Goal: Communication & Community: Answer question/provide support

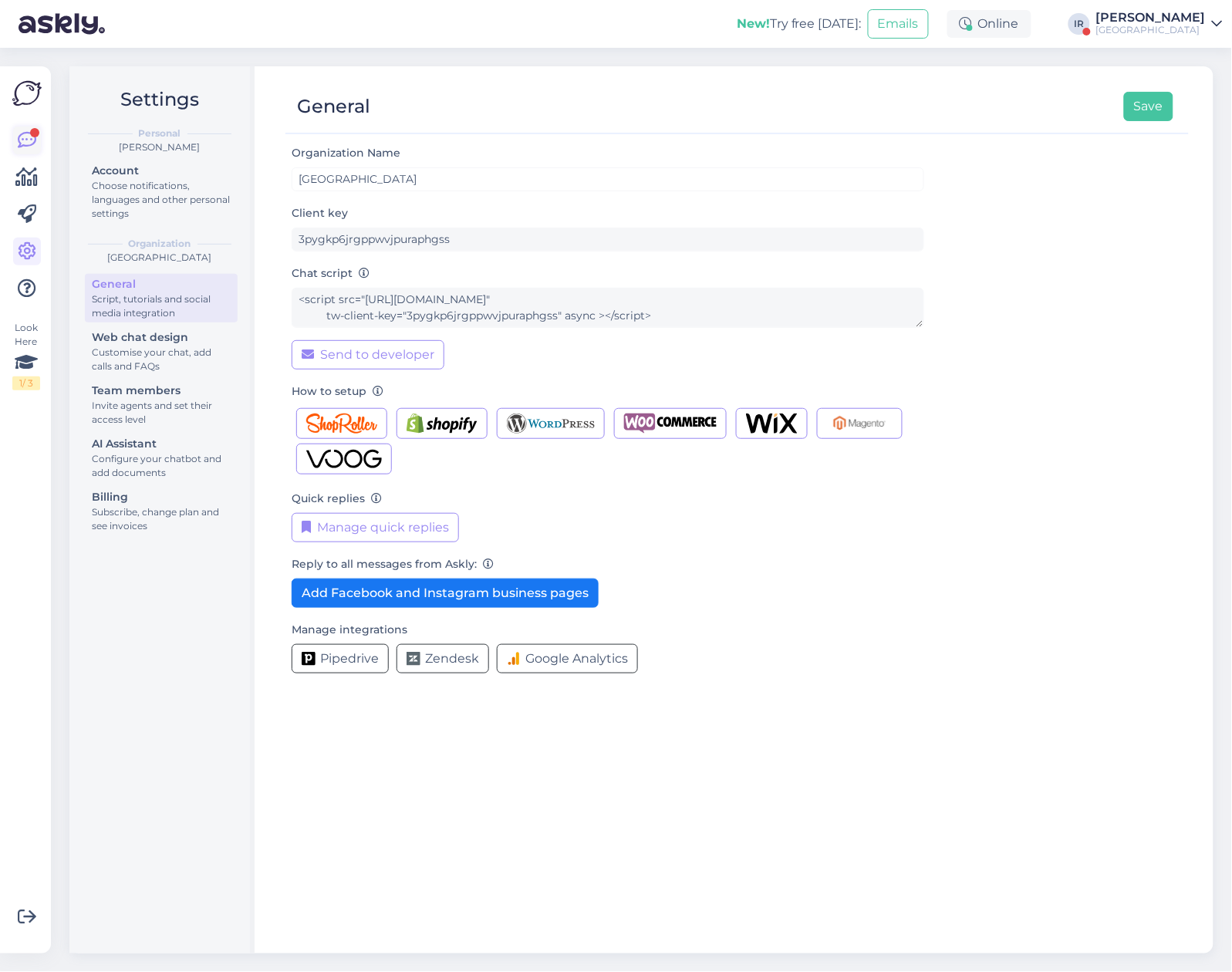
click at [27, 136] on icon at bounding box center [26, 140] width 19 height 19
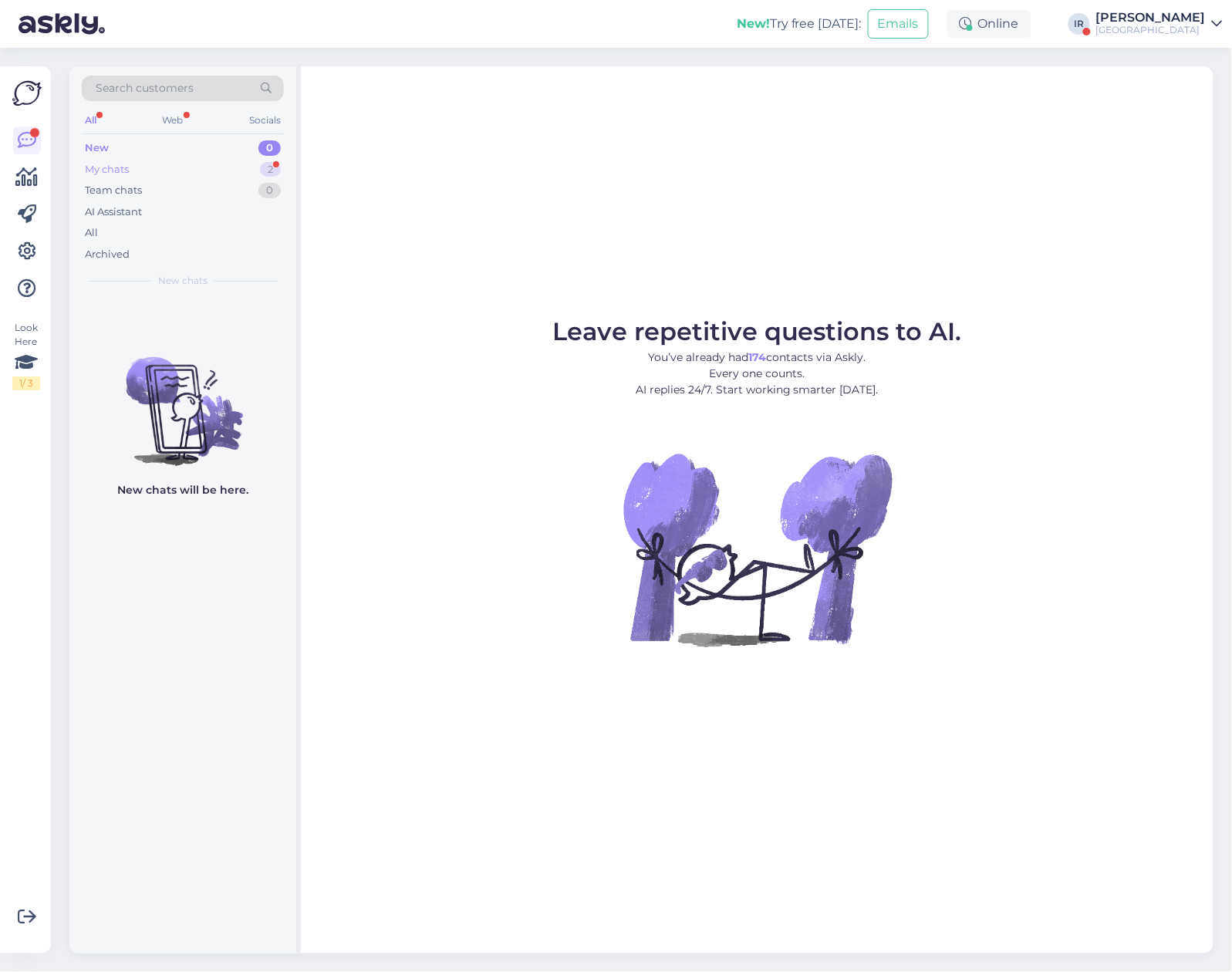
click at [224, 178] on div "My chats 2" at bounding box center [183, 169] width 202 height 22
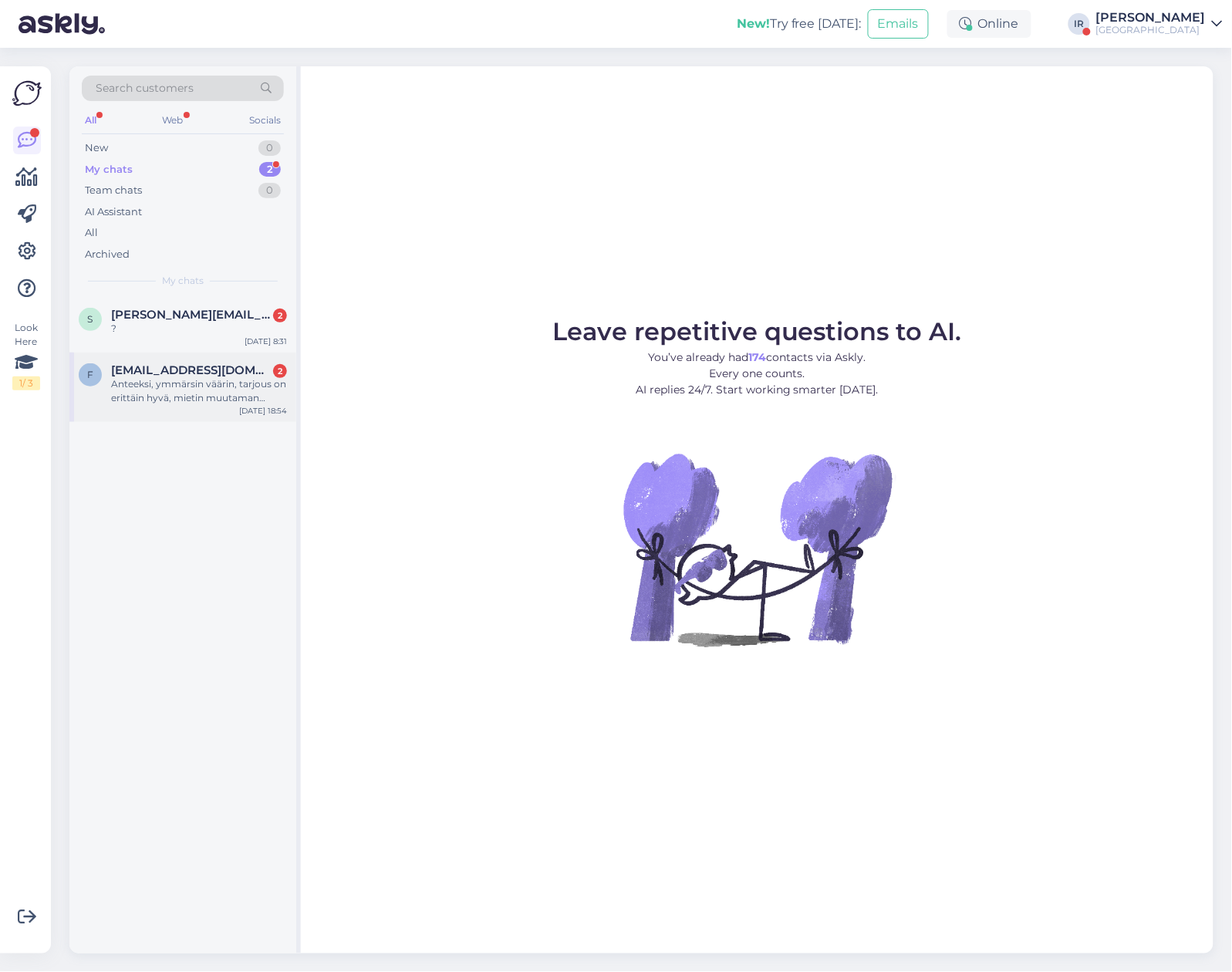
click at [180, 402] on div "Anteeksi, ymmärsin väärin, tarjous on erittäin hyvä, mietin muutaman päivän?" at bounding box center [199, 391] width 176 height 27
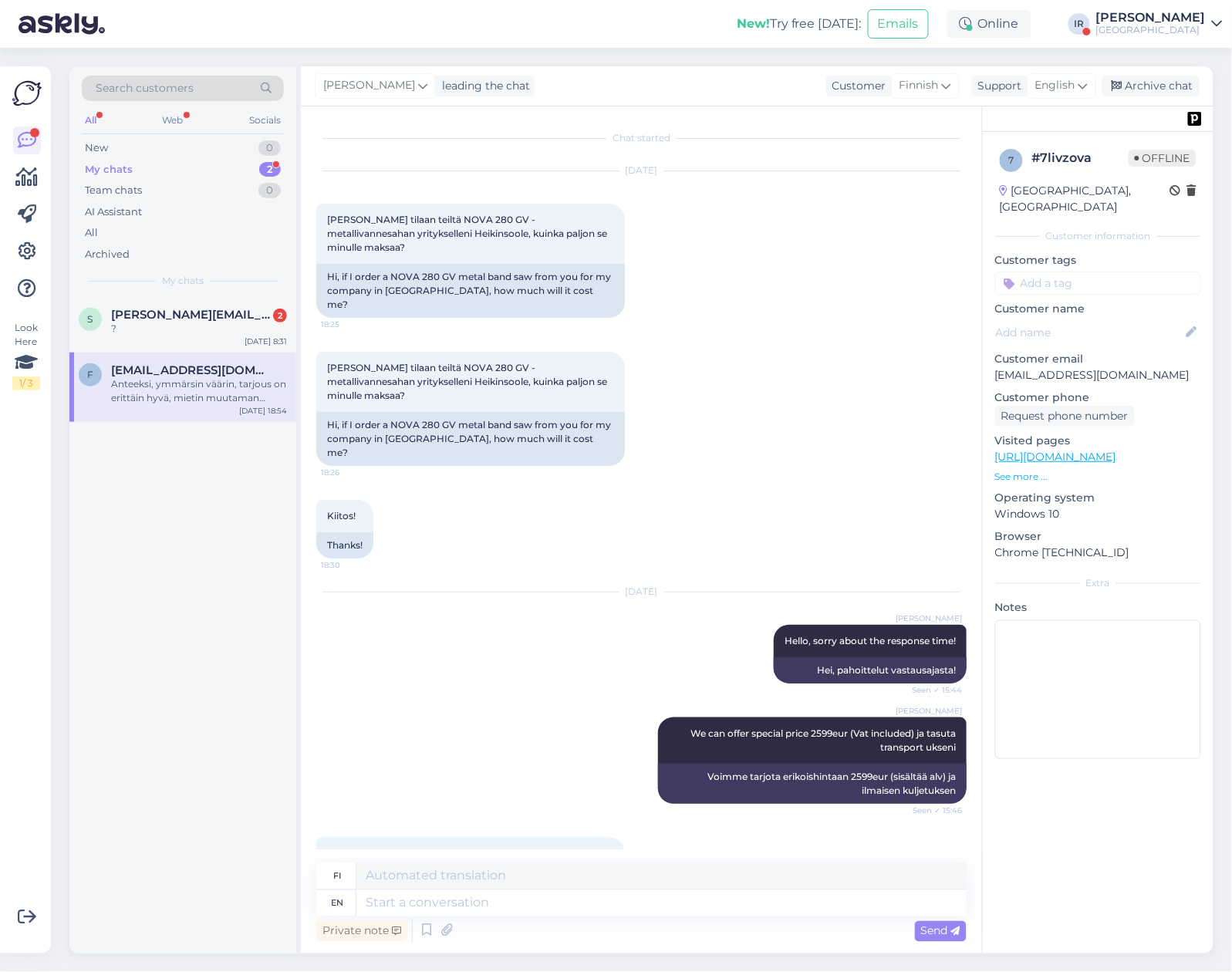
scroll to position [156, 0]
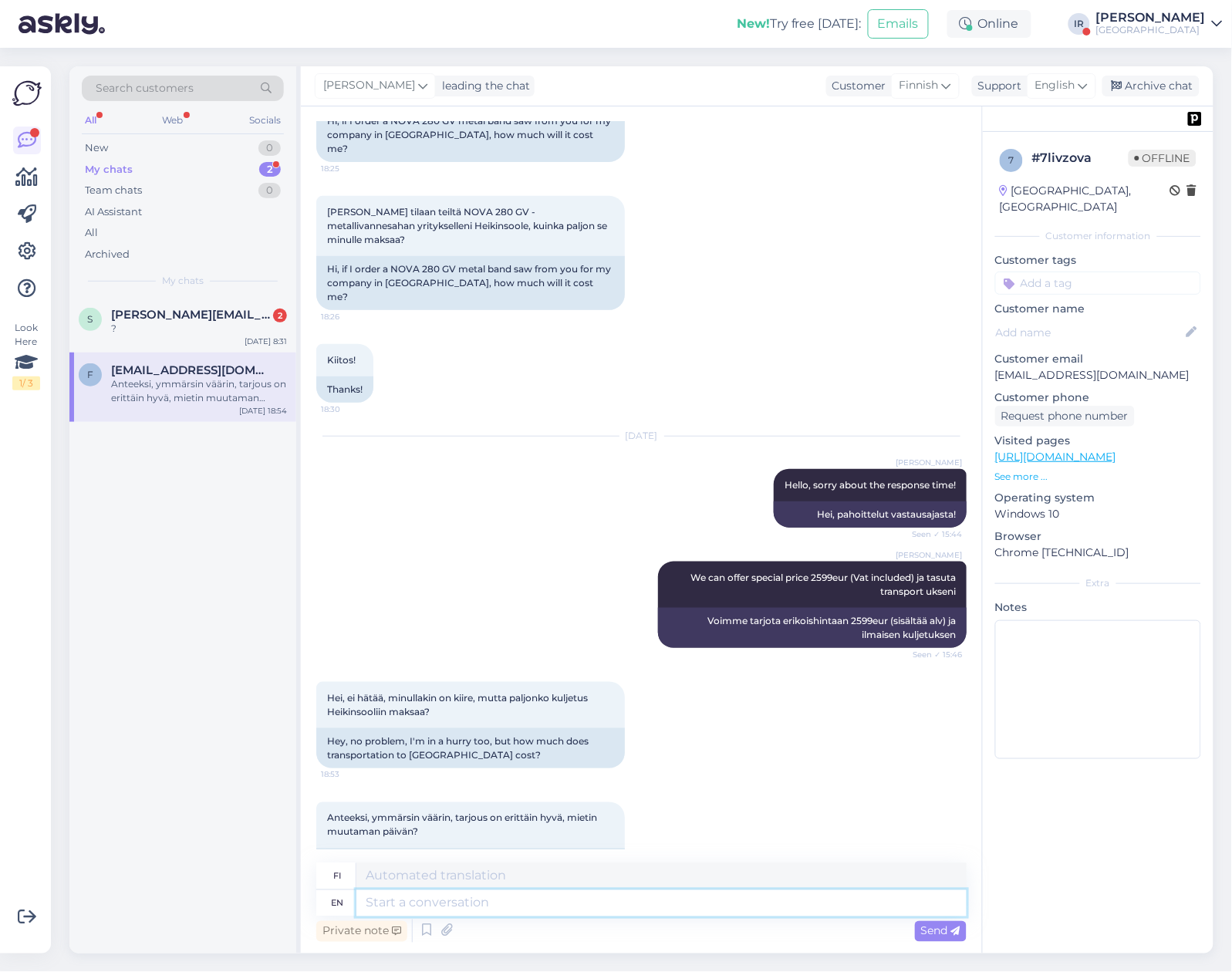
click at [495, 899] on textarea at bounding box center [661, 903] width 610 height 26
type textarea "Okay,"
type textarea "Kunnossa,"
type textarea "Okay, no p"
type textarea "Okei, ei"
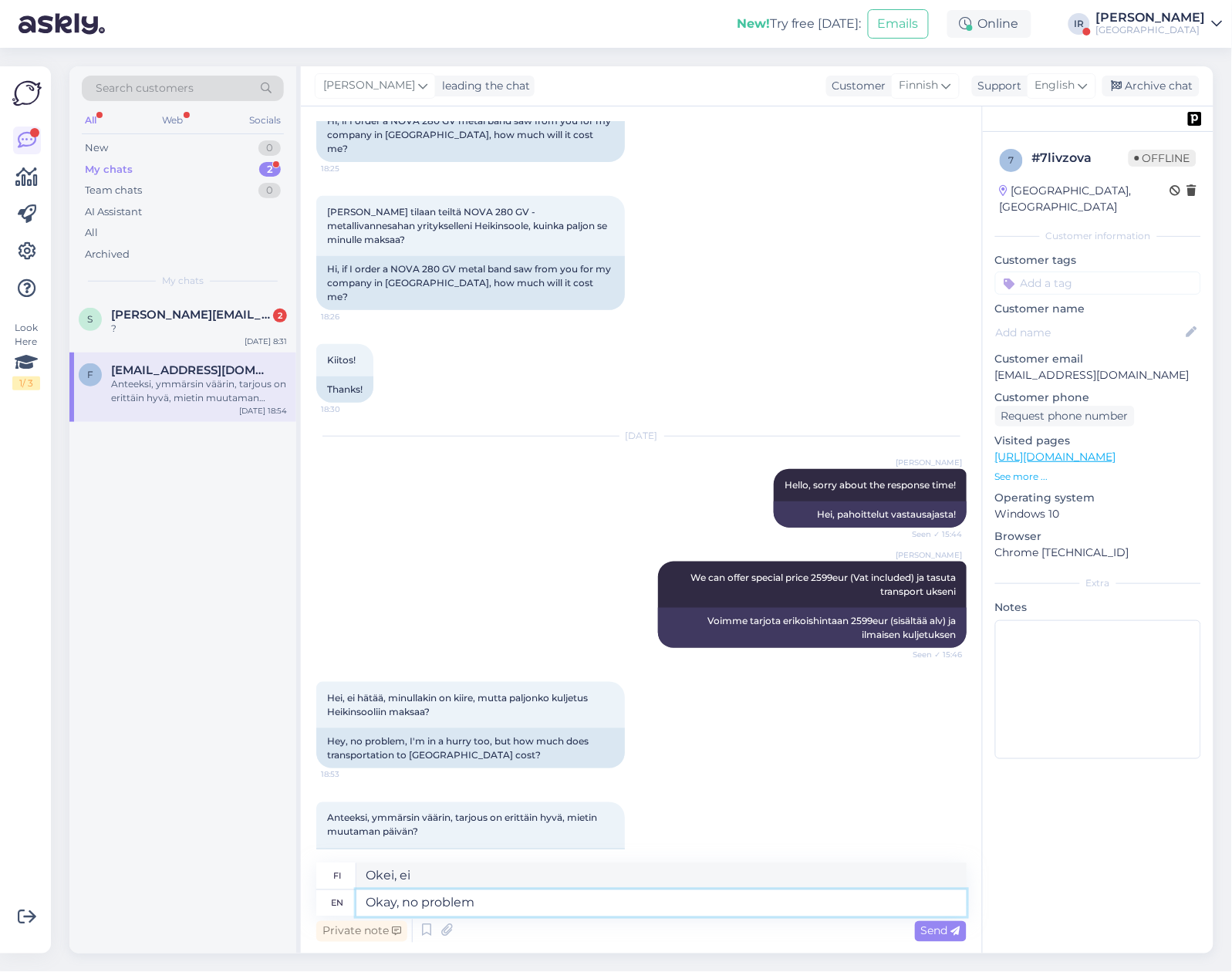
type textarea "Okay, no problem!"
type textarea "Okei, ei hätää!"
type textarea "Okay, no problem! Just"
type textarea "Okei, ei hätää! Vain"
type textarea "Okay, no problem! Just let me"
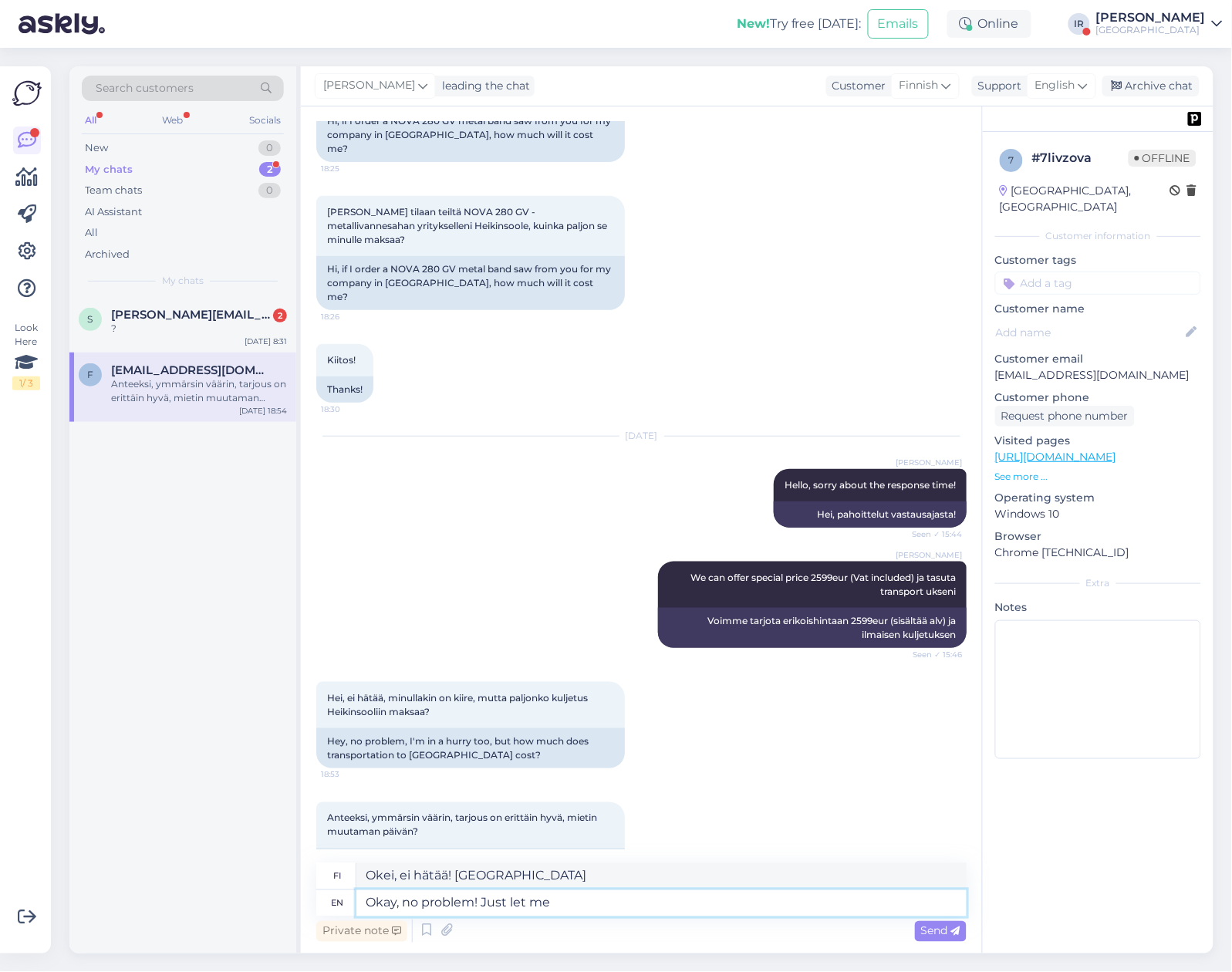
type textarea "Okei, ei hätää! Anna vain"
type textarea "Okay, no problem! Just let me kn"
type textarea "Okei, ei hätää! Anna minun vain"
type textarea "Okay, no problem! Just let me know"
type textarea "Okei, ei hätää! Kerro vain minulle"
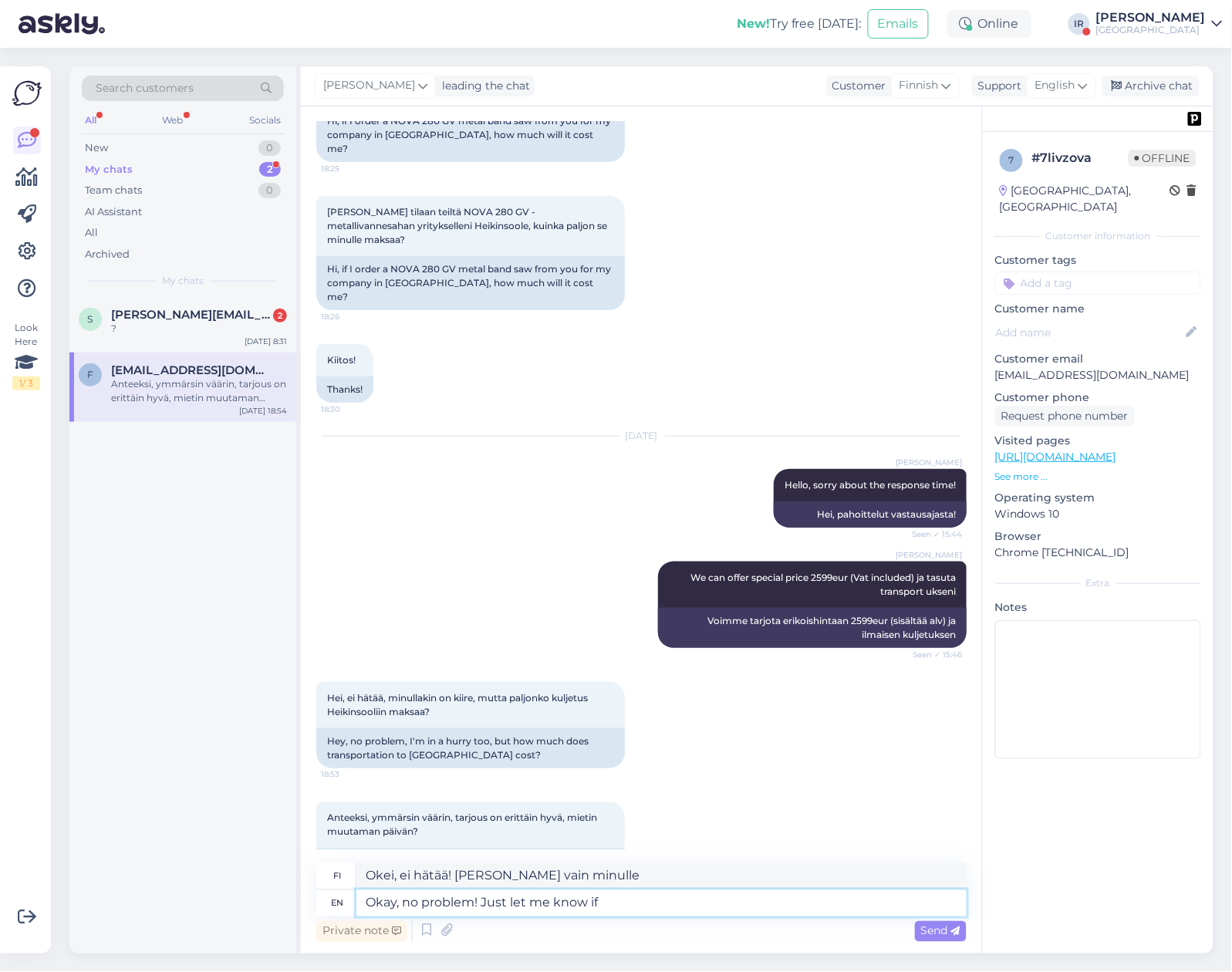
type textarea "Okay, no problem! Just let me know if a"
type textarea "Okei, ei hätää! Kerro vain, jos"
type textarea "Okay, no problem! Just let me know if any ne"
type textarea "Okei, ei hätää! Ilmoittele vain, jos tulee ongelmia."
type textarea "Okay, no problem! Just let me know if any need"
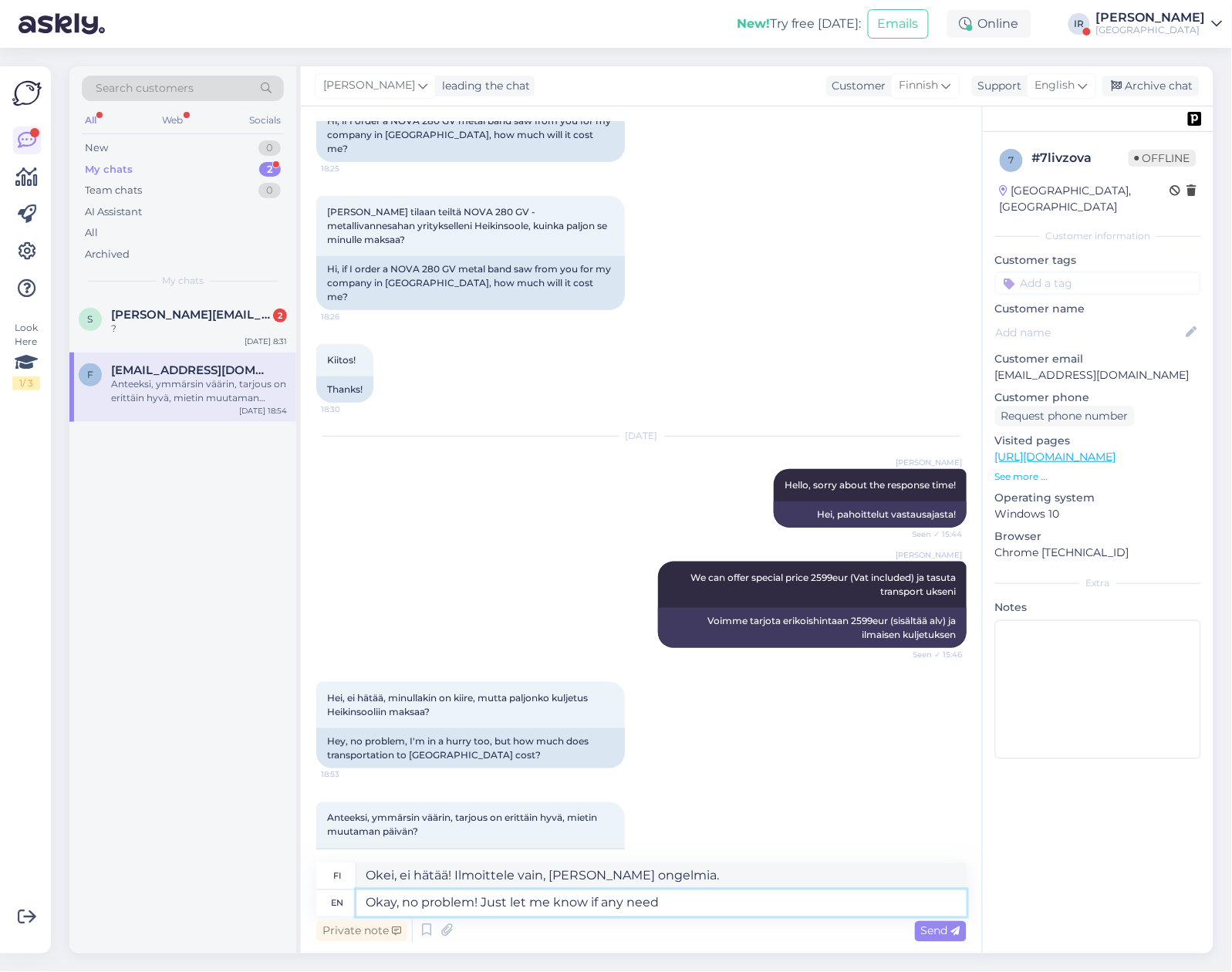
type textarea "Okei, ei hätää! Ilmoittele vain, jos tarvitset apua."
type textarea "Okay, no problem! Just let me know if any h"
type textarea "Okei, ei hätää! Ilmoittele vain, jos tulee ongelmia."
type textarea "Okay, no problem! Just let me know if any help n"
type textarea "Okei, ei hätää! Kerro vain, jos on apua."
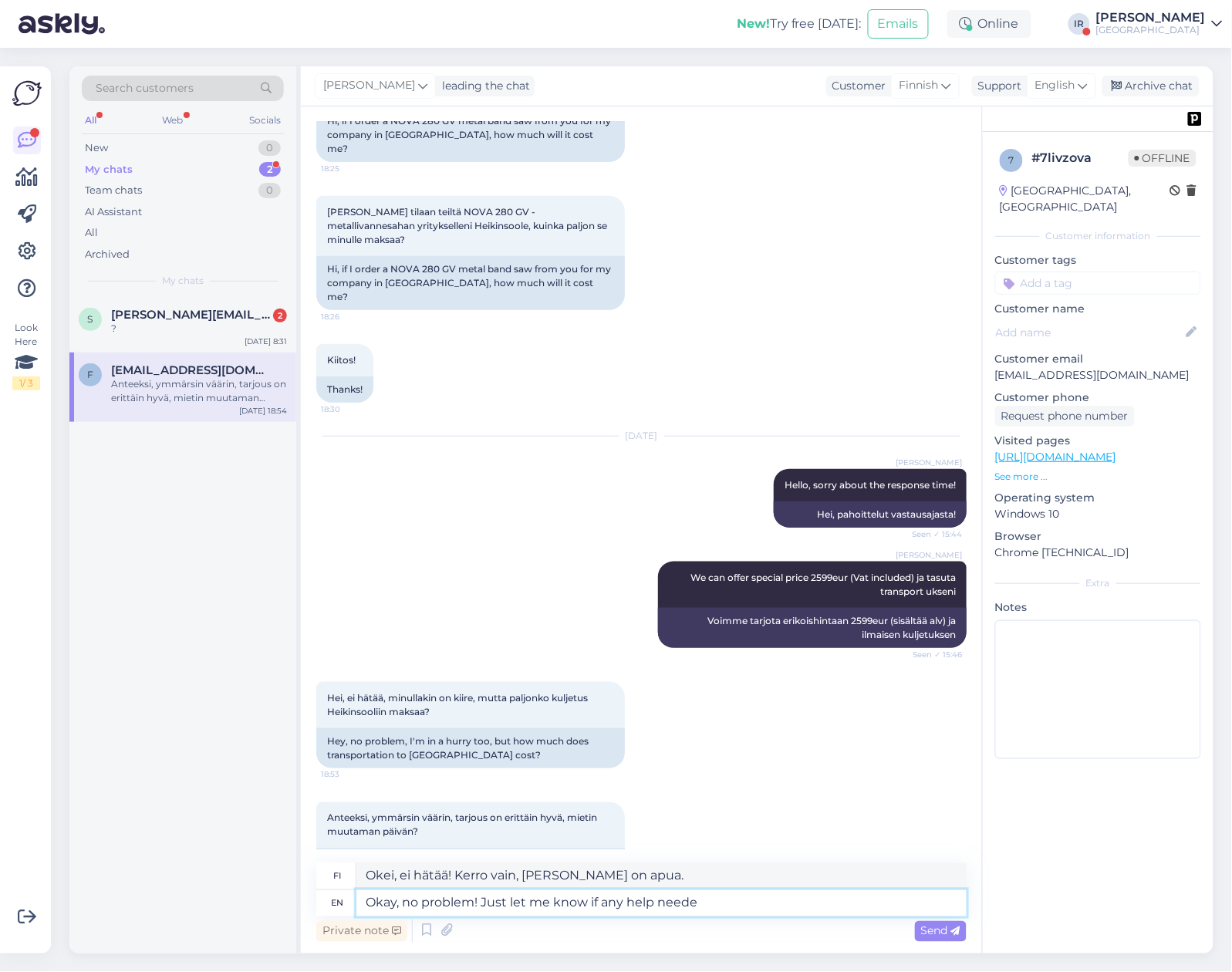
type textarea "Okay, no problem! Just let me know if any help needed"
type textarea "Okei, ei hätää! Kerro vain, [PERSON_NAME] tarvitset apua."
type textarea "Okay, no problem! Just let me know if any help needed."
click at [952, 927] on icon at bounding box center [956, 931] width 9 height 9
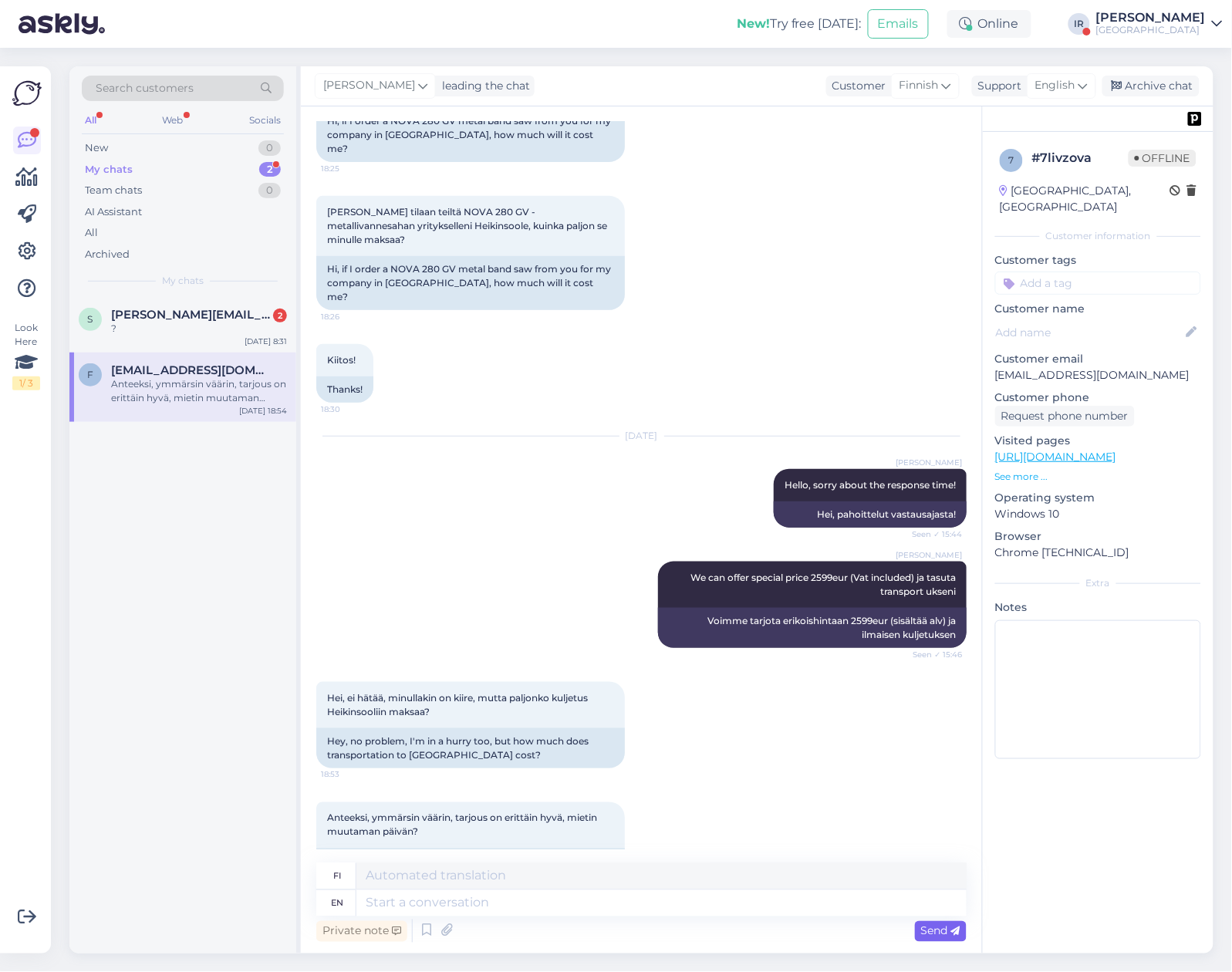
scroll to position [281, 0]
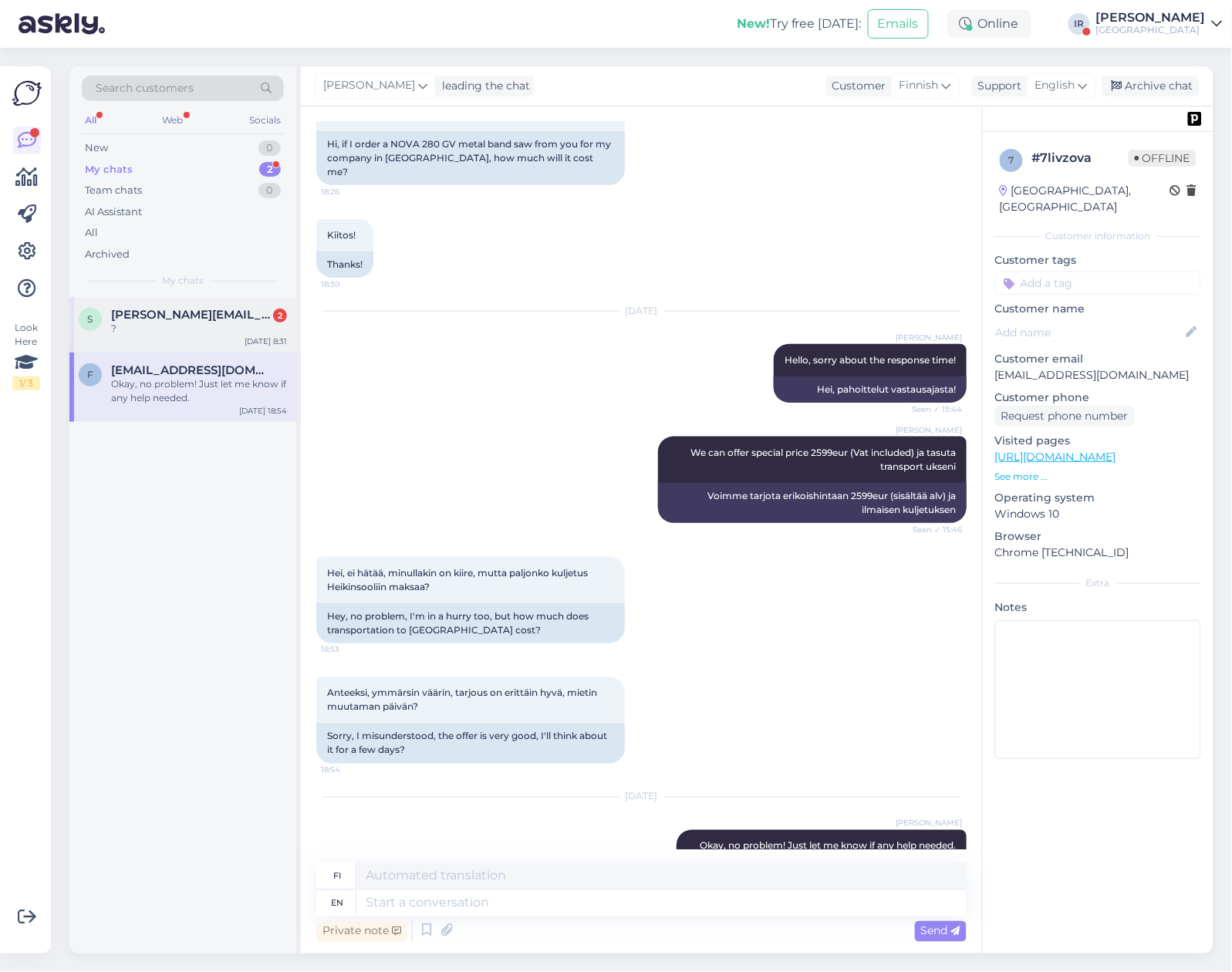
click at [174, 329] on div "?" at bounding box center [199, 329] width 176 height 14
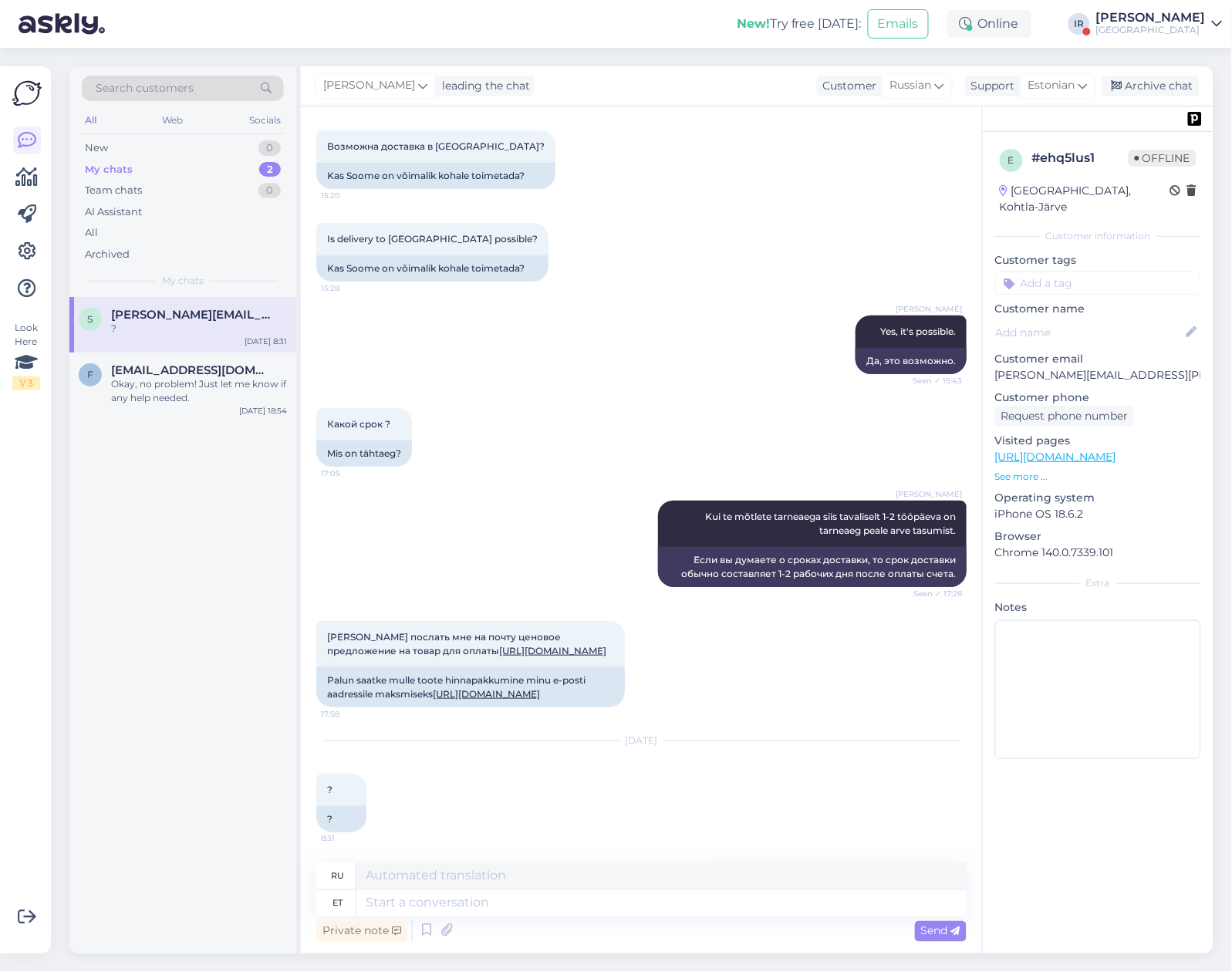
scroll to position [156, 0]
click at [479, 907] on textarea at bounding box center [661, 903] width 610 height 26
type textarea "Tere,"
type textarea "Привет,"
type textarea "Tere, soovin"
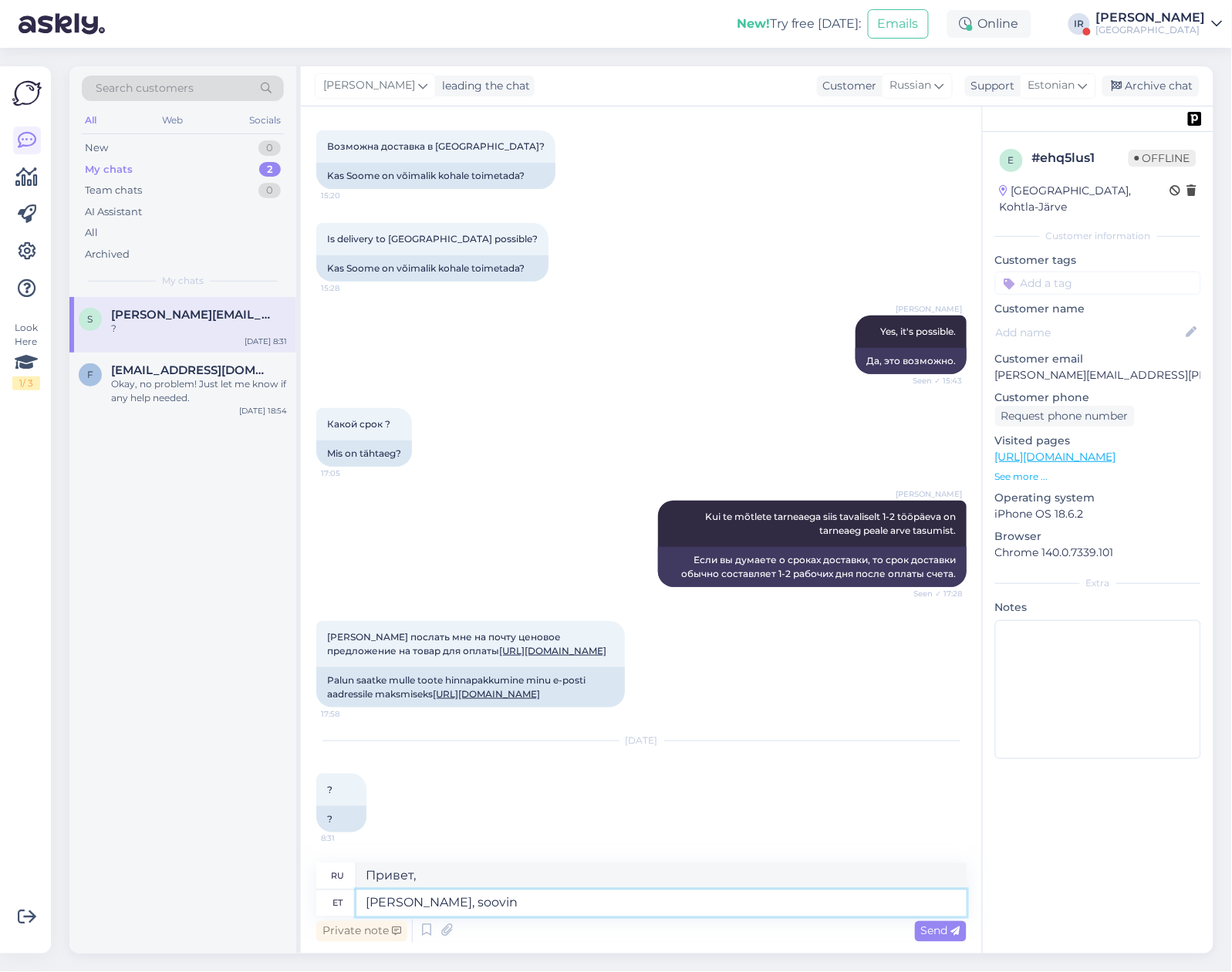
type textarea "Здравствуйте, я хотел бы"
type textarea "Tere, soovin firma an"
type textarea "Здравствуйте, я хотел бы компанию."
type textarea "Tere, soovin firma andmeid"
type textarea "Здравствуйте, я бы хотел получить подробную информацию о компании."
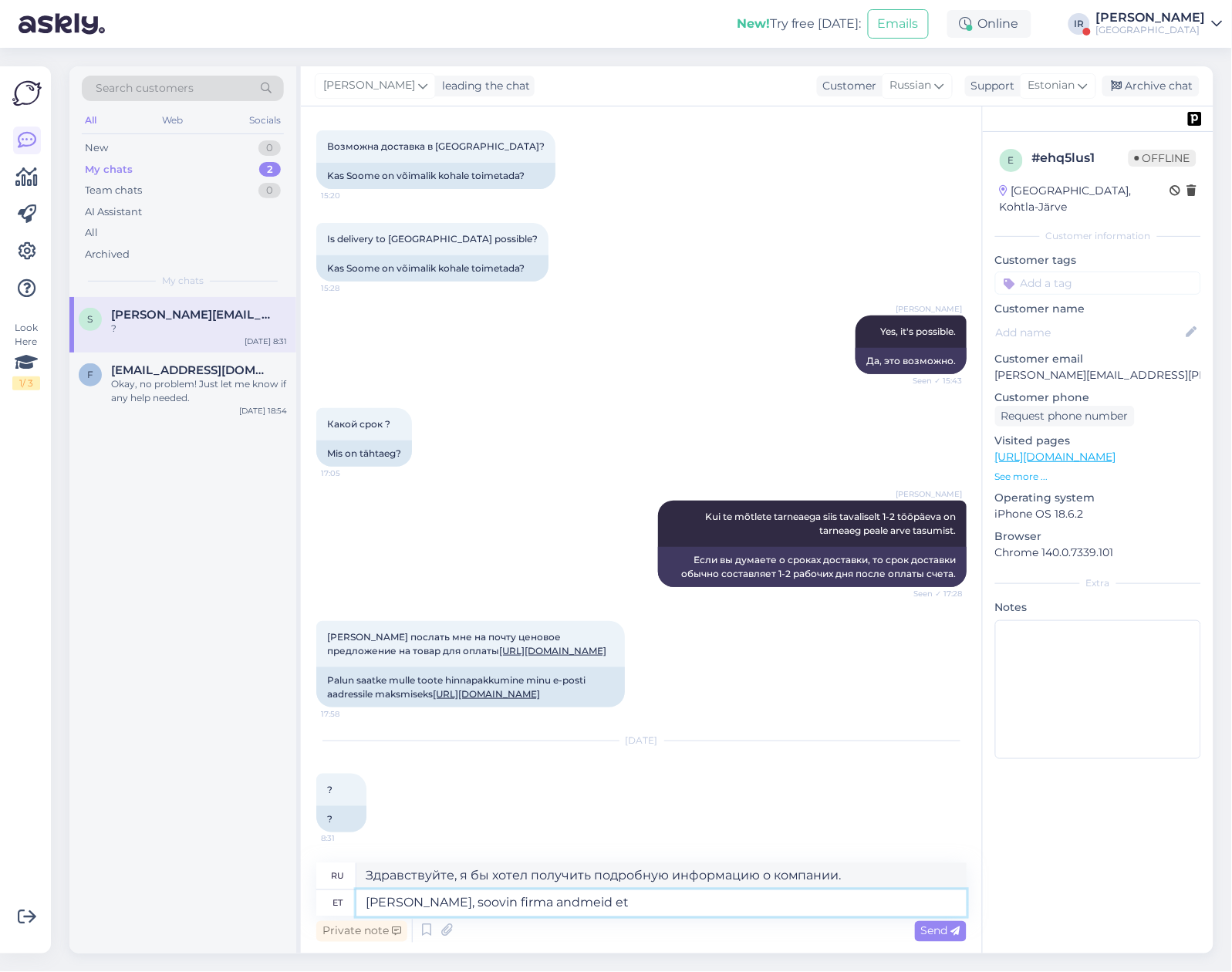
type textarea "Tere, soovin firma andmeid et a"
type textarea "Здравствуйте, я бы хотел получить данные о компании."
type textarea "Tere, soovin firma andmeid et arve"
type textarea "Здравствуйте, мне нужны данные компании для выставления счета."
type textarea "Tere, soovin firma andmeid et"
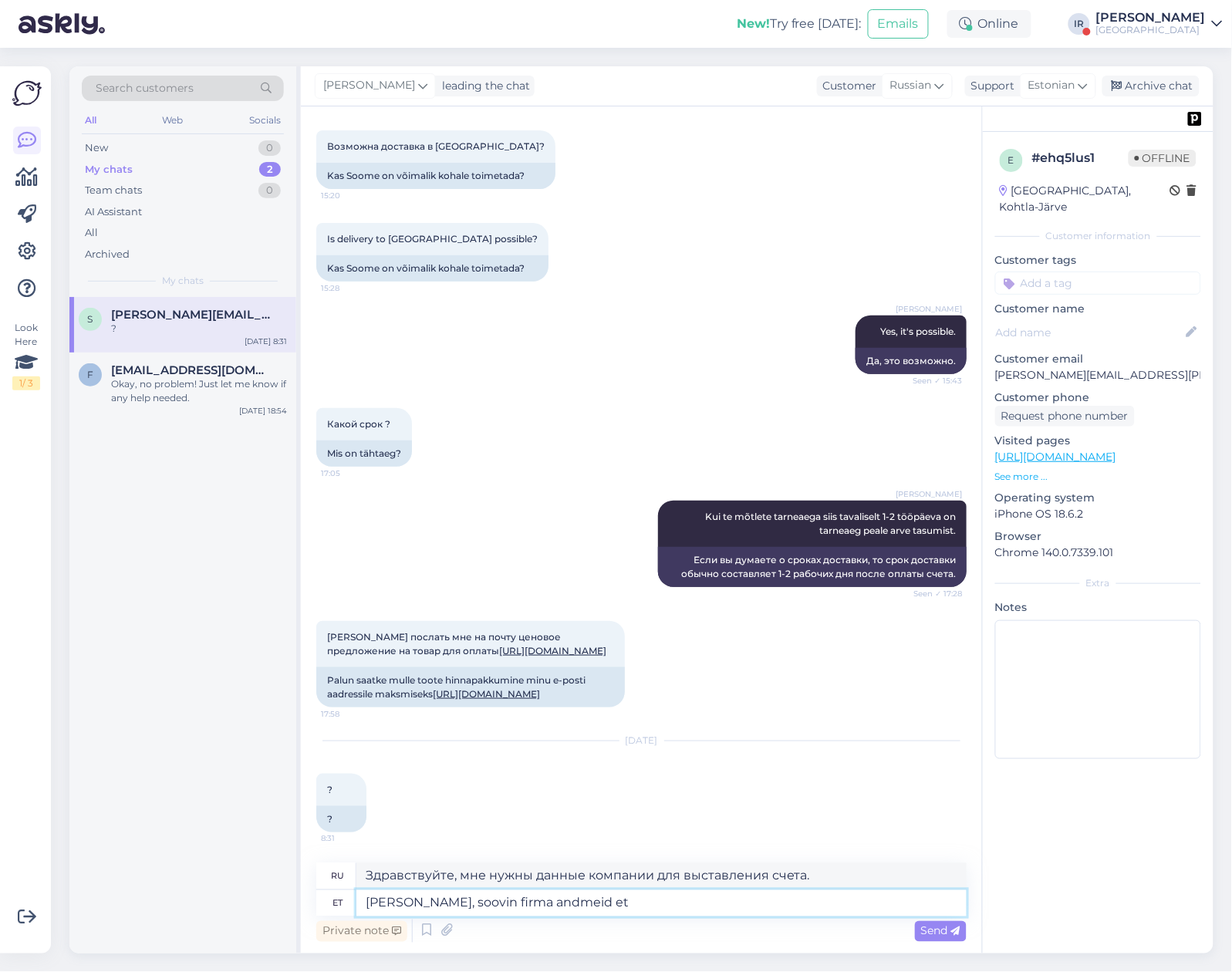
type textarea "Здравствуйте, я бы хотел получить данные о компании."
type textarea "Tere, soovin firma andmeid et pakkumine k"
type textarea "Здравствуйте, я бы хотел получить данные о компании для предложения."
type textarea "Tere, soovin firma andmeid et pakkumine koostada."
type textarea "Здравствуйте, мне нужна информация о компании для подготовки сметы."
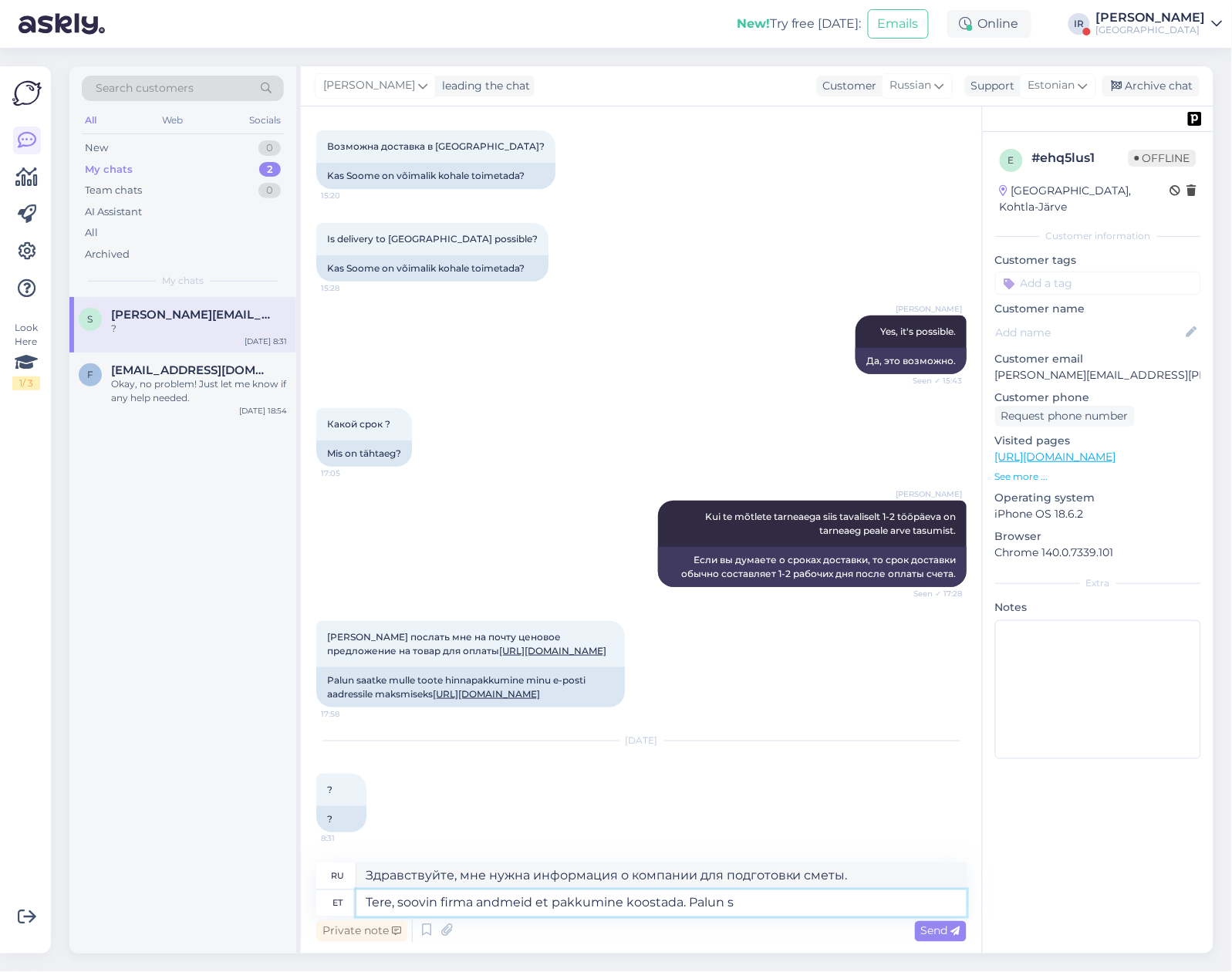
type textarea "Tere, soovin firma andmeid et pakkumine koostada. Palun sa"
type textarea "Здравствуйте! Мне нужна информация о компании для подготовки сметы. Пожалуйста."
type textarea "Tere, soovin firma andmeid et pakkumine koostada. Palun saatke"
type textarea "Здравствуйте! Я хотел бы получить данные вашей компании, чтобы подготовить смет…"
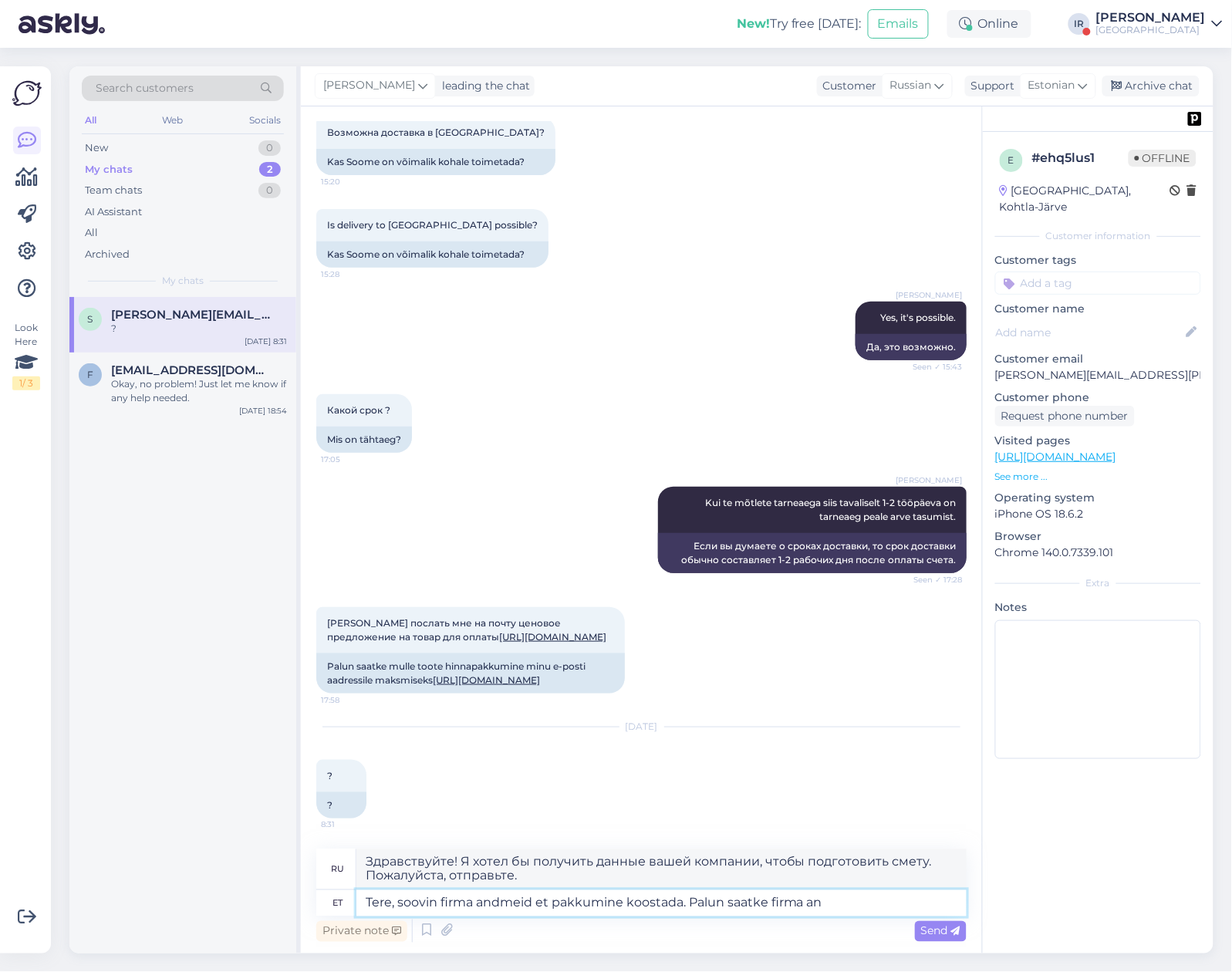
type textarea "Tere, soovin firma andmeid et pakkumine koostada. Palun saatke firma and"
type textarea "Здравствуйте! Я хотел бы получить информацию о компании для подготовки коммерче…"
type textarea "Tere, soovin firma andmeid et pakkumine koostada. Palun saatke firma andmed"
type textarea "Здравствуйте! Я хотел бы получить информацию о вашей компании для подготовки ко…"
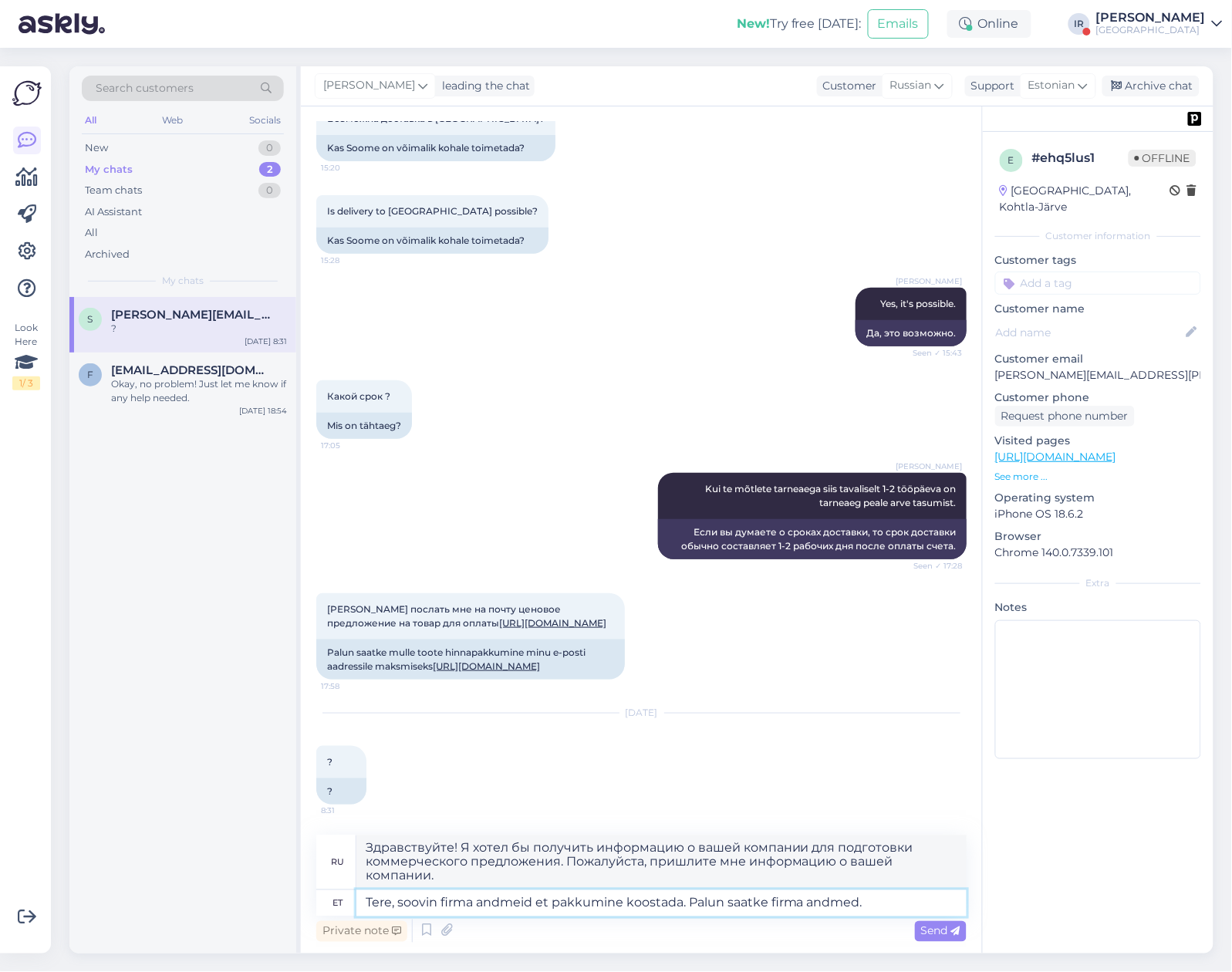
type textarea "Tere, soovin firma andmeid et pakkumine koostada. Palun saatke firma andmed."
type textarea "Здравствуйте! Мне нужна информация о компании для подготовки сметы. Пожалуйста,…"
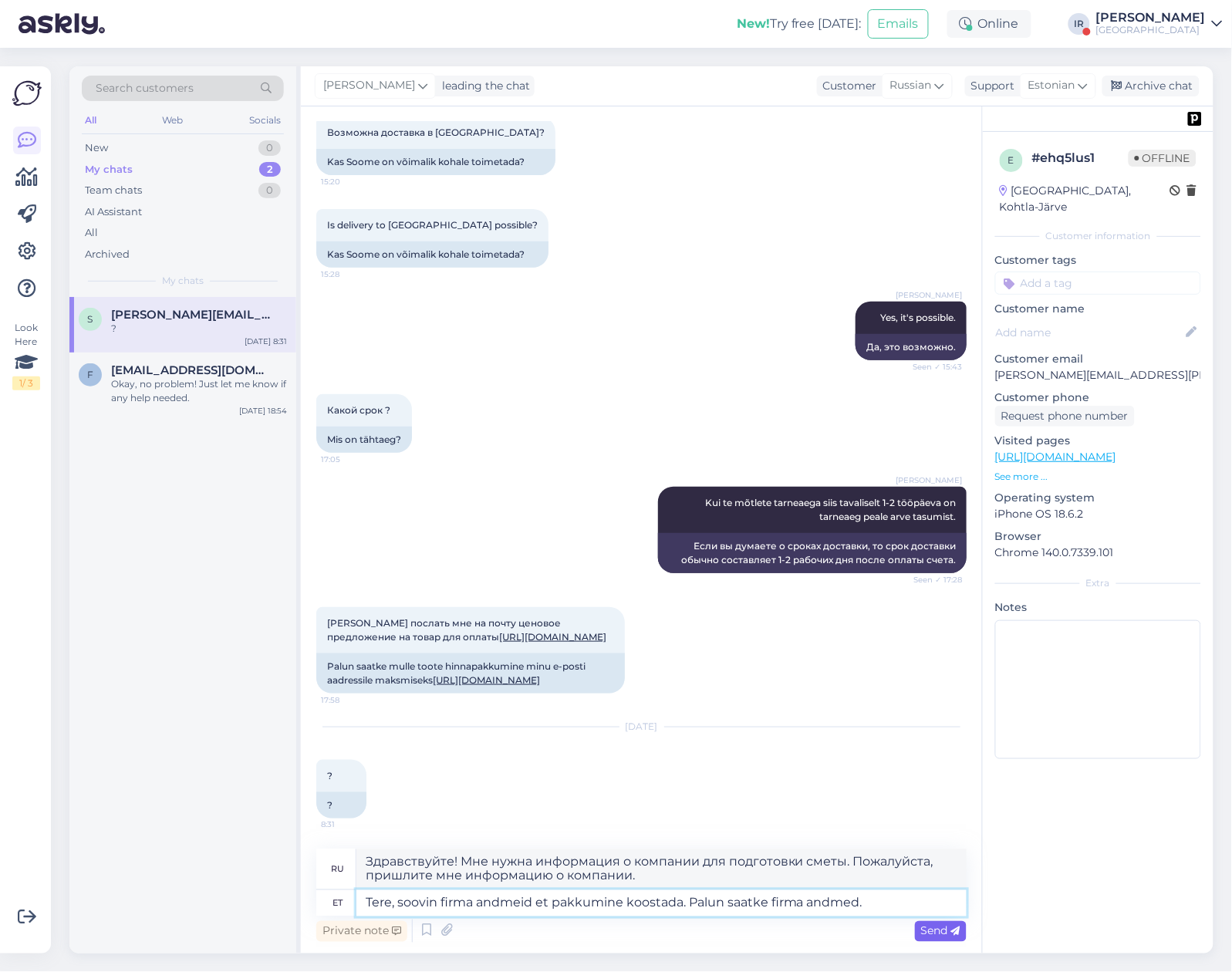
type textarea "Tere, soovin firma andmeid et pakkumine koostada. Palun saatke firma andmed."
click at [940, 931] on span "Send" at bounding box center [941, 931] width 39 height 14
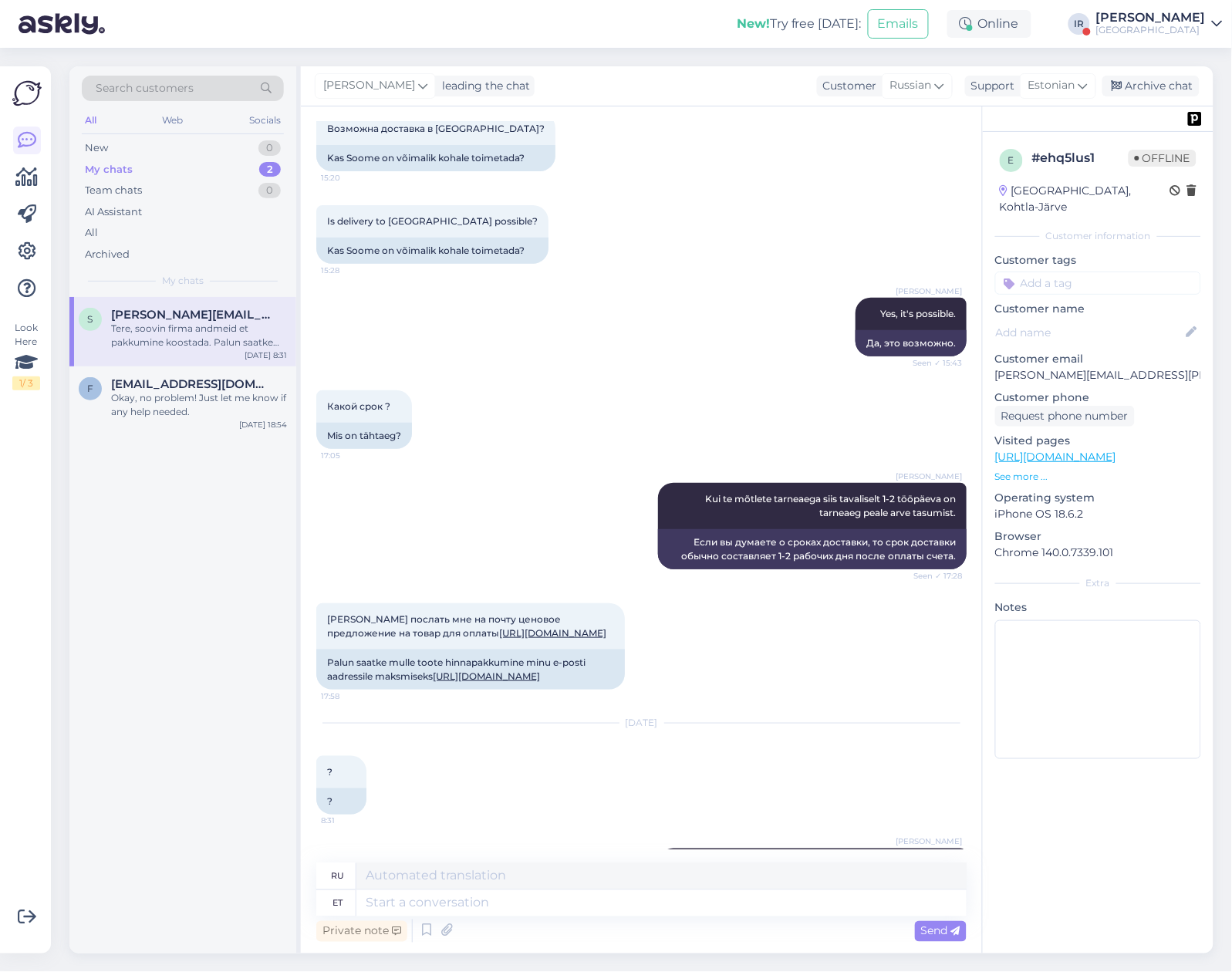
scroll to position [289, 0]
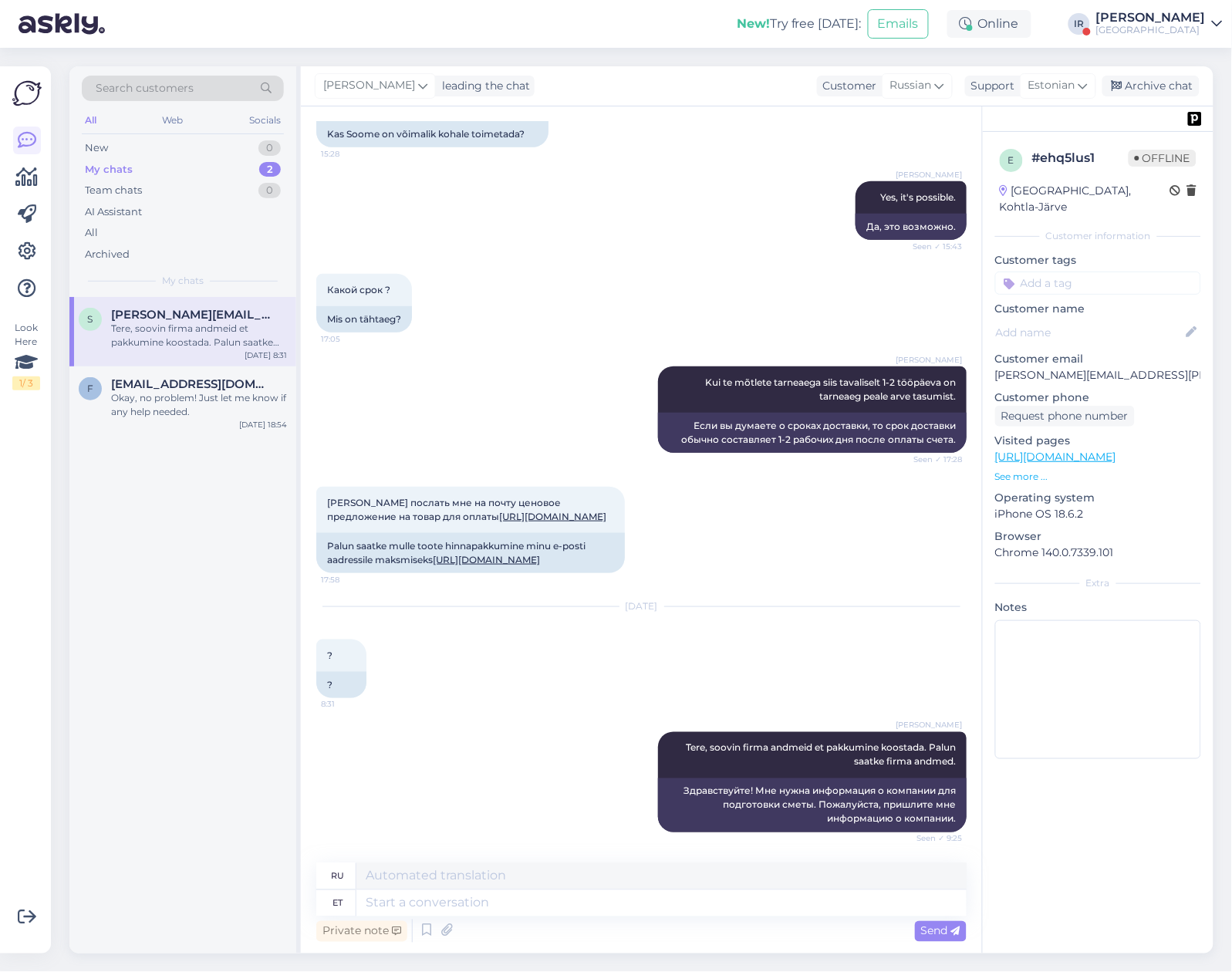
click at [1120, 20] on div "[PERSON_NAME]" at bounding box center [1152, 18] width 110 height 13
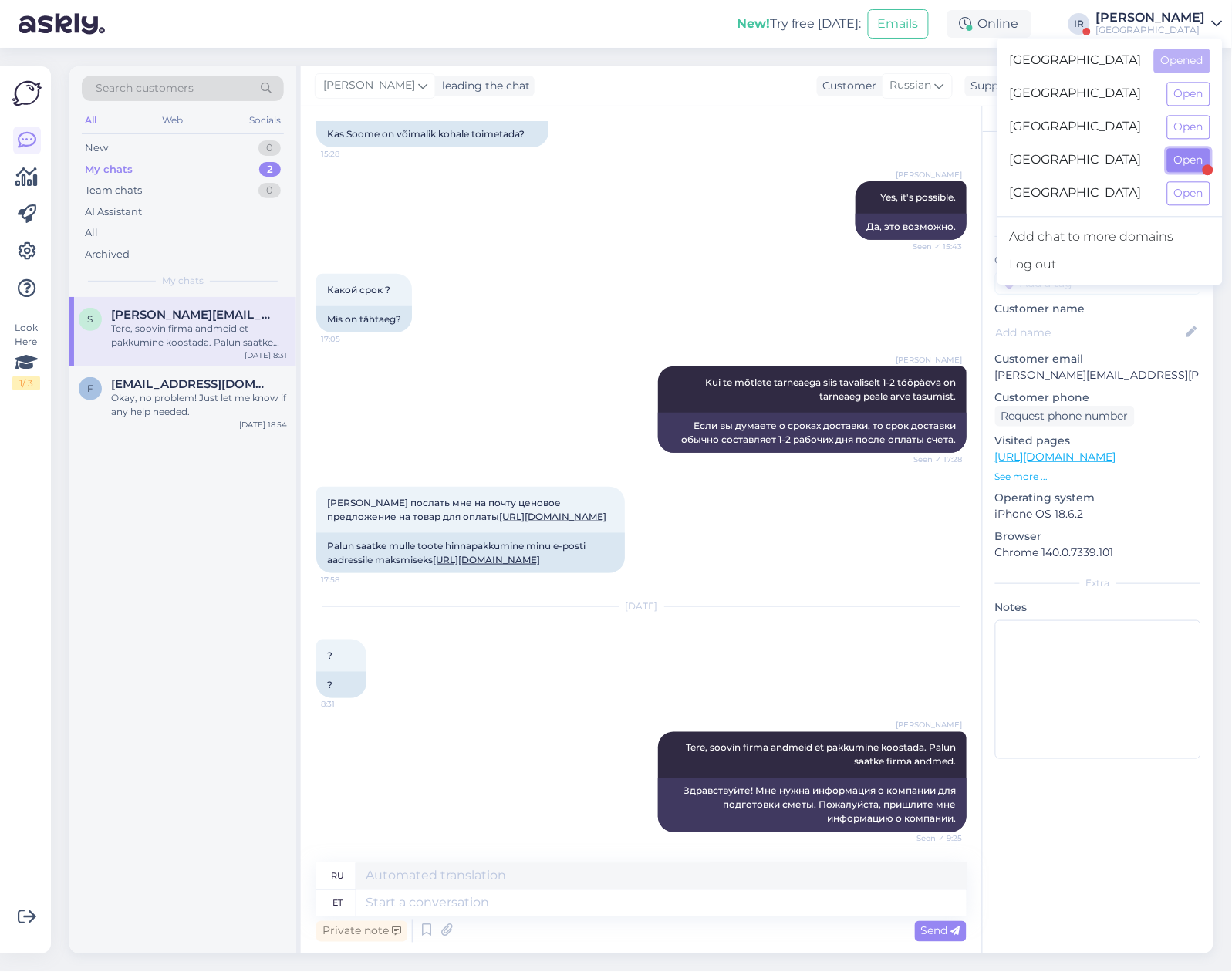
click at [1190, 172] on button "Open" at bounding box center [1189, 160] width 43 height 23
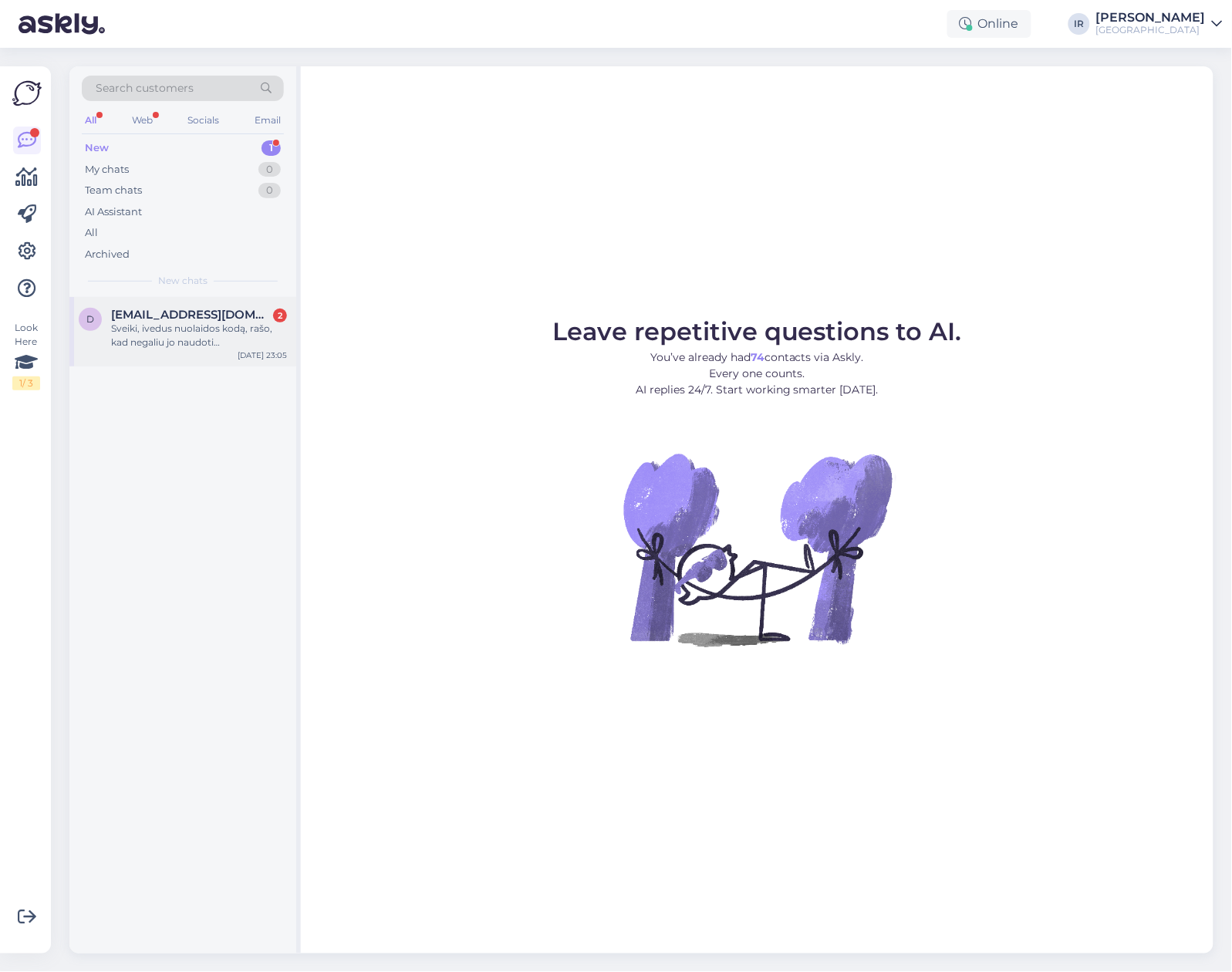
click at [173, 327] on div "Sveiki, ivedus nuolaidos kodą, rašo, kad negaliu jo naudoti [PERSON_NAME] šalyje" at bounding box center [199, 336] width 176 height 27
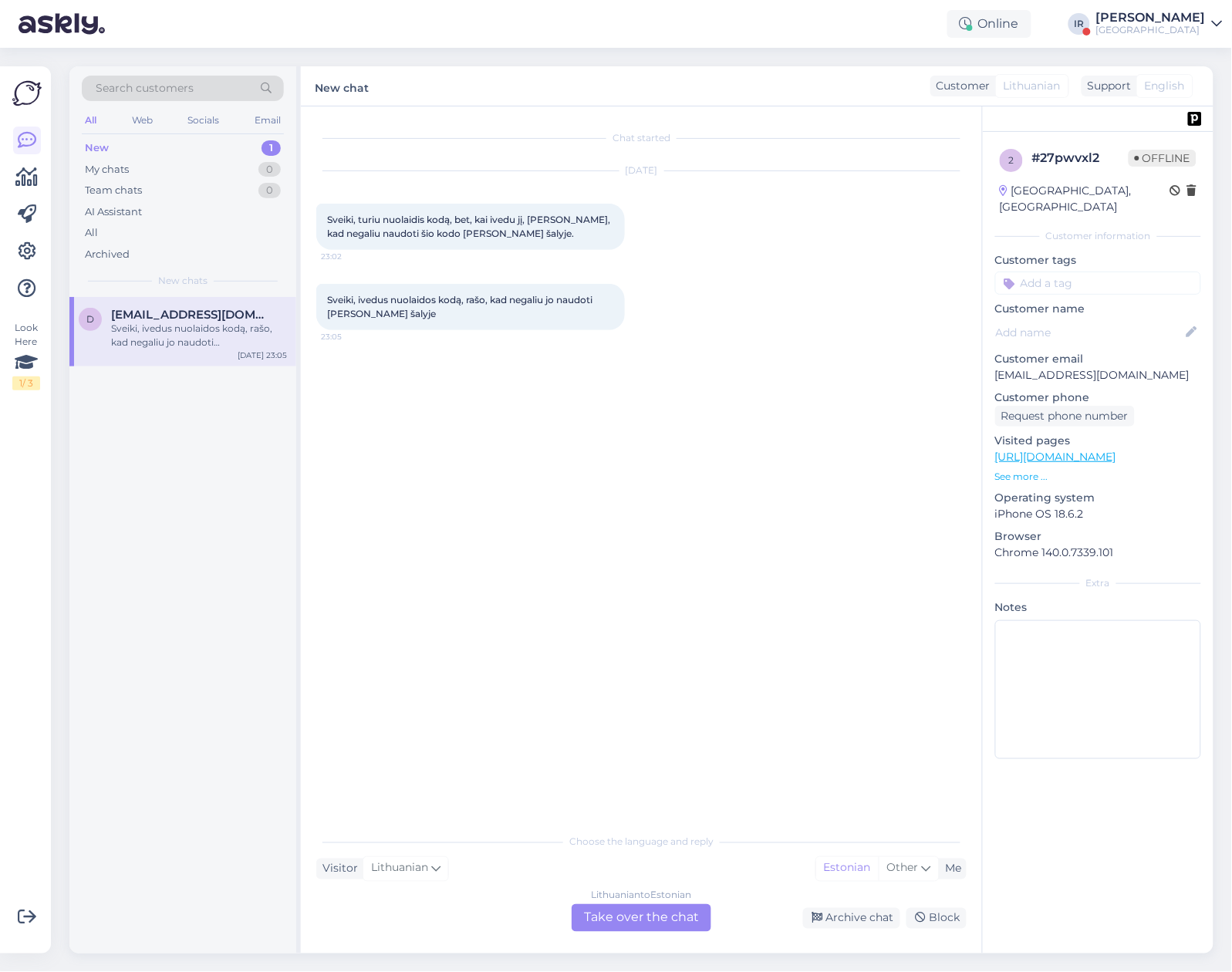
click at [673, 921] on div "Lithuanian to Estonian Take over the chat" at bounding box center [641, 918] width 140 height 27
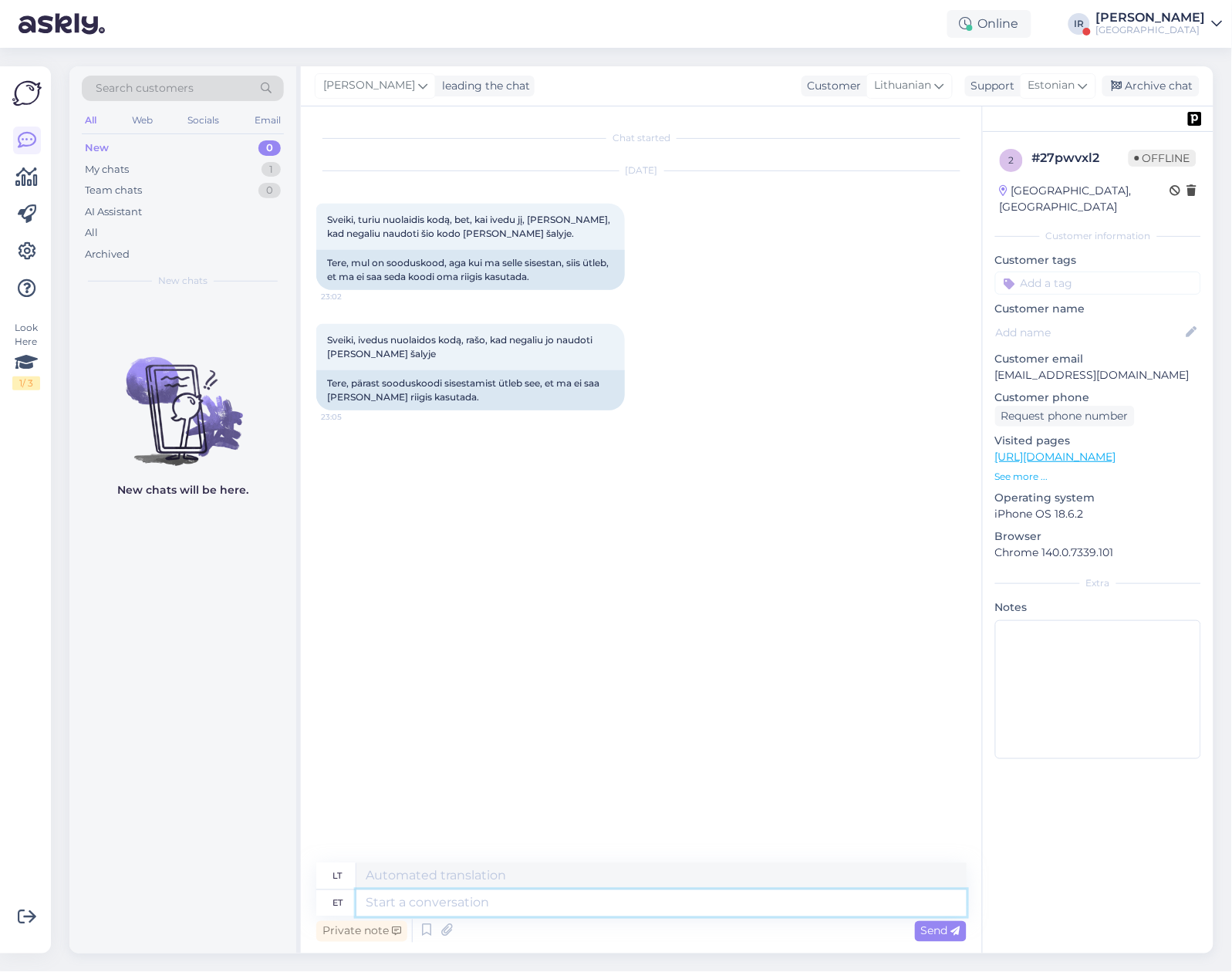
click at [459, 908] on textarea at bounding box center [661, 903] width 610 height 26
type textarea "Tere"
type textarea "Sveiki"
type textarea "Tere."
type textarea "Sveiki."
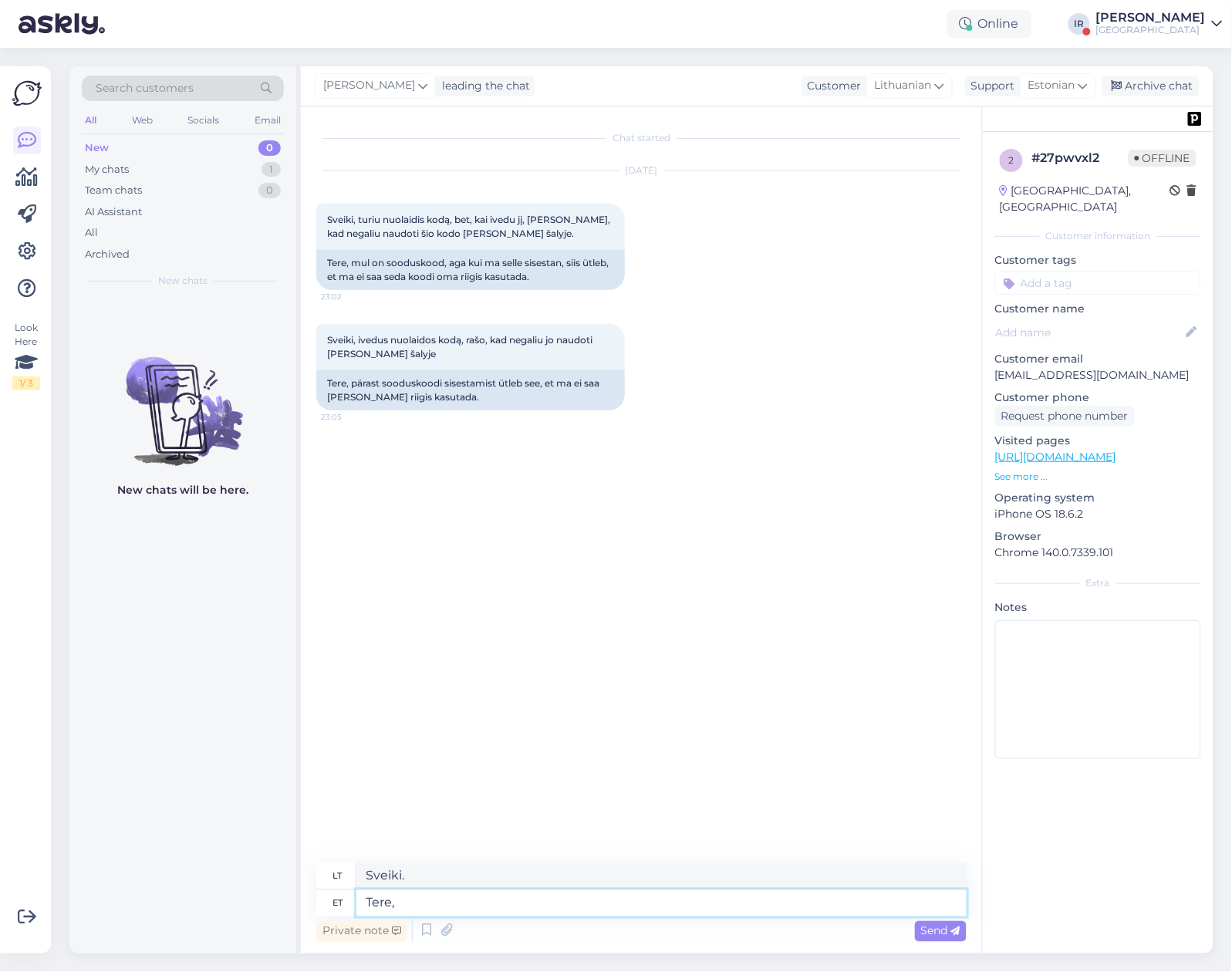
type textarea "Tere,"
type textarea "Sveiki,"
type textarea "Tere, palun"
type textarea "Sveiki, prašau."
type textarea "Tere, palun öelge sood"
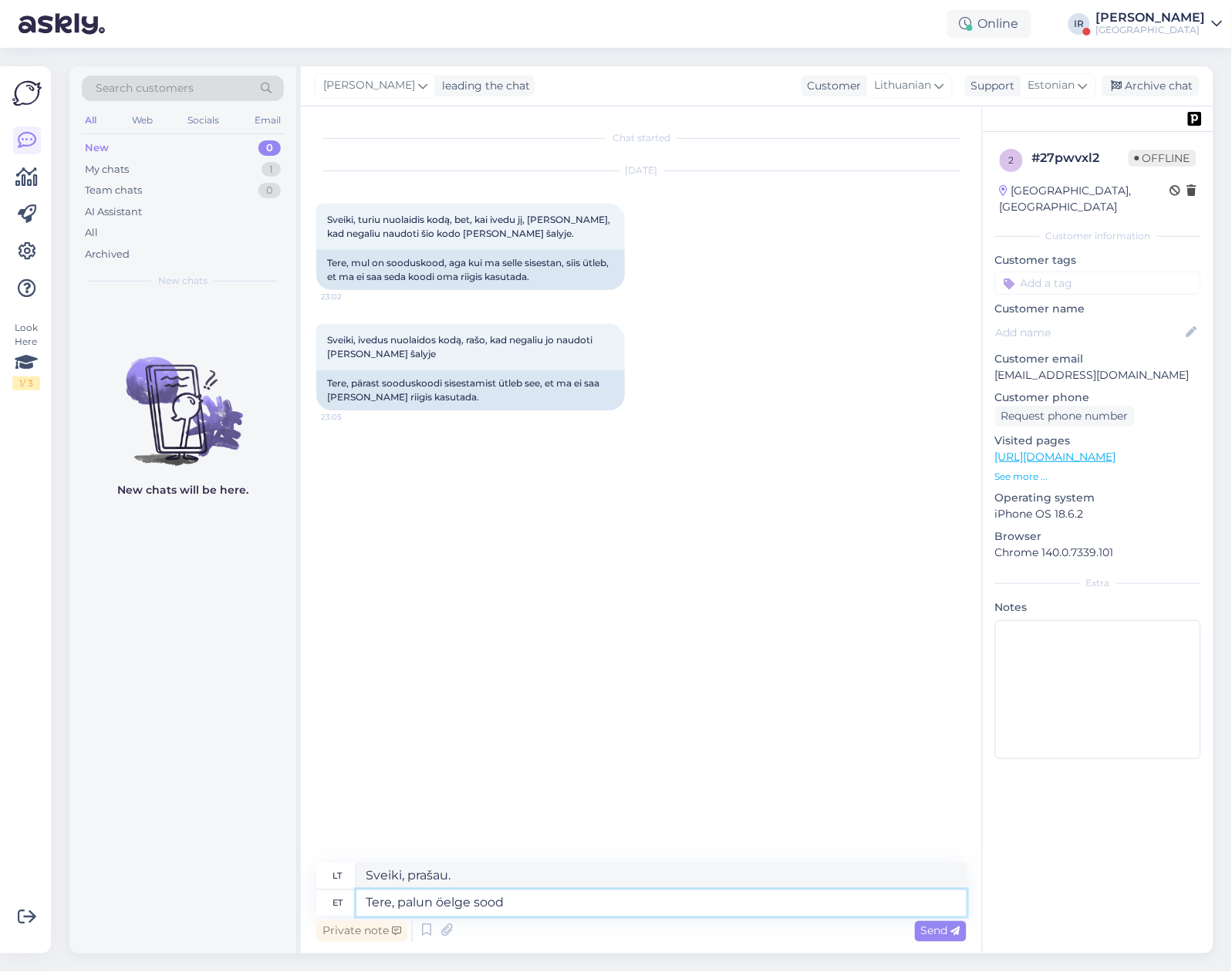
type textarea "Sveiki, prašau, papasakokite man."
type textarea "Tere, palun öelge sooduskood j"
type textarea "Sveiki, prašau pasakyti nuolaidos kodą."
type textarea "Tere, palun öelge sooduskood ja"
type textarea "Sveiki, prašau pasakyti nuolaidos kodą ir"
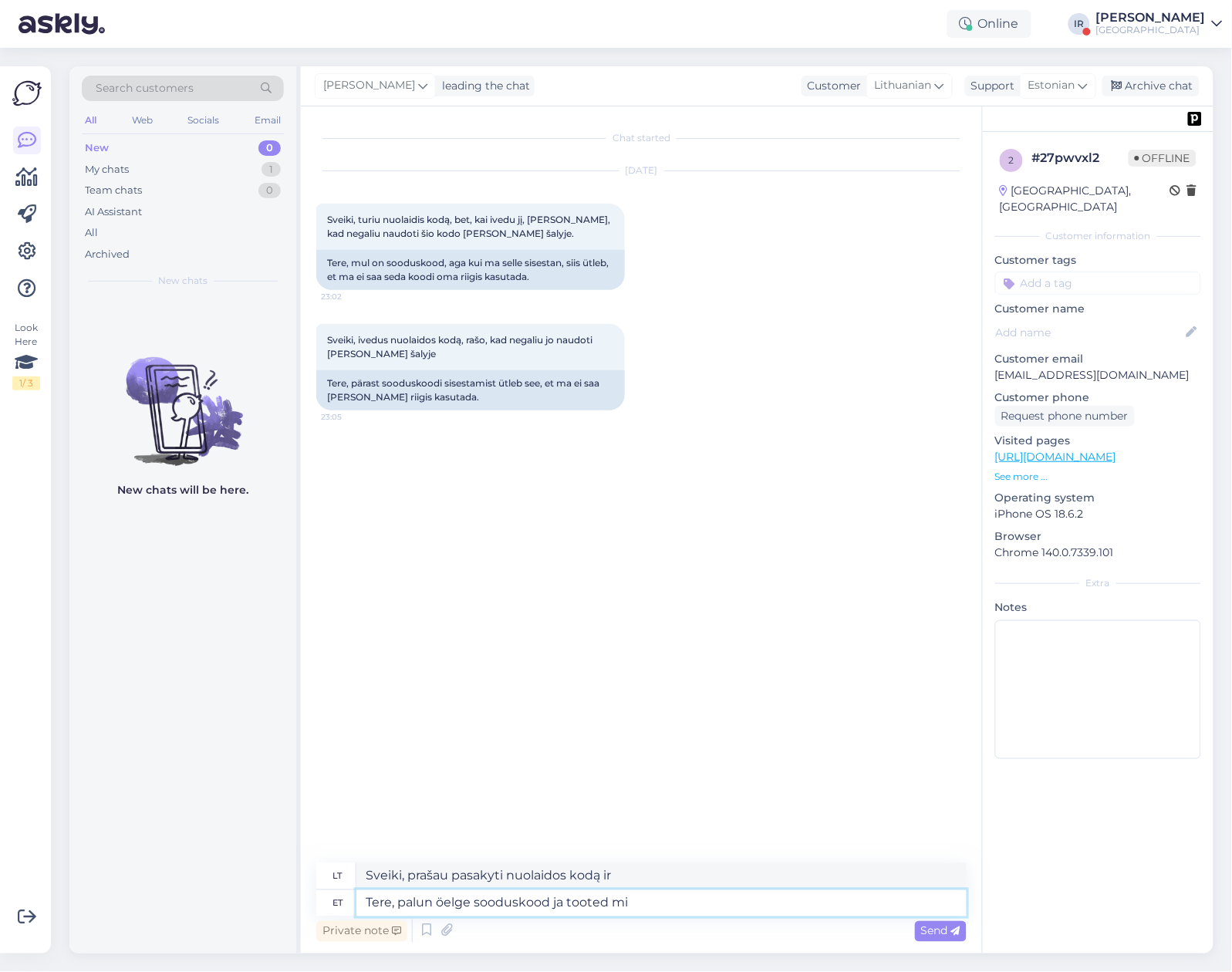
type textarea "Tere, palun öelge sooduskood ja tooted mid"
type textarea "Sveiki, prašau pasakyti nuolaidos kodą ir produktus"
type textarea "Tere, palun öelge sooduskood ja tooted mida so"
type textarea "Sveiki, prašau pasakyti nuolaidos kodą ir kokiems produktams tai yra?"
type textarea "Tere, palun öelge sooduskood ja tooted mida soovite"
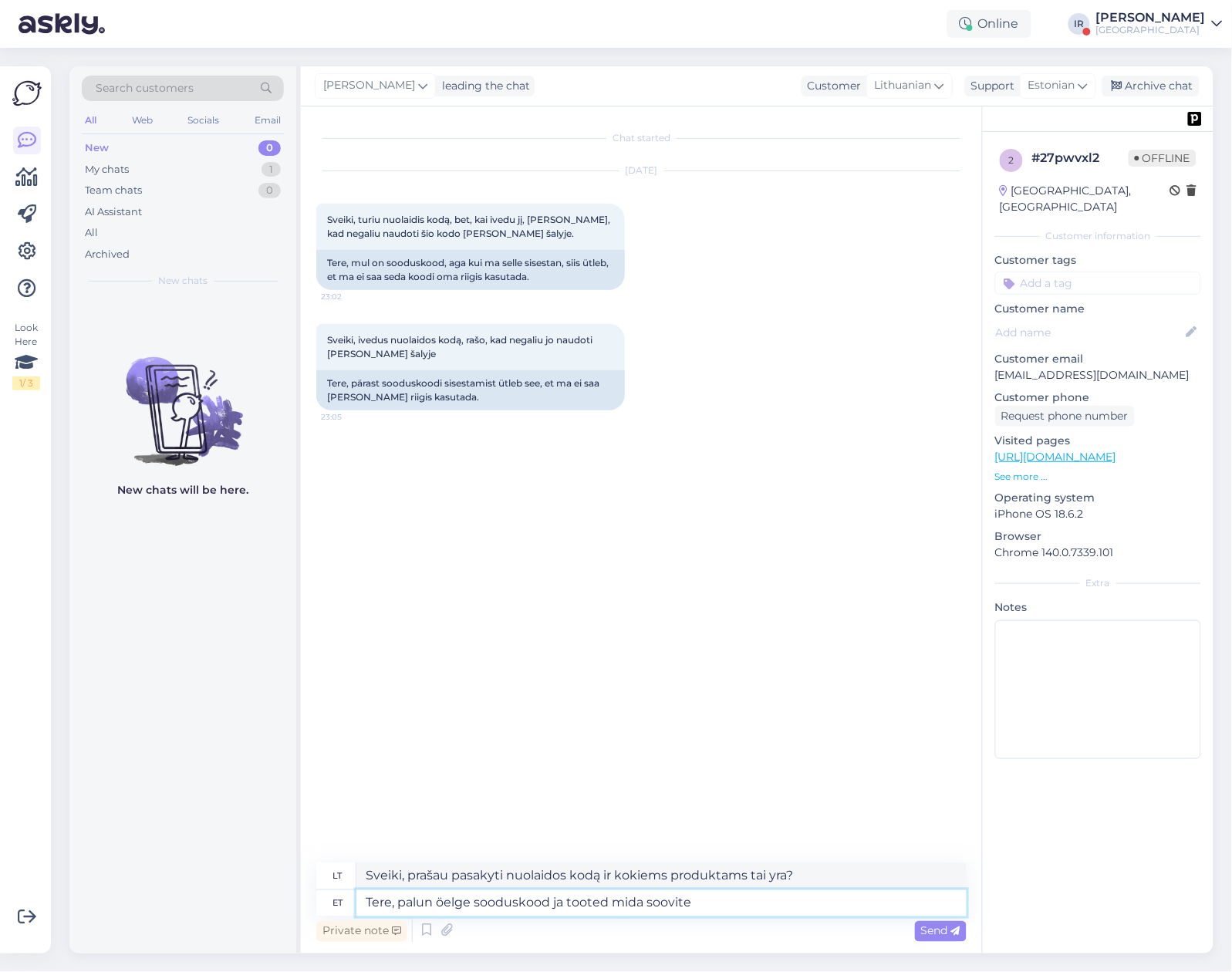
type textarea "Sveiki, prašau pasakyti nuolaidos kodą ir norimas prekes."
type textarea "Tere, palun öelge sooduskood ja tooted mida soovite osta. K"
type textarea "Sveiki, prašau pasakyti nuolaidos kodą ir norimas įsigyti prekes."
type textarea "Tere, palun öelge sooduskood ja tooted mida soovite osta. Kontrollin"
type textarea "Sveiki, prašau, pasakykite man nuolaidos kodą ir produktus, kuriuos norite pirk…"
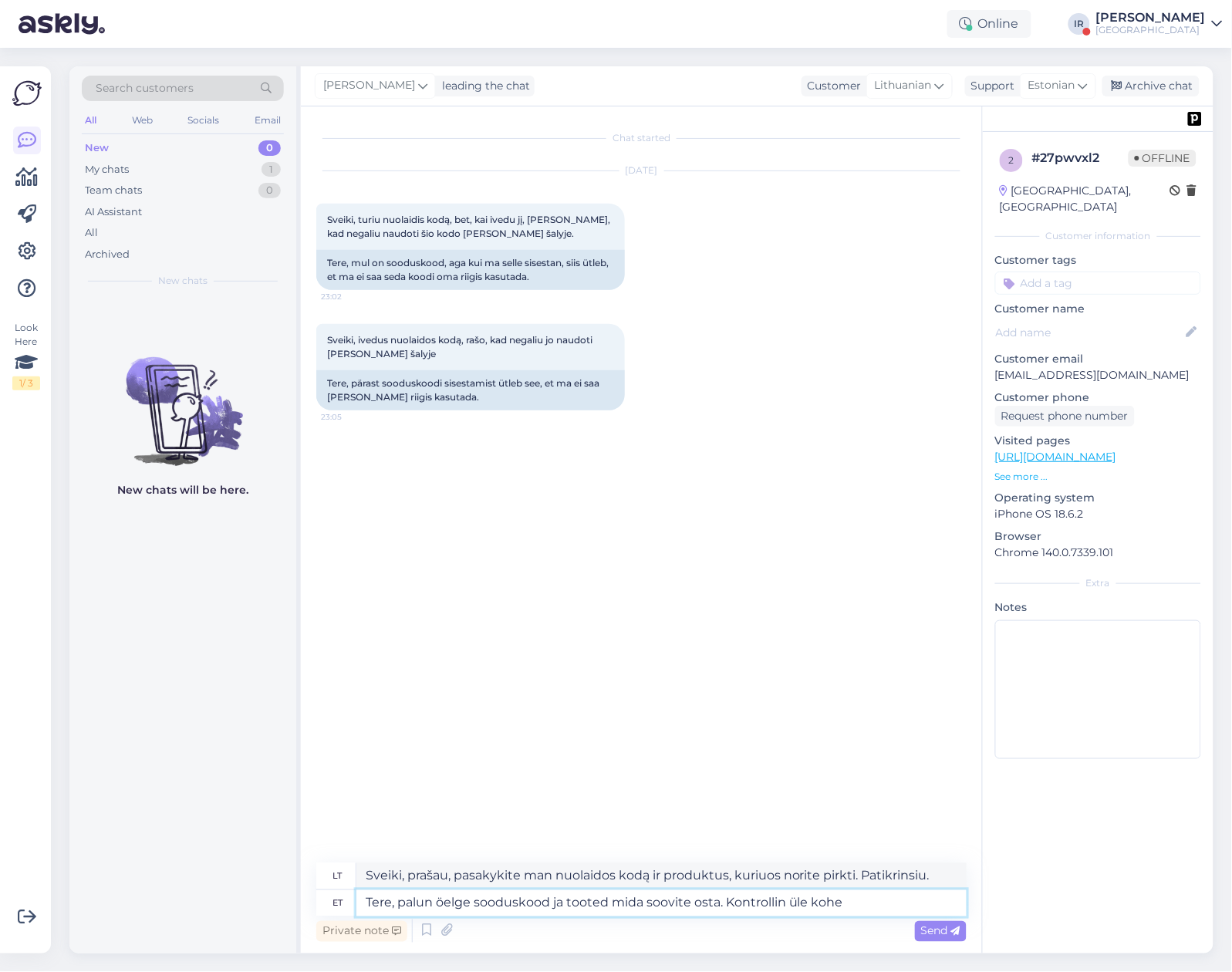
type textarea "Tere, palun öelge sooduskood ja tooted mida soovite osta. Kontrollin üle kohe!"
type textarea "Sveiki, prašau, pasakykite man nuolaidos kodą ir produktus, kuriuos norite įsig…"
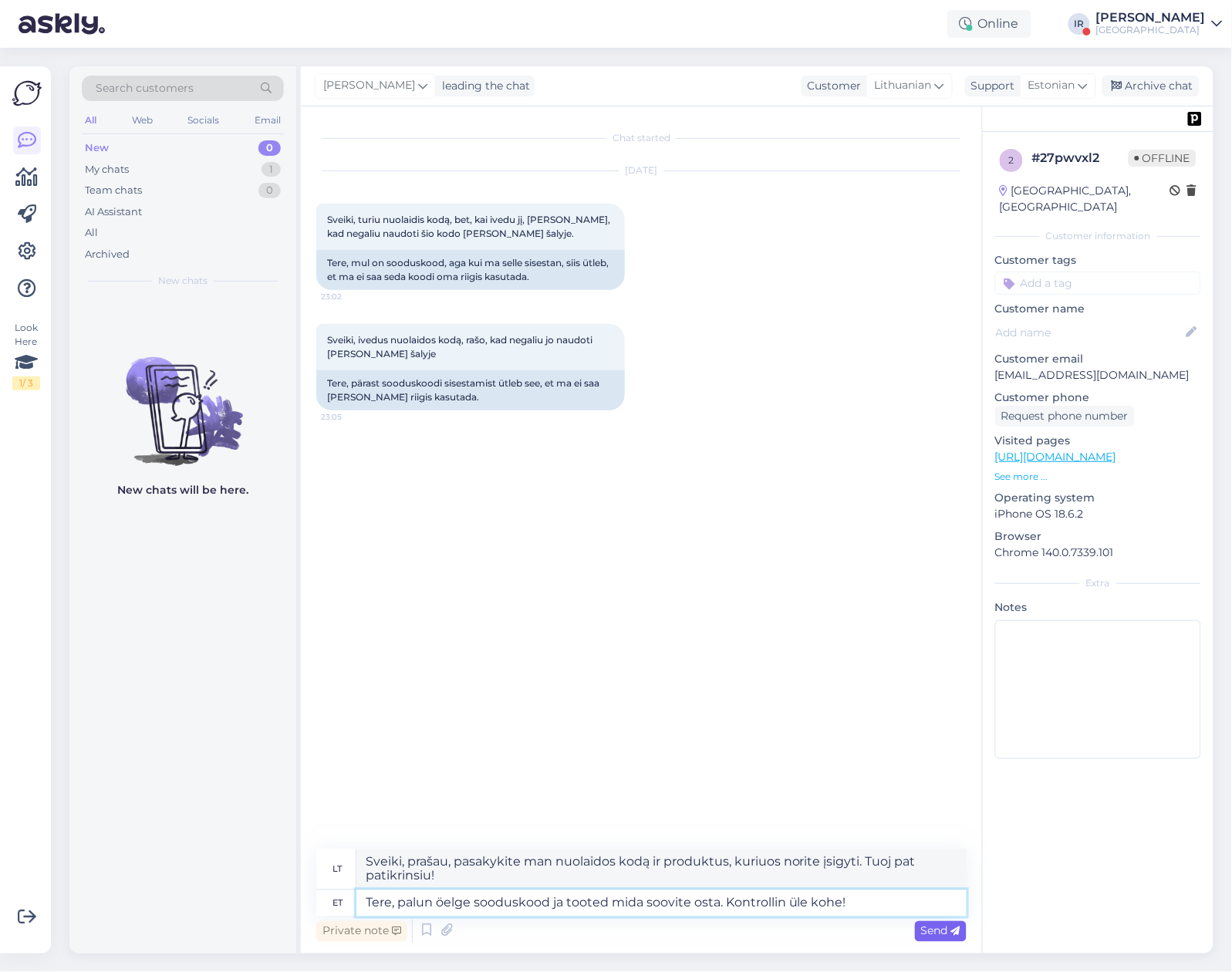
type textarea "Tere, palun öelge sooduskood ja tooted mida soovite osta. Kontrollin üle kohe!"
click at [937, 932] on span "Send" at bounding box center [941, 931] width 39 height 14
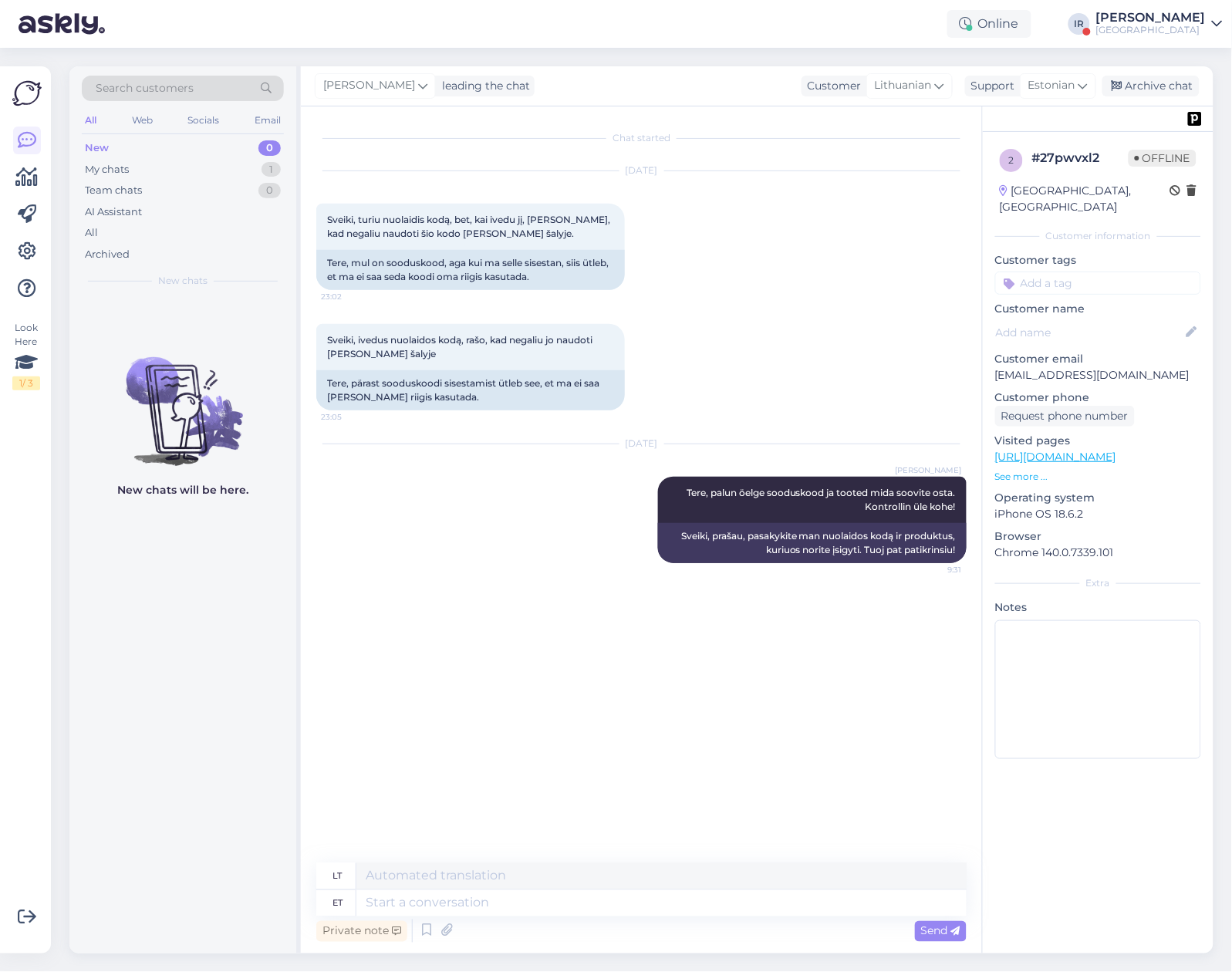
click at [1189, 29] on div "[GEOGRAPHIC_DATA]" at bounding box center [1152, 29] width 110 height 13
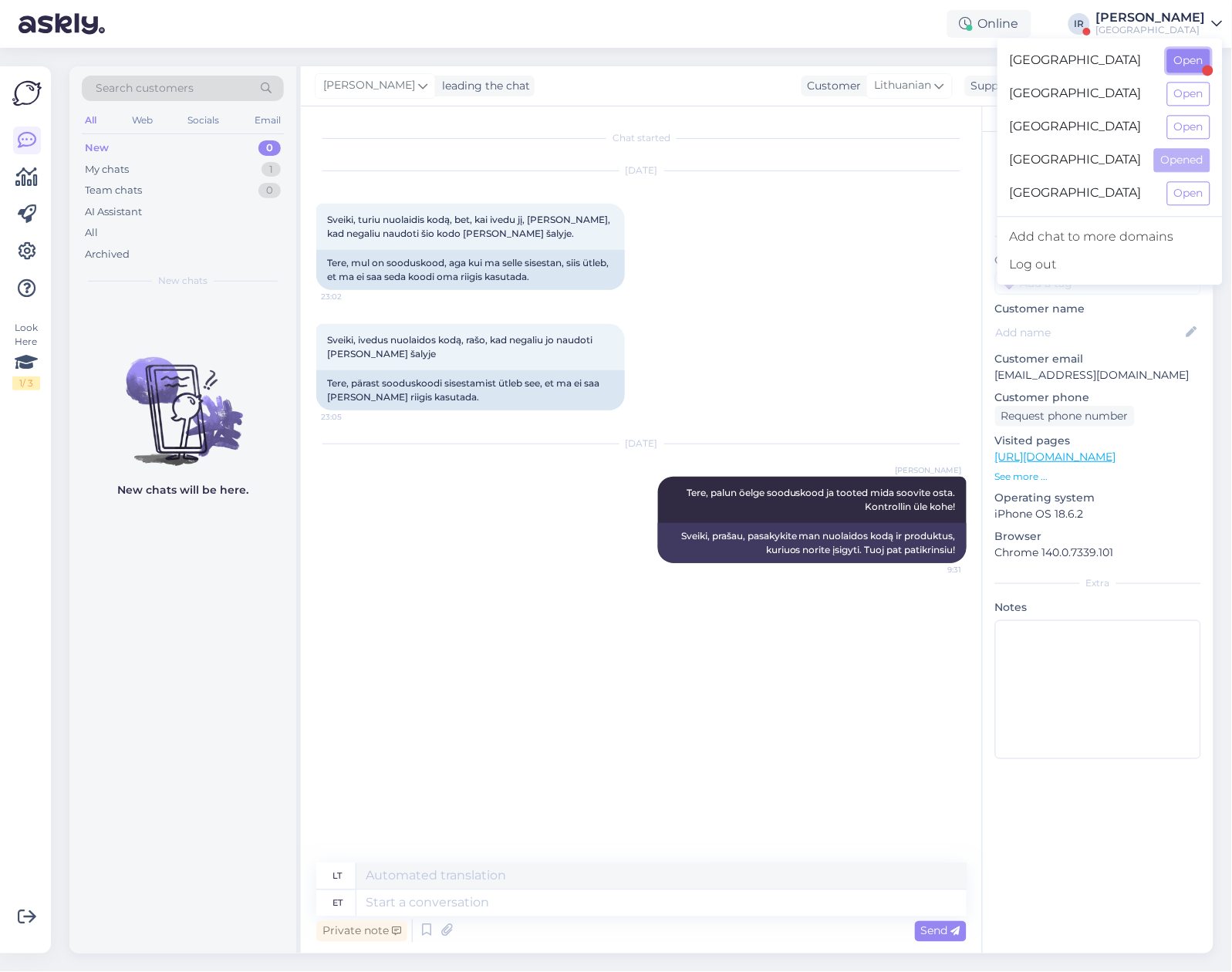
click at [1181, 64] on button "Open" at bounding box center [1189, 61] width 43 height 23
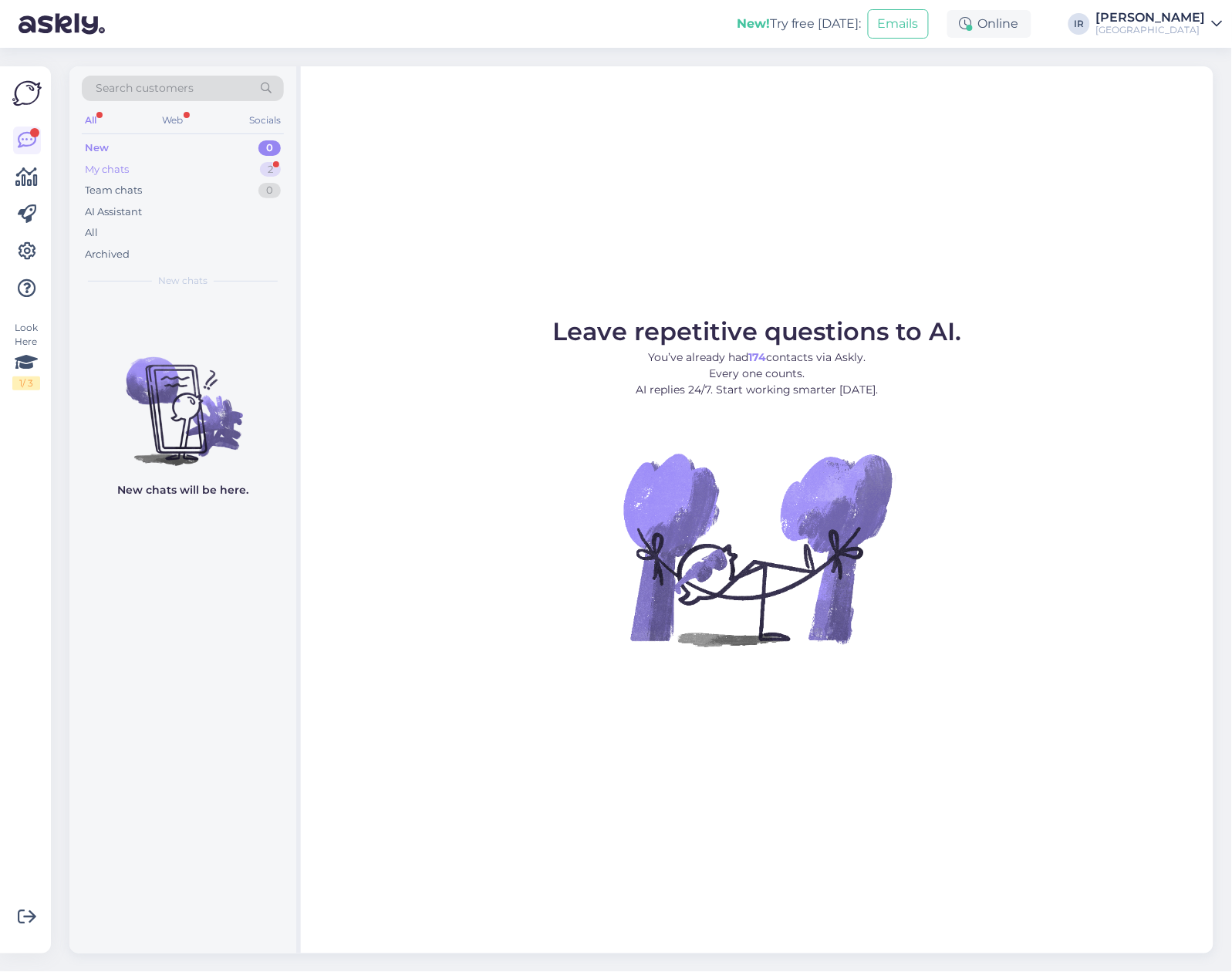
click at [183, 165] on div "My chats 2" at bounding box center [183, 169] width 202 height 22
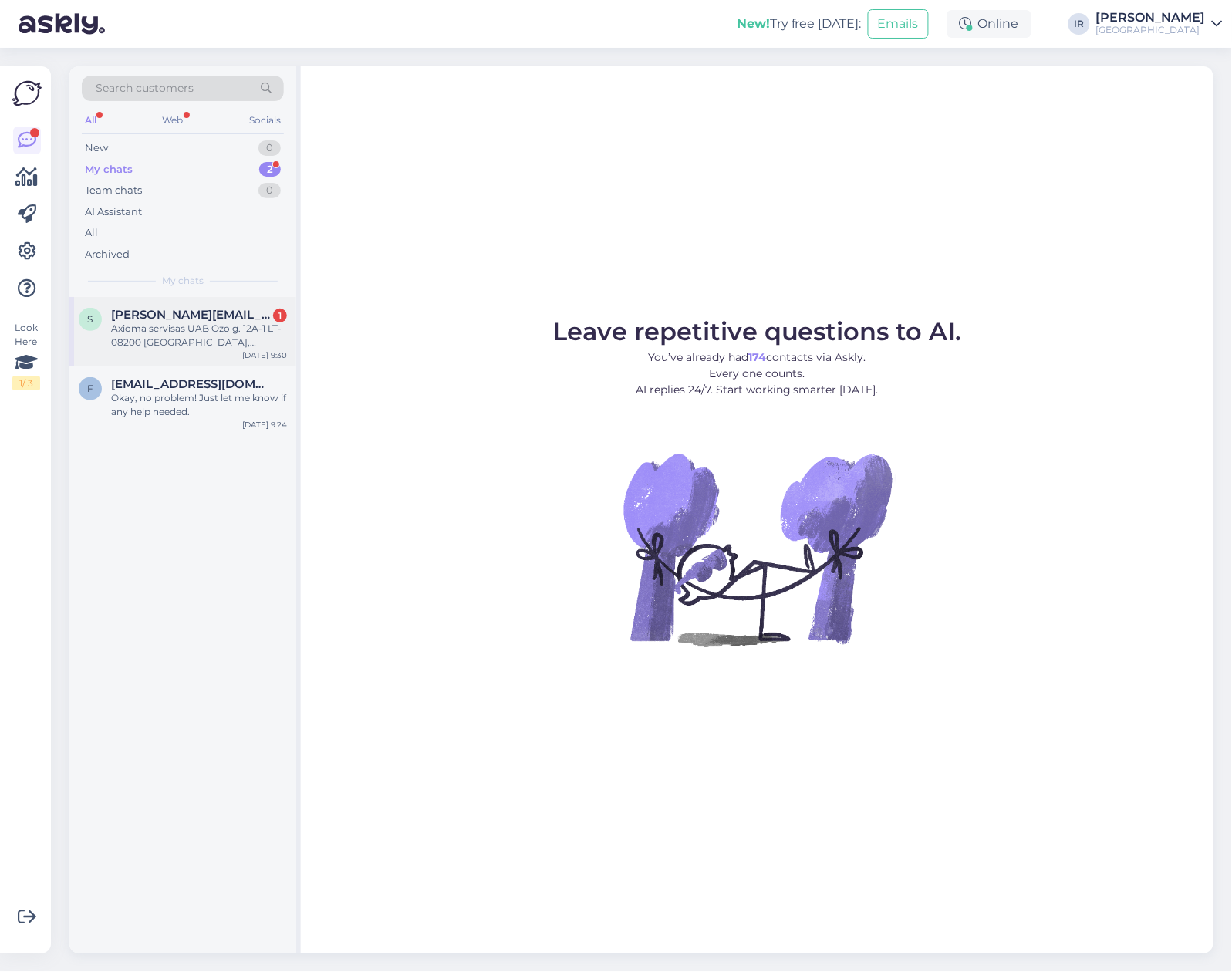
click at [180, 325] on div "Axioma servisas UAB Ozo g. 12A-1 LT- 08200 [GEOGRAPHIC_DATA], [GEOGRAPHIC_DATA]…" at bounding box center [199, 336] width 176 height 27
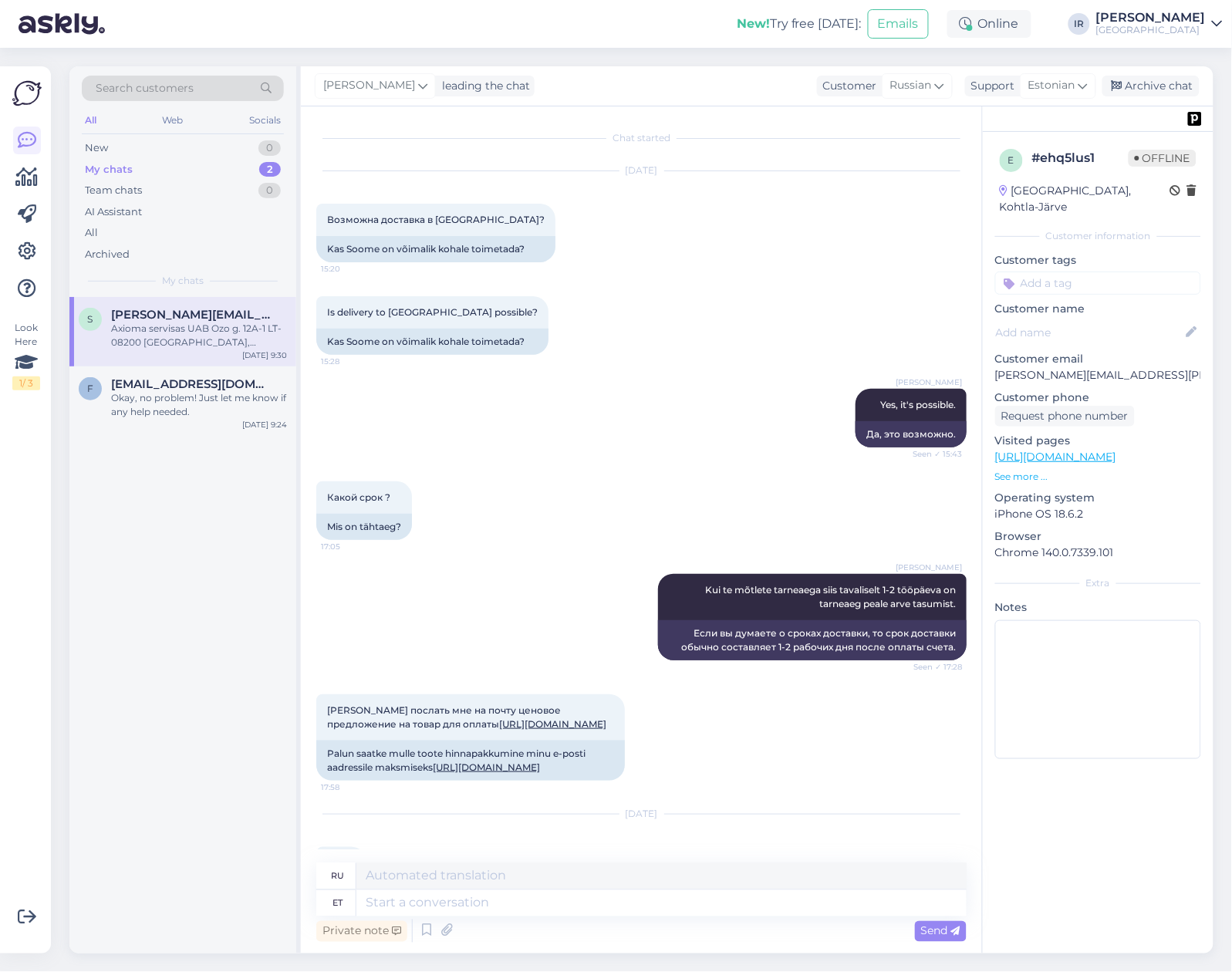
scroll to position [493, 0]
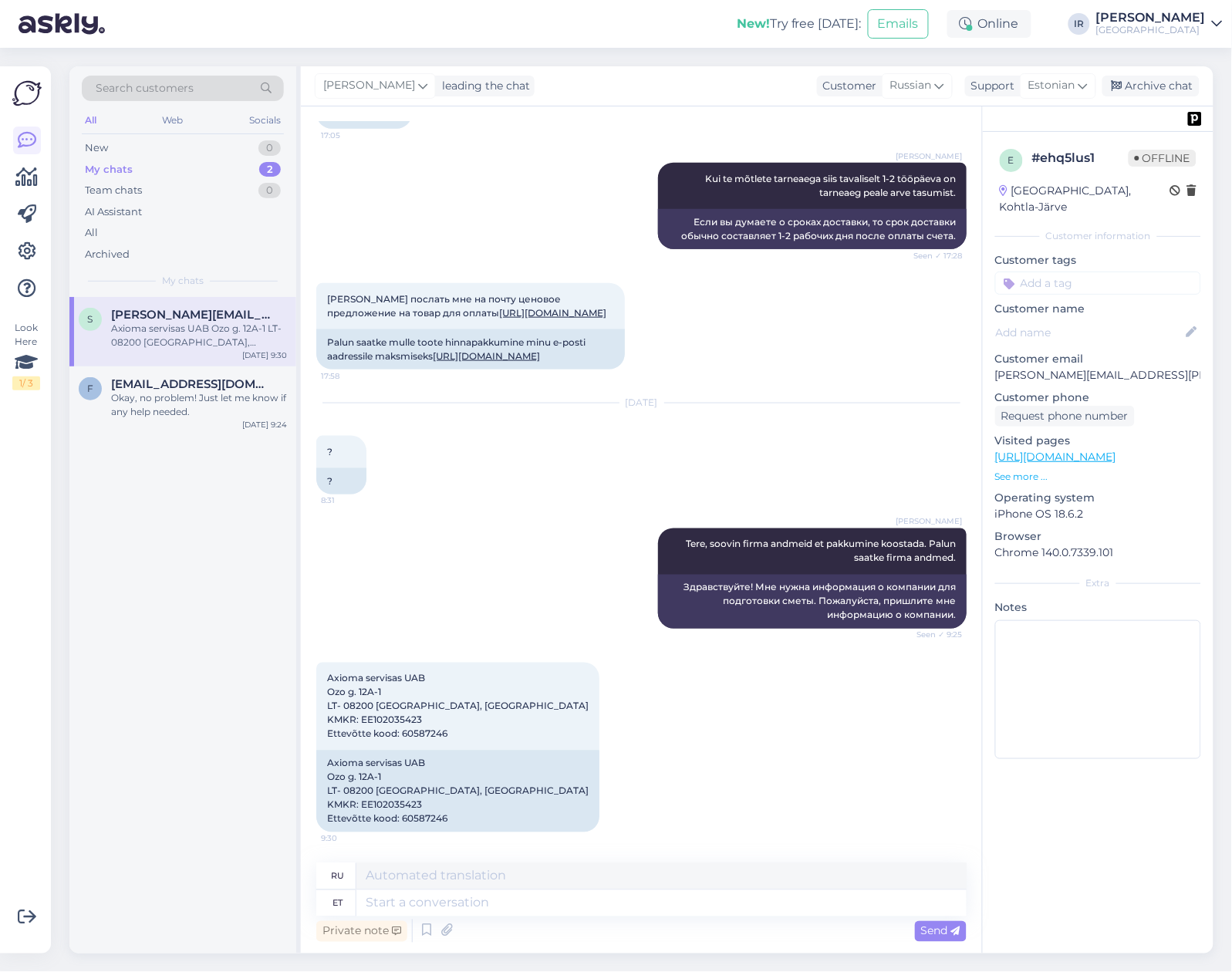
click at [1015, 470] on p "See more ..." at bounding box center [1099, 477] width 206 height 14
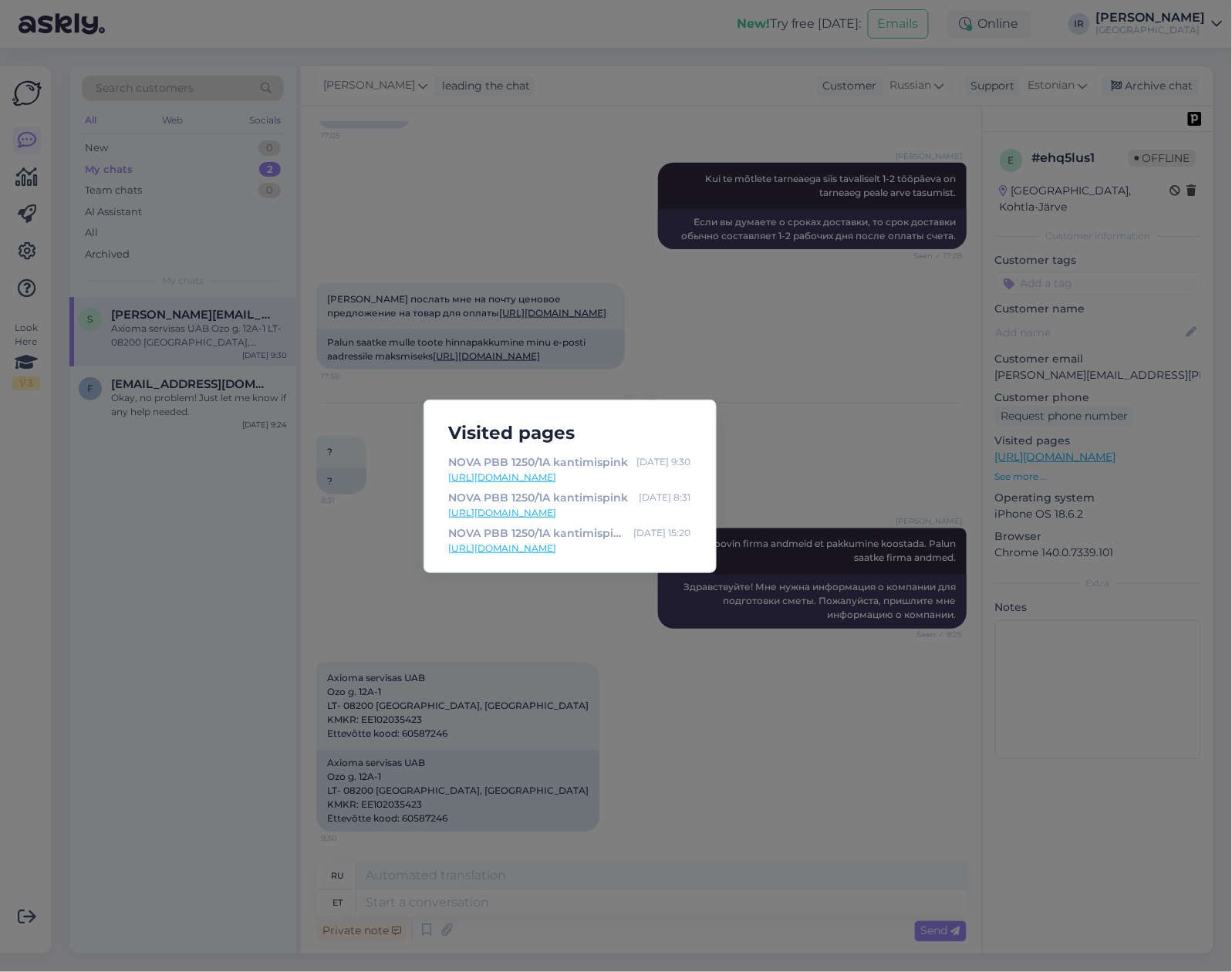
click at [683, 723] on div "Visited pages NOVA PBB 1250/1A kantimispink Sep 9 9:30 https://koneita.com/et/k…" at bounding box center [616, 486] width 1232 height 972
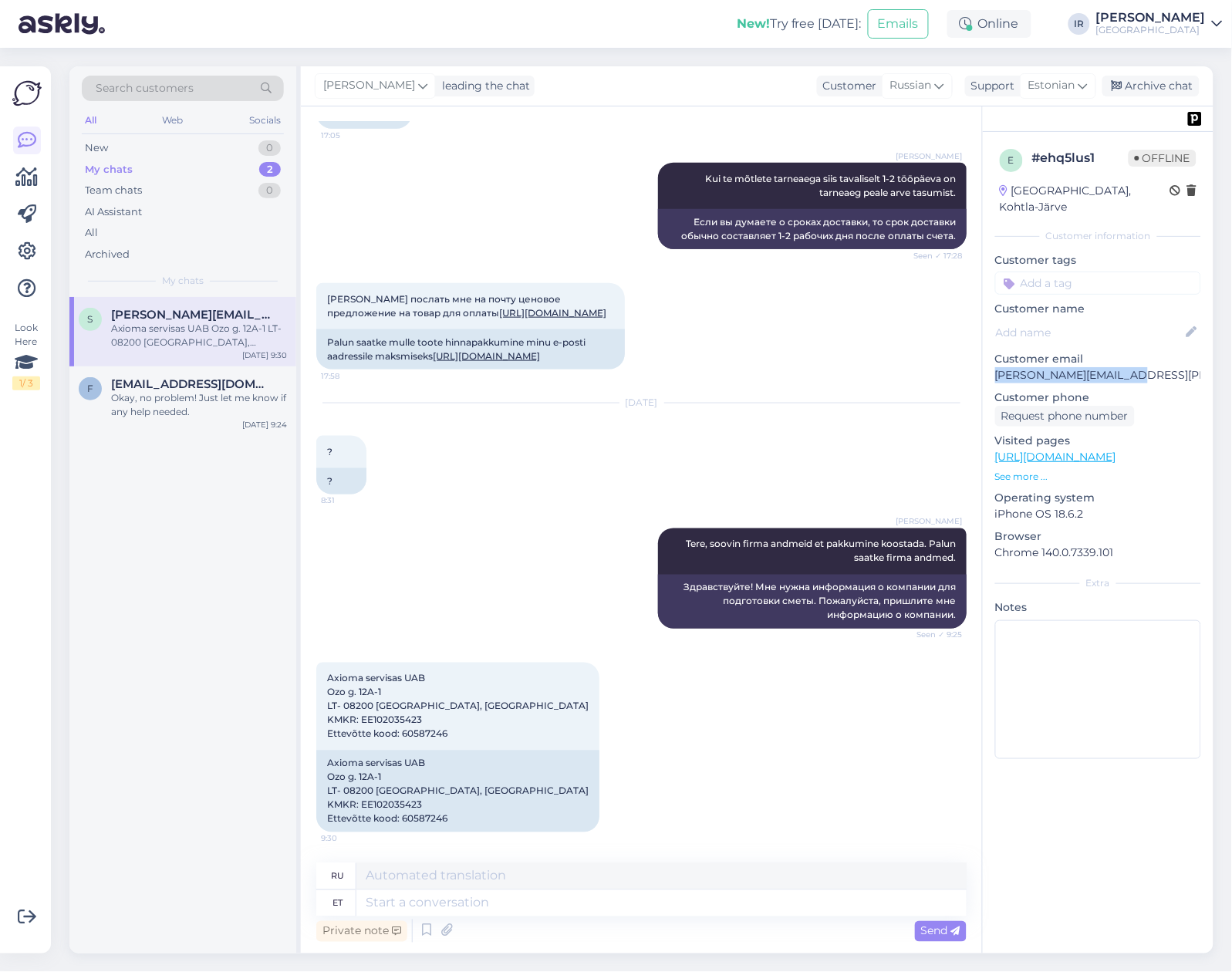
drag, startPoint x: 1150, startPoint y: 354, endPoint x: 992, endPoint y: 353, distance: 158.0
click at [992, 353] on div "e # ehq5lus1 Offline Estonia, Kohtla-Järve Customer information Customer tags C…" at bounding box center [1099, 457] width 231 height 650
copy p "[PERSON_NAME][EMAIL_ADDRESS][PERSON_NAME][DOMAIN_NAME]"
click at [445, 901] on textarea at bounding box center [661, 903] width 610 height 26
type textarea "I"
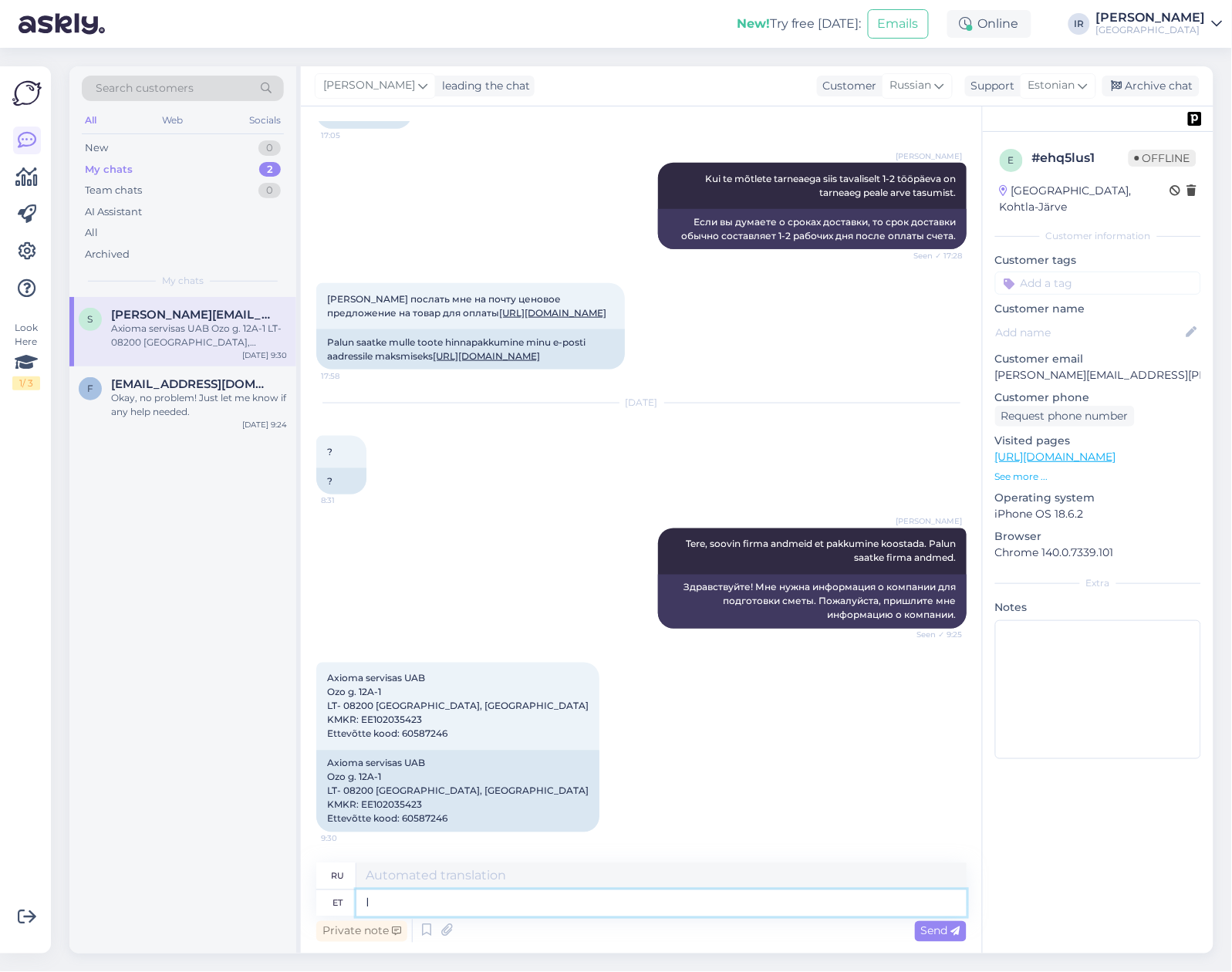
type textarea "я"
type textarea "I see"
type textarea "Я понимаю"
type textarea "I see on t"
type textarea "Вот и все."
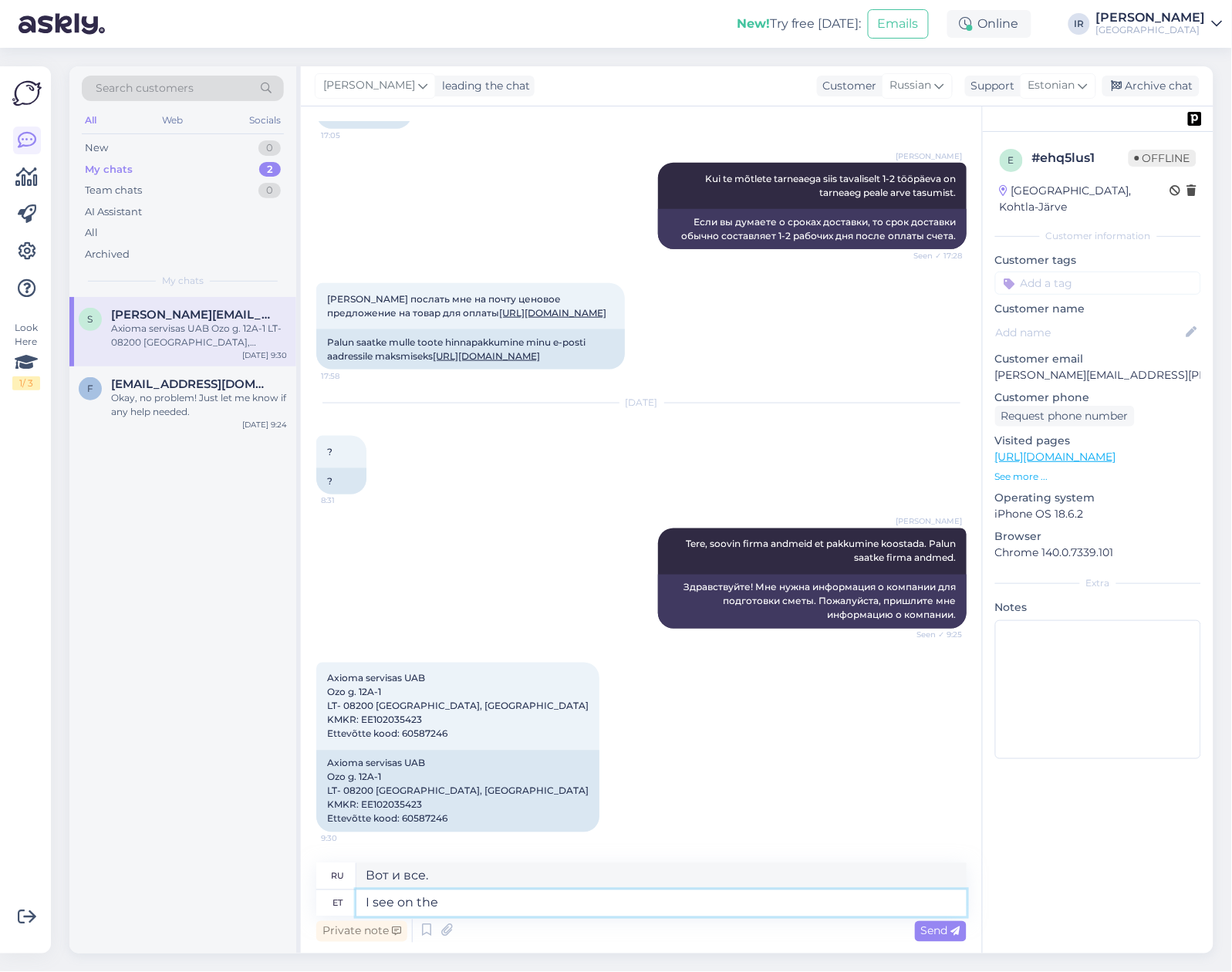
type textarea "I see on the s"
type textarea "Я вижу на"
type textarea "I see on the system t"
type textarea "Я вижу в системе"
type textarea "I see on the system that w"
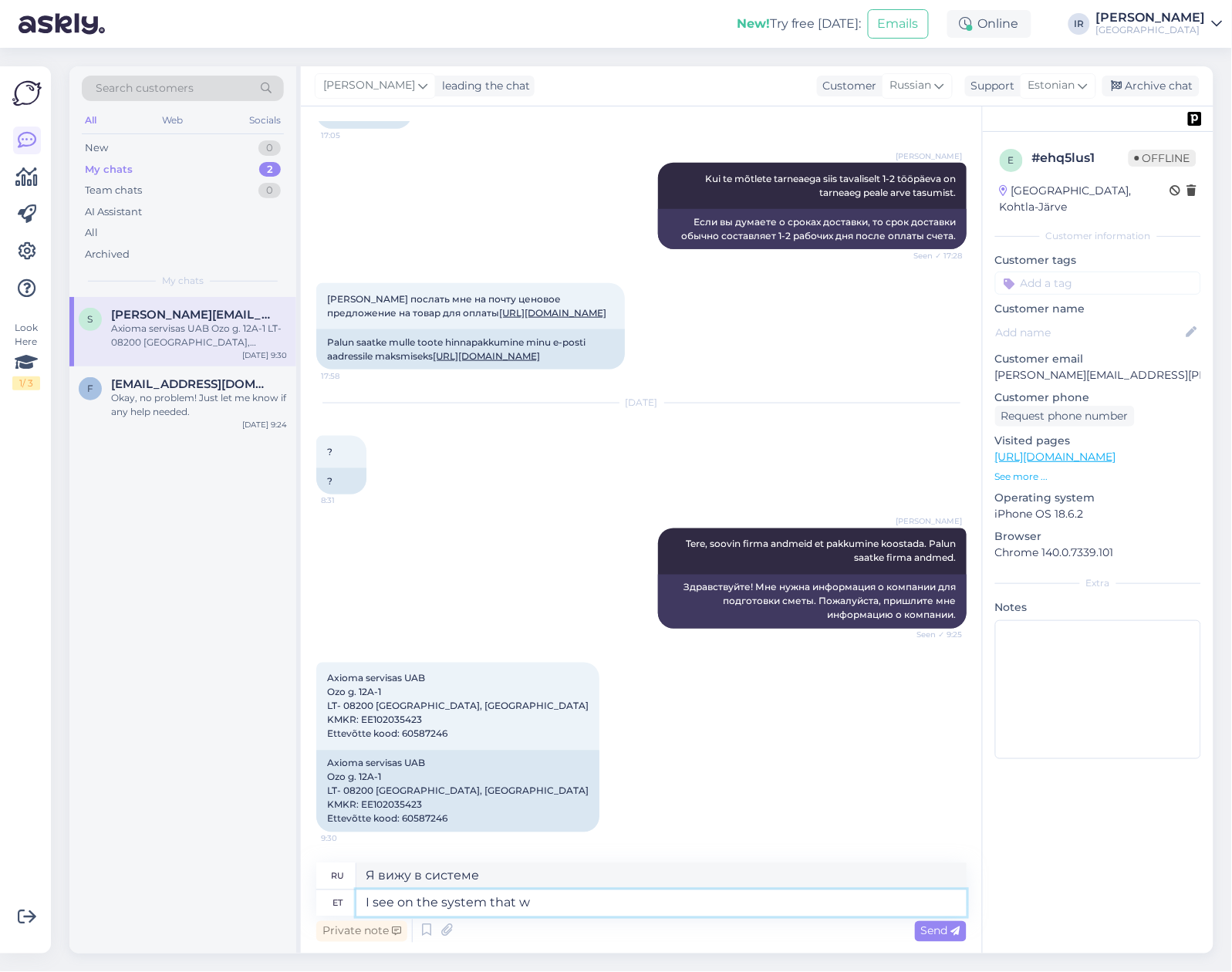
type textarea "Я вижу в системе, что"
type textarea "I see on the system that we h"
type textarea "Я вижу в системе, что мы"
type textarea "I see on the system that we have b"
type textarea "Я вижу в системе, что у нас есть"
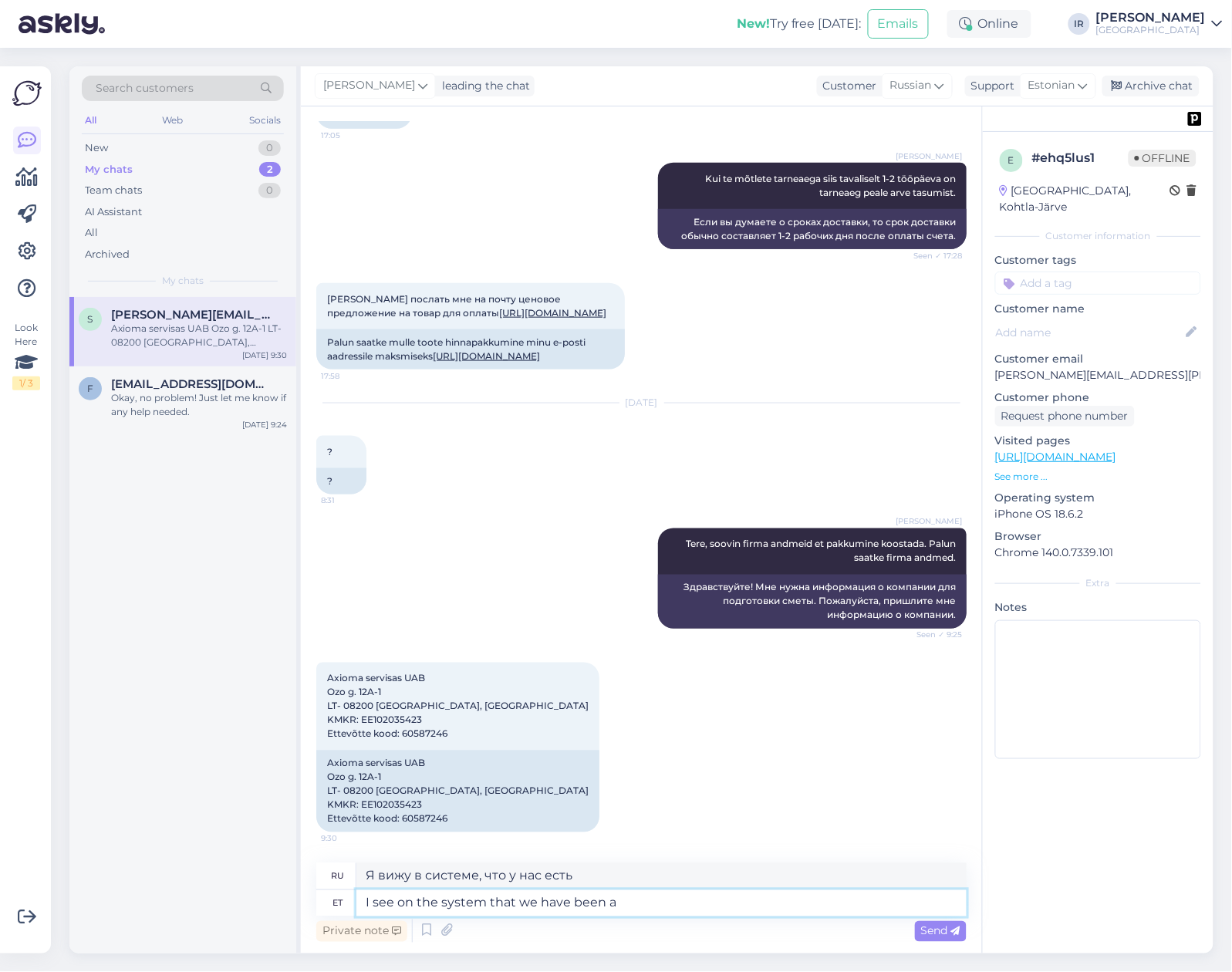
type textarea "I see on the system that we have been al"
type textarea "Я вижу в системе, что мы были"
type textarea "I see on the system that we have been already s"
type textarea "Я вижу в системе, что мы уже были"
type textarea "I see on the system that we have been already sold"
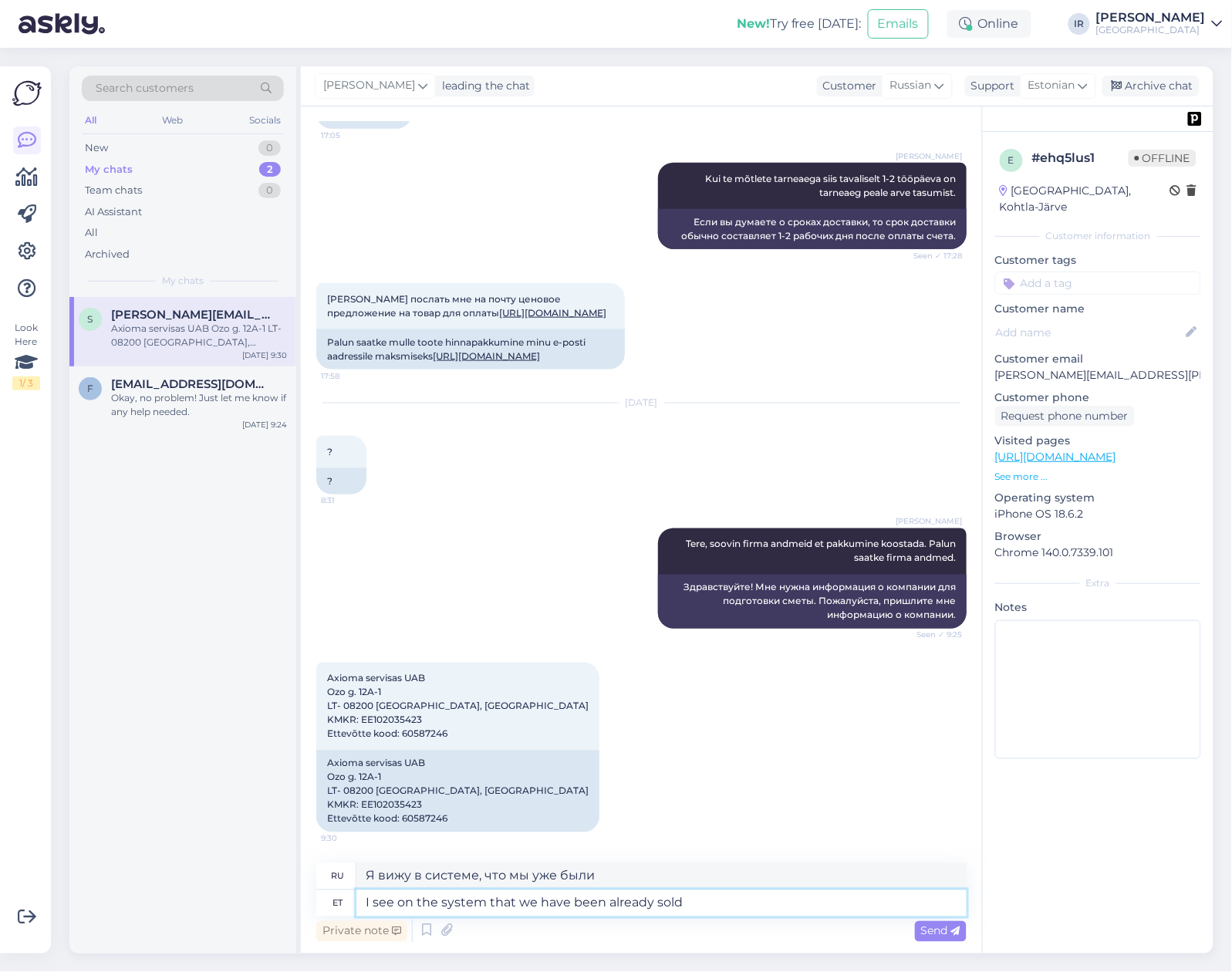
type textarea "Я вижу в системе, что мы уже продали"
type textarea "I see on the system that we have been already sold to y"
type textarea "Я вижу в системе, что нас уже продали"
type textarea "I see on the system that we have been already sold to you s"
type textarea "Я вижу в системе, что мы уже продали вам"
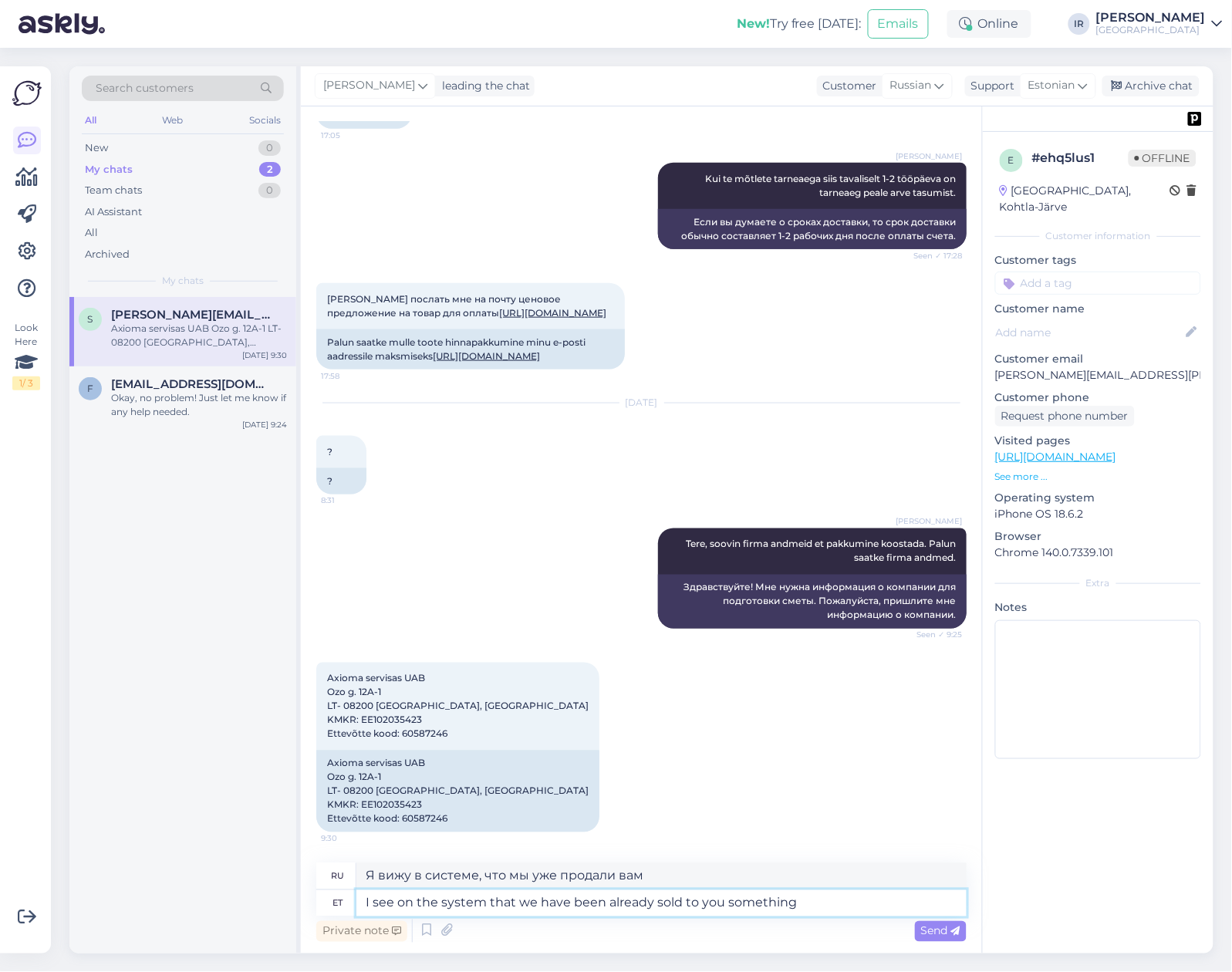
type textarea "I see on the system that we have been already sold to you something."
type textarea "Я вижу в системе, что мы вам уже что-то продали."
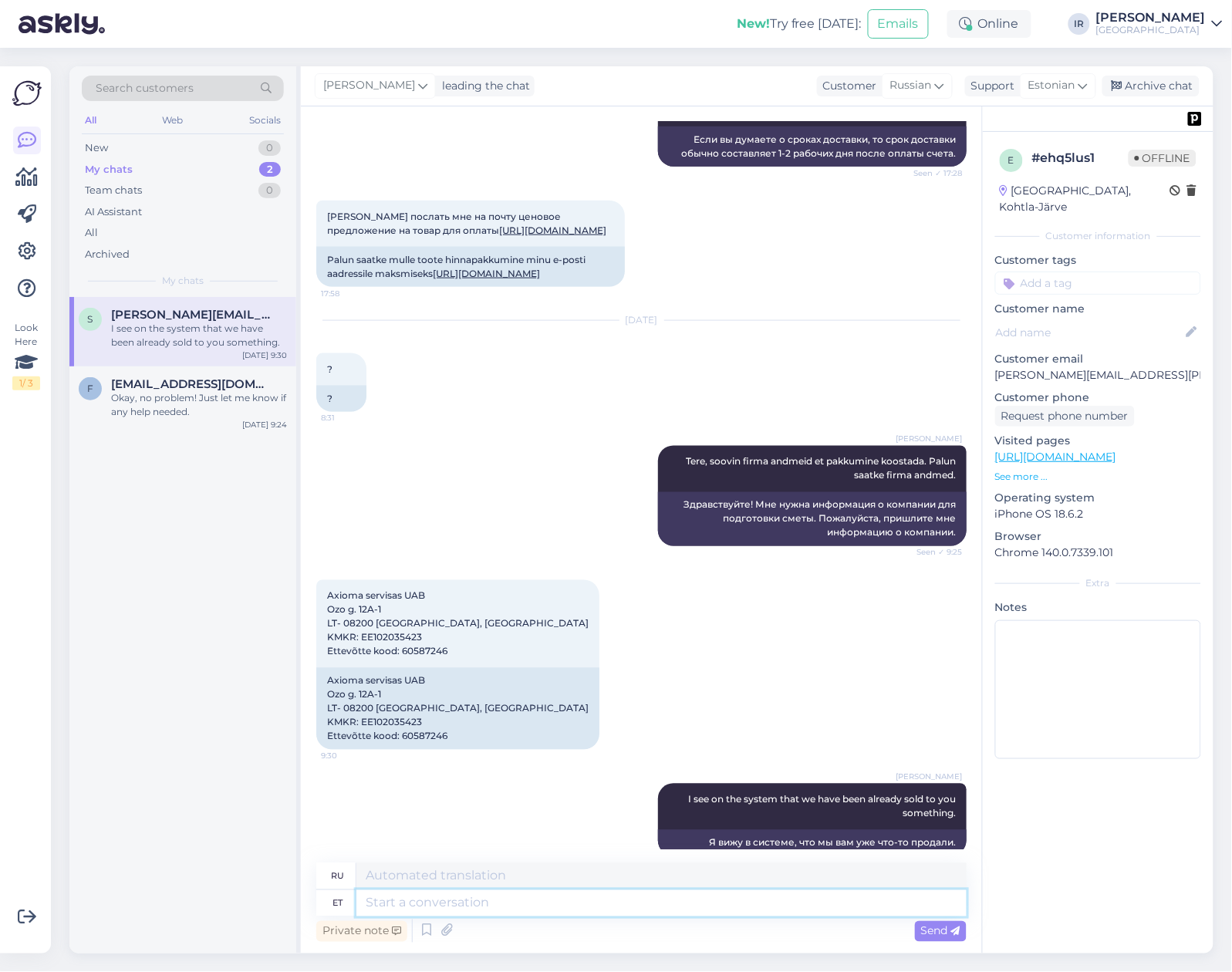
scroll to position [599, 0]
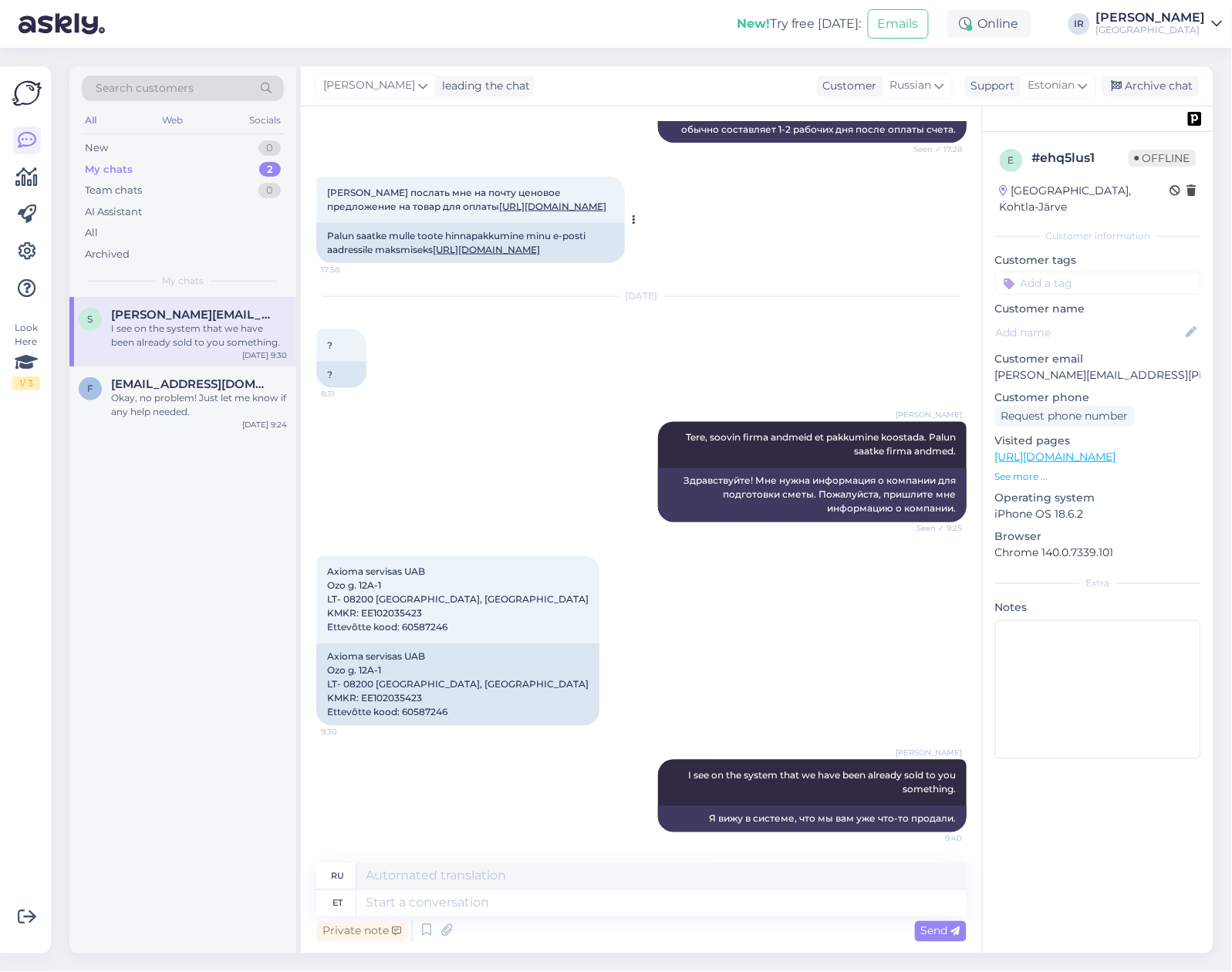
click at [487, 244] on link "[URL][DOMAIN_NAME]" at bounding box center [487, 250] width 108 height 12
click at [446, 931] on icon at bounding box center [447, 931] width 22 height 23
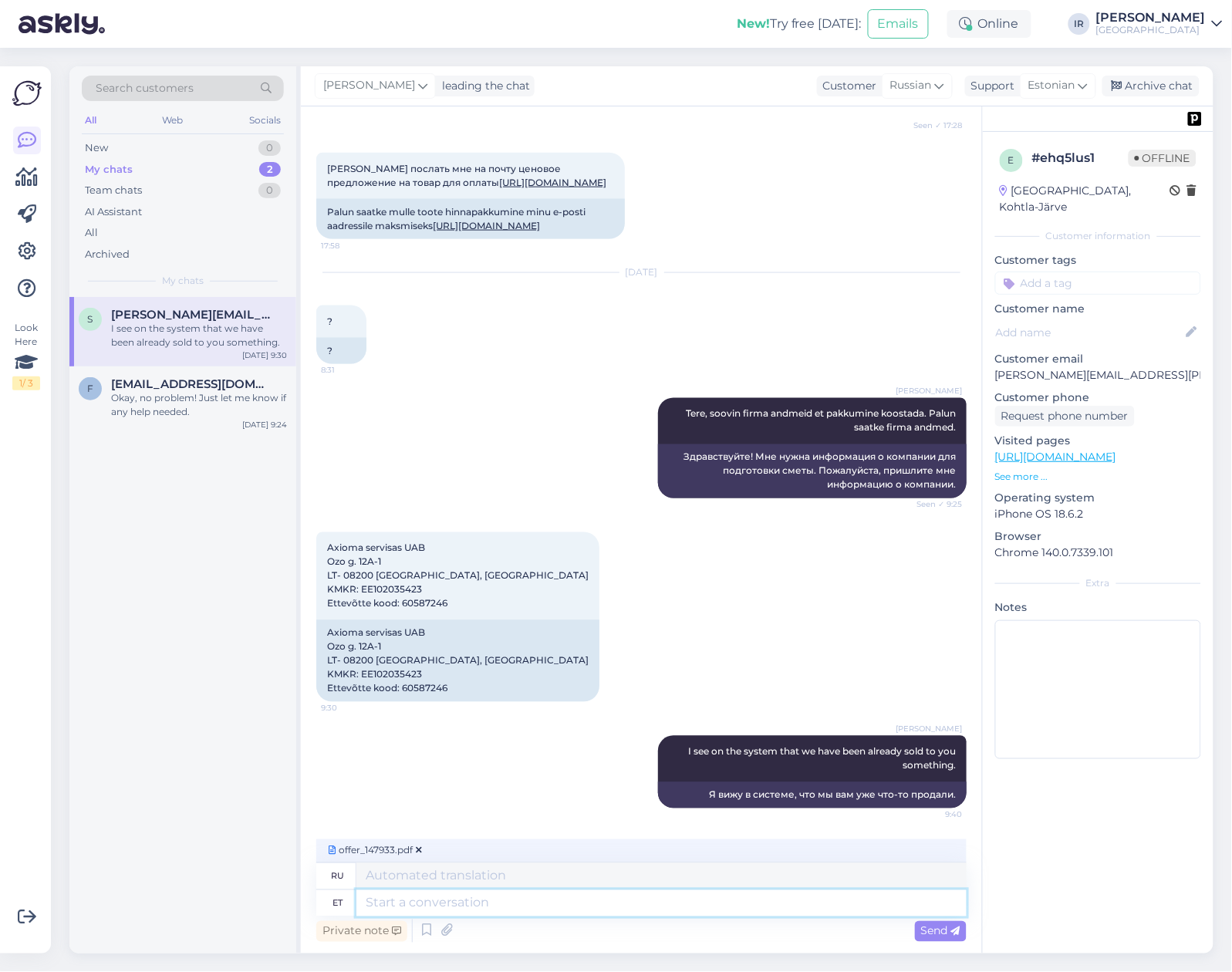
click at [563, 908] on textarea at bounding box center [661, 903] width 610 height 26
type textarea "Pricr"
type textarea "Цена"
type textarea "P"
type textarea "Here i"
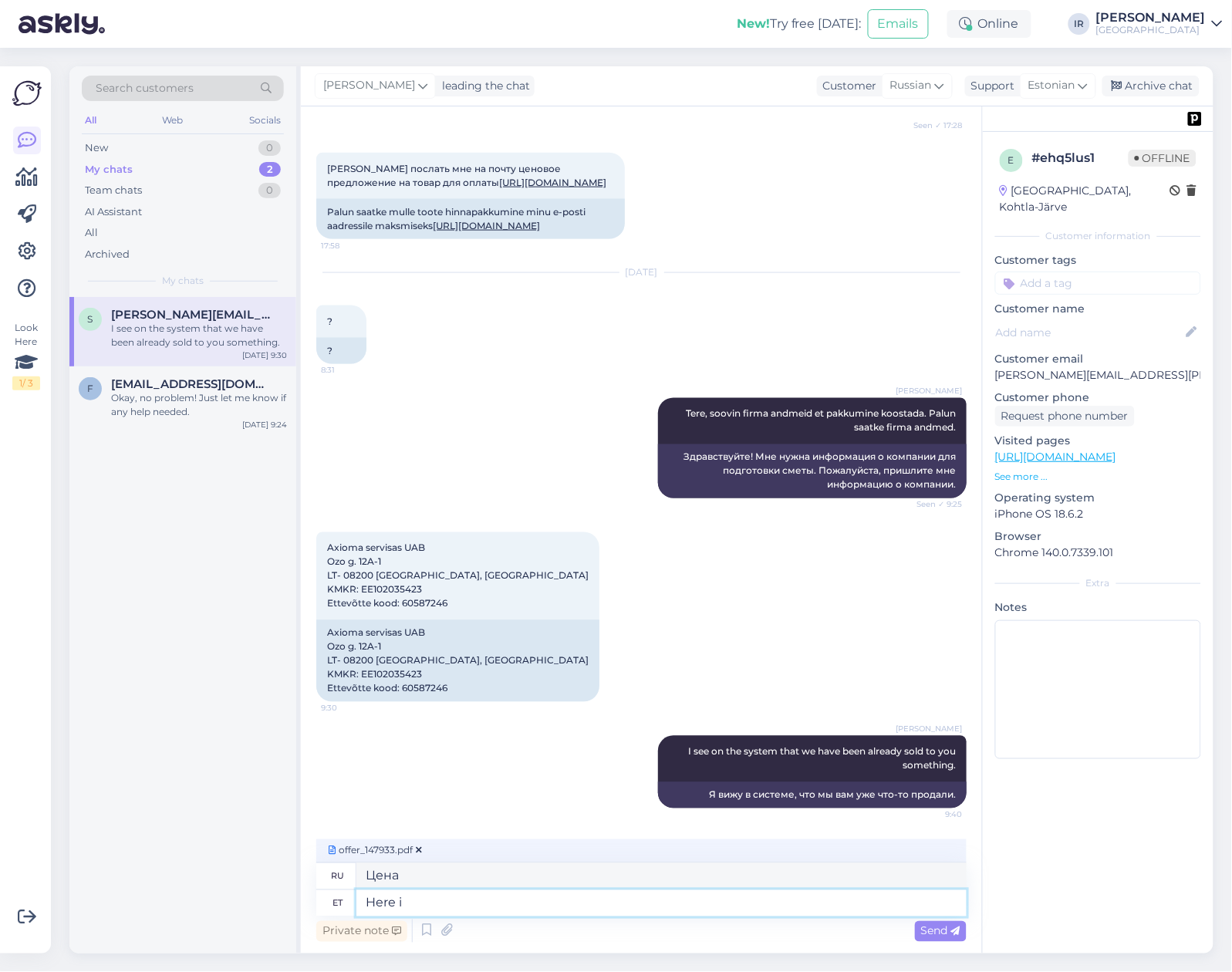
type textarea "Здесь"
type textarea "Here is"
type textarea "Вот"
type textarea "Here is your"
type textarea "Вот твой"
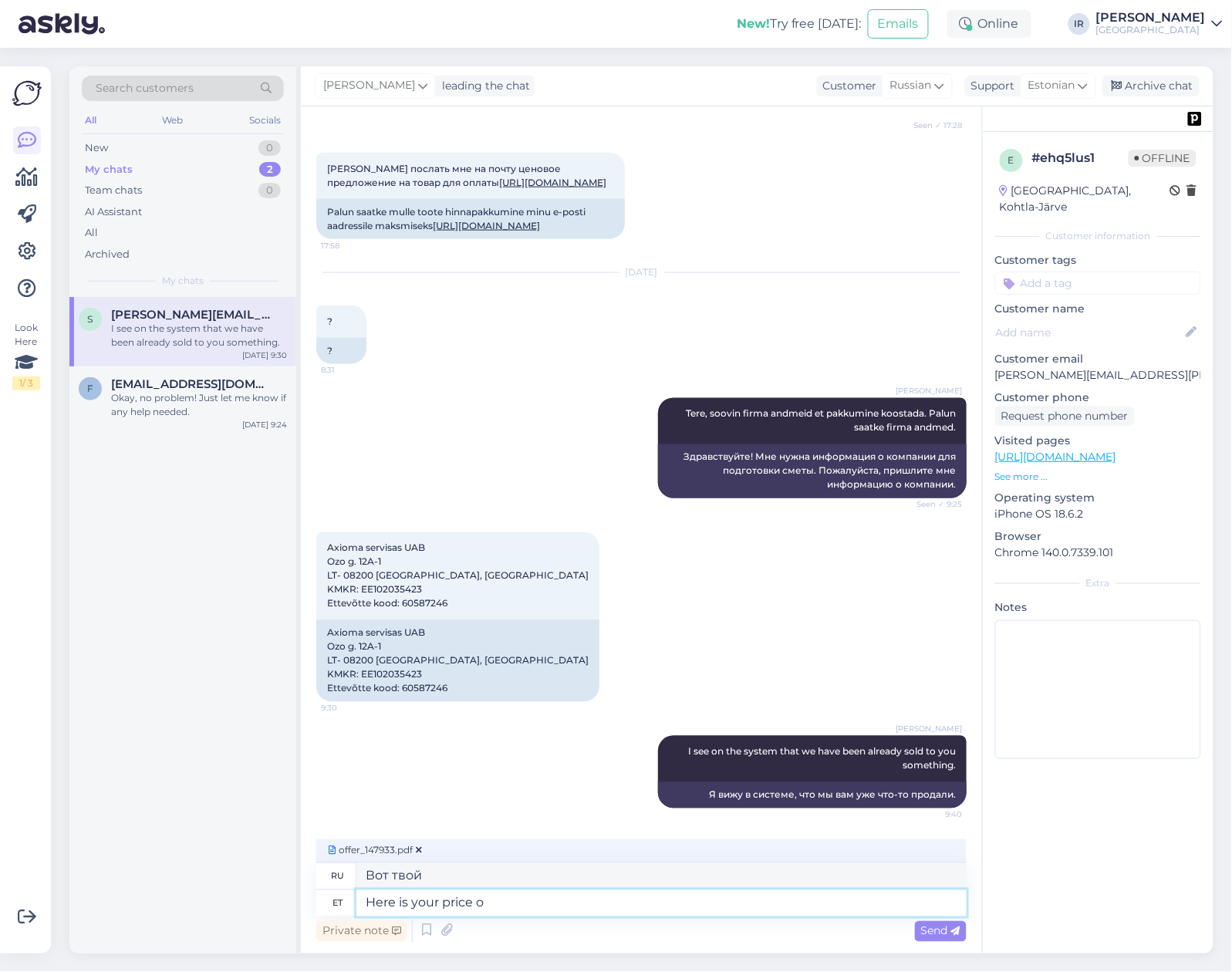
type textarea "Here is your price of"
type textarea "Вот ваша цена"
type textarea "Here is your price offer."
type textarea "Вот ваше ценовое предложение."
type textarea "Here is your price offer. Please d"
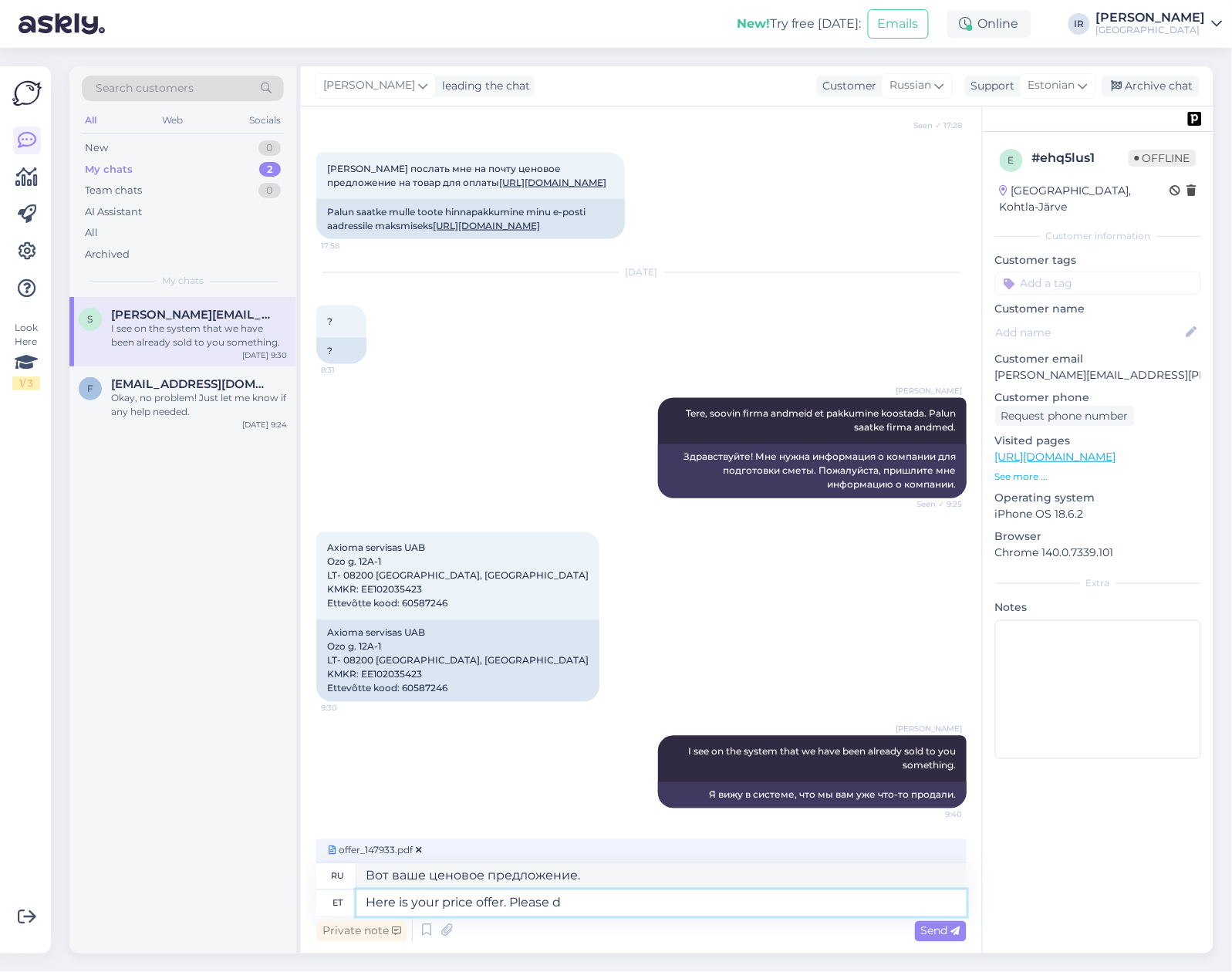
type textarea "Вот ваше ценовое предложение. Пожалуйста."
type textarea "Here is your price offer. Please do n"
type textarea "Вот ваше ценовое предложение. Пожалуйста, сделайте это."
type textarea "Here is your price offer. Please do not"
type textarea "Вот ваше ценовое предложение. Пожалуйста, не..."
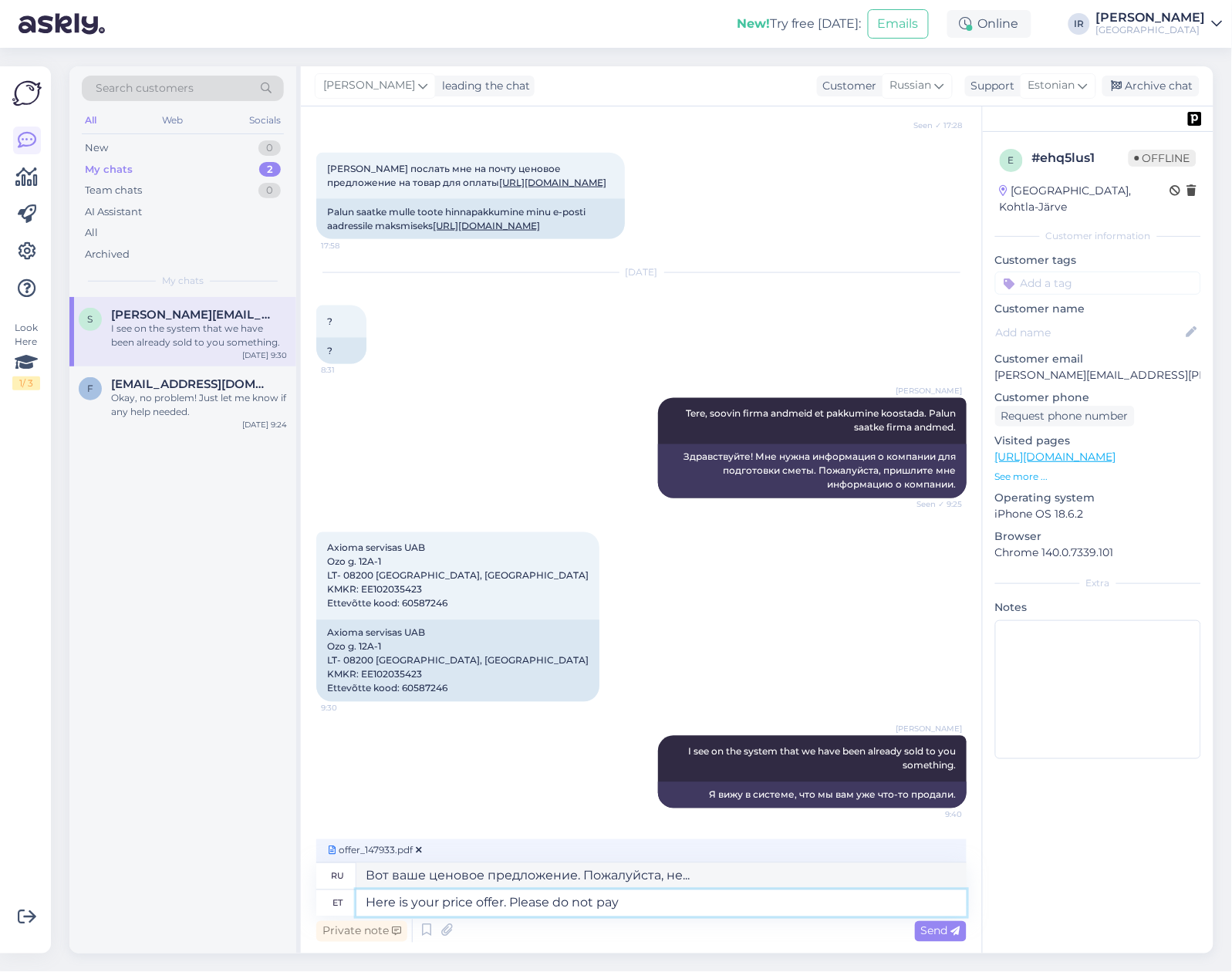
type textarea "Here is your price offer. Please do not pay t"
type textarea "Вот ваше ценовое предложение. Пожалуйста, не платите."
type textarea "Here is your price offer. Please do not pay this!"
type textarea "Вот ваше ценовое предложение. Пожалуйста, не платите!"
type textarea "Here is your price offer. Please do not pay this! This is"
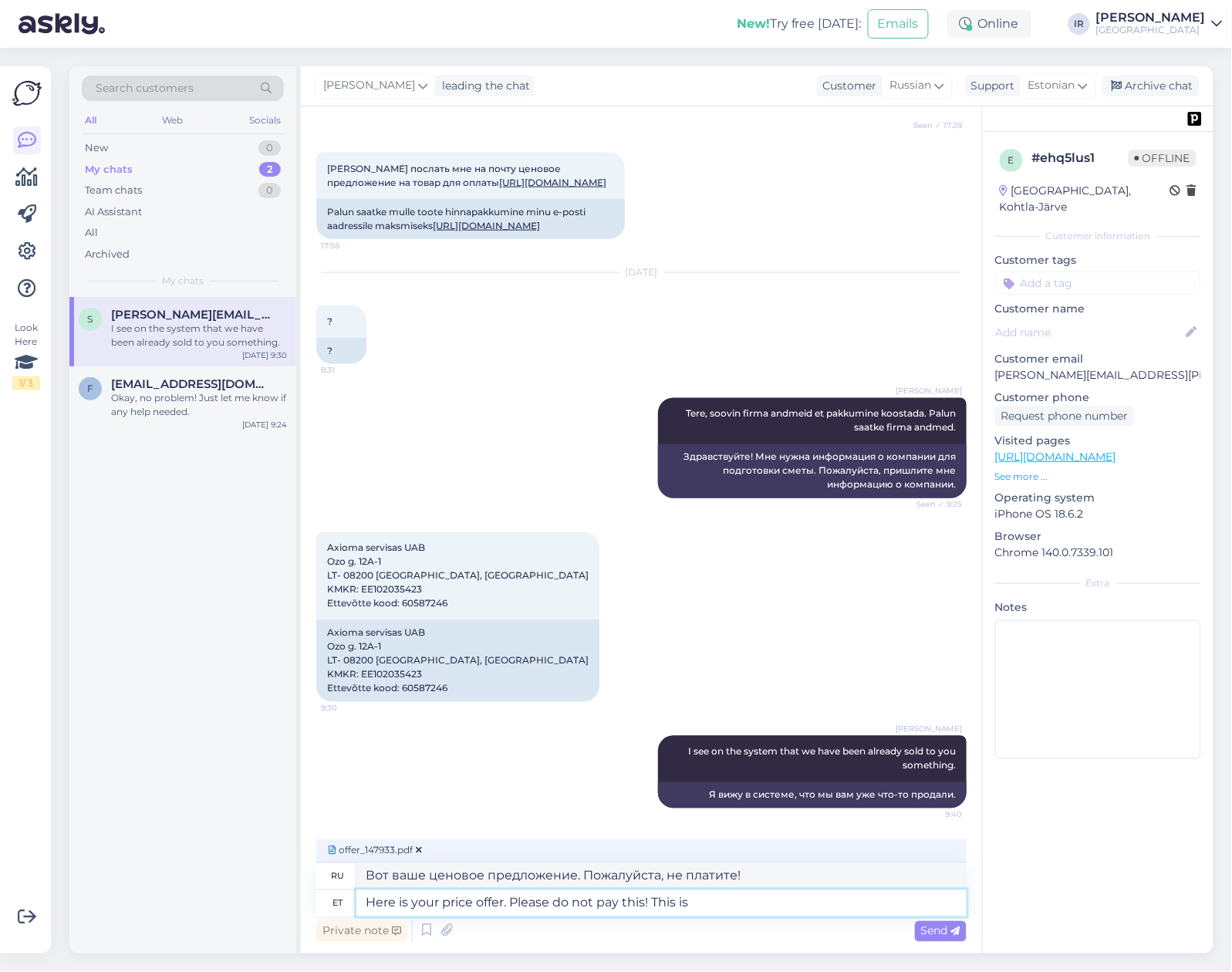
type textarea "Вот ваше ценовое предложение. Пожалуйста, не платите! Это"
type textarea "Here is your price offer. Please do not pay this! This is just o"
type textarea "Вот ваше ценовое предложение. Пожалуйста, не платите! Это просто..."
type textarea "Here is your price offer. Please do not pay this! This is just offer."
type textarea "Вот ваше предложение цены. Пожалуйста, не платите! Это всего лишь предложение."
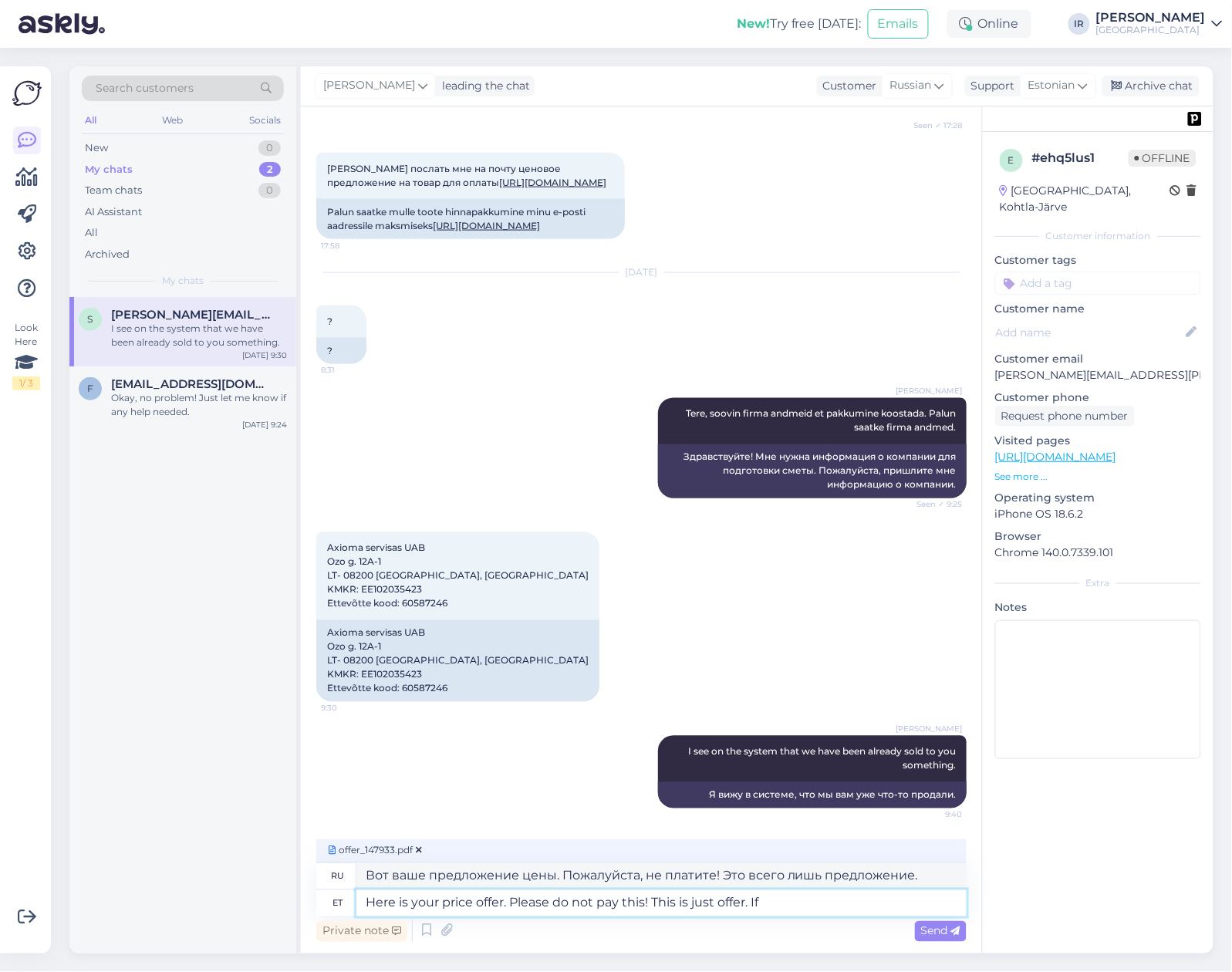
type textarea "Here is your price offer. Please do not pay this! This is just offer. If y"
type textarea "Вот ваше предложение цены. Пожалуйста, не платите! Это всего лишь предложение. …"
type textarea "Here is your price offer. Please do not pay this! This is just offer. If you w"
type textarea "Вот ваше предложение цены. Пожалуйста, не платите! Это всего лишь предложение. …"
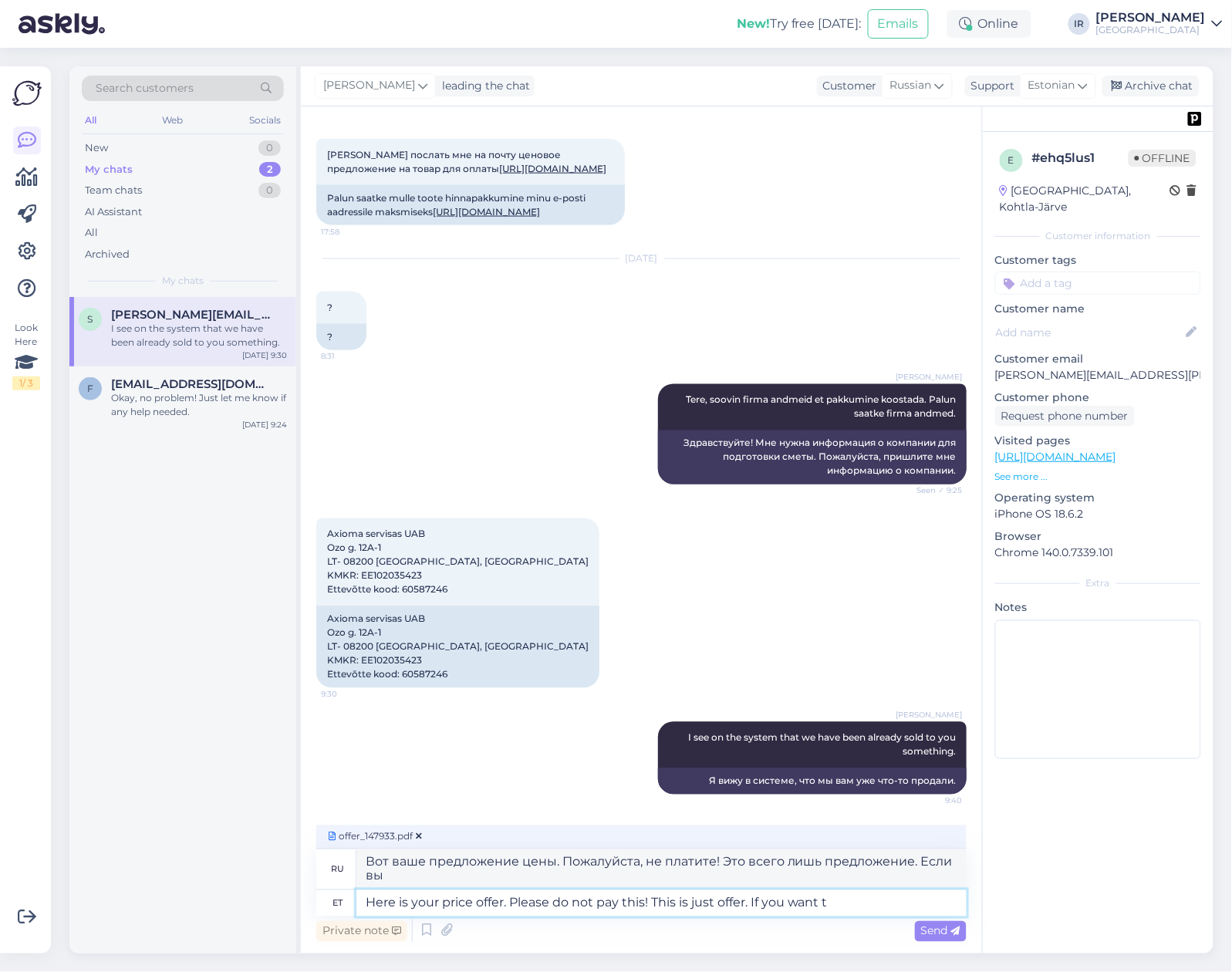
type textarea "Here is your price offer. Please do not pay this! This is just offer. If you wa…"
type textarea "Вот ваше предложение цены. Пожалуйста, не платите! Это всего лишь предложение. …"
type textarea "Here is your price offer. Please do not pay this! This is just offer. If you wa…"
type textarea "Вот ваше ценовое предложение. Пожалуйста, не платите! Это всего лишь предложени…"
type textarea "Here is your price offer. Please do not pay this! This is just offer. If you wa…"
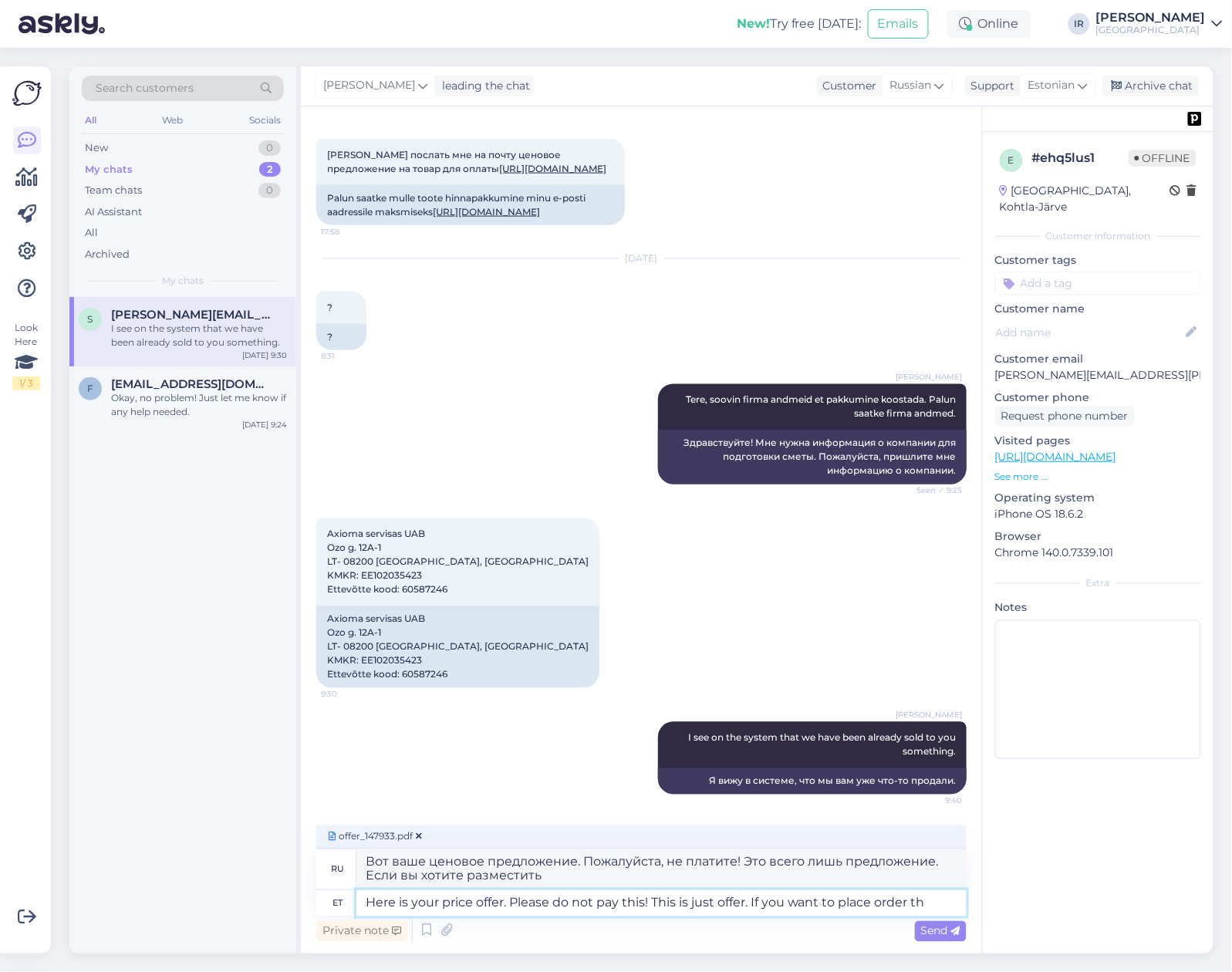
type textarea "Вот ваше ценовое предложение. Пожалуйста, не платите! Это всего лишь предложени…"
type textarea "Here is your price offer. Please do not pay this! This is just offer. If you wa…"
type textarea "Вот ваше ценовое предложение. Пожалуйста, не платите! Это всего лишь предложени…"
type textarea "Here is your price offer. Please do not pay this! This is just offer. If you wa…"
type textarea "Вот ваше ценовое предложение. Пожалуйста, не платите! Это всего лишь предложени…"
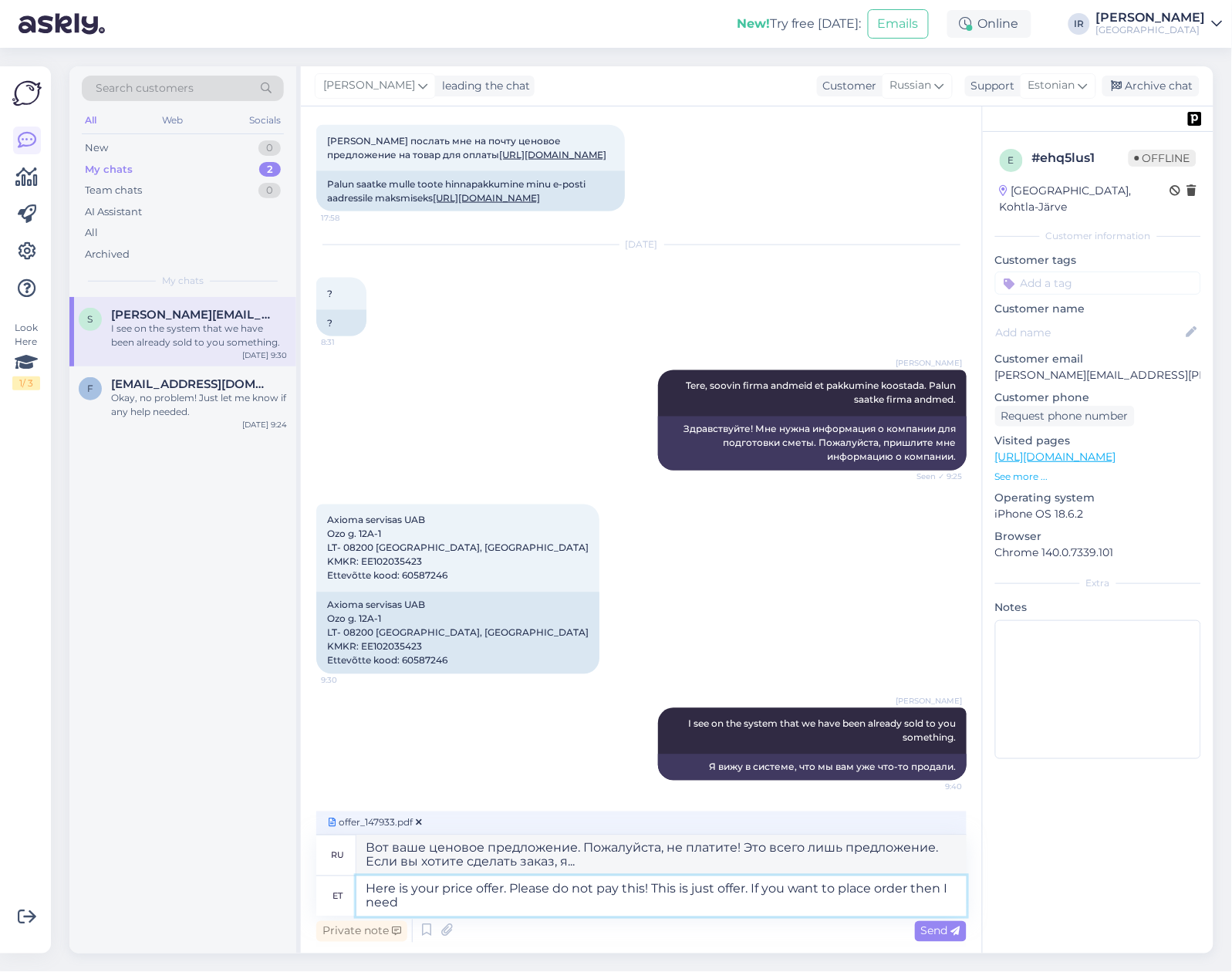
type textarea "Here is your price offer. Please do not pay this! This is just offer. If you wa…"
type textarea "Вот ваше ценовое предложение. Пожалуйста, не платите! Это всего лишь предложени…"
type textarea "Here is your price offer. Please do not pay this! This is just offer. If you wa…"
type textarea "Вот ваше ценовое предложение. Пожалуйста, не платите! Это всего лишь предложени…"
type textarea "Here is your price offer. Please do not pay this! This is just offer. If you wa…"
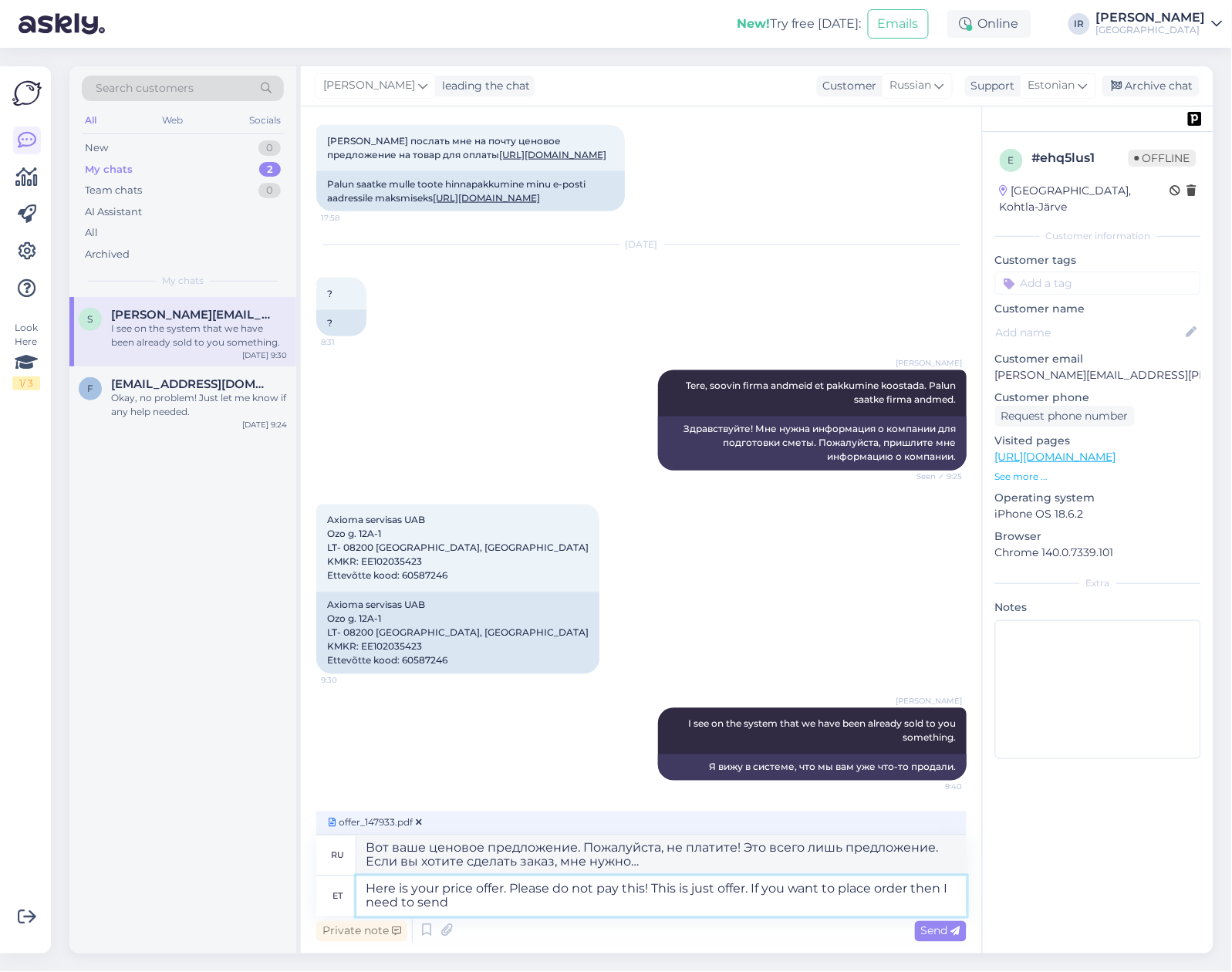
type textarea "Вот ваше ценовое предложение. Пожалуйста, не платите! Это всего лишь предложени…"
type textarea "Here is your price offer. Please do not pay this! This is just offer. If you wa…"
type textarea "Вот ваше ценовое предложение. Пожалуйста, не платите! Это всего лишь предложени…"
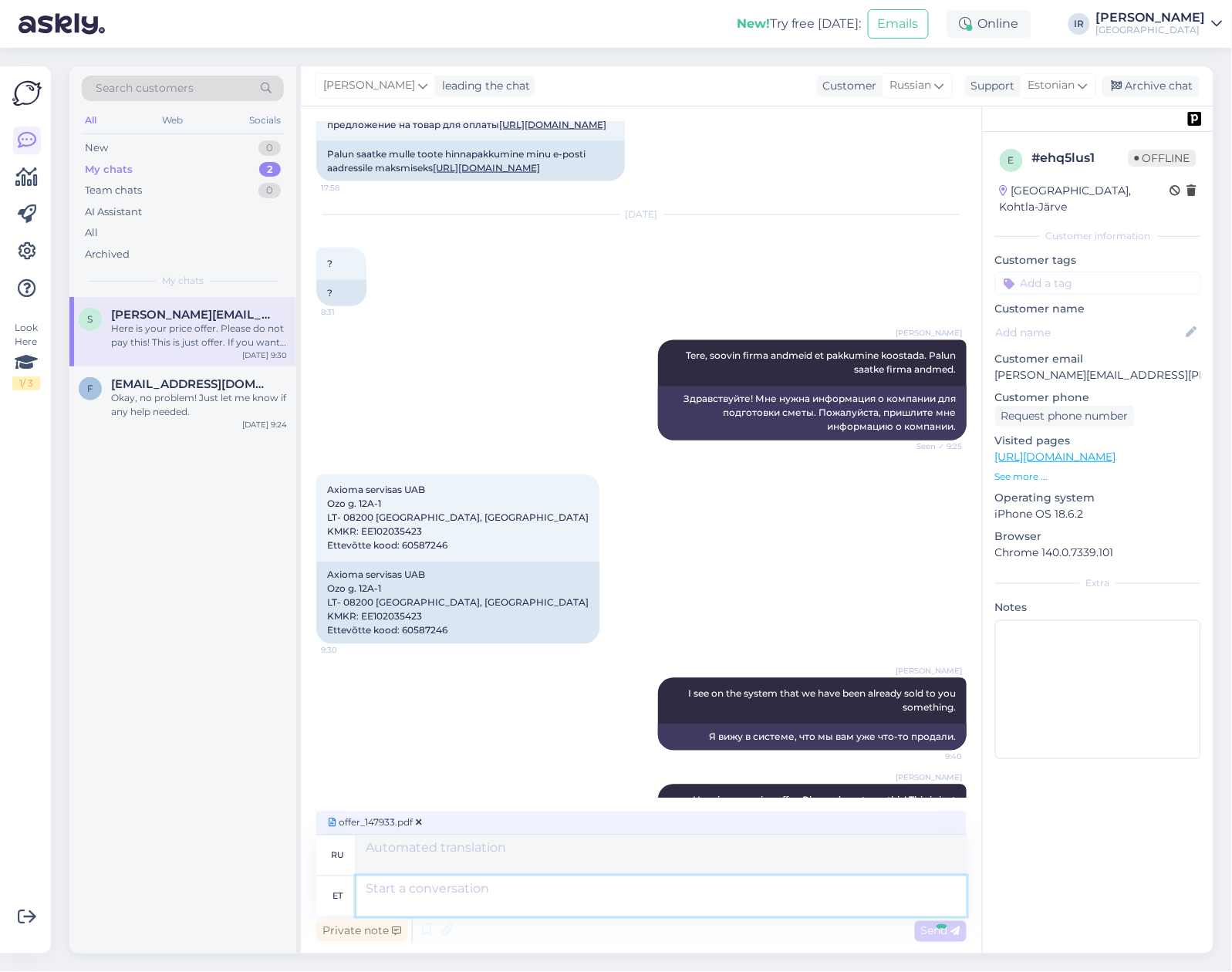
scroll to position [801, 0]
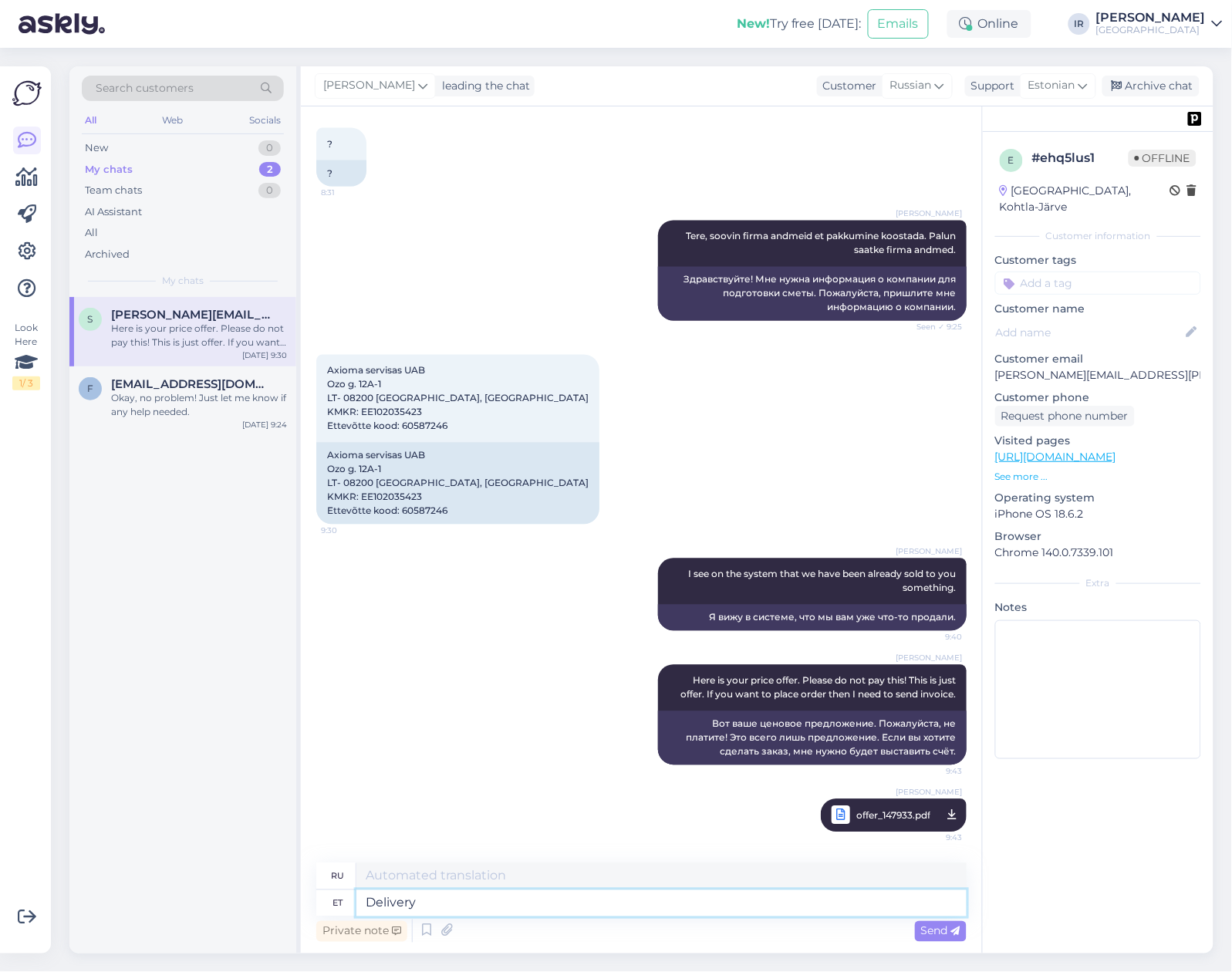
type textarea "Delivery"
type textarea "Доставка"
type textarea "Delivery tim e"
type textarea "Срок поставки"
type textarea "Delivery time to L"
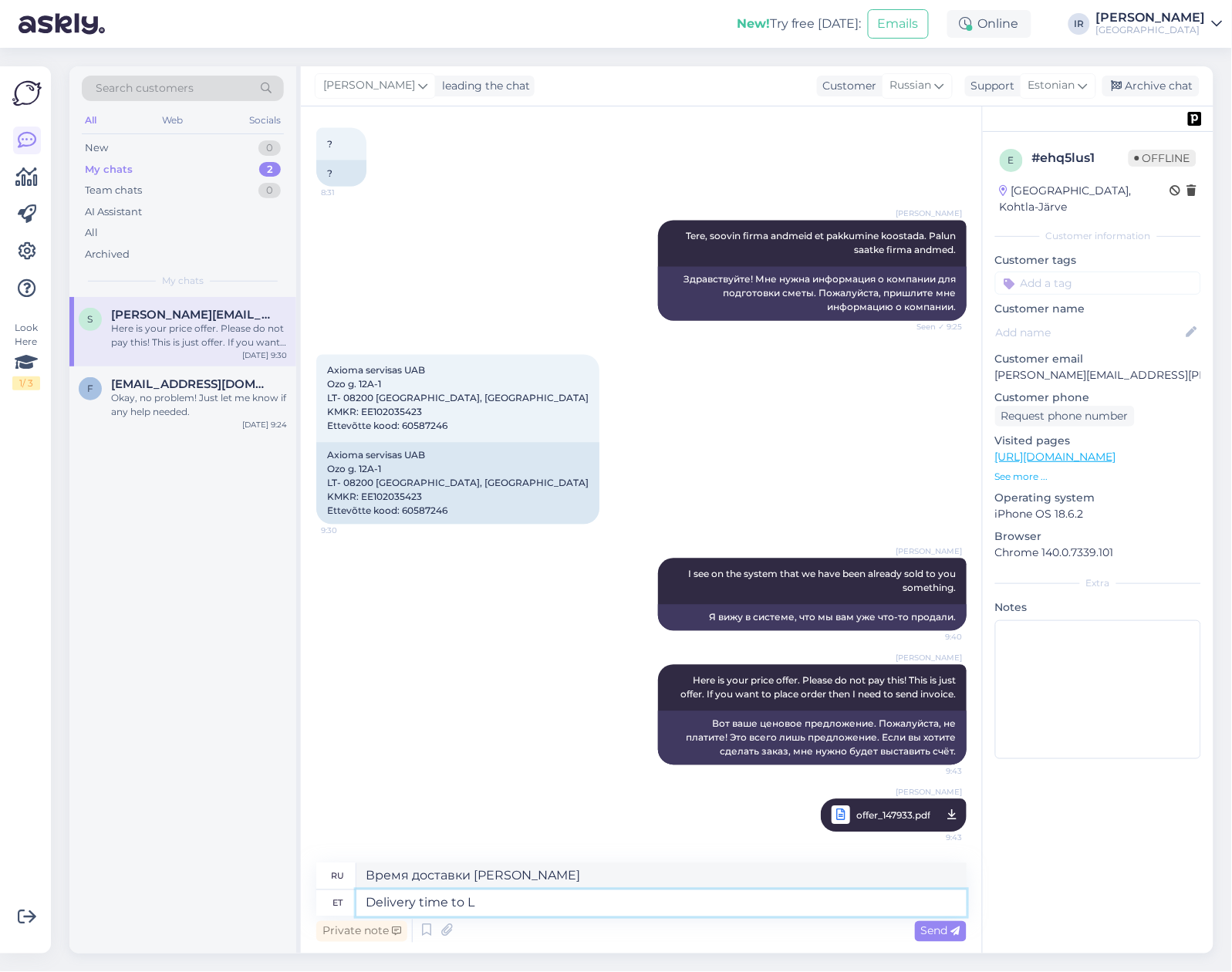
type textarea "Срок поставки"
type textarea "Delivery time to Lithiuani"
type textarea "Срок доставки в Литву"
type textarea "Delivery time to Lithu"
type textarea "Время доставки в Лити"
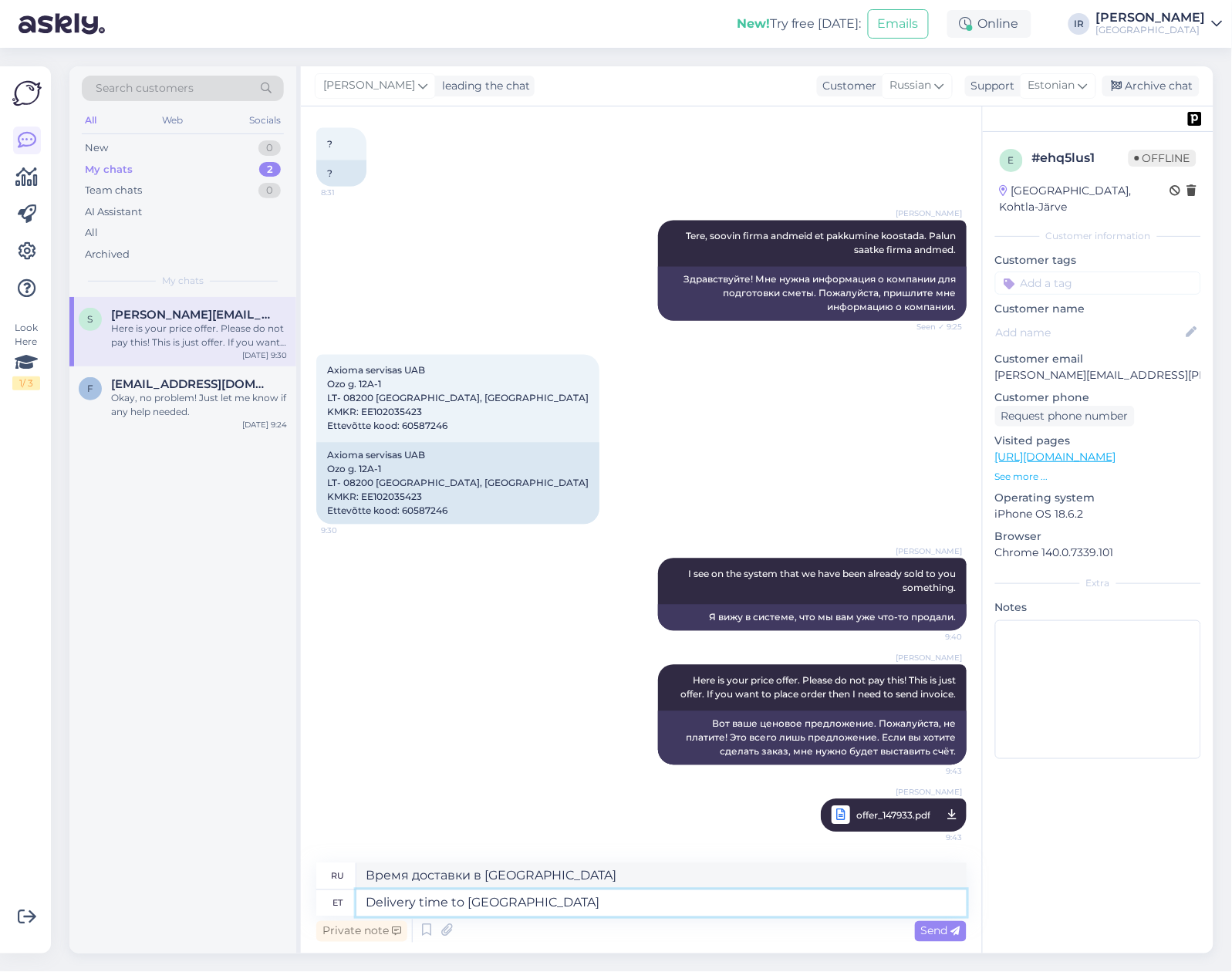
type textarea "Delivery time to Lithuania"
type textarea "Срок доставки в Литву"
type textarea "Delivery time to Lithuania"
type textarea "Срок доставки в Литву 3-"
type textarea "Delivery time to Lithuania 3"
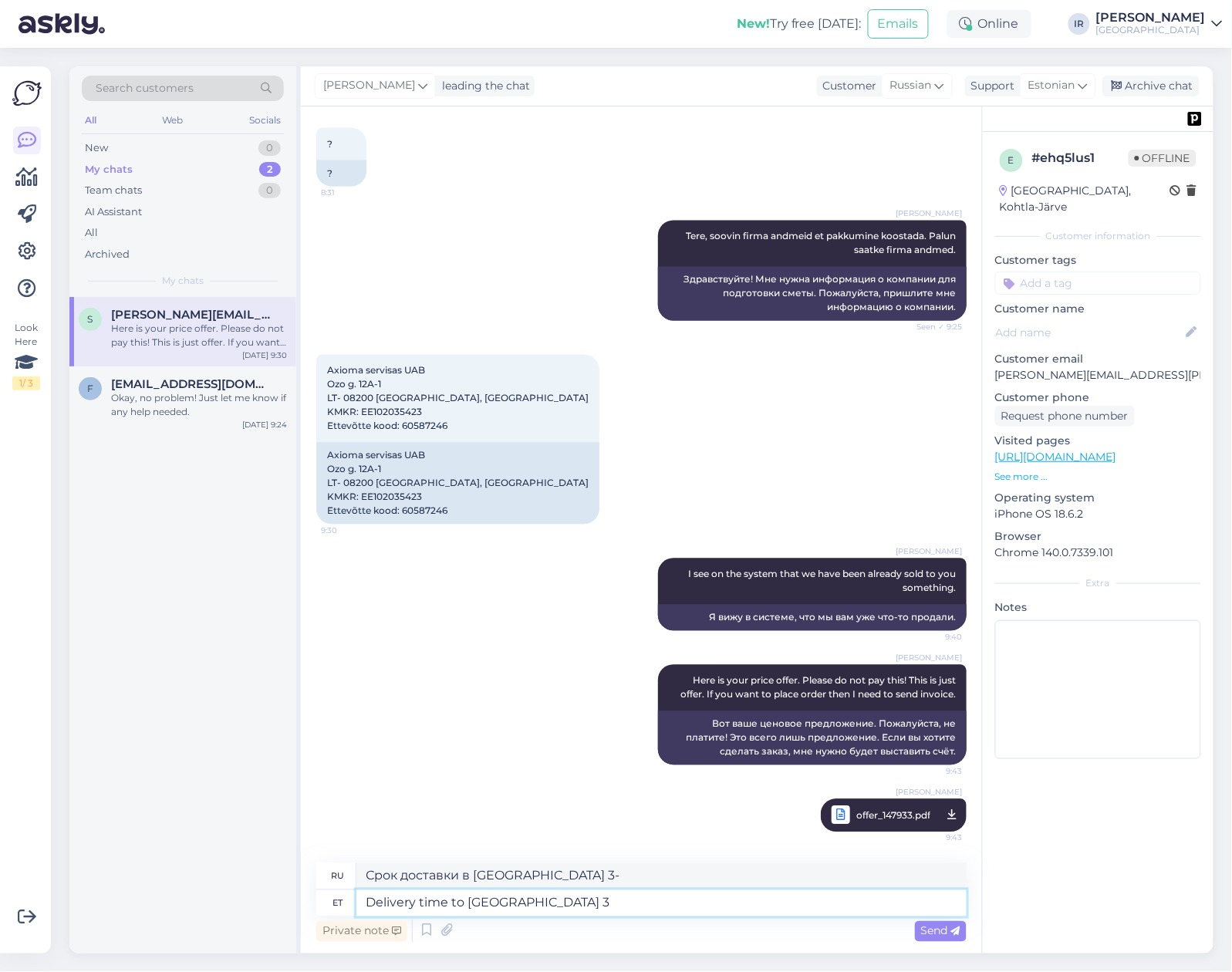
type textarea "Срок доставки в Литву"
type textarea "Delivery time to Lithuania 4-6"
type textarea "Срок доставки в Литву 4-6"
type textarea "Delivery time to Lithuania 4-6 working day"
type textarea "Срок доставки в [GEOGRAPHIC_DATA] 4-6 рабочих дней."
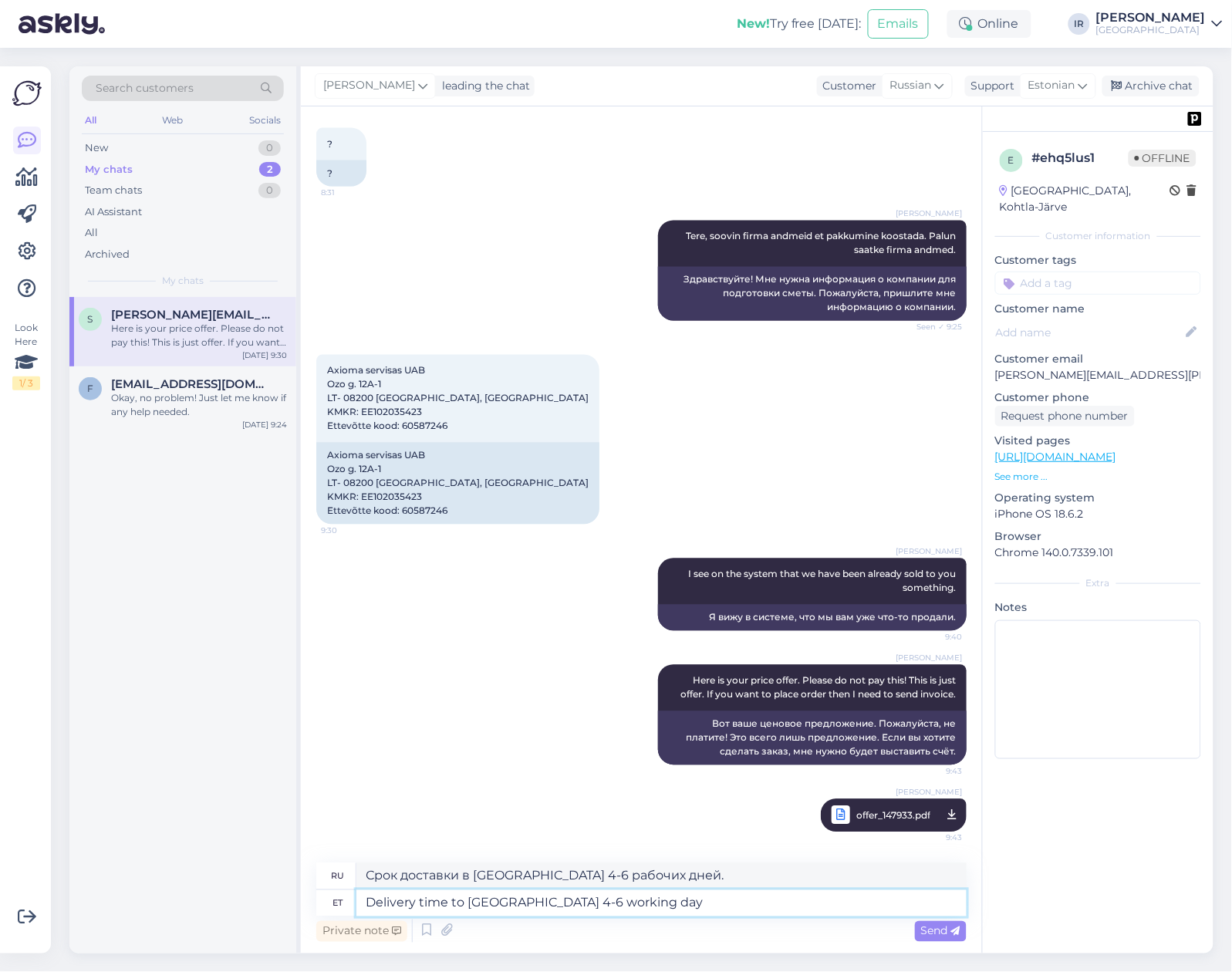
type textarea "Delivery time to [GEOGRAPHIC_DATA] 4-6 working days"
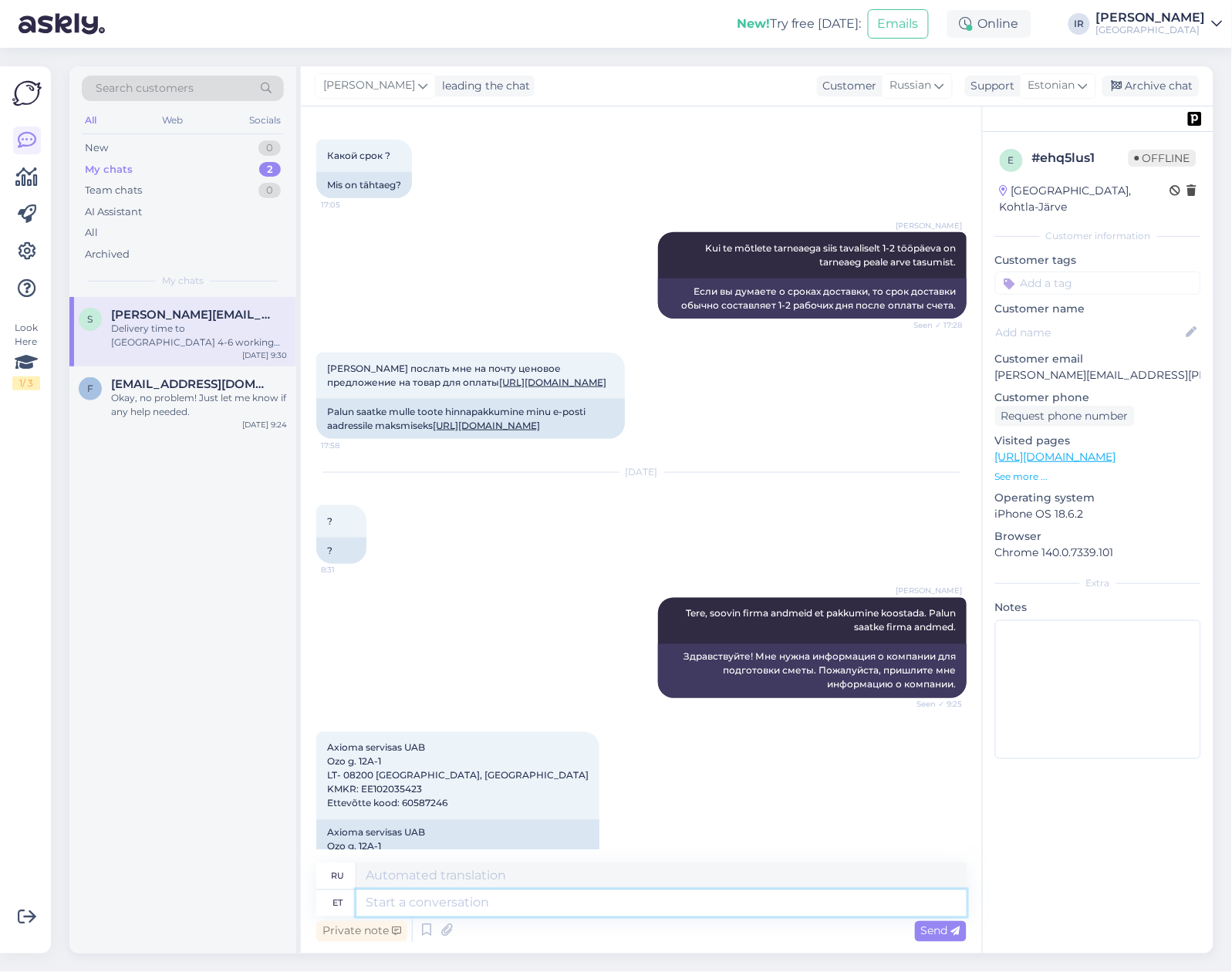
scroll to position [294, 0]
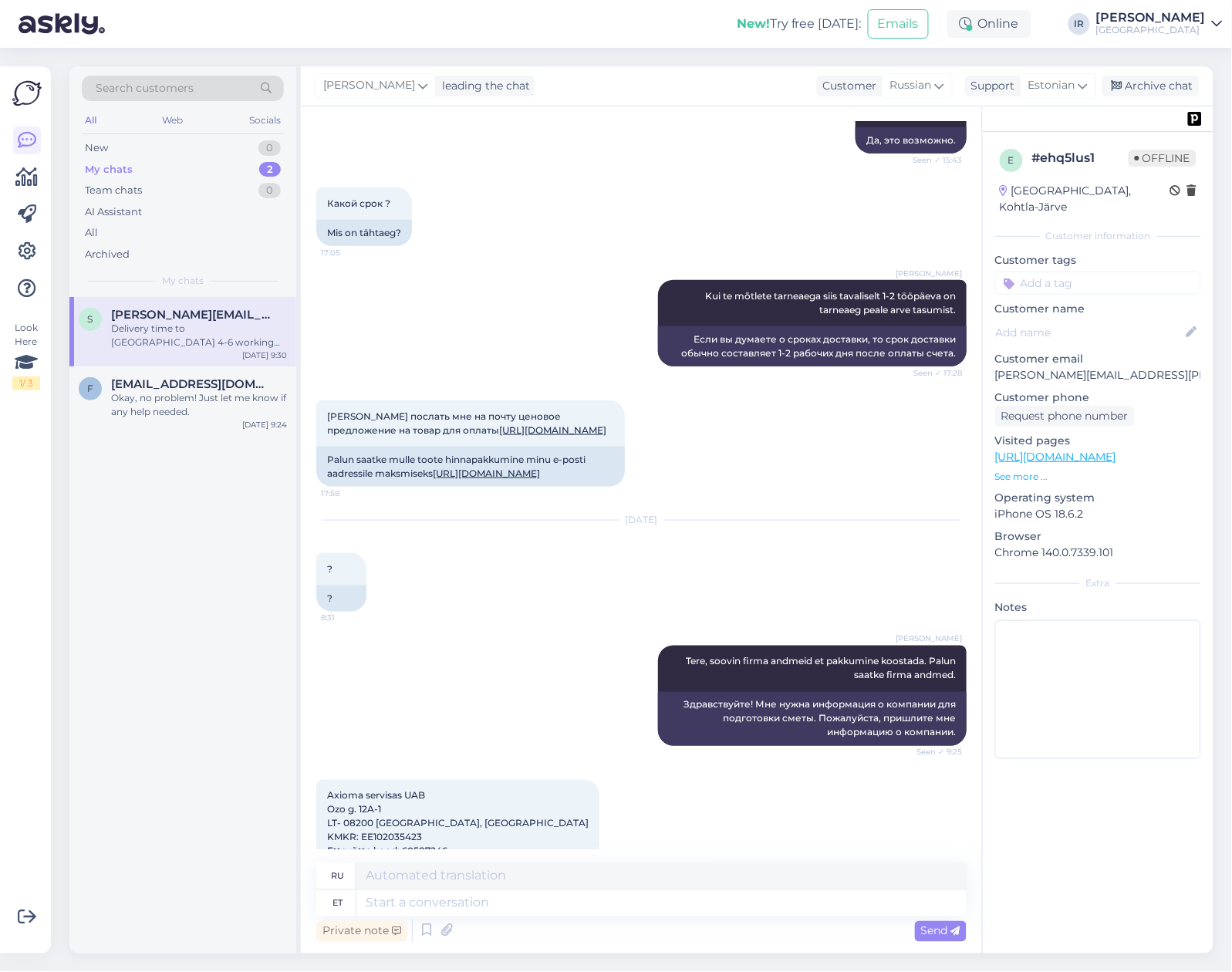
click at [174, 164] on div "My chats 2" at bounding box center [183, 169] width 202 height 22
click at [199, 313] on span "[PERSON_NAME][EMAIL_ADDRESS][PERSON_NAME][DOMAIN_NAME]" at bounding box center [191, 314] width 161 height 14
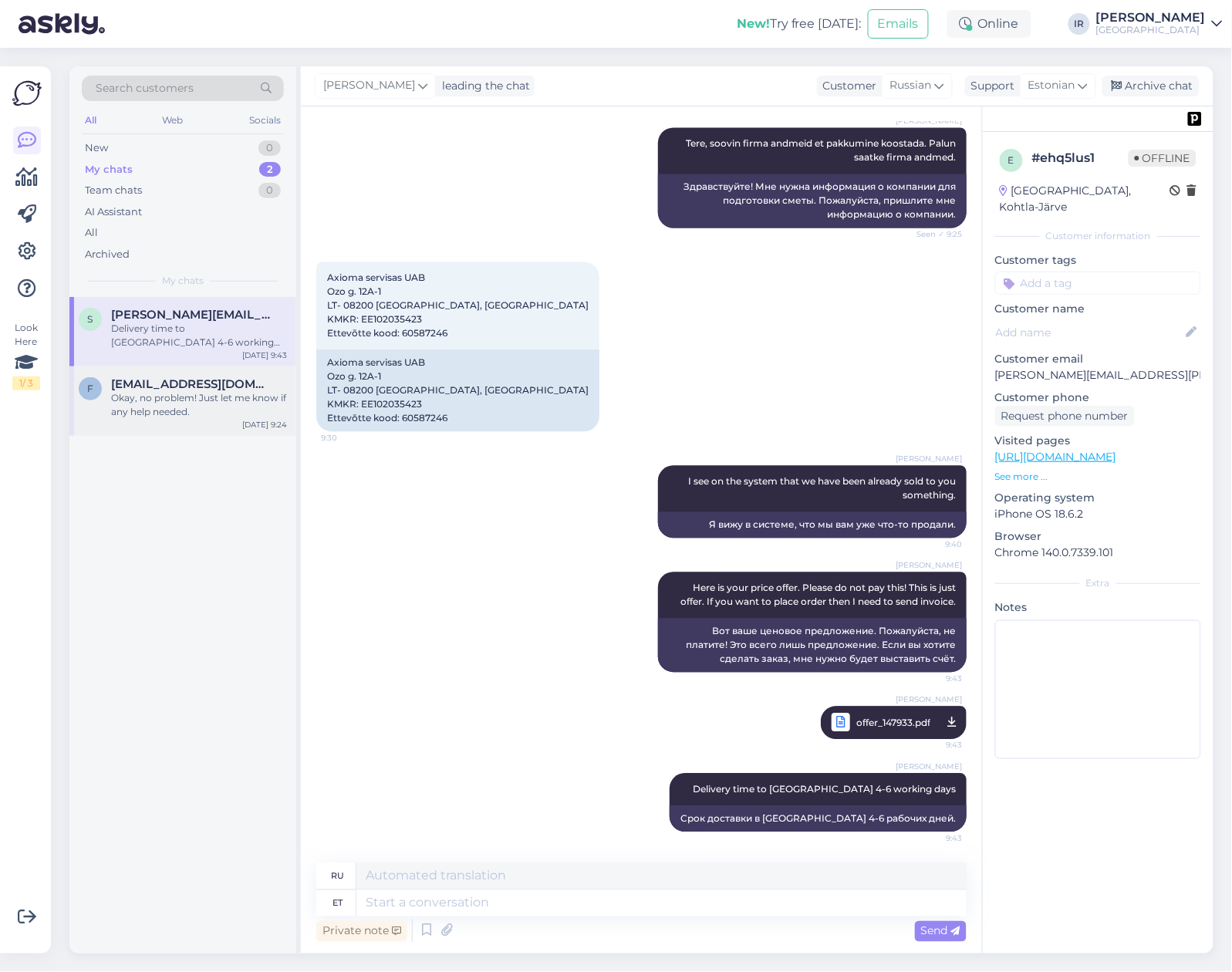
click at [167, 417] on div "Okay, no problem! Just let me know if any help needed." at bounding box center [199, 405] width 176 height 27
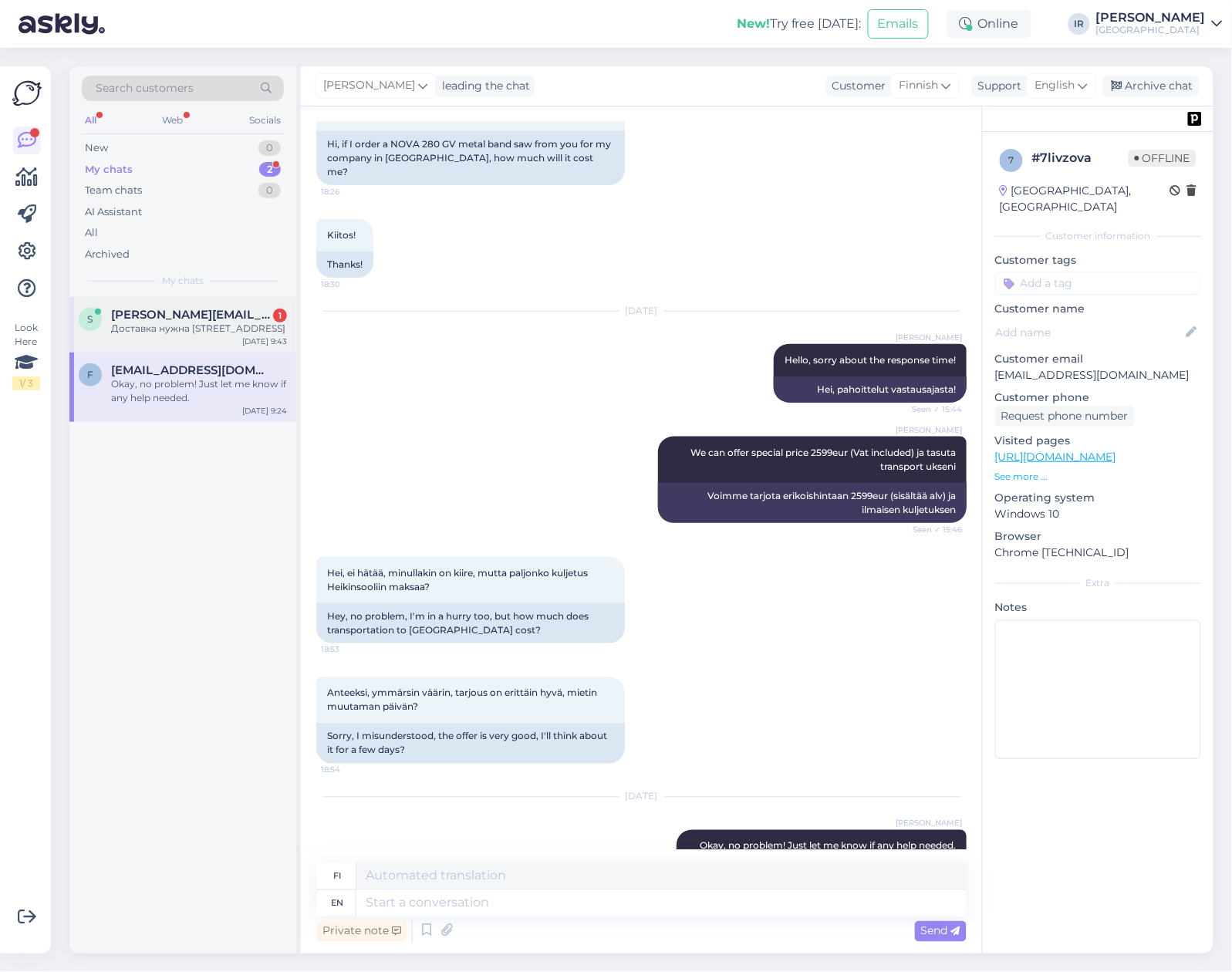
click at [145, 336] on div "Доставка нужна [STREET_ADDRESS]" at bounding box center [199, 329] width 176 height 14
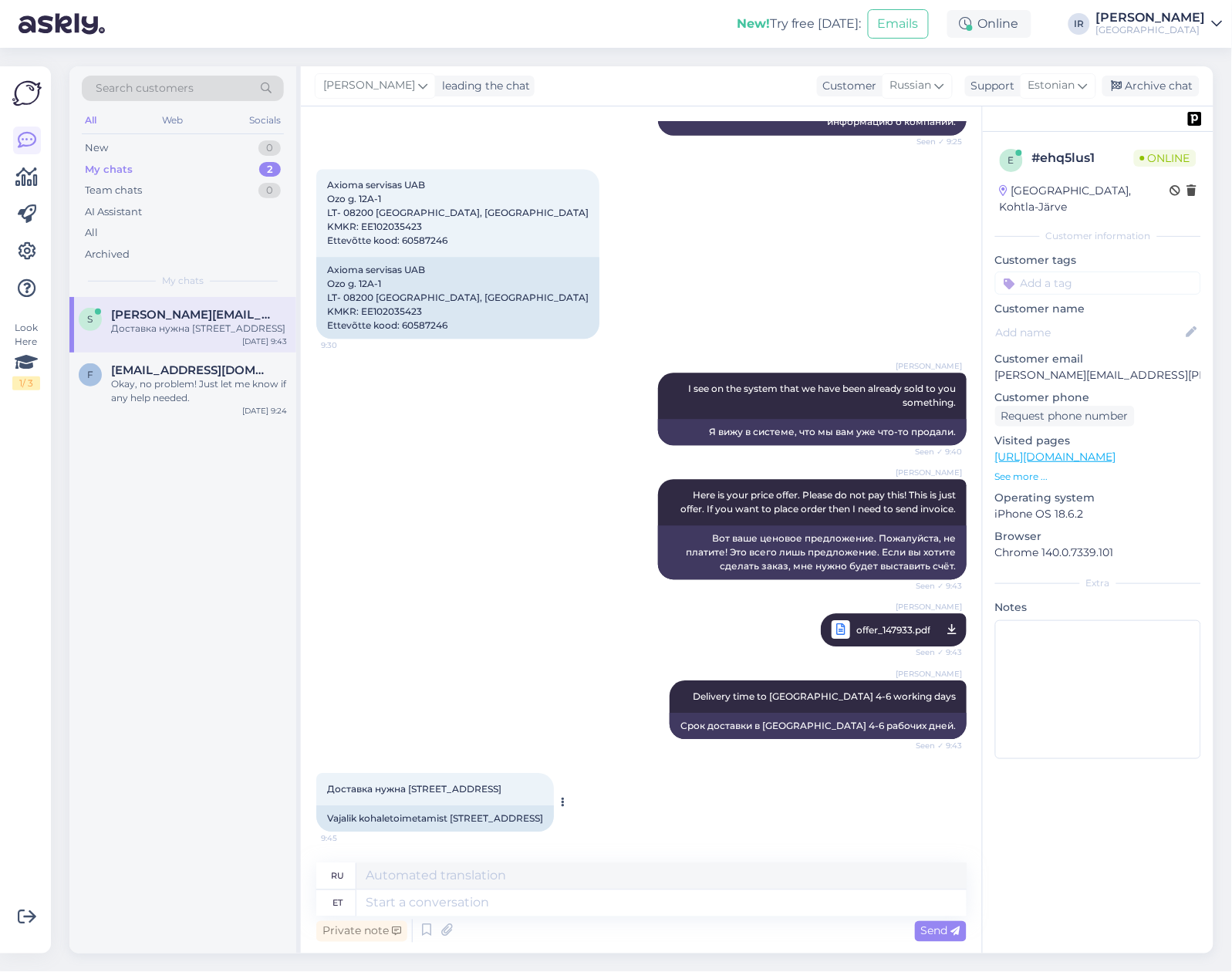
scroll to position [1013, 0]
click at [526, 904] on textarea at bounding box center [661, 903] width 610 height 26
type textarea "Sorry,"
type textarea "Извини,"
type textarea "Sorry, I"
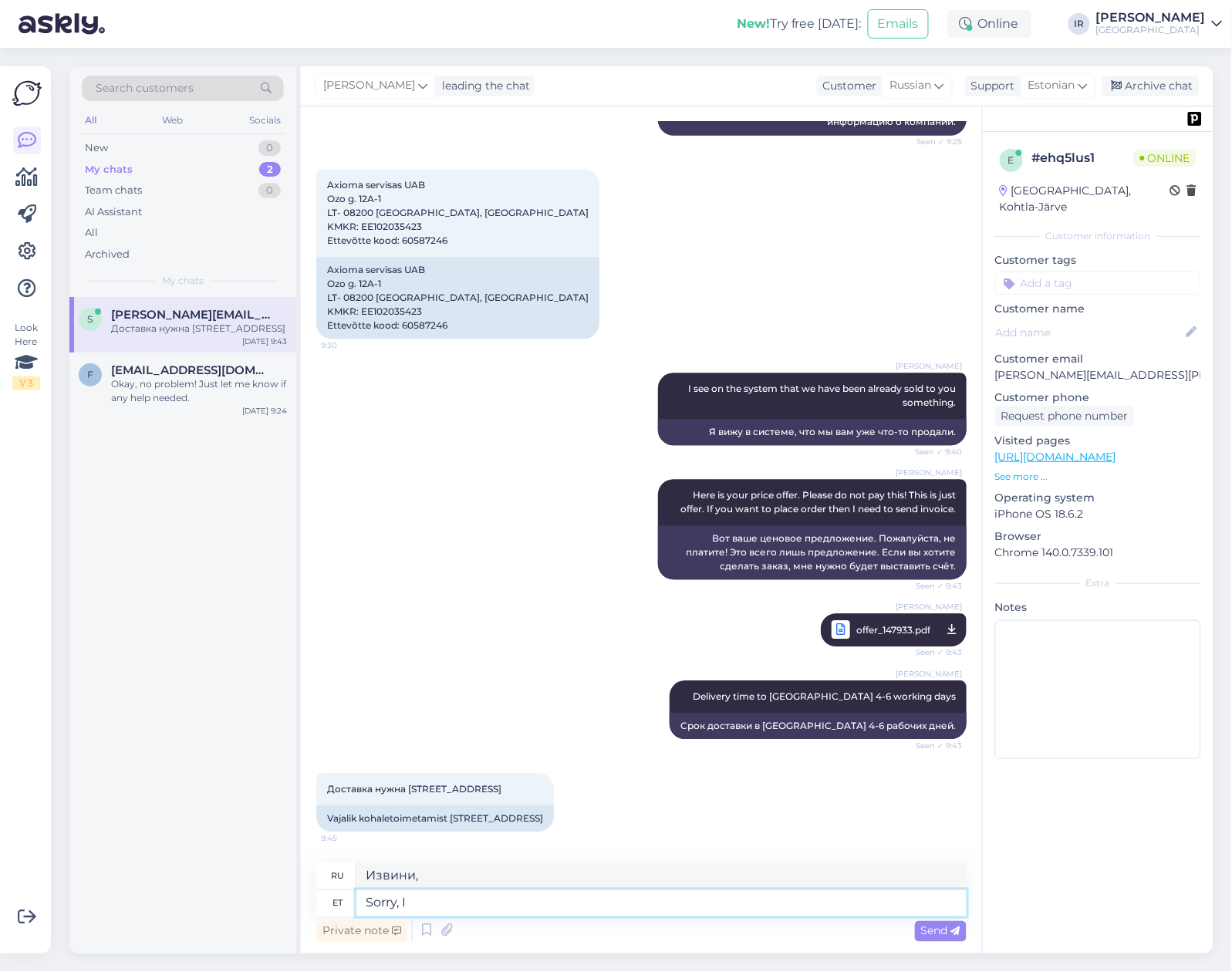
type textarea "Извините, я"
type textarea "Sorry, I forgot."
type textarea "Извините, я забыл."
type textarea "Sorry, I forgot. Anyways"
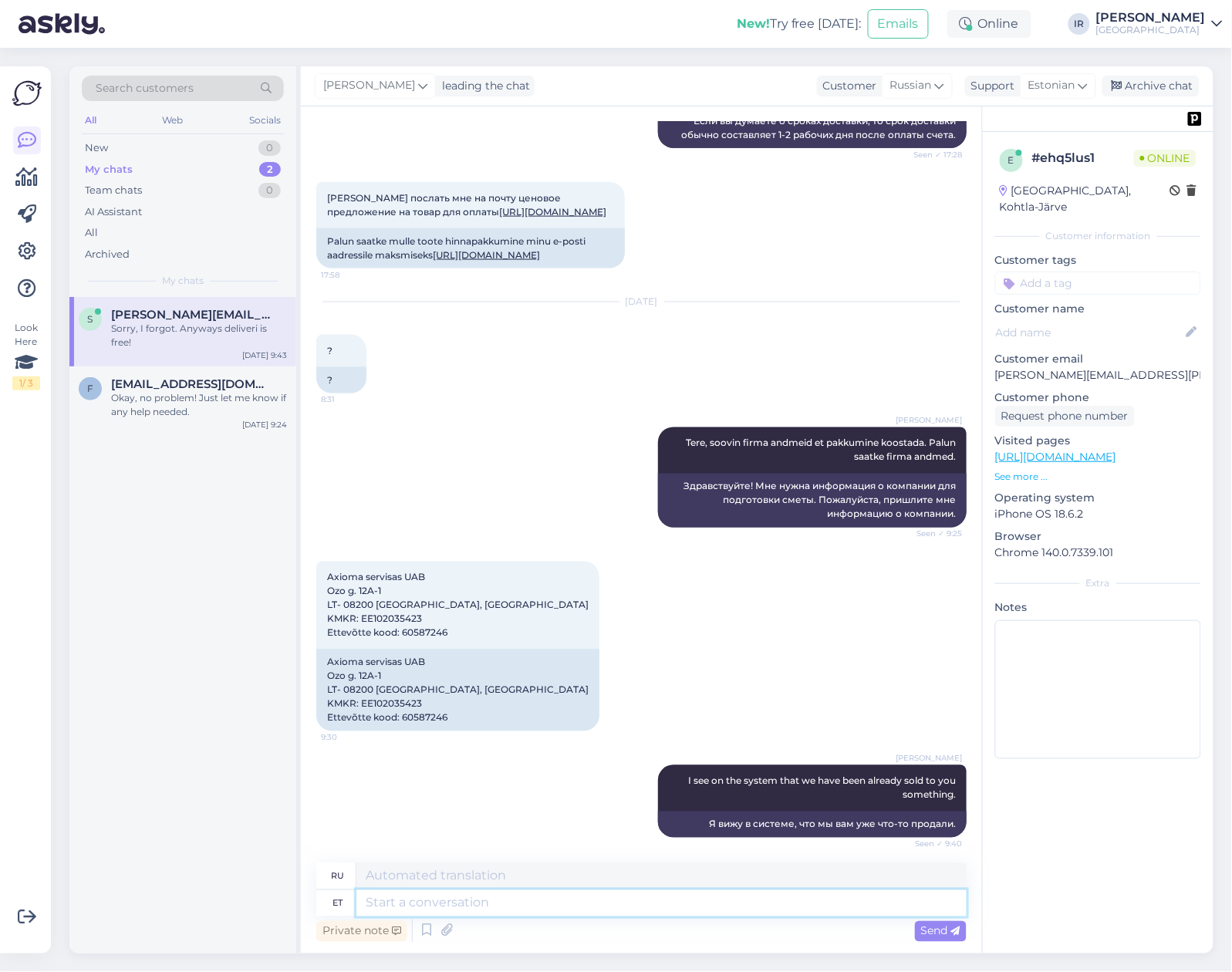
scroll to position [1106, 0]
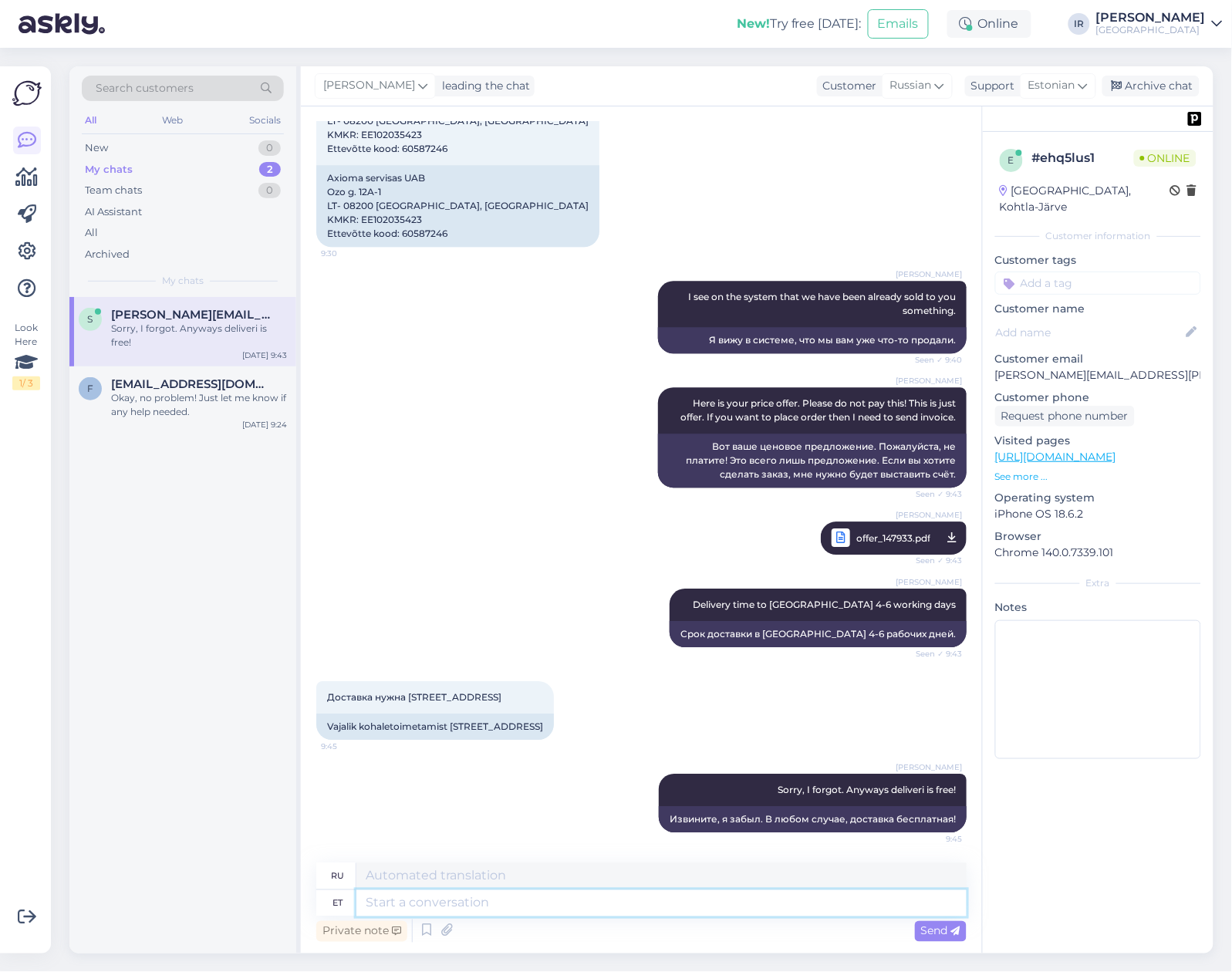
click at [537, 907] on textarea at bounding box center [661, 903] width 610 height 26
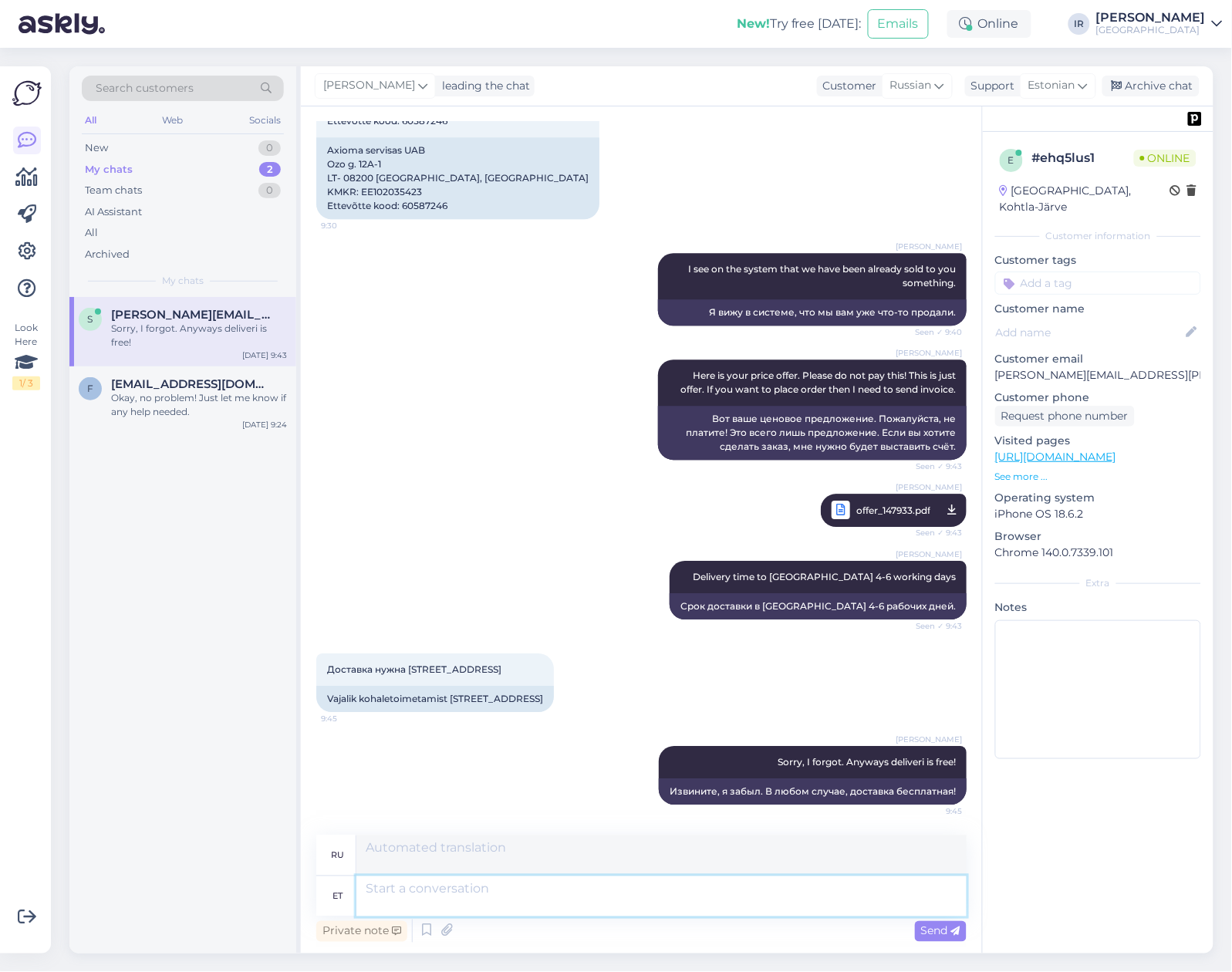
scroll to position [1239, 0]
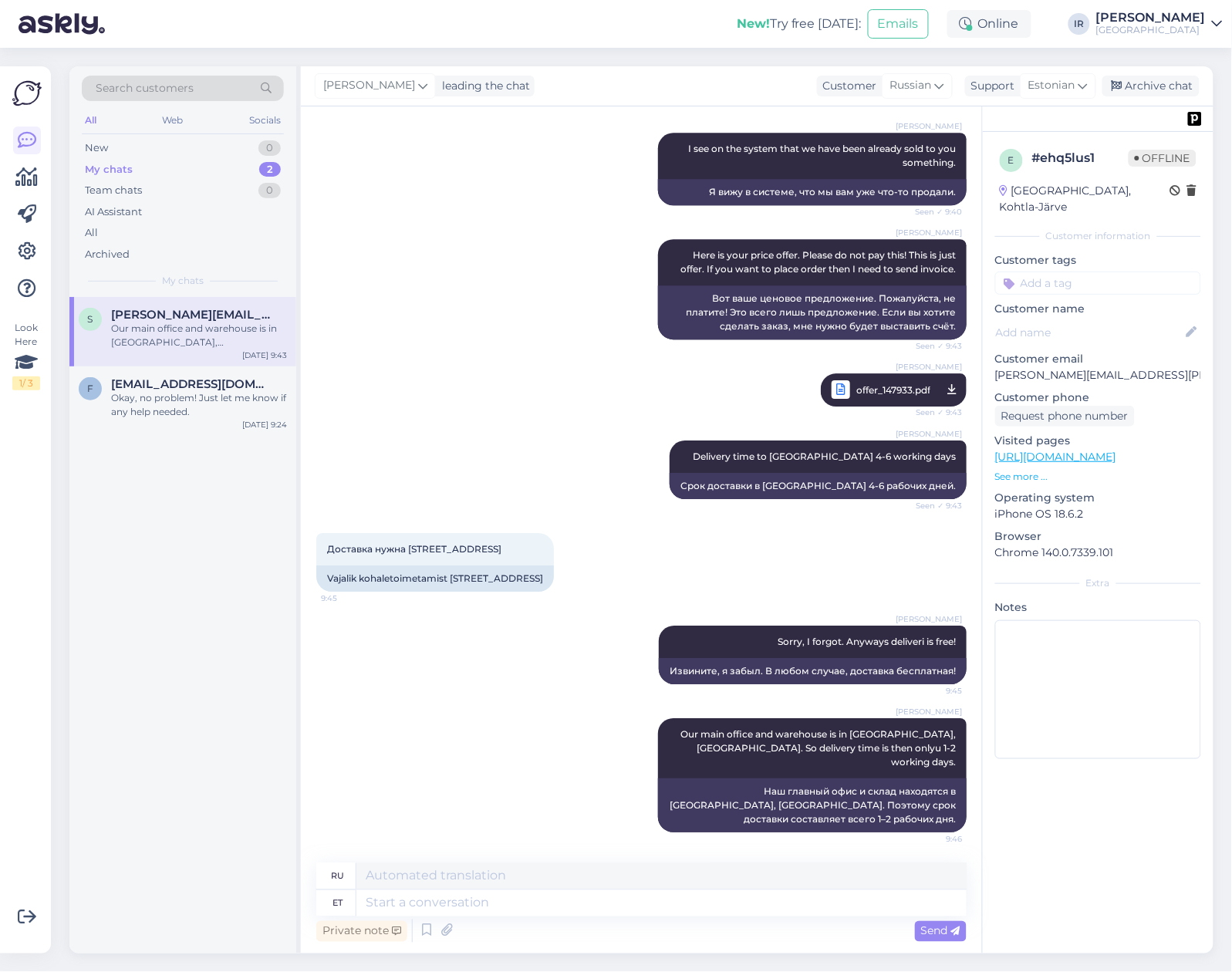
click at [162, 173] on div "My chats 2" at bounding box center [183, 169] width 202 height 22
click at [162, 388] on span "[EMAIL_ADDRESS][DOMAIN_NAME]" at bounding box center [191, 384] width 161 height 14
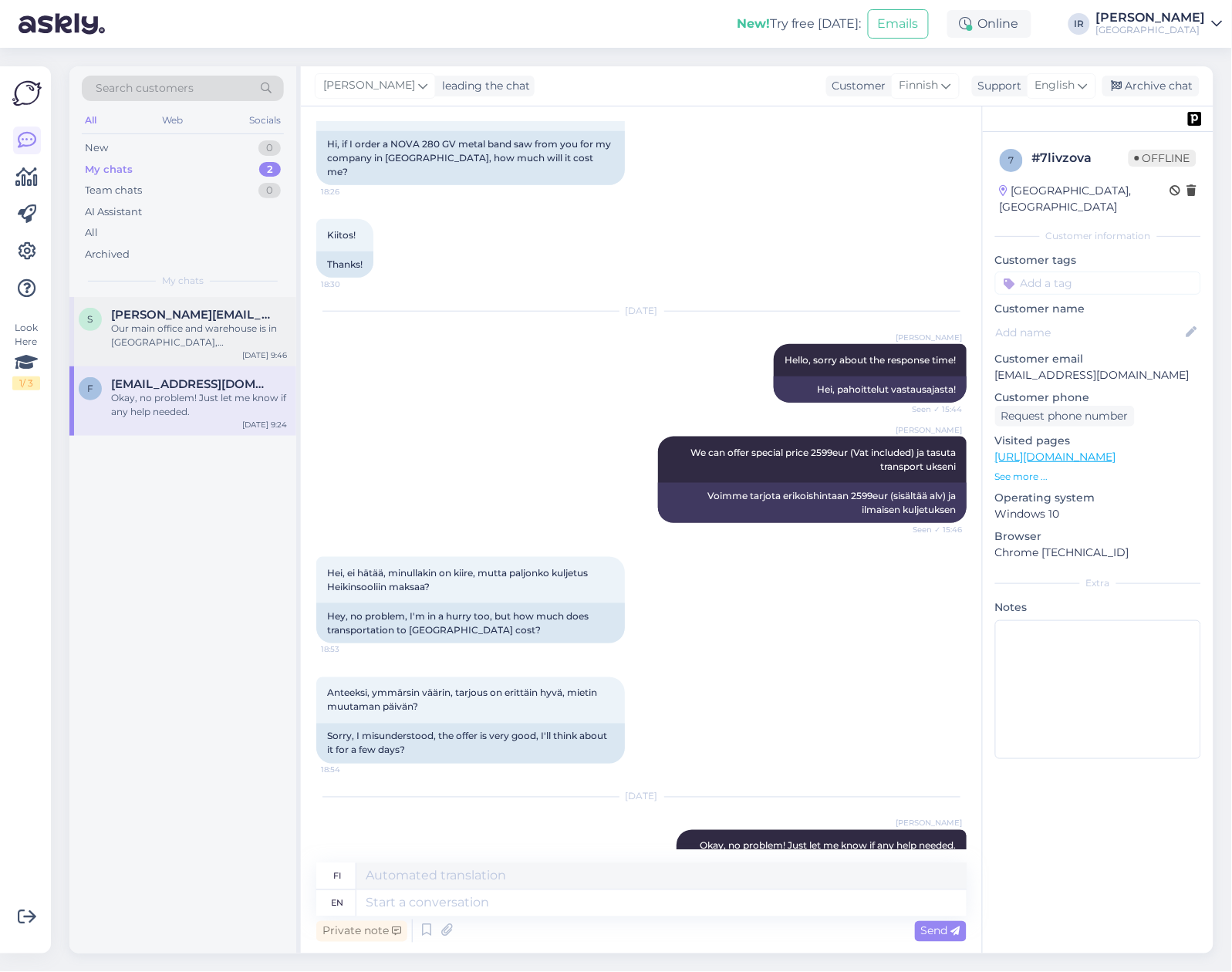
click at [173, 340] on div "Our main office and warehouse is in [GEOGRAPHIC_DATA], [GEOGRAPHIC_DATA]. So de…" at bounding box center [199, 336] width 176 height 27
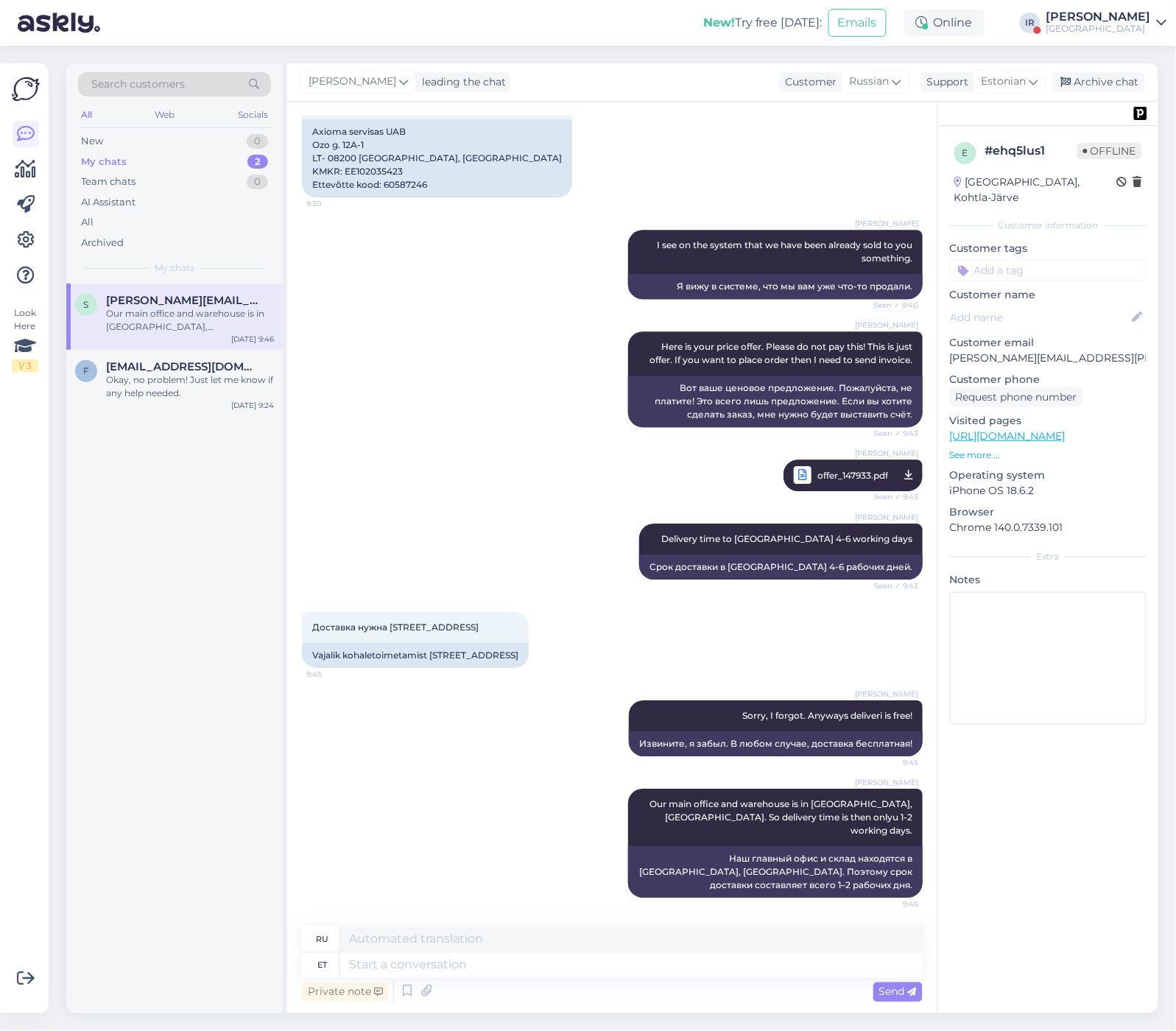
scroll to position [1081, 0]
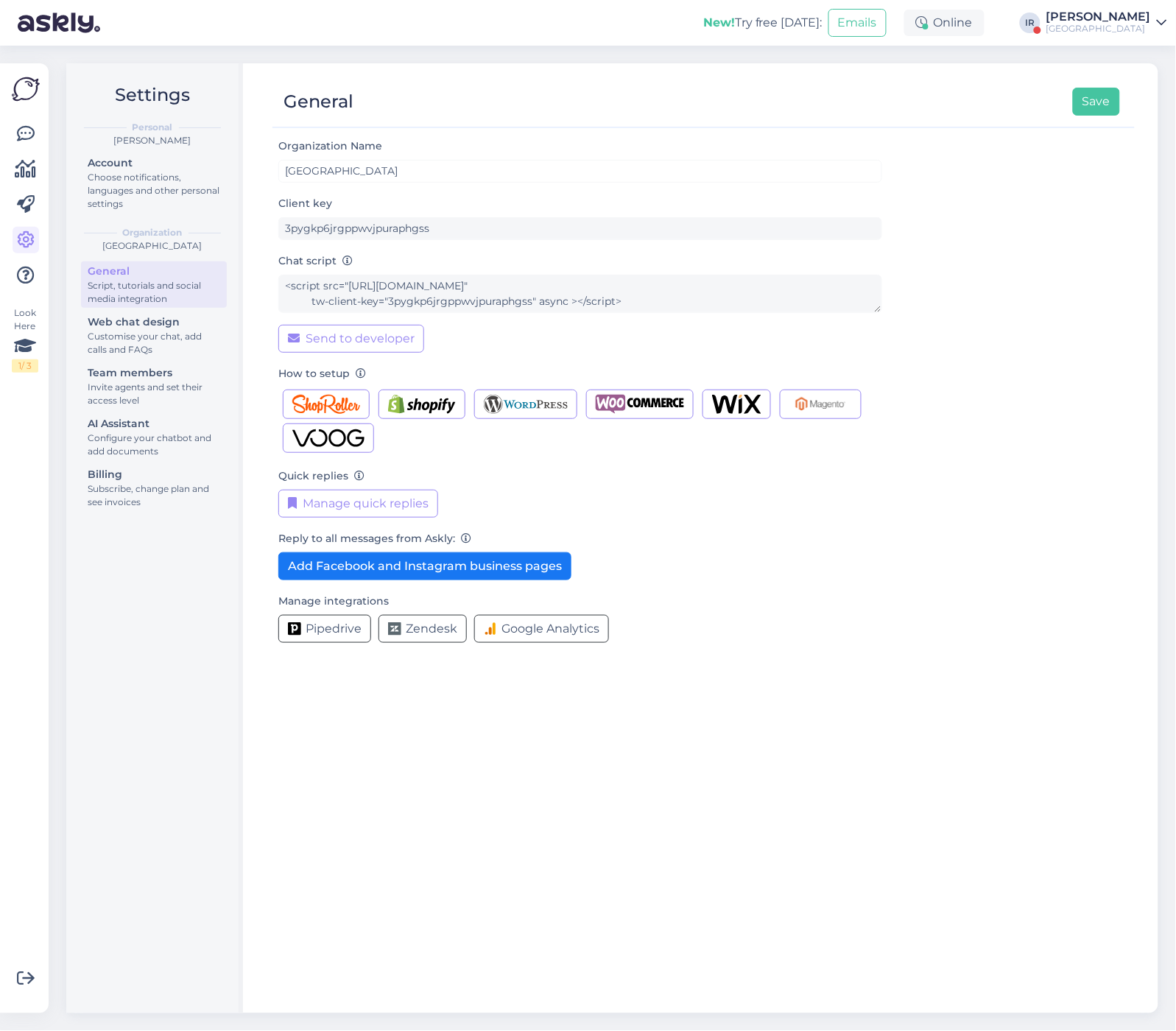
click at [12, 143] on div "Look Here 1 / 3" at bounding box center [26, 537] width 28 height 926
click at [28, 136] on icon at bounding box center [25, 134] width 18 height 18
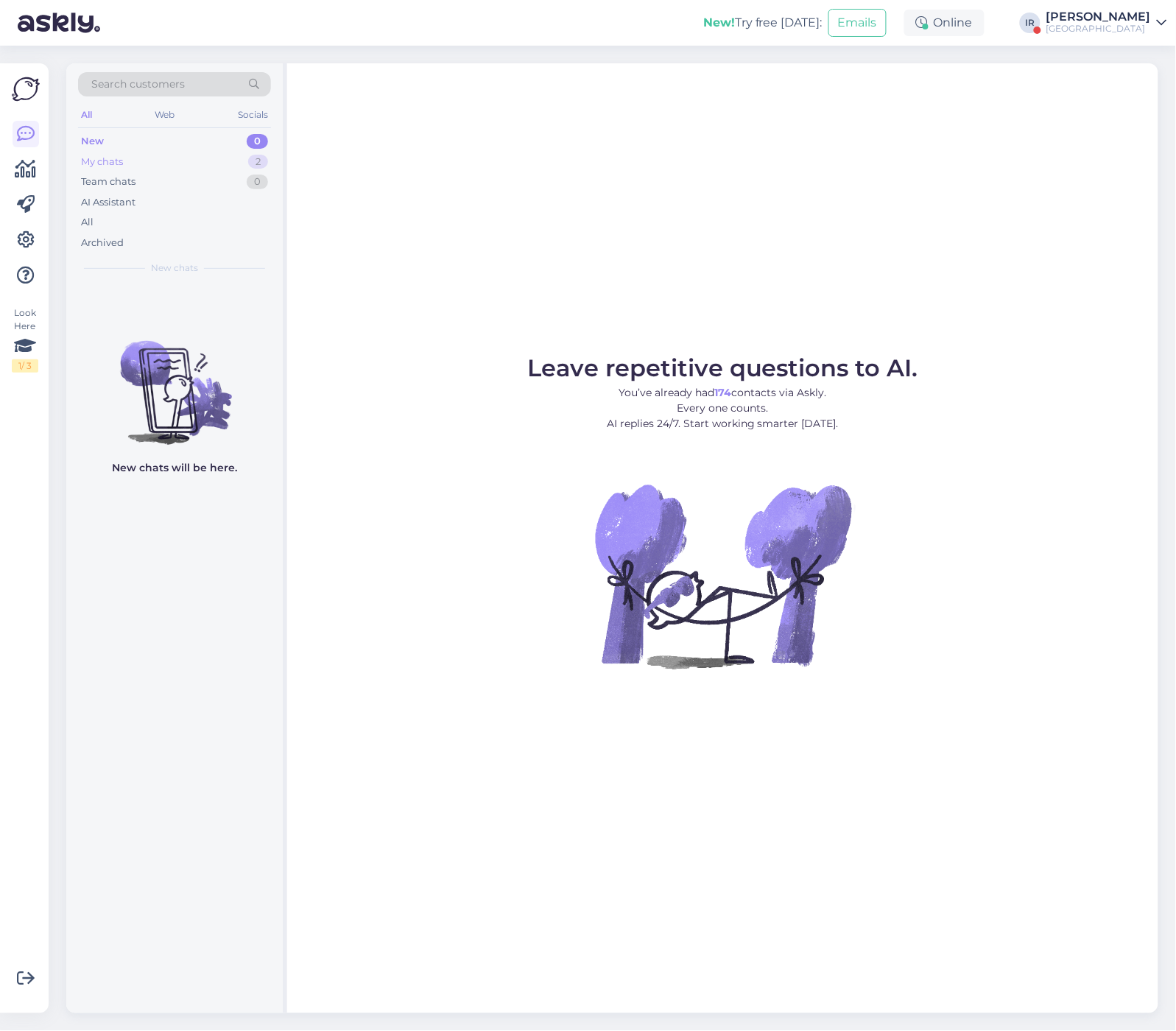
click at [193, 160] on div "My chats 2" at bounding box center [175, 162] width 193 height 21
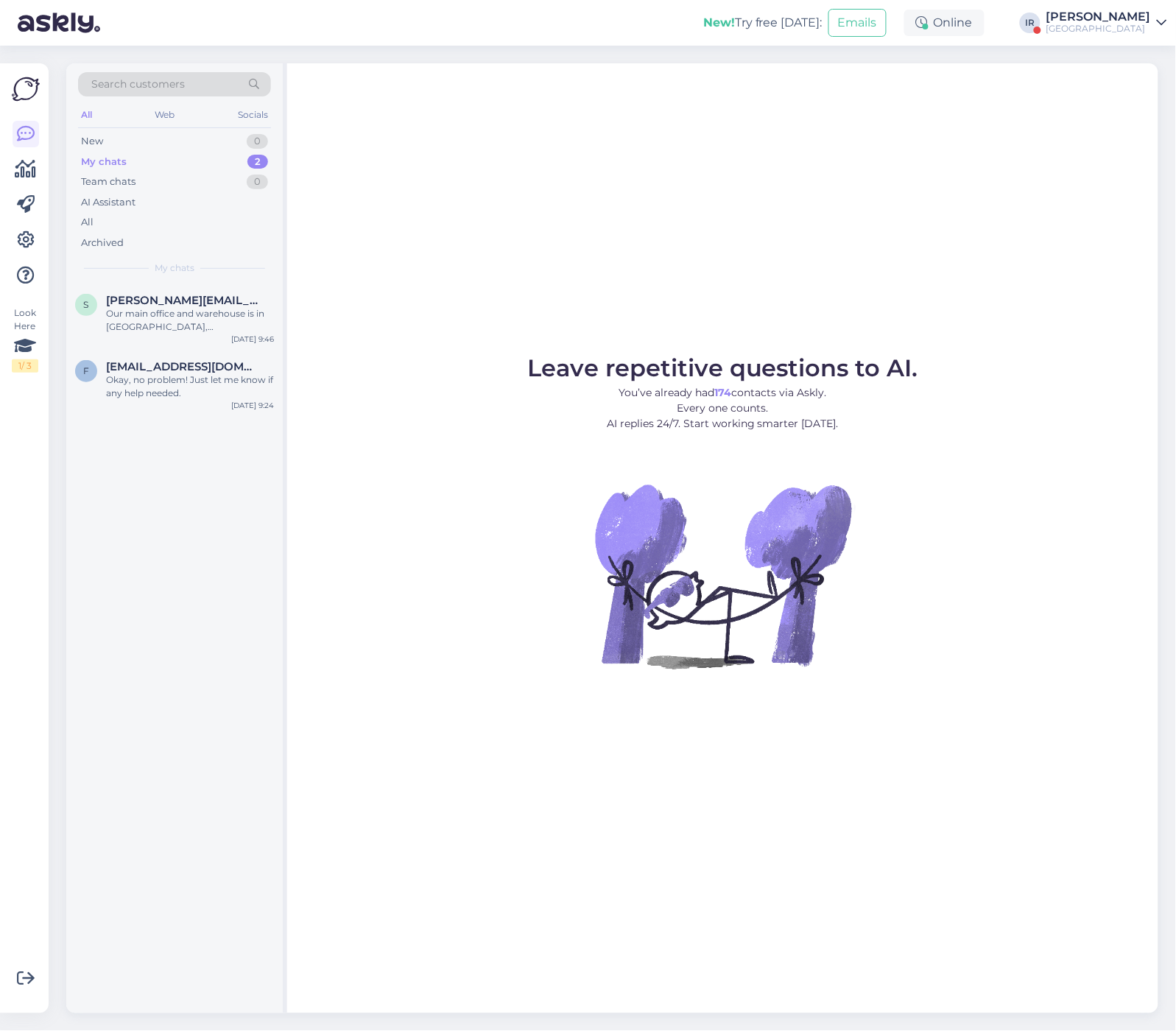
click at [1113, 22] on div "[GEOGRAPHIC_DATA]" at bounding box center [1099, 28] width 105 height 12
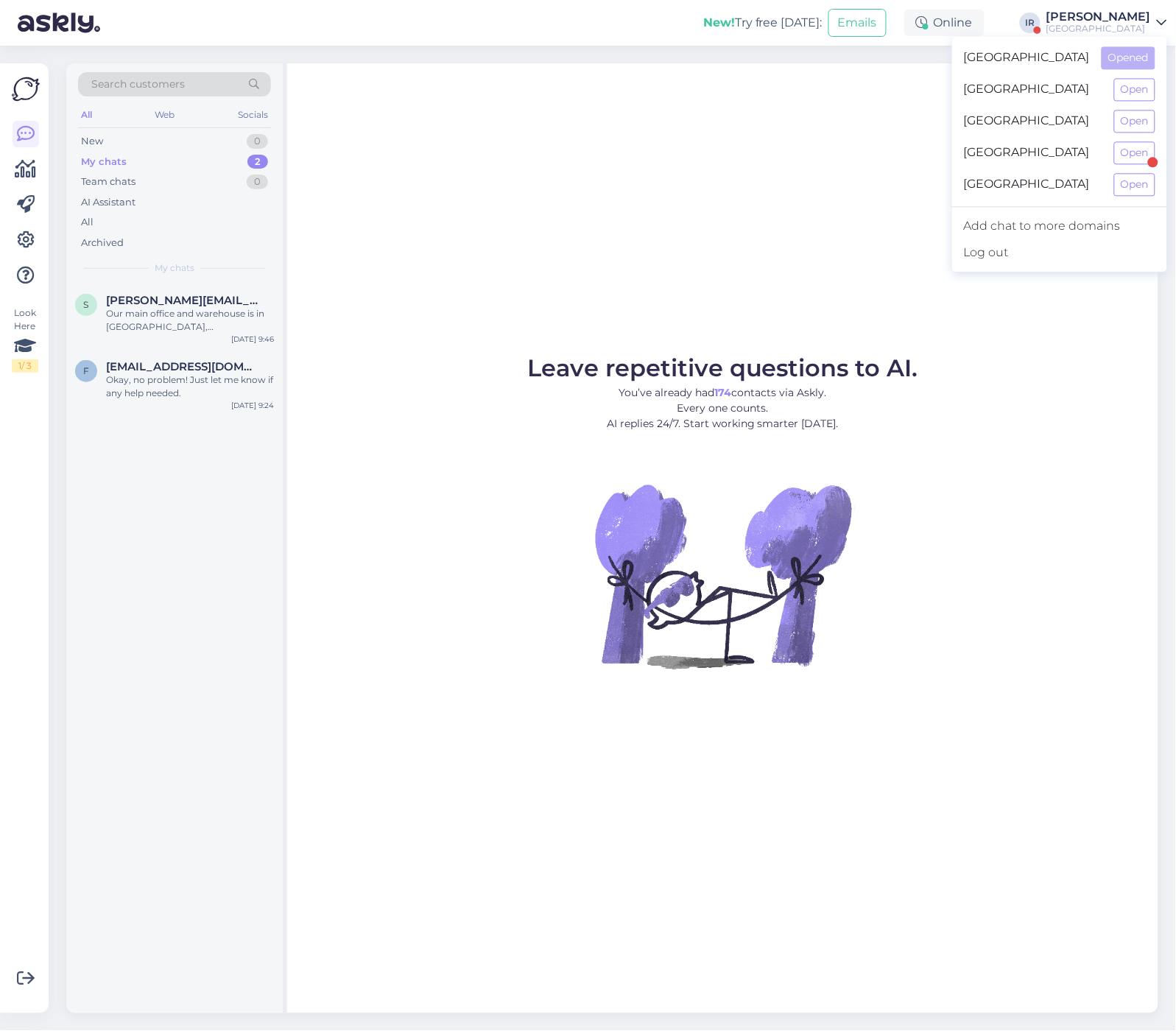
click at [1147, 169] on div "Sweden Open" at bounding box center [1060, 184] width 215 height 32
click at [1137, 162] on button "Open" at bounding box center [1135, 152] width 41 height 22
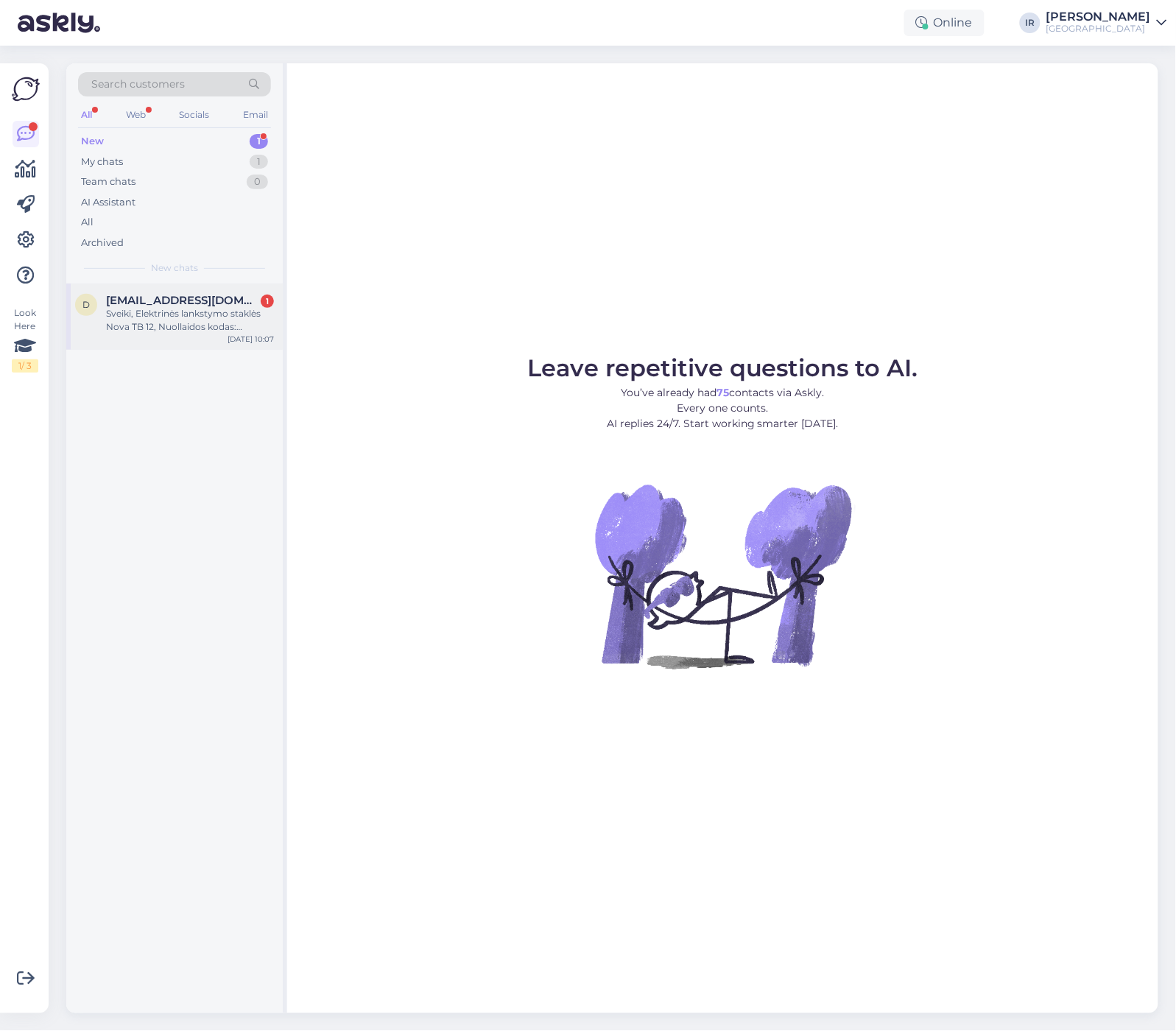
click at [185, 306] on span "[EMAIL_ADDRESS][DOMAIN_NAME]" at bounding box center [182, 300] width 153 height 13
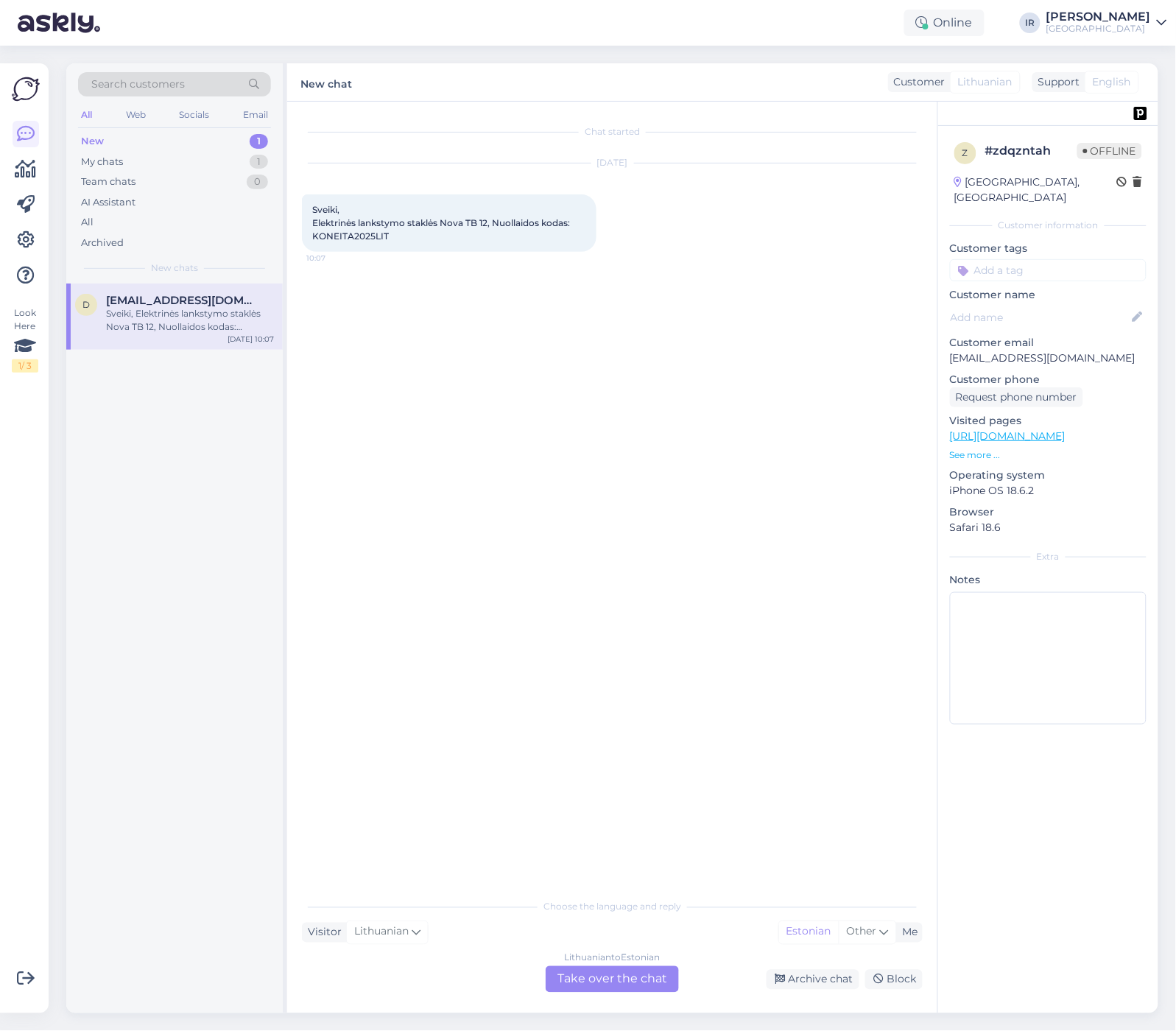
click at [616, 983] on div "Lithuanian to Estonian Take over the chat" at bounding box center [612, 980] width 134 height 26
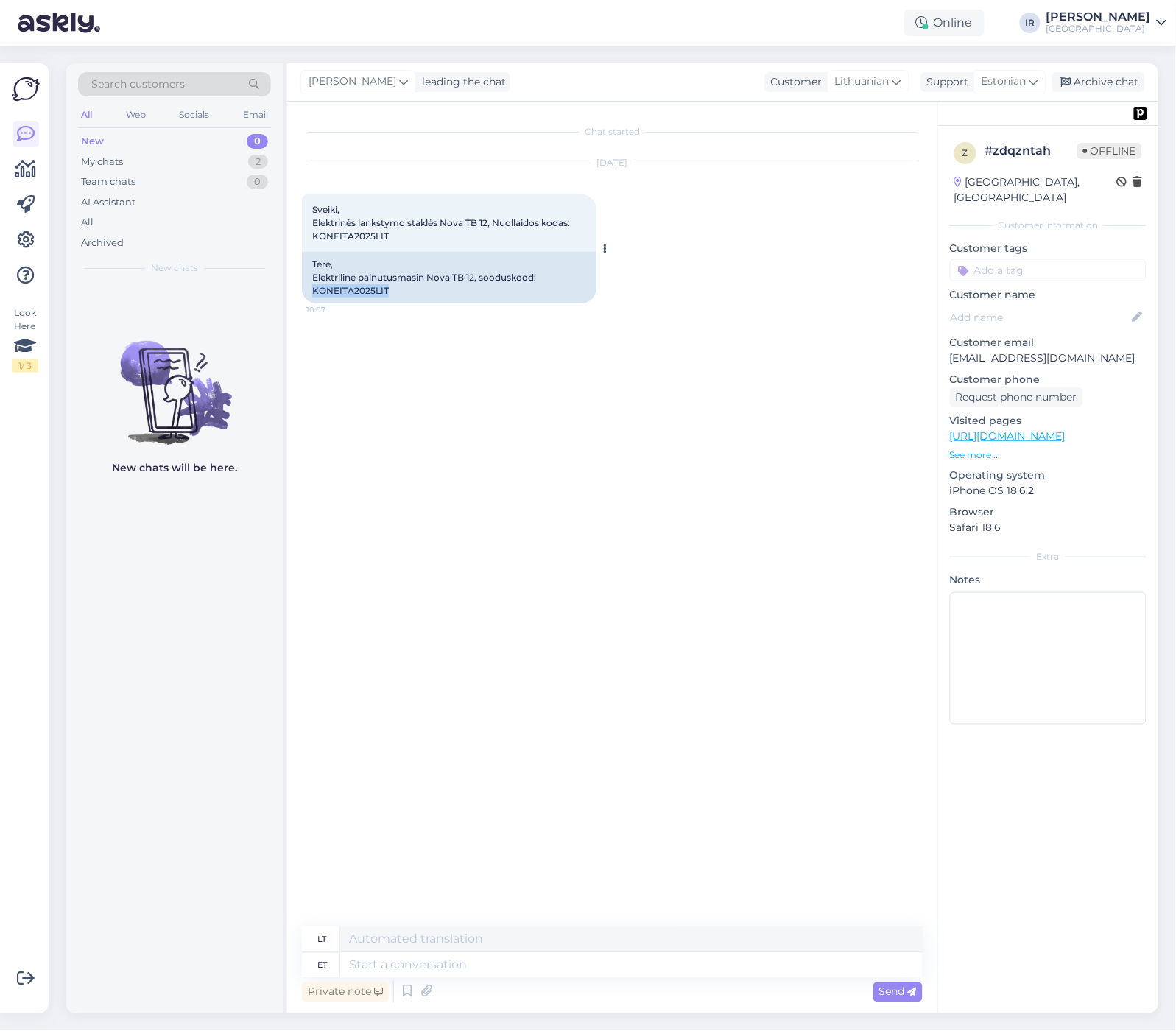
drag, startPoint x: 394, startPoint y: 293, endPoint x: 310, endPoint y: 292, distance: 84.0
click at [310, 292] on div "Tere, Elektriline painutusmasin Nova TB 12, sooduskood: KONEITA2025LIT" at bounding box center [449, 277] width 294 height 51
copy div "KONEITA2025LIT"
click at [467, 967] on textarea at bounding box center [631, 966] width 582 height 25
type textarea "I a"
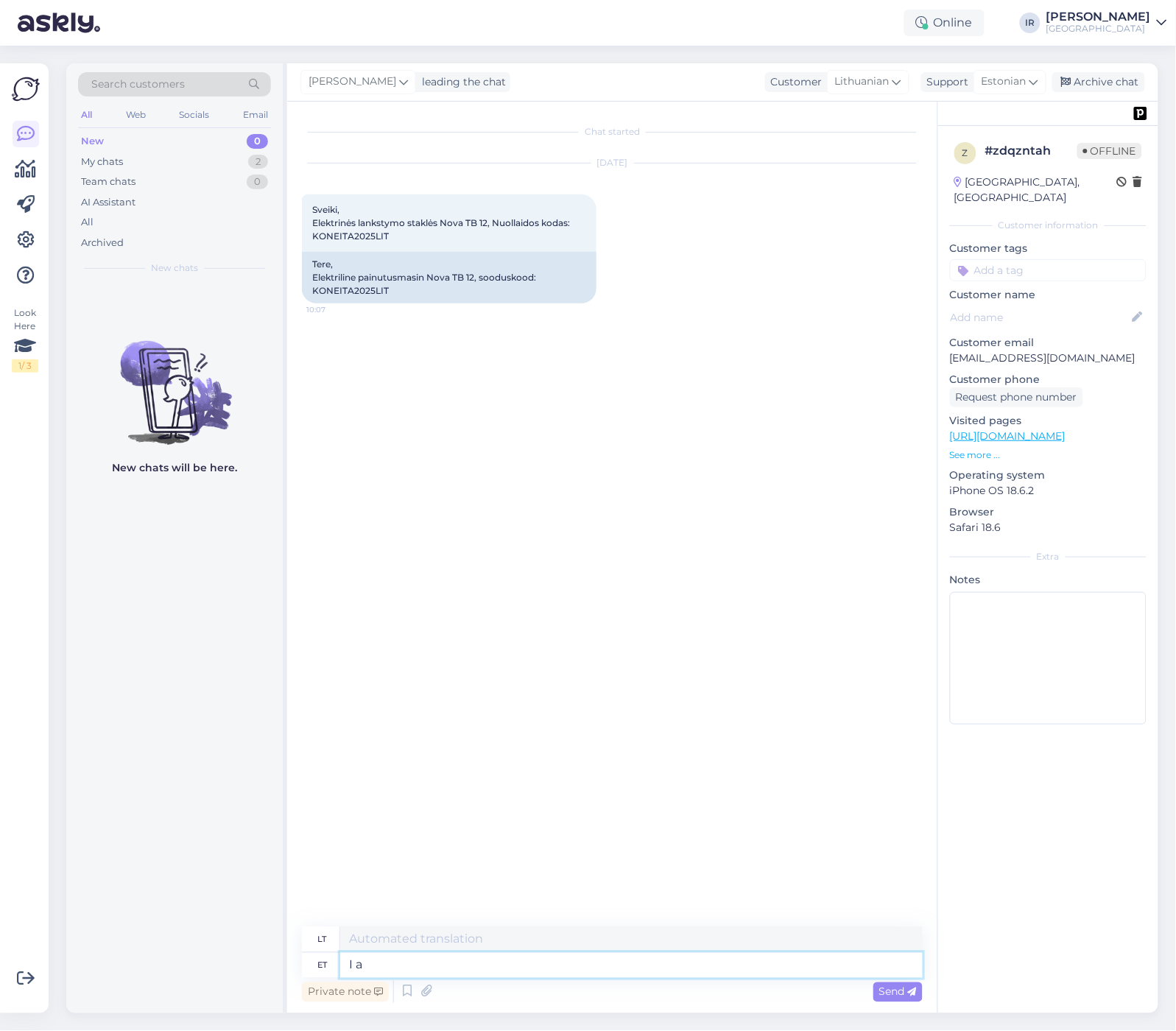
type textarea "Aš"
type textarea "I am"
type textarea "Aš esu"
type textarea "I am testing i"
type textarea "Aš testuoju."
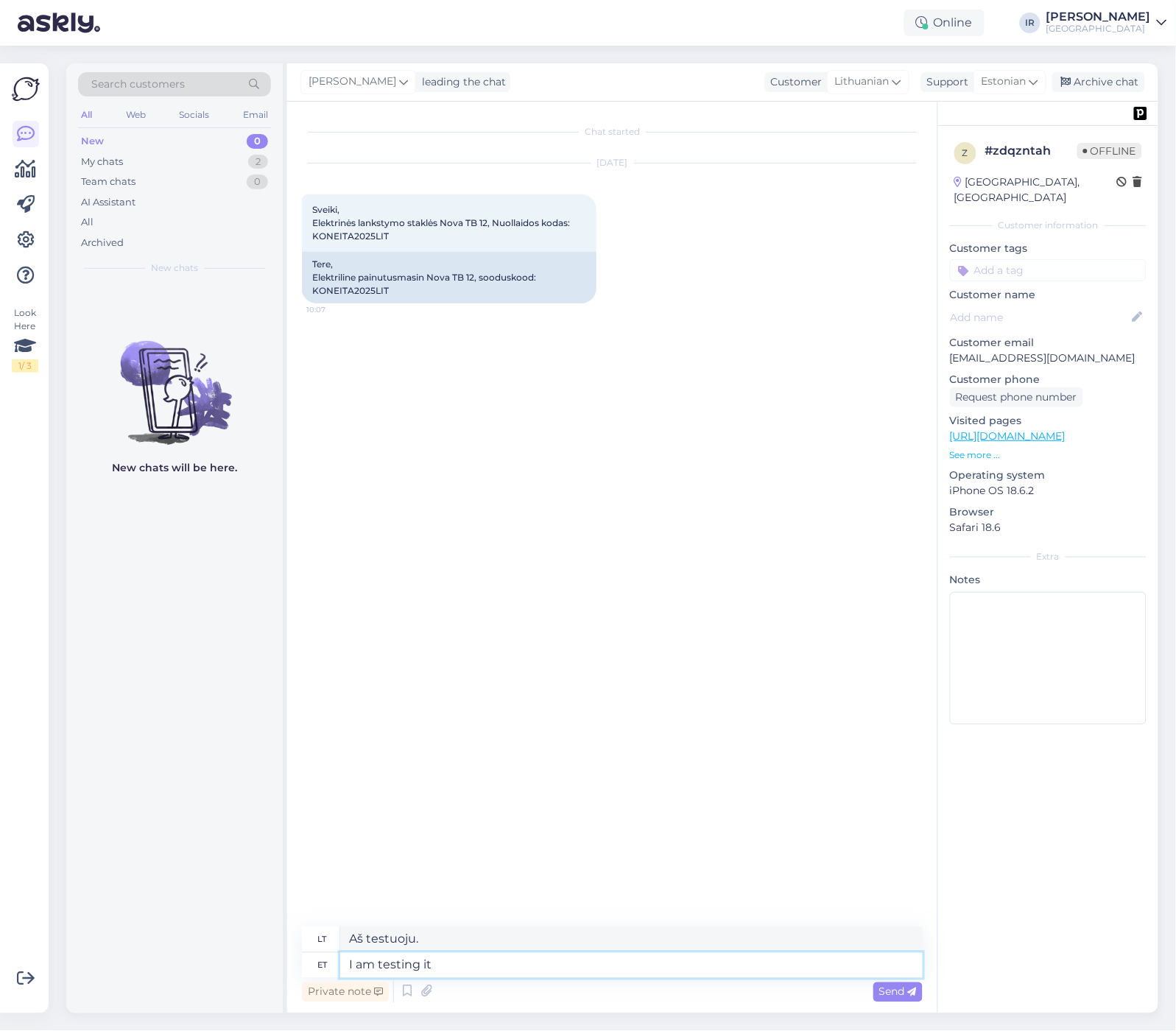
type textarea "I am testing it n"
type textarea "Aš tai testuoju."
type textarea "I am testing it now."
type textarea "Aš jį dabar testuoju."
type textarea "I am testing it now. Please"
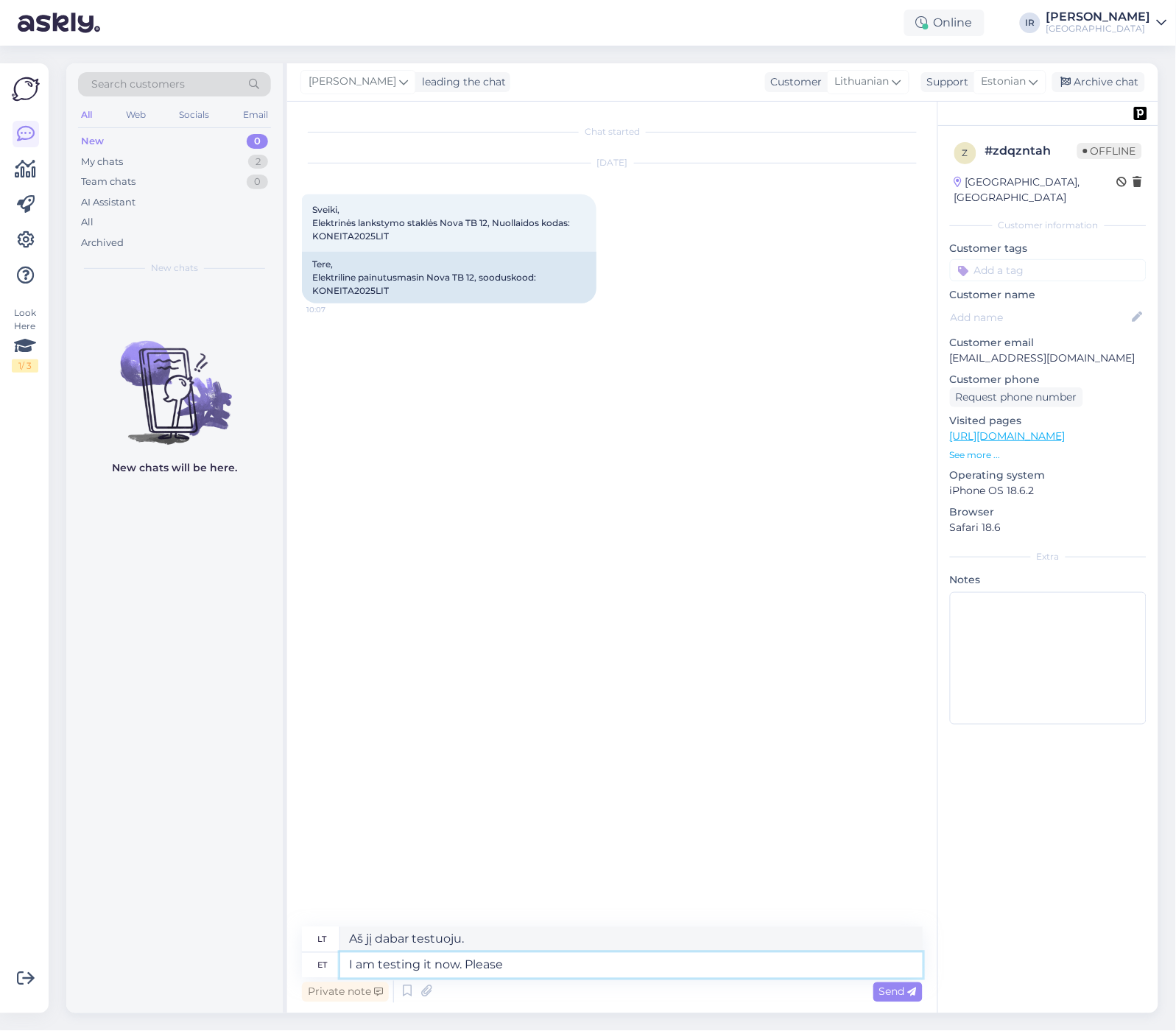
type textarea "Dabar testuoju. Prašau."
type textarea "I am testing it now. Please be o"
type textarea "Dabar jį testuoju. Prašau, būkite"
type textarea "I am testing it now. Please be on"
type textarea "Dabar jį testuoju. Prašau prisijungti"
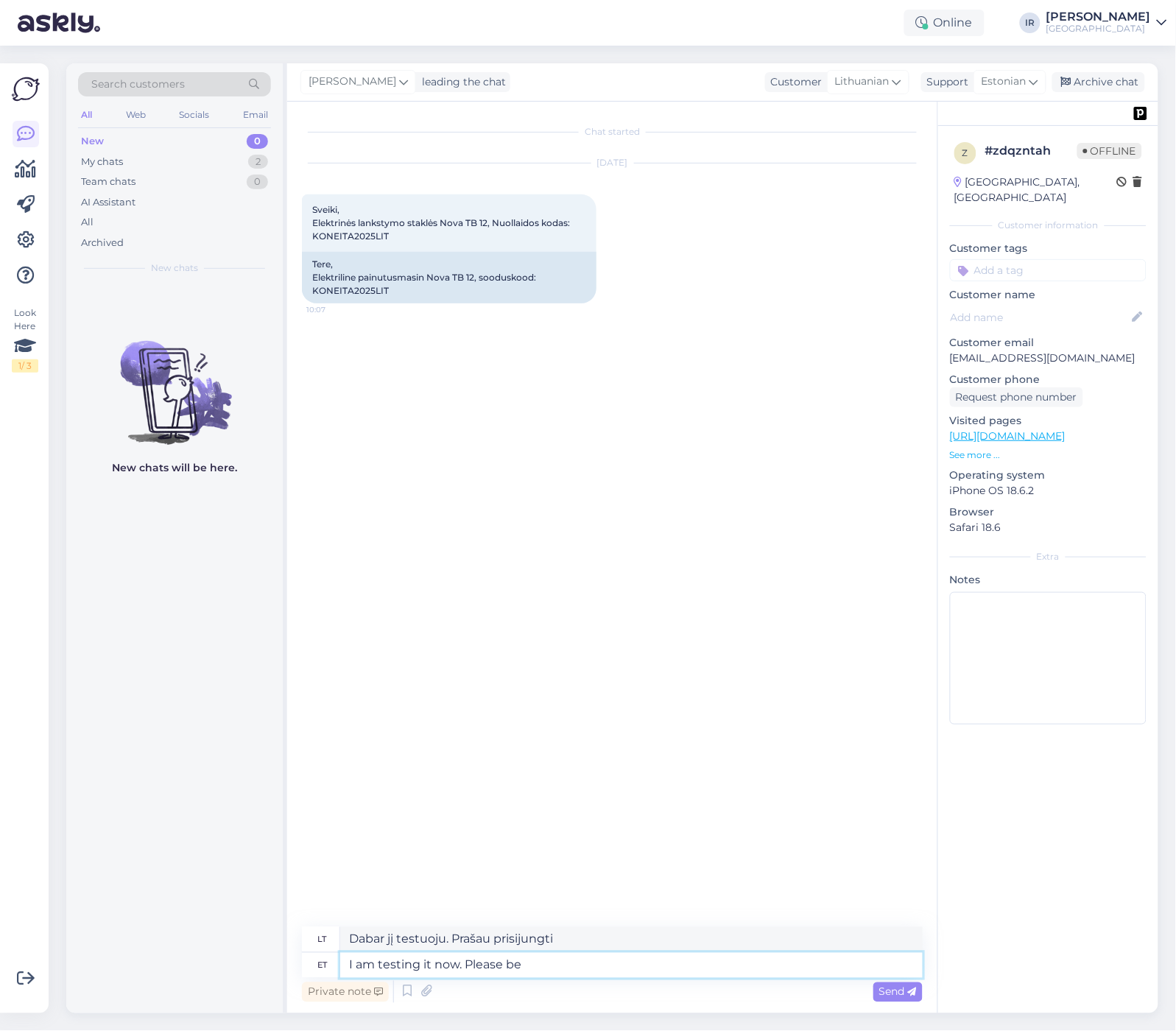
type textarea "I am testing it now. Please be"
type textarea "Dabar jį testuoju. Prašau, būkite"
type textarea "I am testing it now. Please"
type textarea "Dabar testuoju. Prašau."
type textarea "I am testing it now. Please wait he"
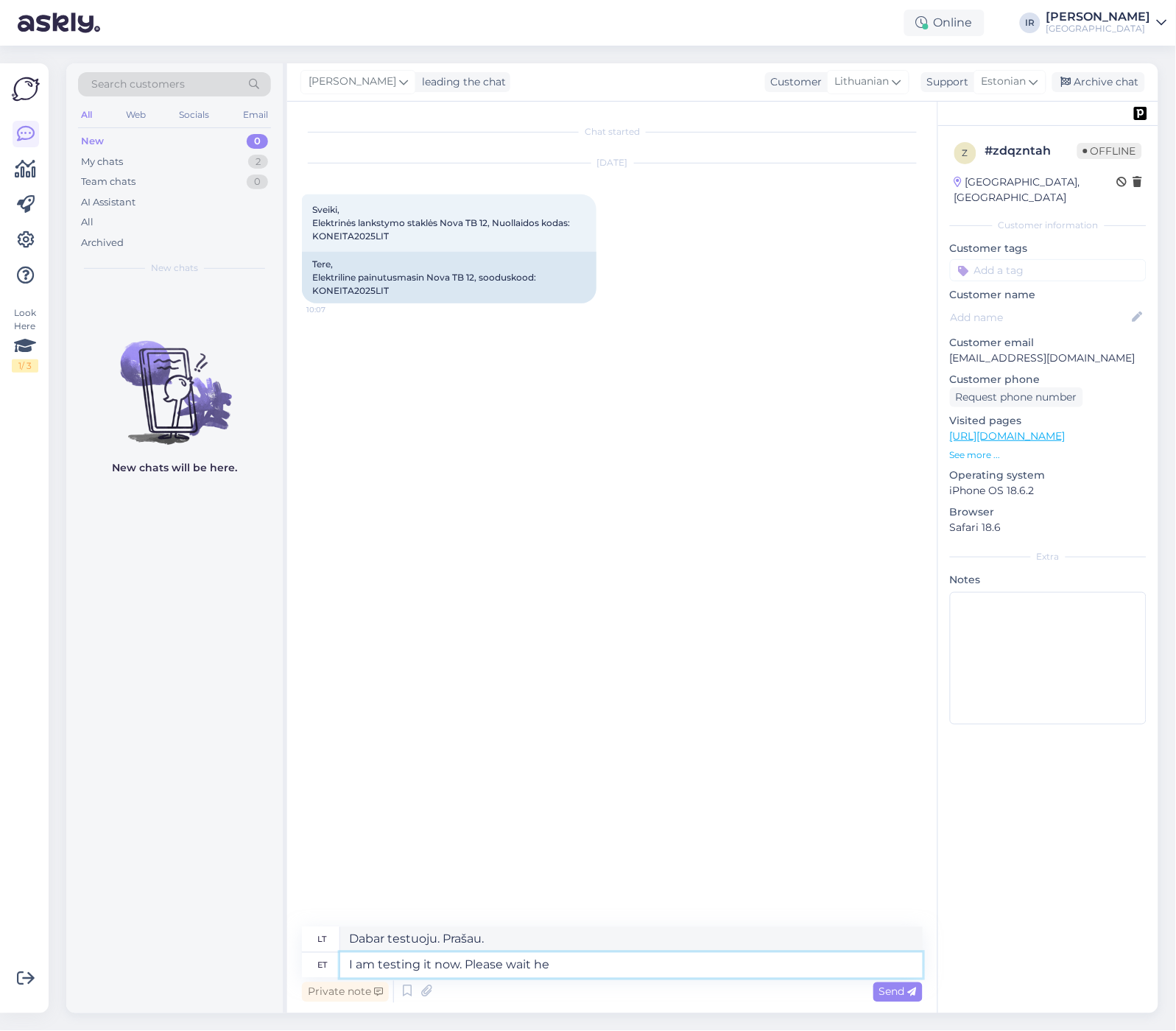
type textarea "Dabar testuoju. Prašau palaukti."
type textarea "I am testing it now. Please wait here"
type textarea "Dabar jį testuoju. Prašau palaukti čia."
type textarea "I am testing it now. Please wait here"
click at [902, 991] on span "Send" at bounding box center [898, 992] width 37 height 13
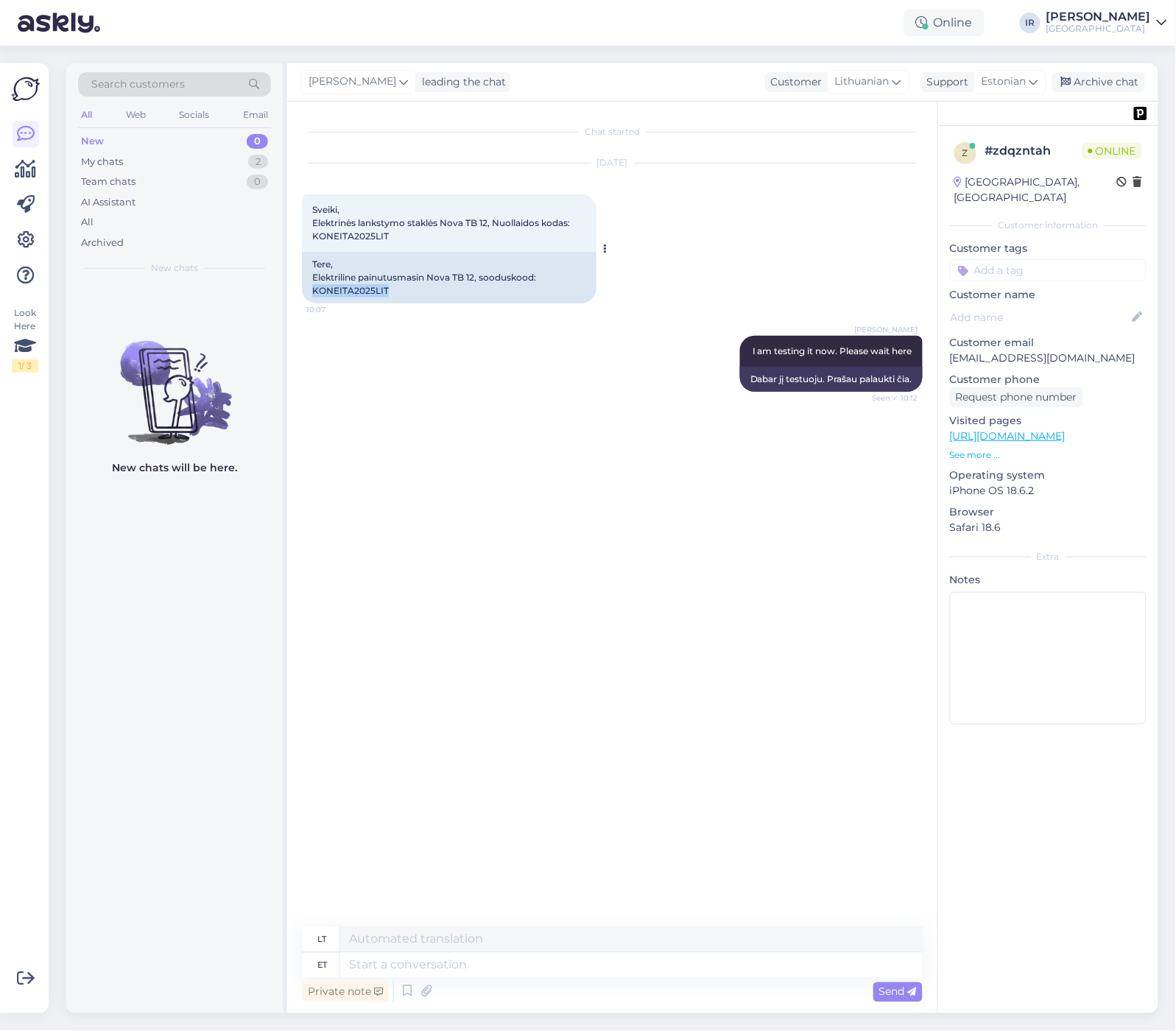
drag, startPoint x: 380, startPoint y: 290, endPoint x: 308, endPoint y: 288, distance: 72.0
click at [308, 288] on div "Tere, Elektriline painutusmasin Nova TB 12, sooduskood: KONEITA2025LIT" at bounding box center [449, 277] width 294 height 51
copy div "KONEITA2025LIT"
click at [1158, 18] on icon at bounding box center [1162, 22] width 10 height 12
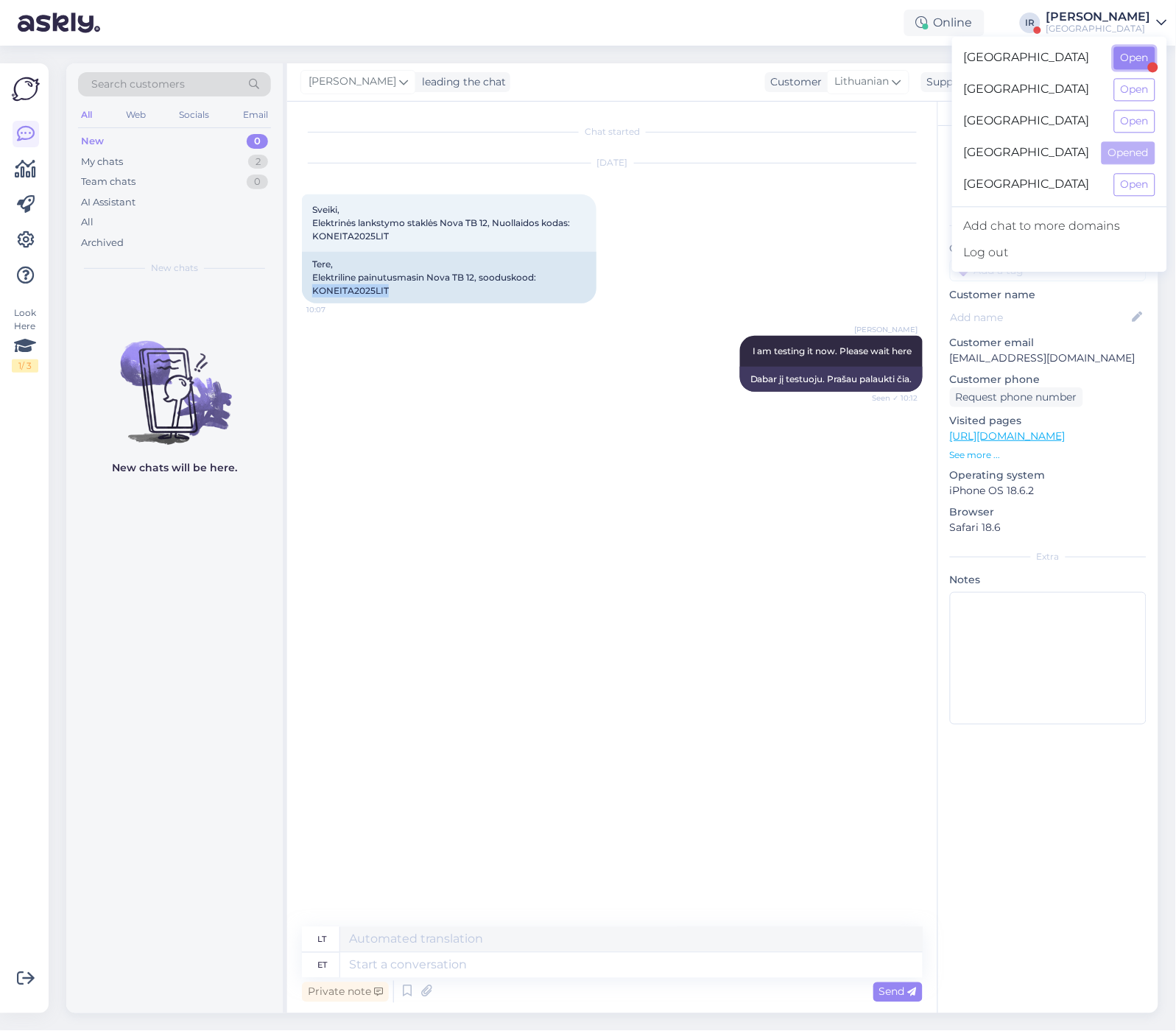
click at [1131, 61] on button "Open" at bounding box center [1135, 58] width 41 height 22
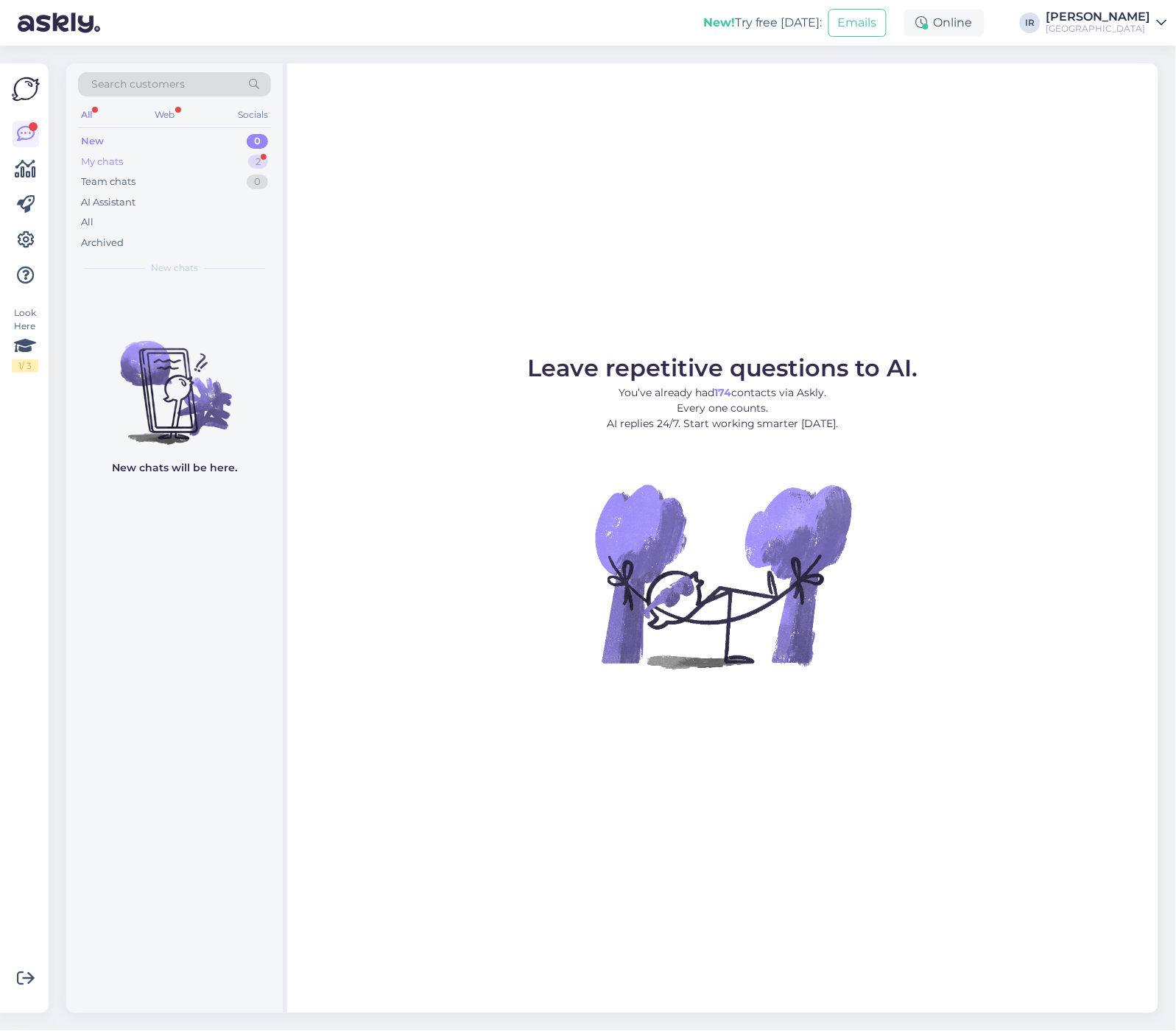
click at [162, 155] on div "My chats 2" at bounding box center [175, 162] width 193 height 21
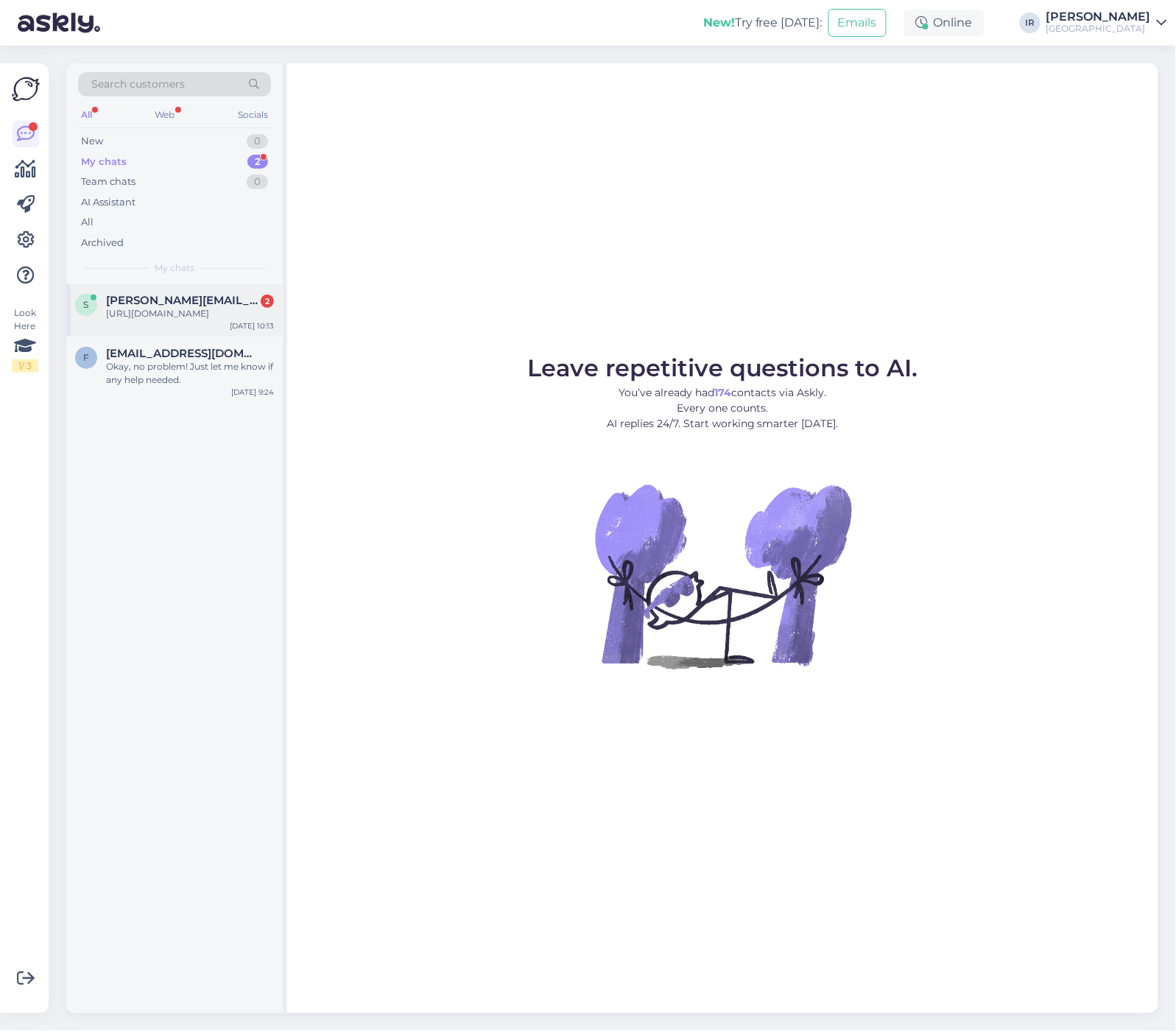
click at [182, 308] on div "[URL][DOMAIN_NAME]" at bounding box center [190, 314] width 168 height 13
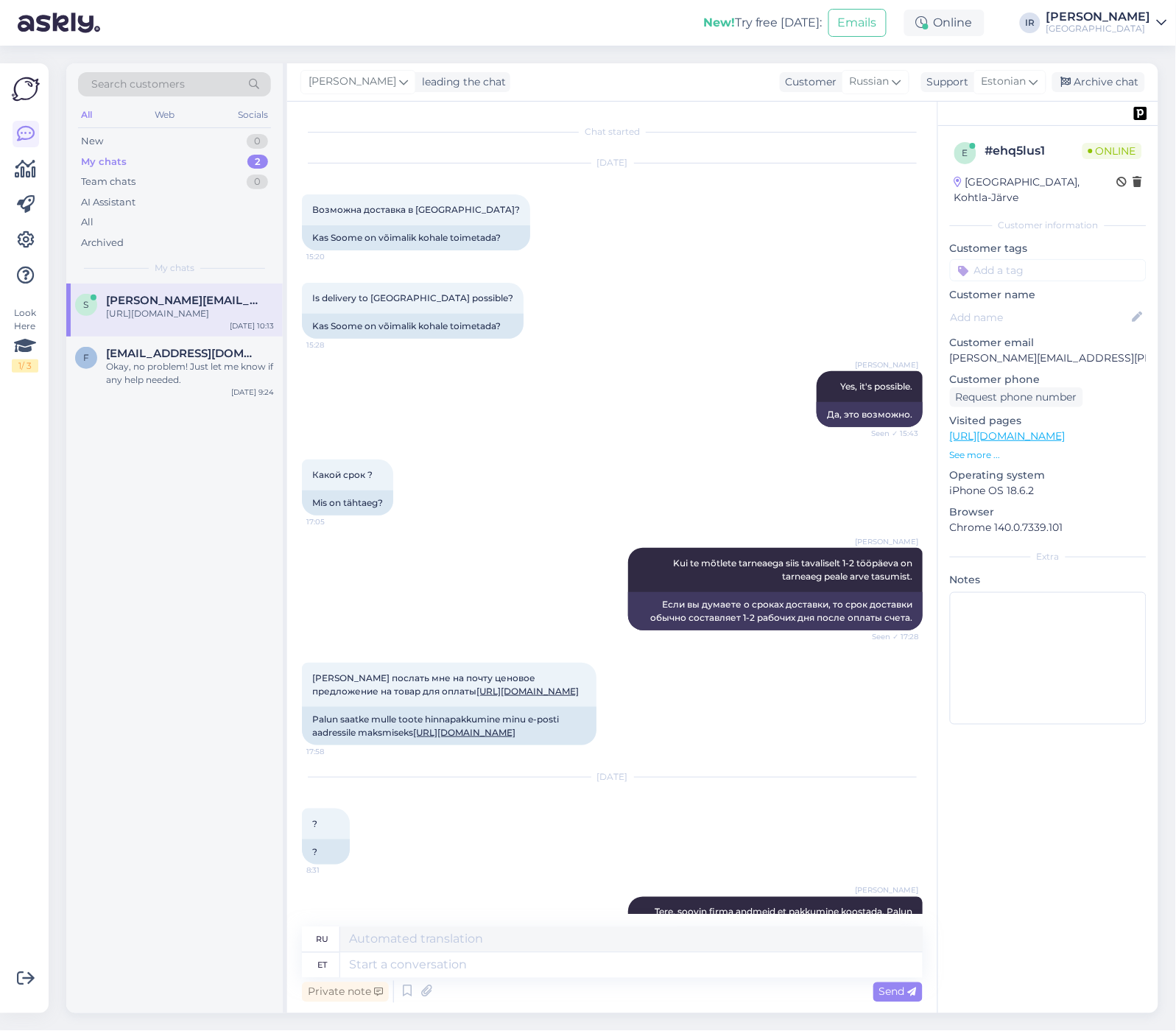
scroll to position [1270, 0]
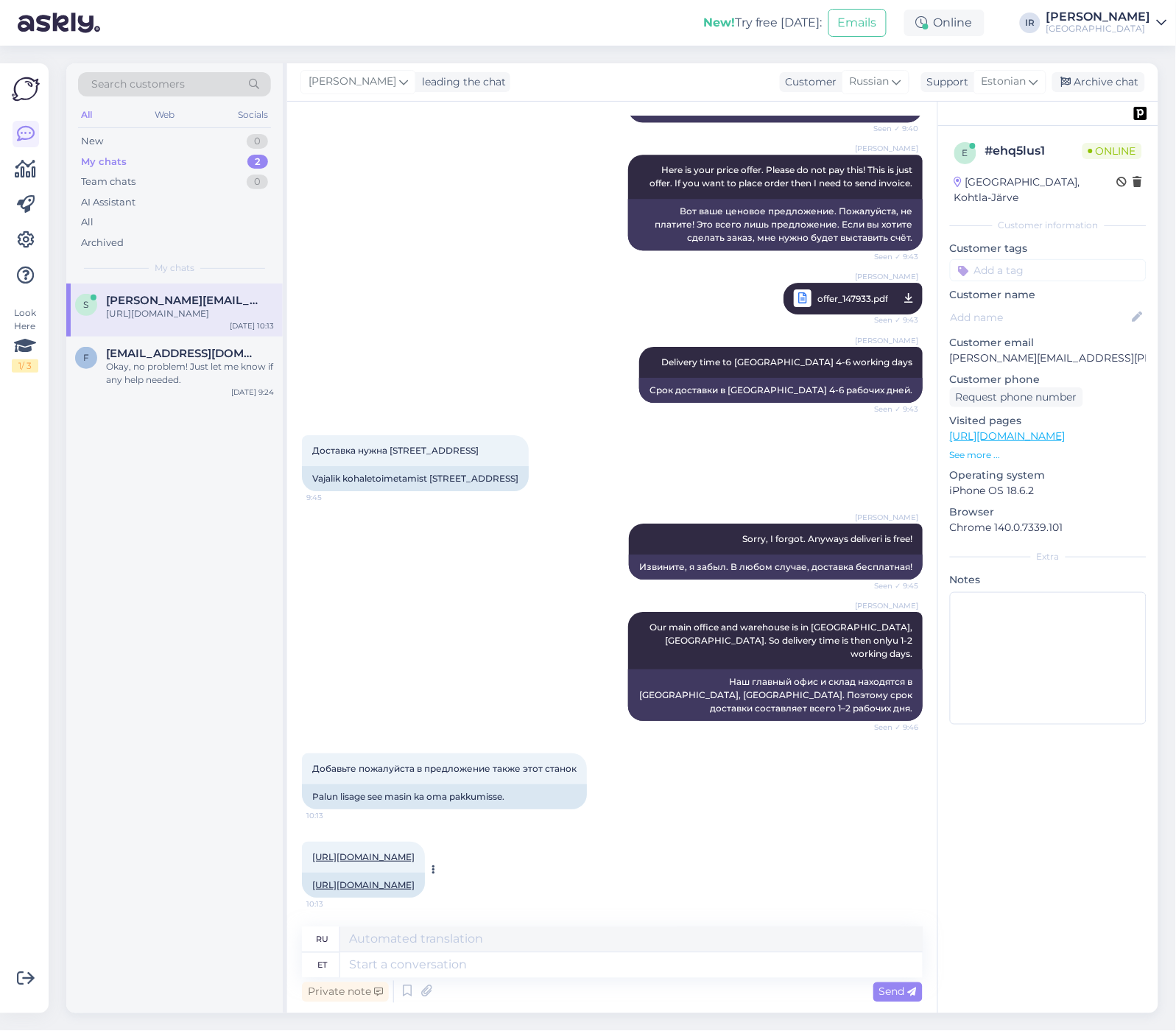
click at [415, 852] on link "[URL][DOMAIN_NAME]" at bounding box center [364, 857] width 103 height 11
click at [1088, 12] on div "[PERSON_NAME]" at bounding box center [1099, 17] width 105 height 12
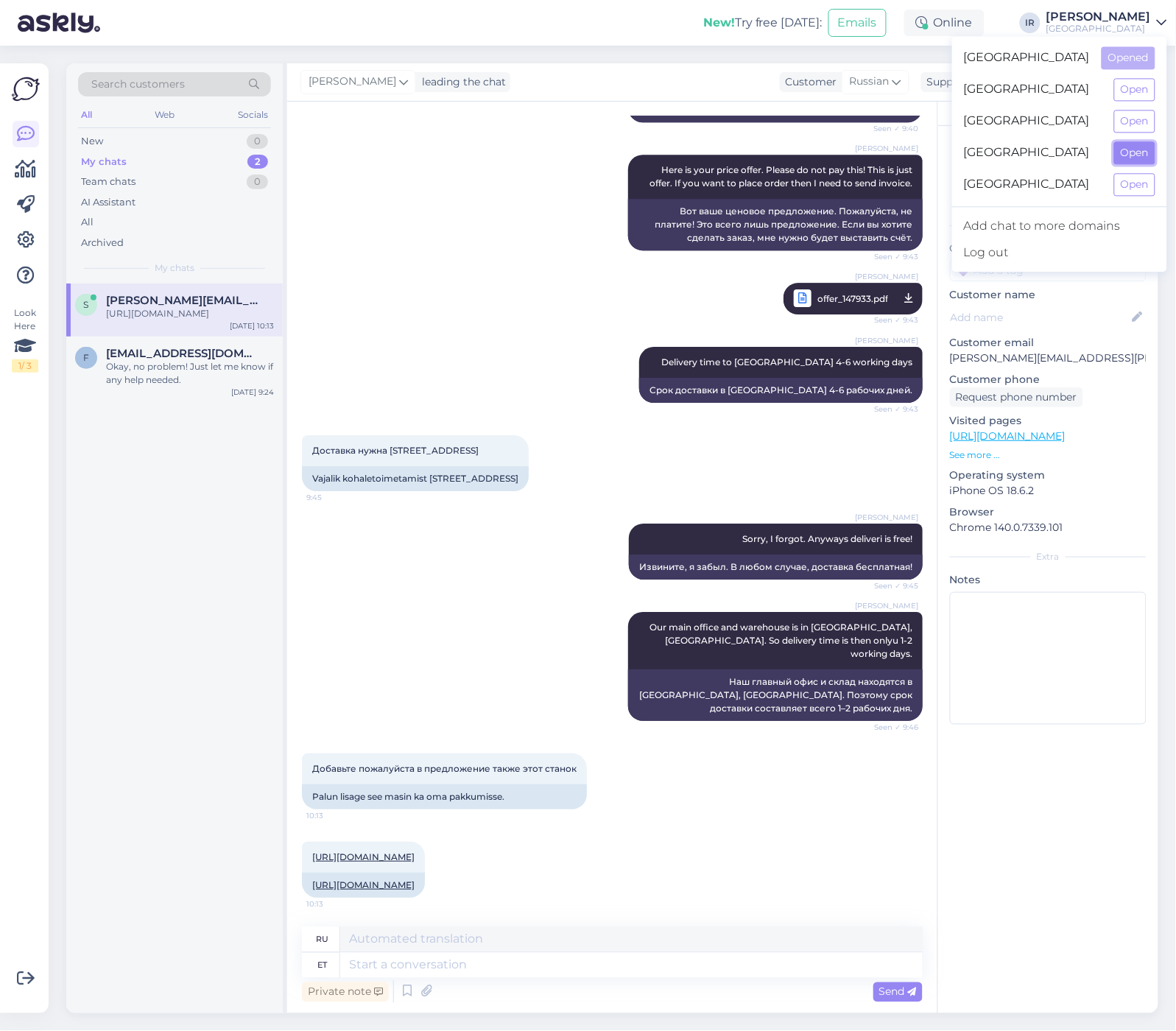
click at [1141, 154] on button "Open" at bounding box center [1135, 152] width 41 height 22
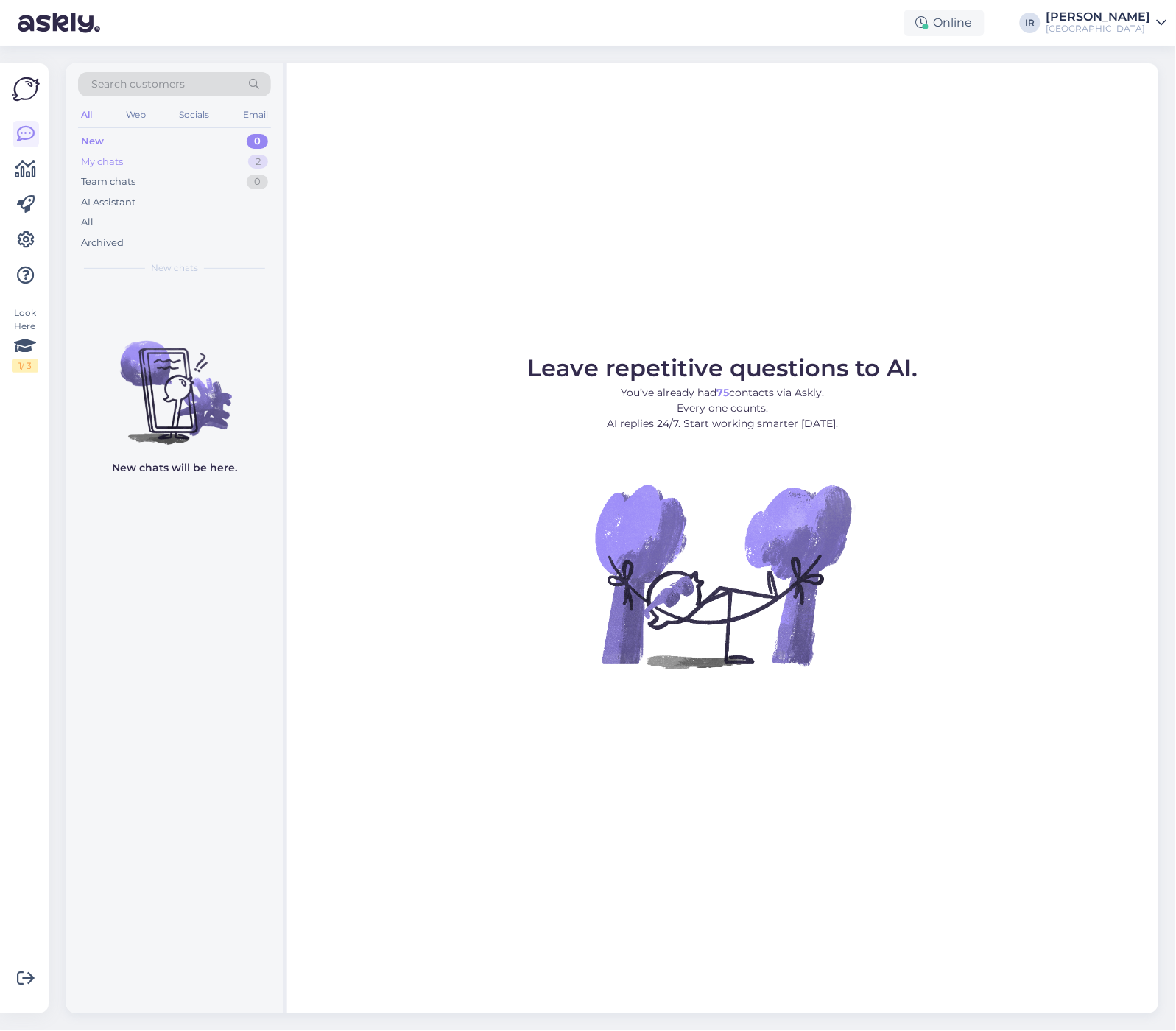
click at [120, 163] on div "My chats" at bounding box center [102, 162] width 42 height 15
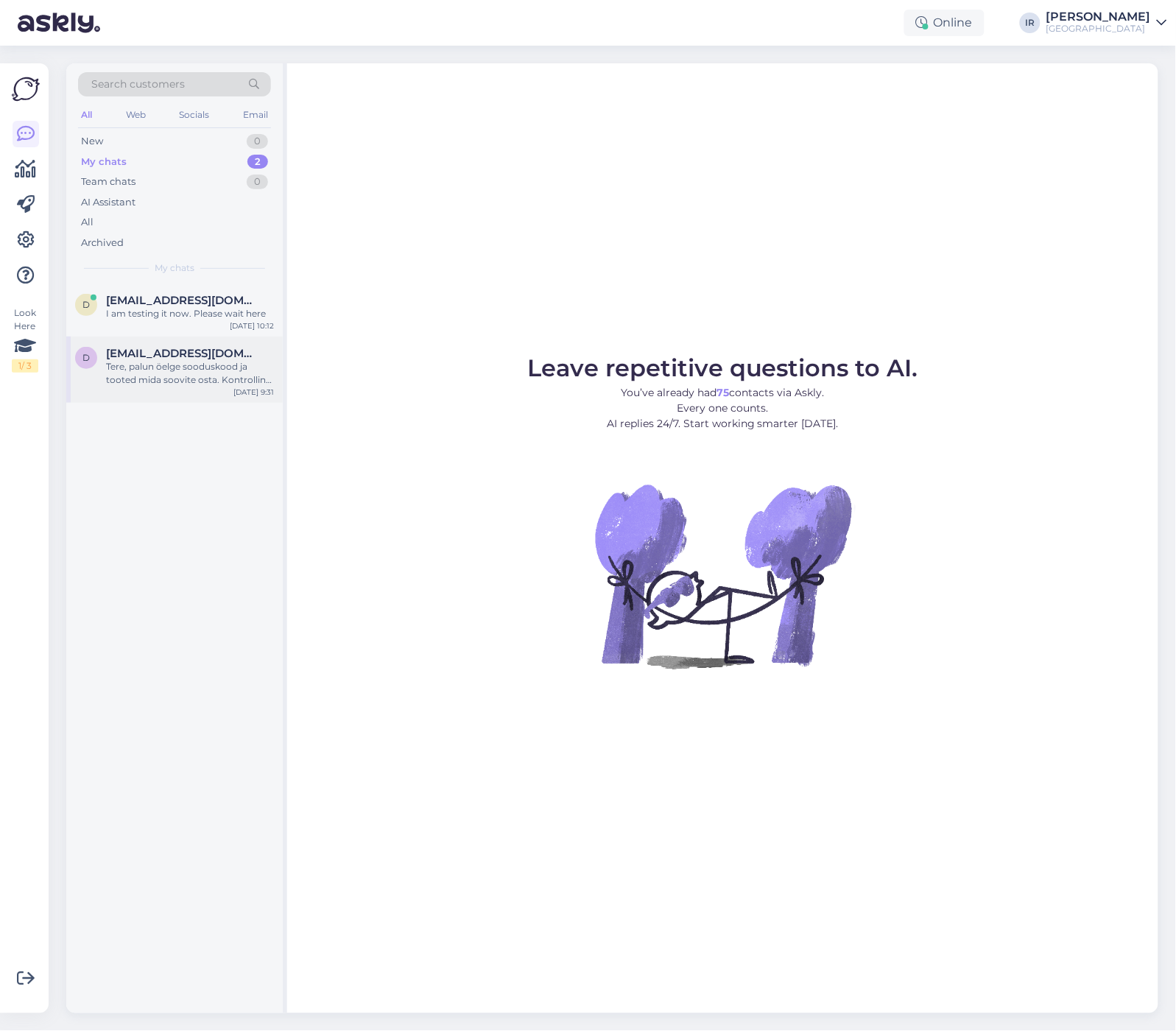
click at [136, 394] on div "d [EMAIL_ADDRESS][DOMAIN_NAME] Tere, palun öelge sooduskood ja tooted mida soov…" at bounding box center [175, 369] width 217 height 66
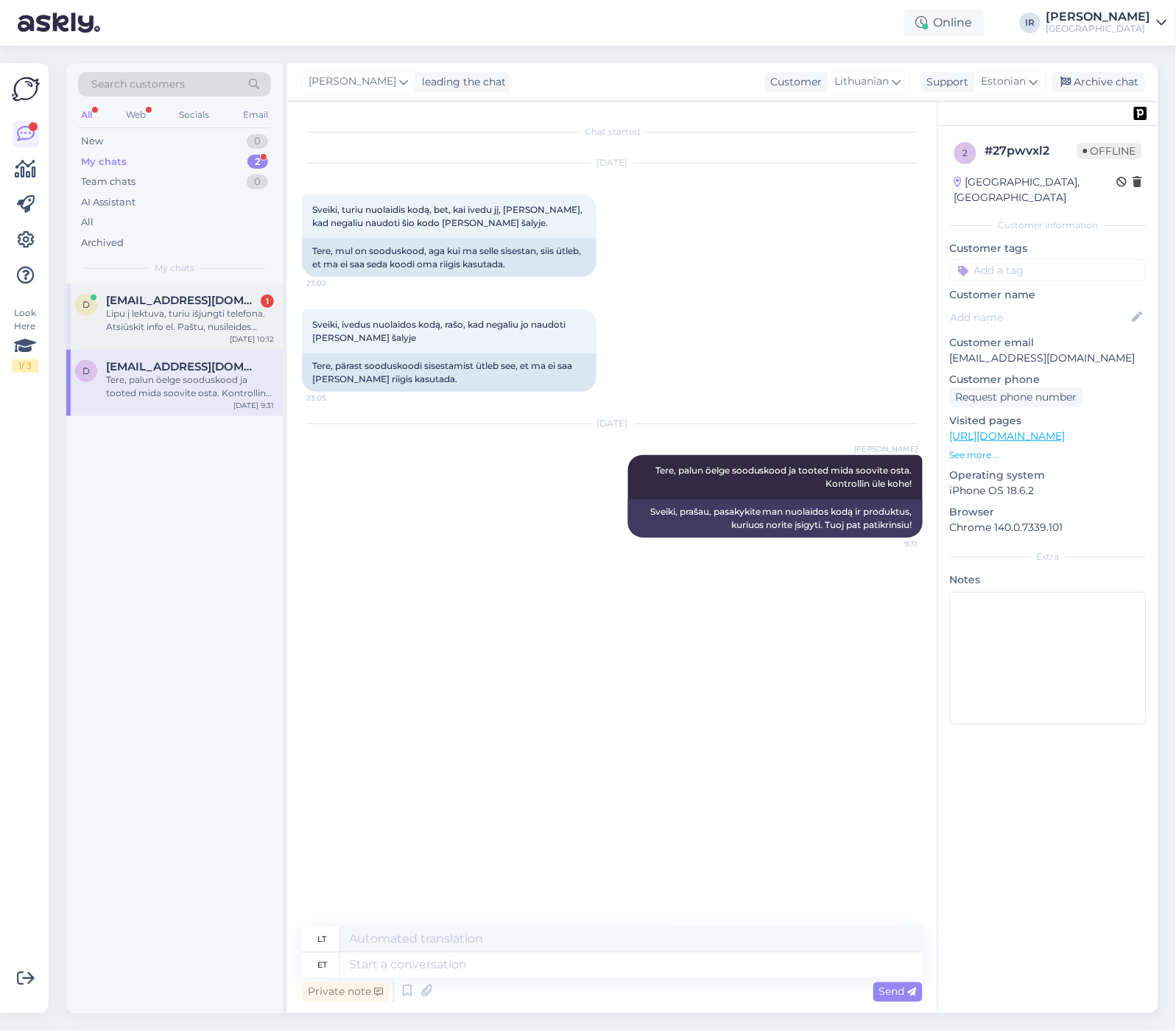
click at [170, 320] on div "Lipu į lektuva, turiu išjungti telefona. Atsiūskit info el. Paštu, nusileides p…" at bounding box center [190, 321] width 168 height 26
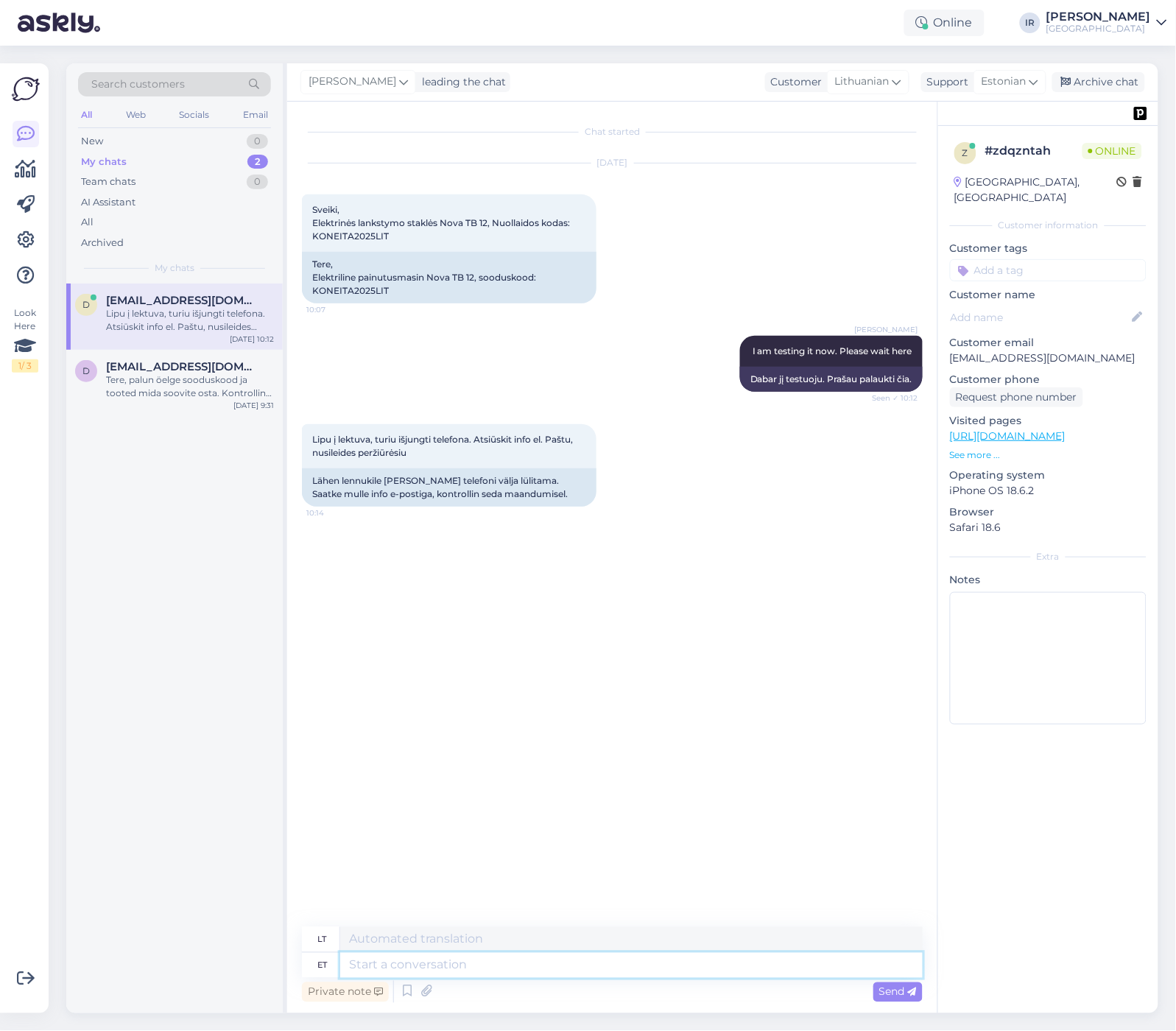
click at [462, 967] on textarea at bounding box center [631, 966] width 582 height 25
type textarea "S"
type textarea "Saadan i"
type textarea "Aš atsiųsiu"
type textarea "Saadan info"
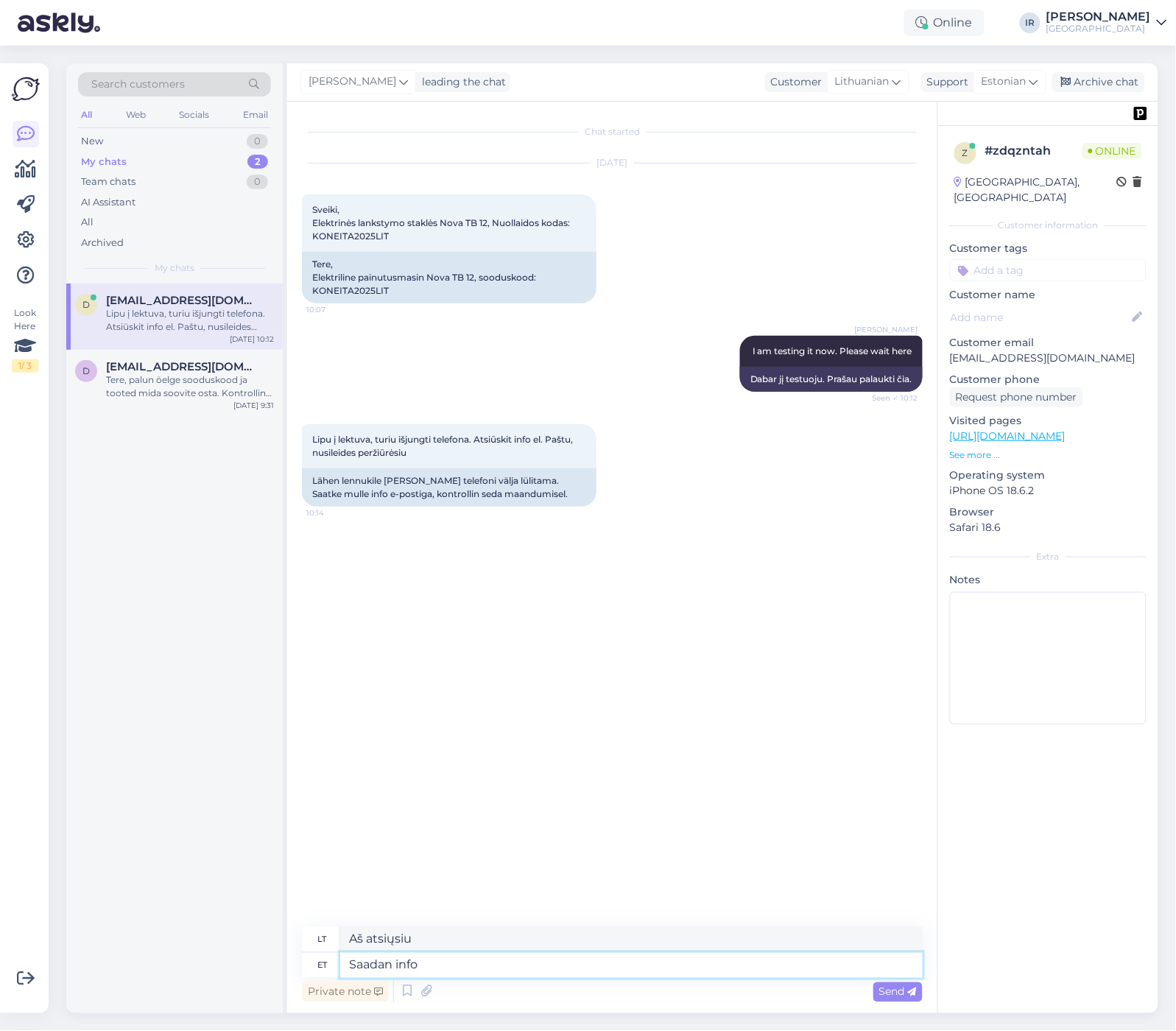
type textarea "Siunčiama informacija"
type textarea "Saadan info siia."
type textarea "Informaciją atsiųsiu čia."
type textarea "Saadan info siia. Info"
type textarea "Informaciją atsiųsiu čia. Informacija"
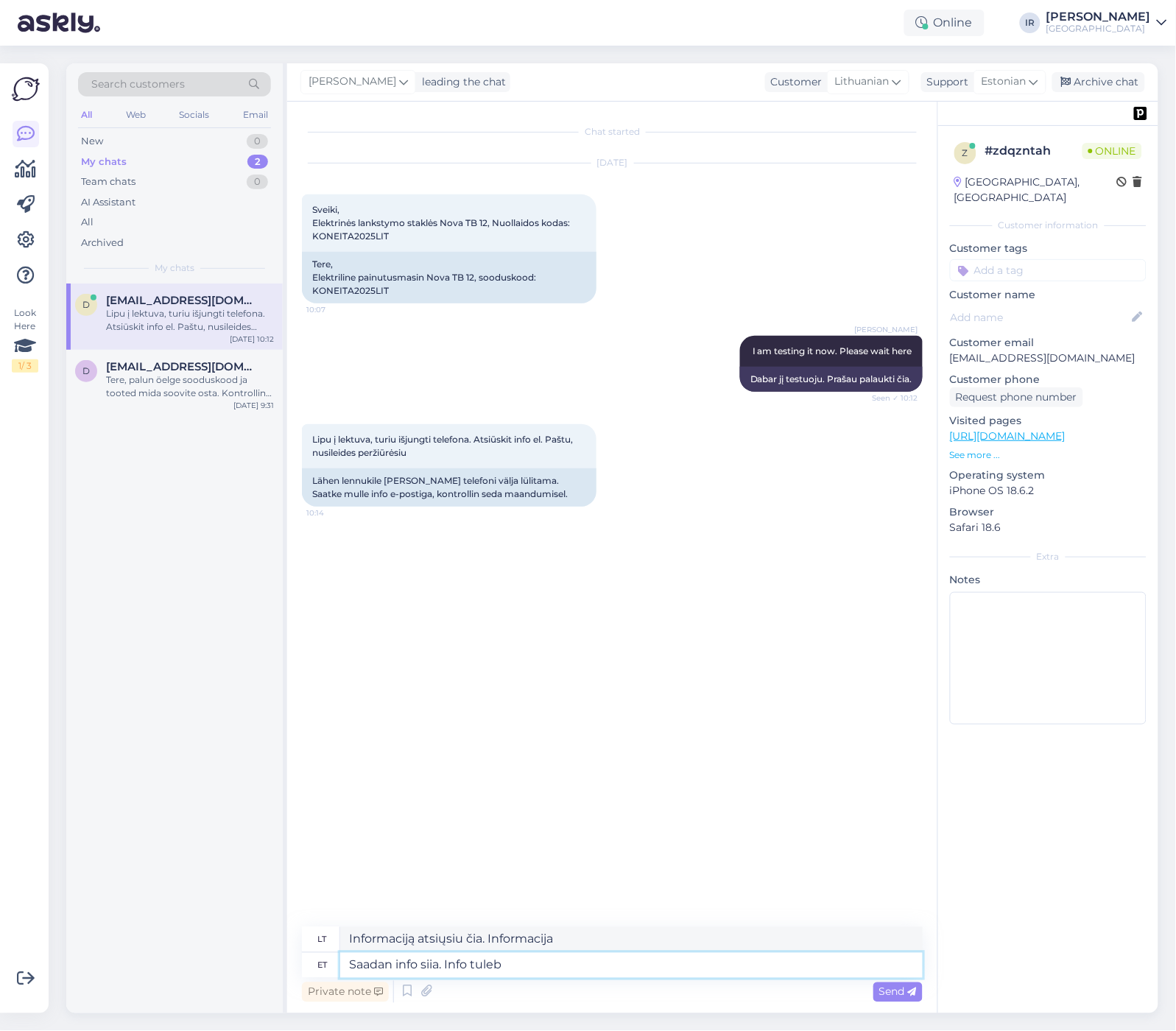
type textarea "Saadan info siia. Info tuleb s"
type textarea "Siunčiu informaciją čia. Informacija jau [DEMOGRAPHIC_DATA]."
type textarea "Saadan info siia. Info tuleb teile me"
type textarea "Atsiųsiu informaciją čia. Informacija ateis pas jus."
type textarea "Saadan info siia. Info tuleb teile meilile"
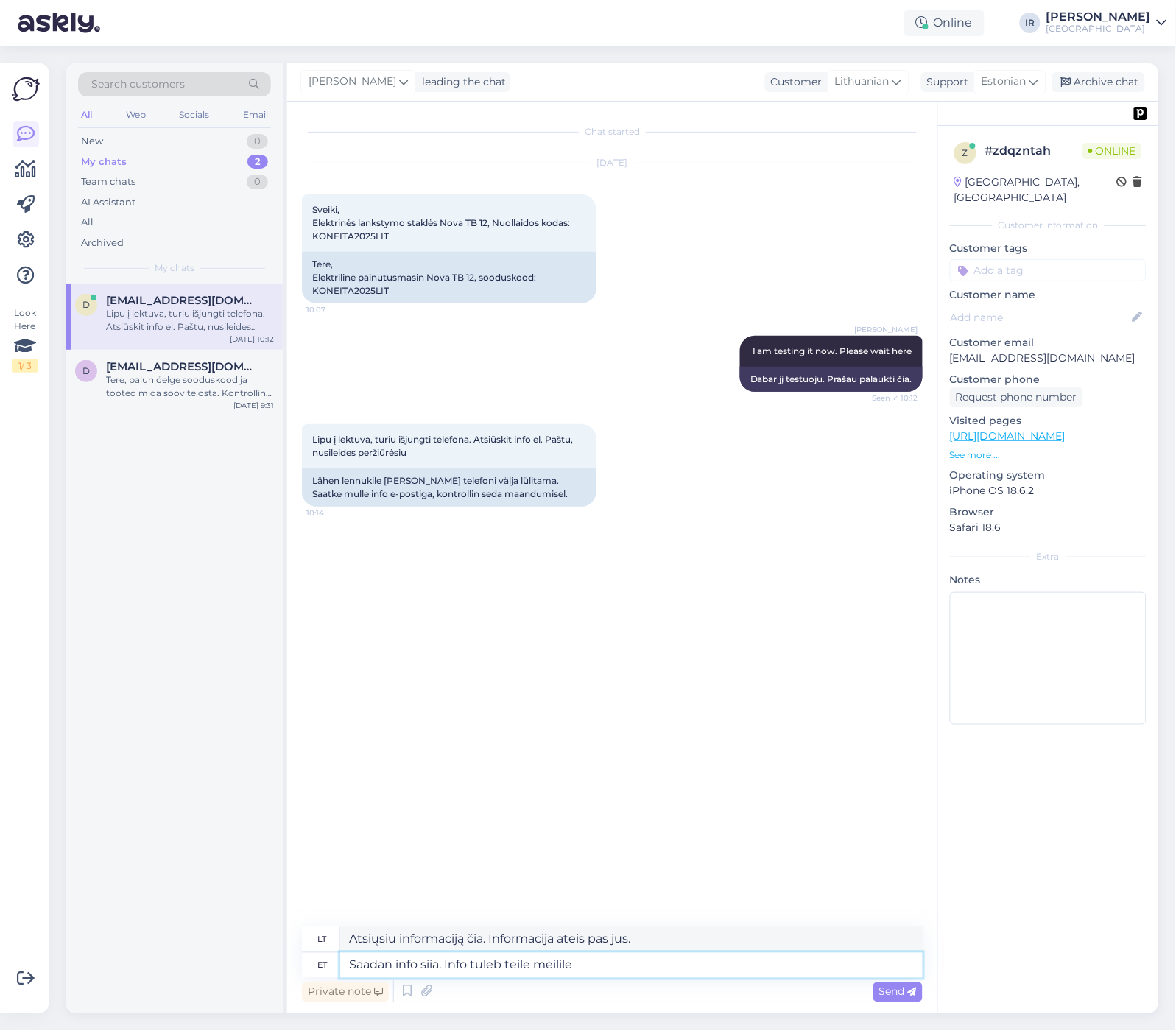
type textarea "Informaciją atsiųsiu čia. Informacija bus išsiųsta į jūsų el. pašto adresą."
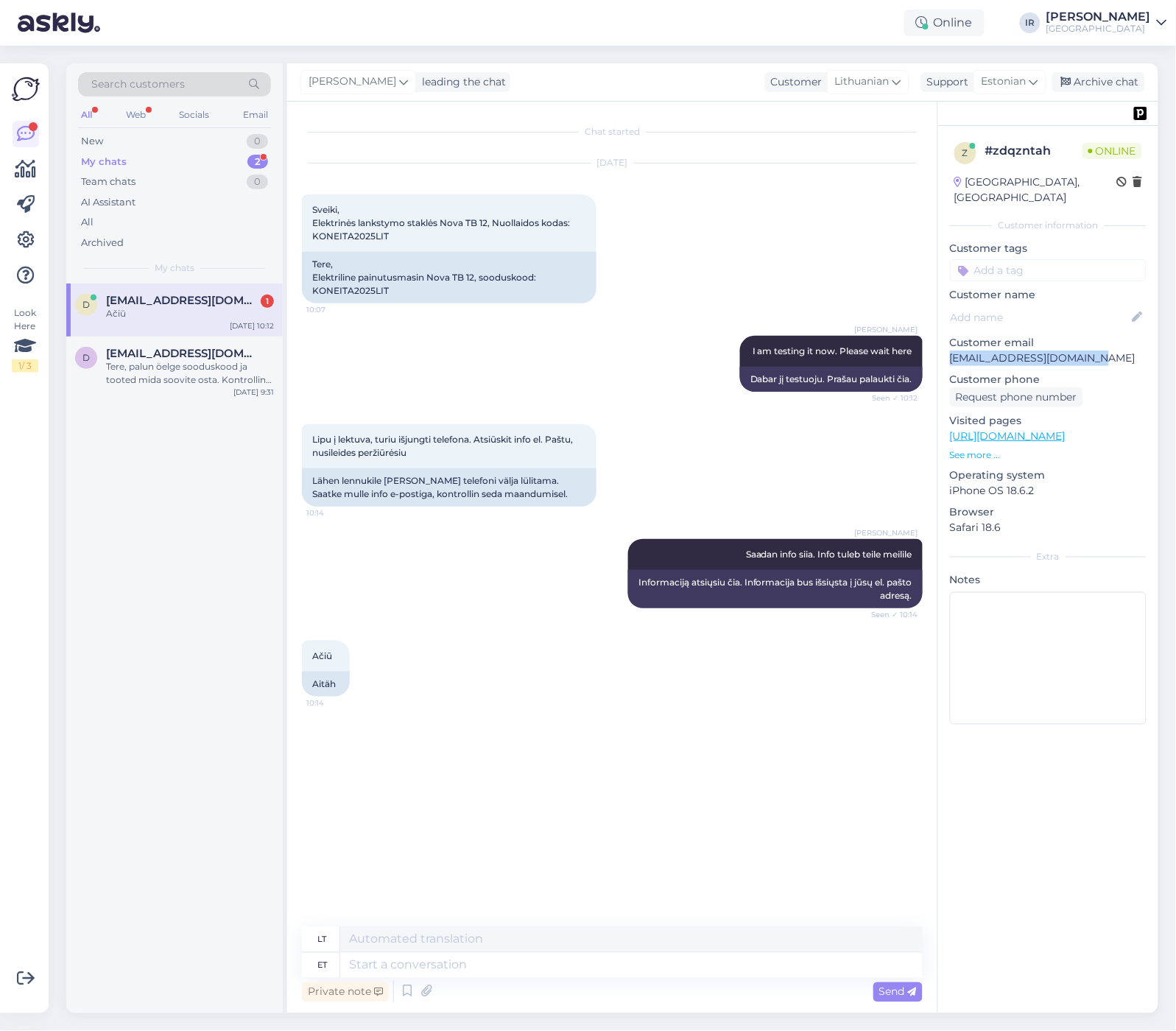
drag, startPoint x: 953, startPoint y: 343, endPoint x: 1116, endPoint y: 345, distance: 163.0
click at [1116, 351] on p "[EMAIL_ADDRESS][DOMAIN_NAME]" at bounding box center [1049, 358] width 196 height 16
copy p "[EMAIL_ADDRESS][DOMAIN_NAME]"
click at [477, 969] on textarea at bounding box center [631, 966] width 582 height 25
type textarea "I"
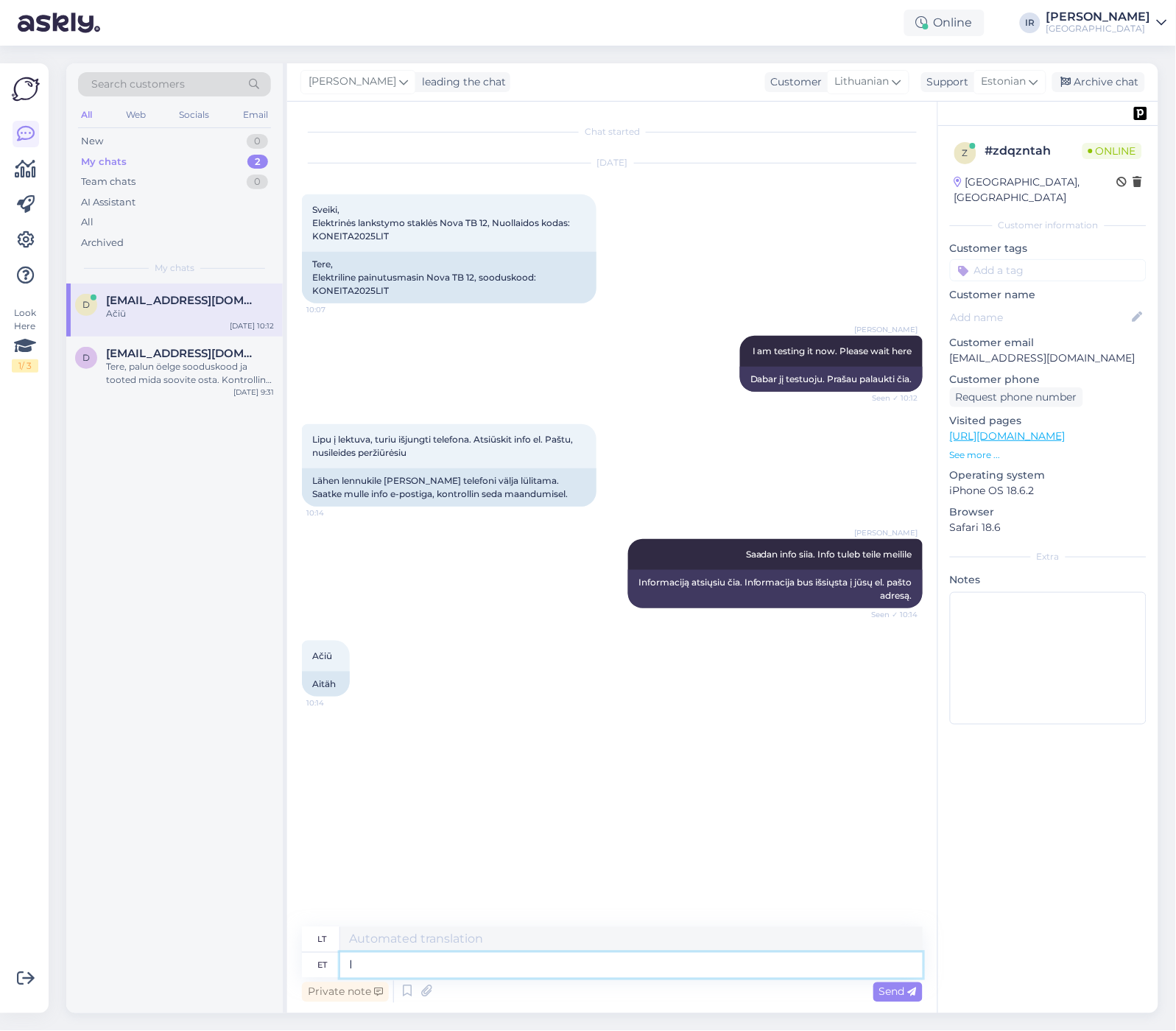
type textarea "Aš"
type textarea "I know"
type textarea "Aš žinau"
type textarea "I know [PERSON_NAME]"
type textarea "Žinau ką?"
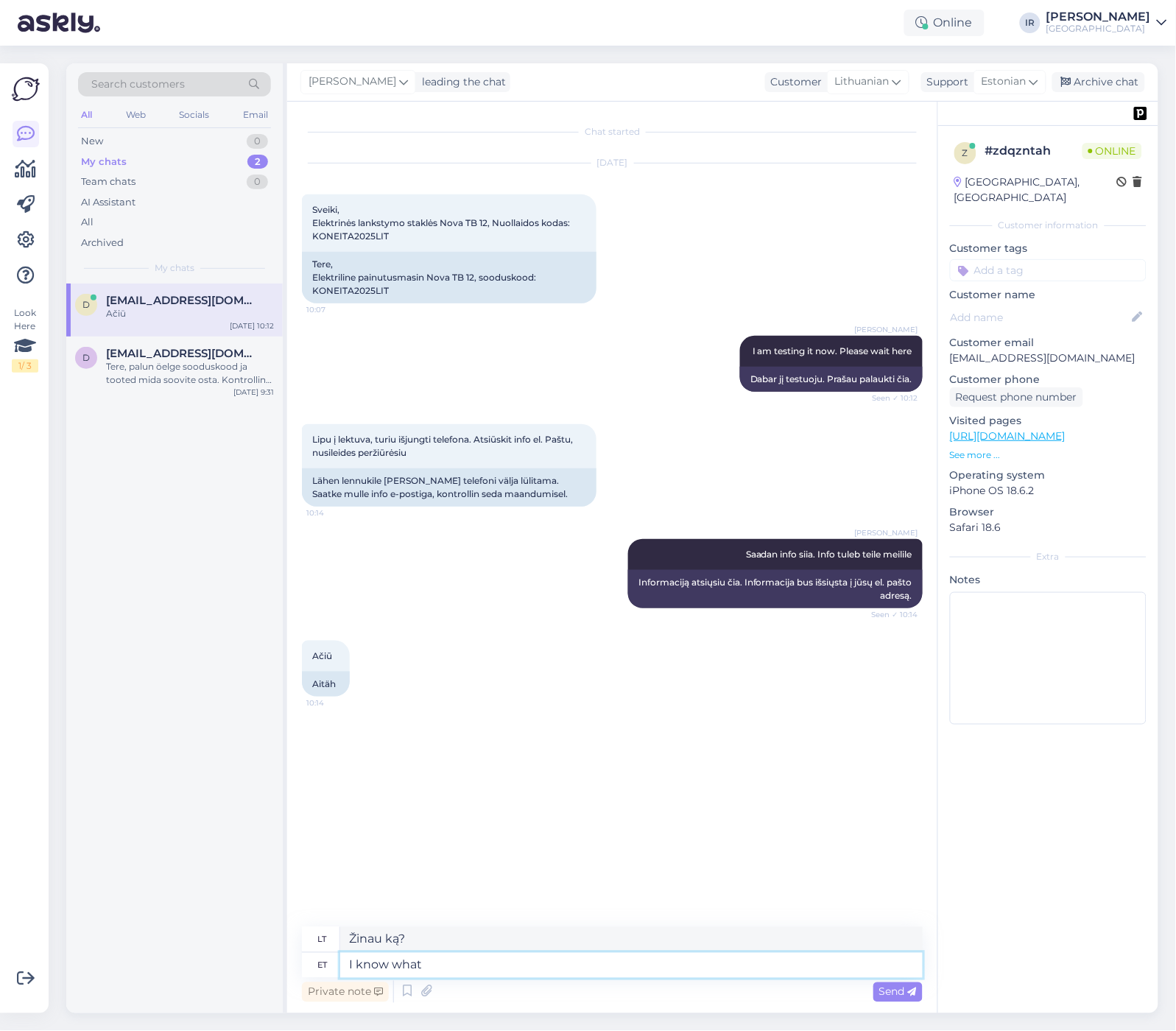
type textarea "I know what w"
type textarea "Aš žinau ką"
type textarea "I know what was t"
type textarea "Žinau, kas buvo"
type textarea "I know what was the problem! Y"
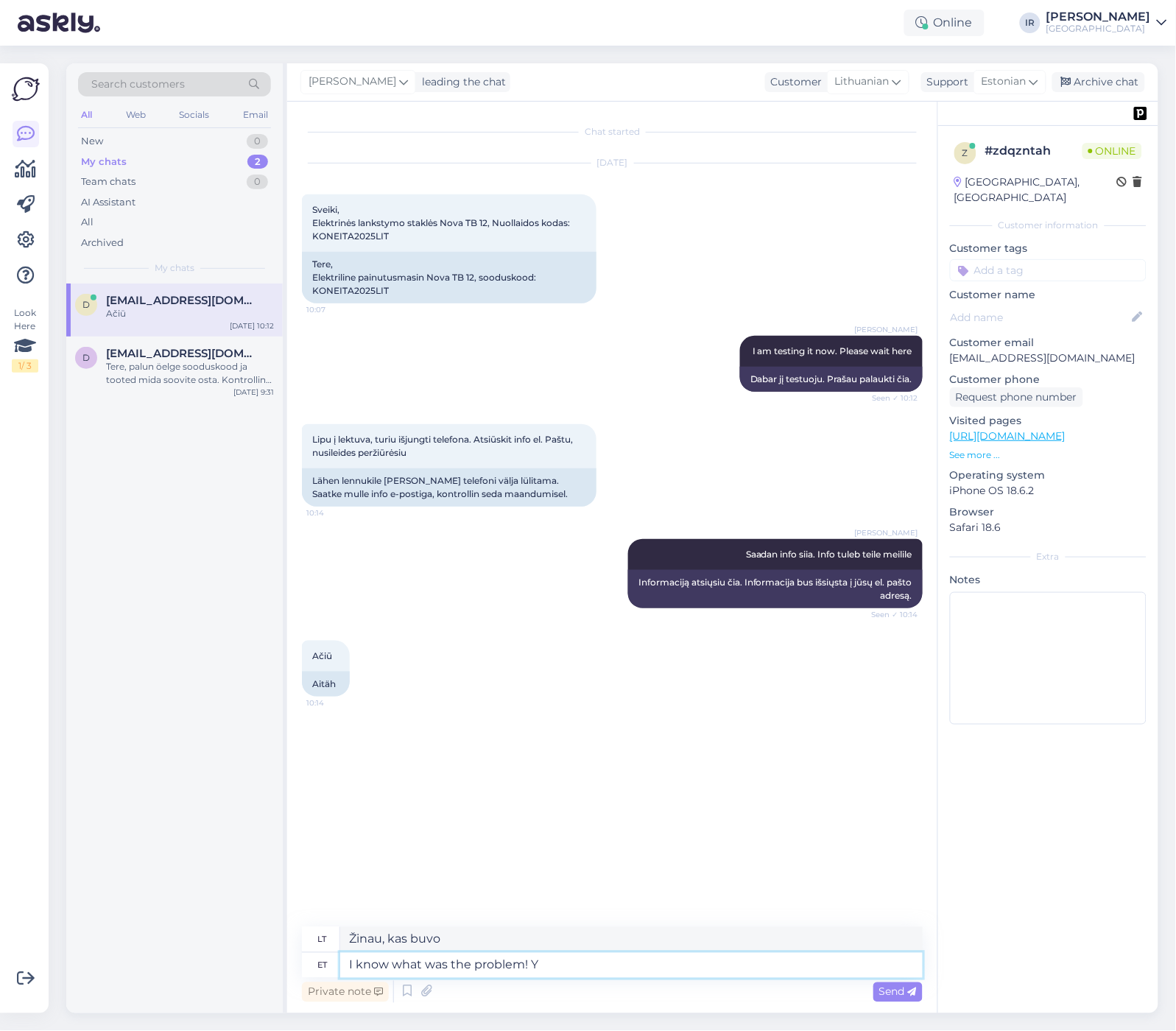
type textarea "[PERSON_NAME], kokia buvo problema!"
type textarea "I know what was the problem! You"
type textarea "[PERSON_NAME], kokia buvo problema! Tu"
type textarea "I know what was the problem! You was o"
type textarea "[PERSON_NAME], kokia buvo problema! Tu buvai"
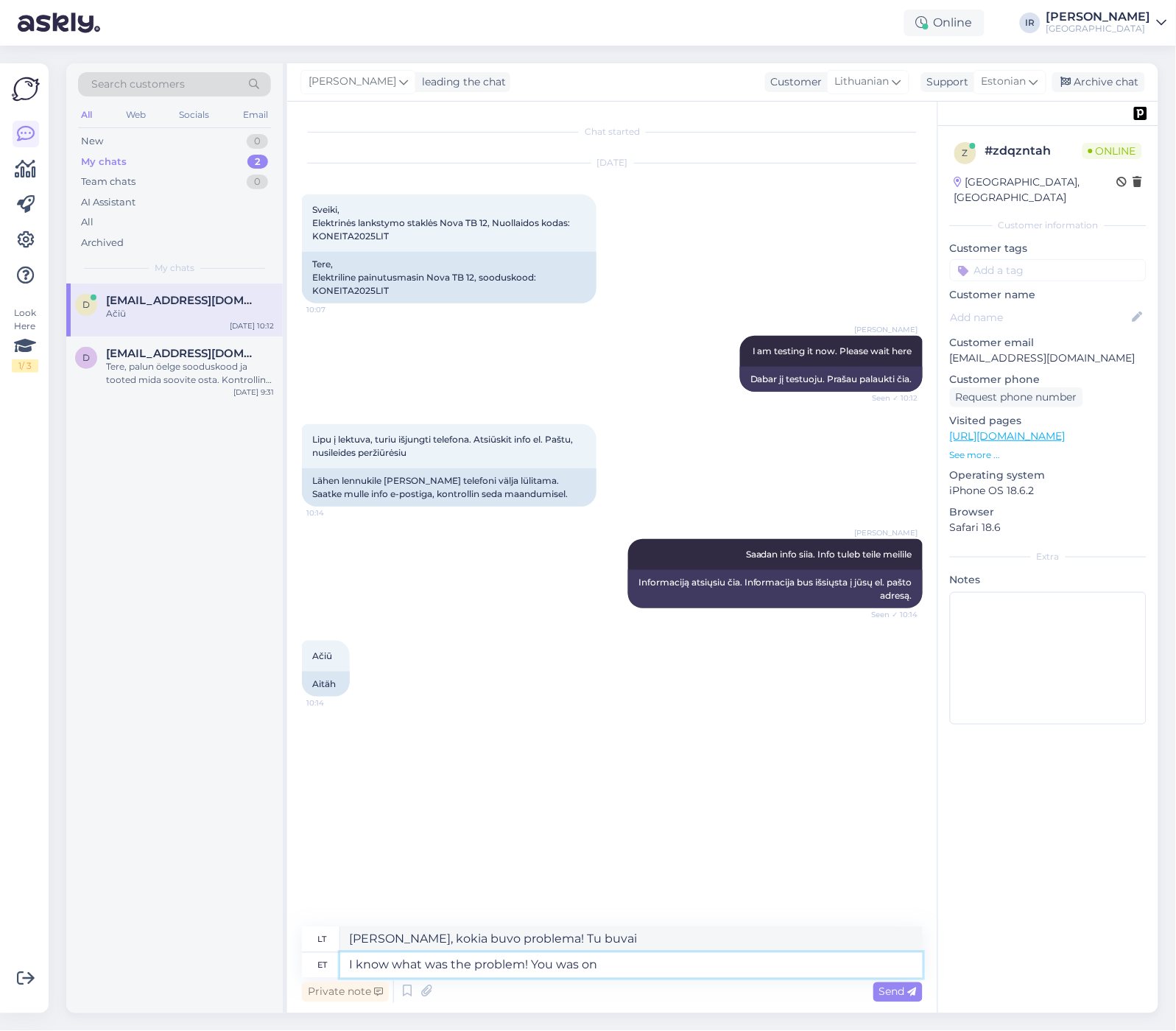
type textarea "I know what was the problem! You was on"
type textarea "[PERSON_NAME], kokia buvo problema! Tu buvai prisijungęs"
type textarea "I know what was the problem! Yo"
type textarea "[PERSON_NAME], kokia buvo problema! Tu buvai"
type textarea "I know what was the problem!"
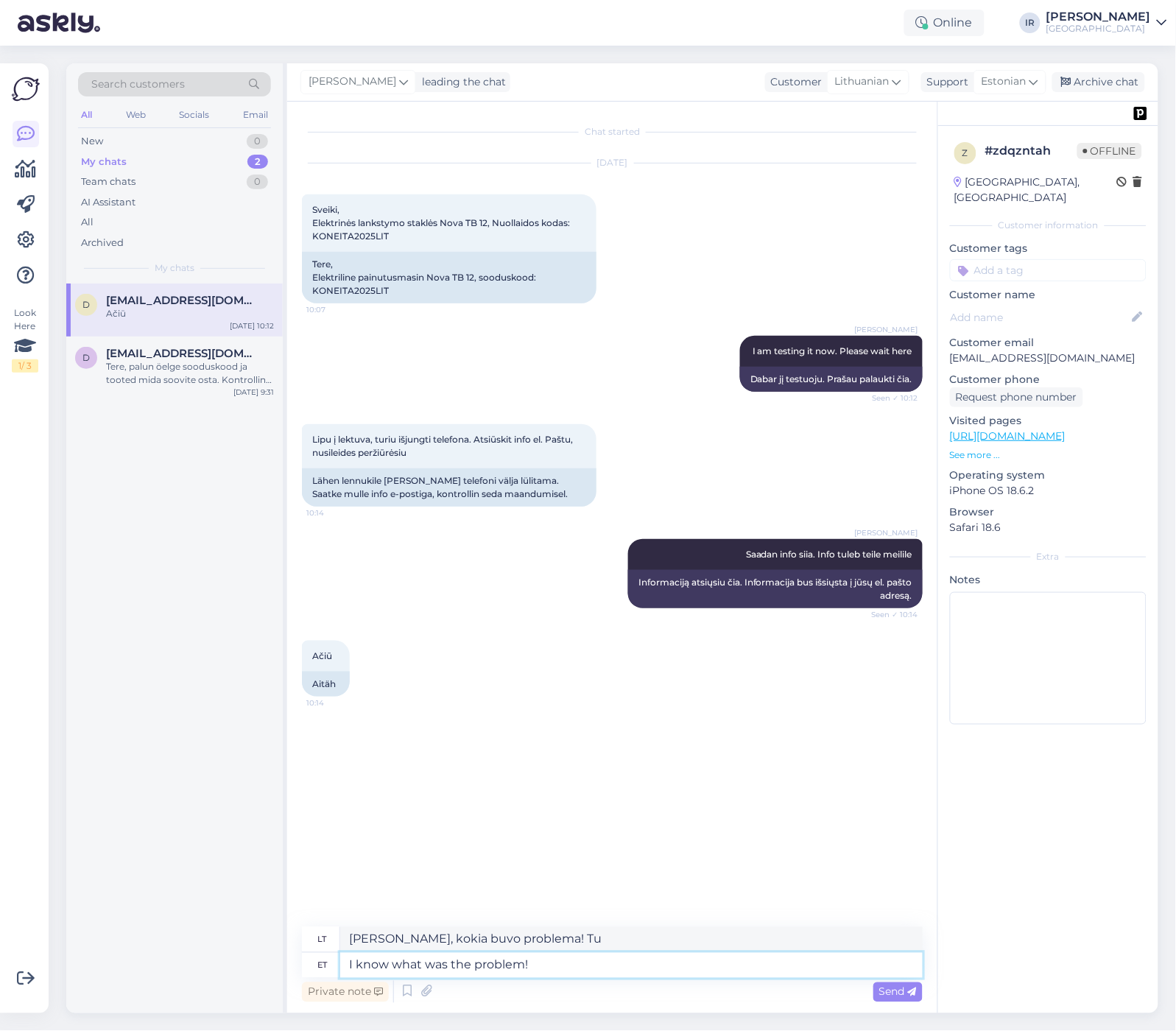
type textarea "[PERSON_NAME], kokia buvo problema!"
type textarea "I know what was the proble"
type textarea "Žinau, kokia buvo problema."
type textarea "If"
type textarea "Jei"
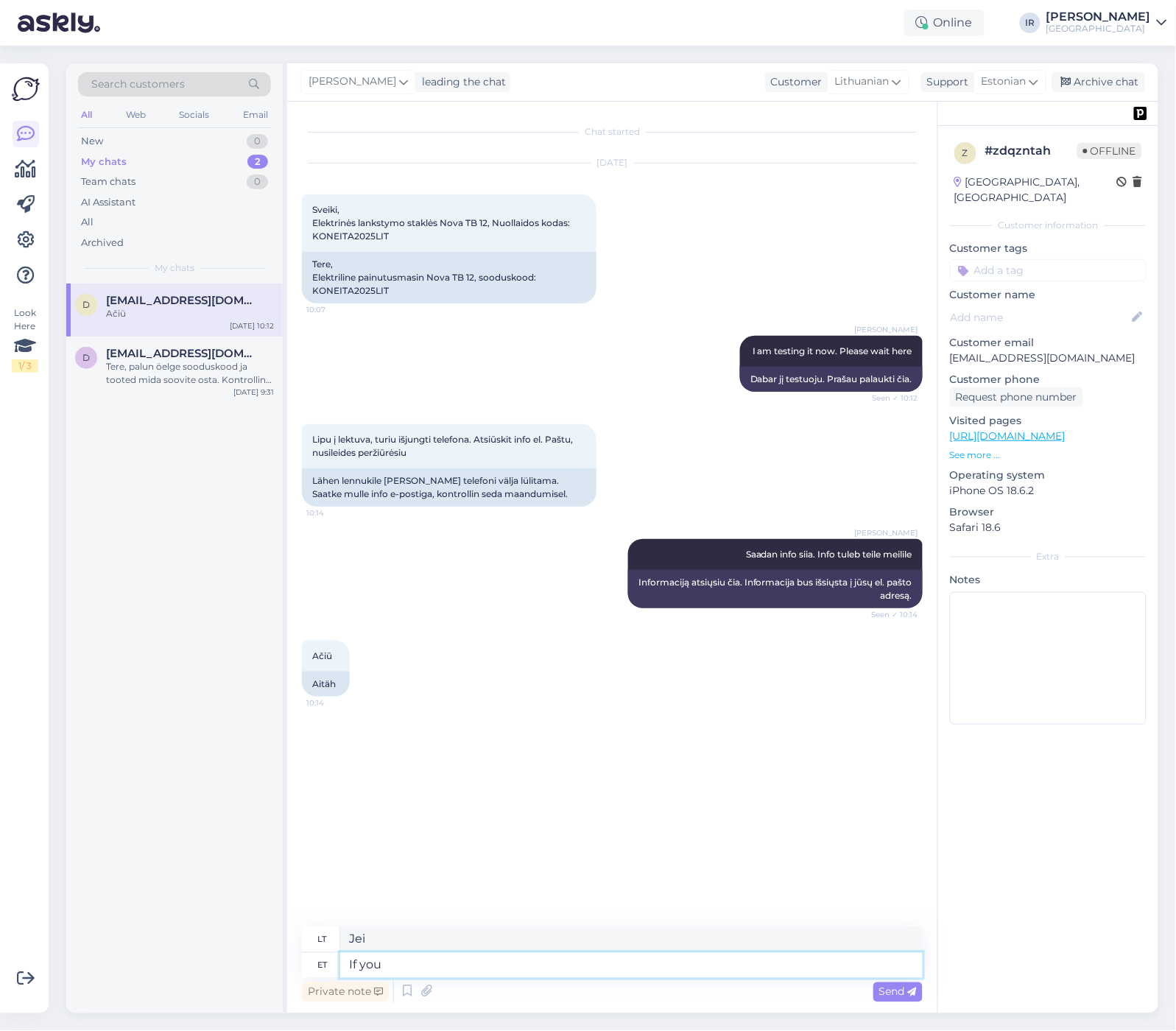
type textarea "If you w"
type textarea "[PERSON_NAME]"
type textarea "If you were n"
type textarea "Jei buvote"
type textarea "If you were not in"
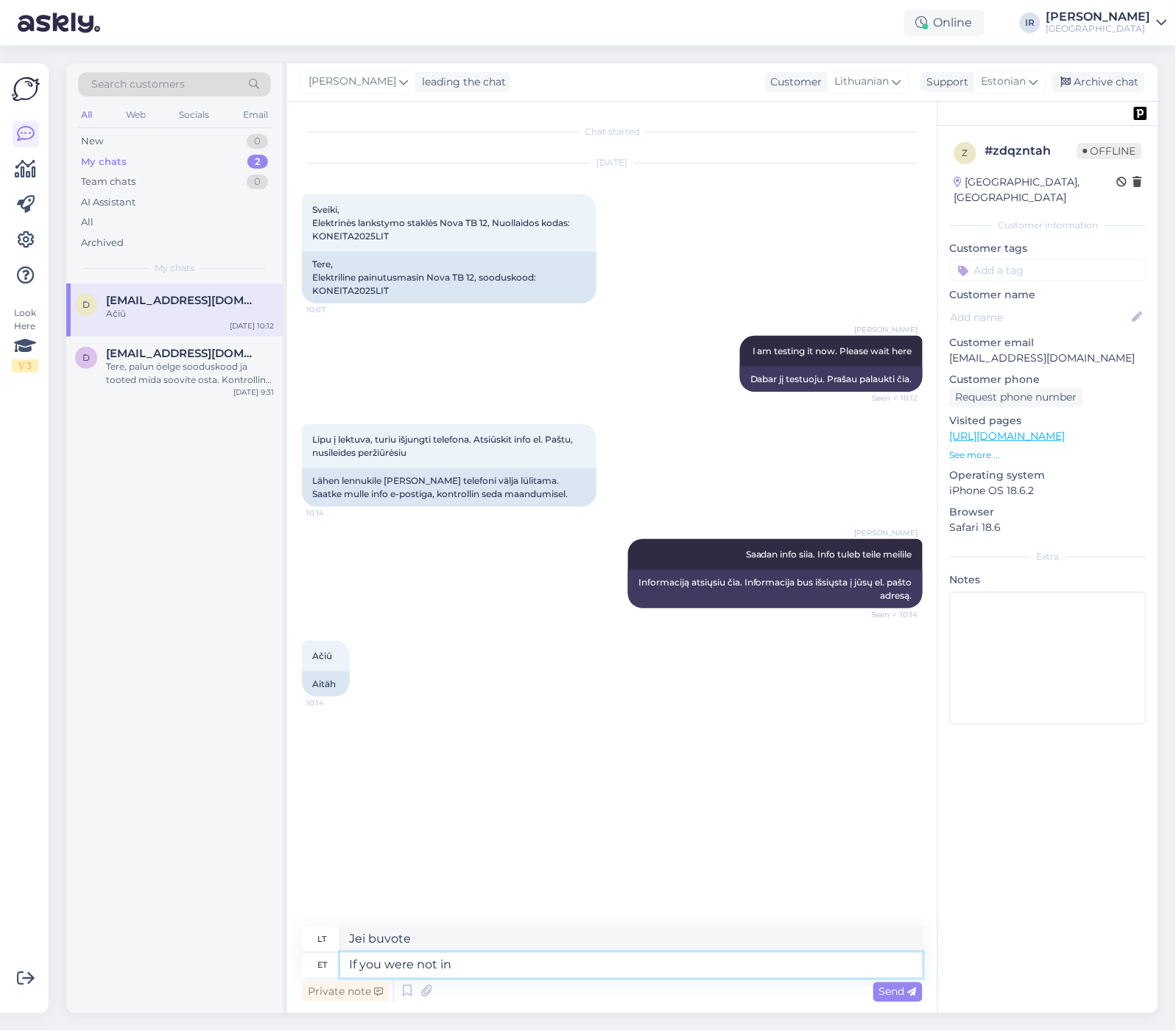
type textarea "Jei nebūtumėte"
type textarea "If you were not in L"
type textarea "Jei nebuvai ten."
type textarea "If you were not in [GEOGRAPHIC_DATA]"
type textarea "Jei nebūtumėte Lietuvoje."
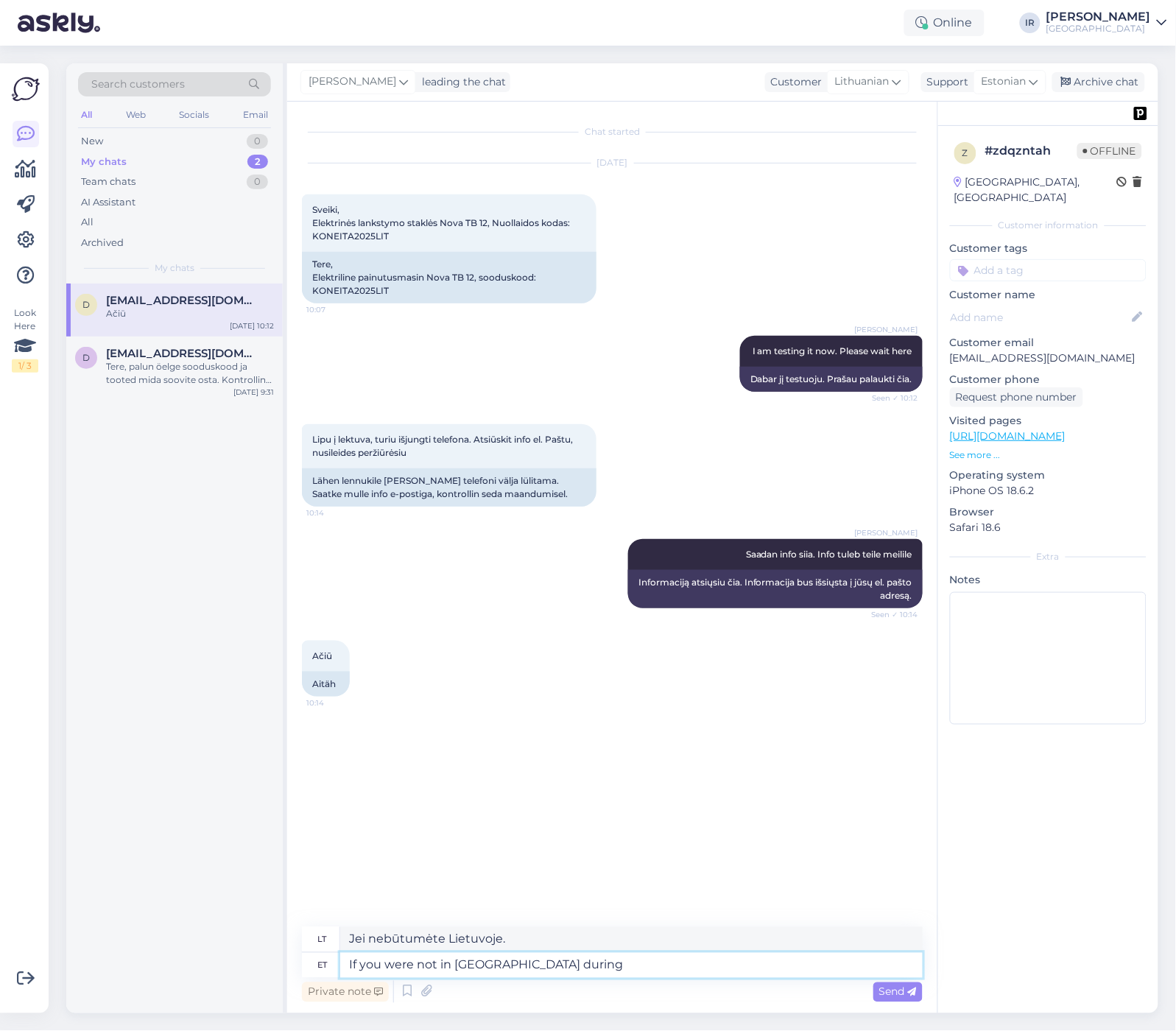
type textarea "If you were not in [GEOGRAPHIC_DATA] during"
type textarea "Jei tuo metu nebuvote Lietuvoje"
type textarea "If you were not in [GEOGRAPHIC_DATA] during the time you checked"
type textarea "Jei registracijos metu nebuvote [GEOGRAPHIC_DATA]"
type textarea "If you were not in [GEOGRAPHIC_DATA] during the time you checked this"
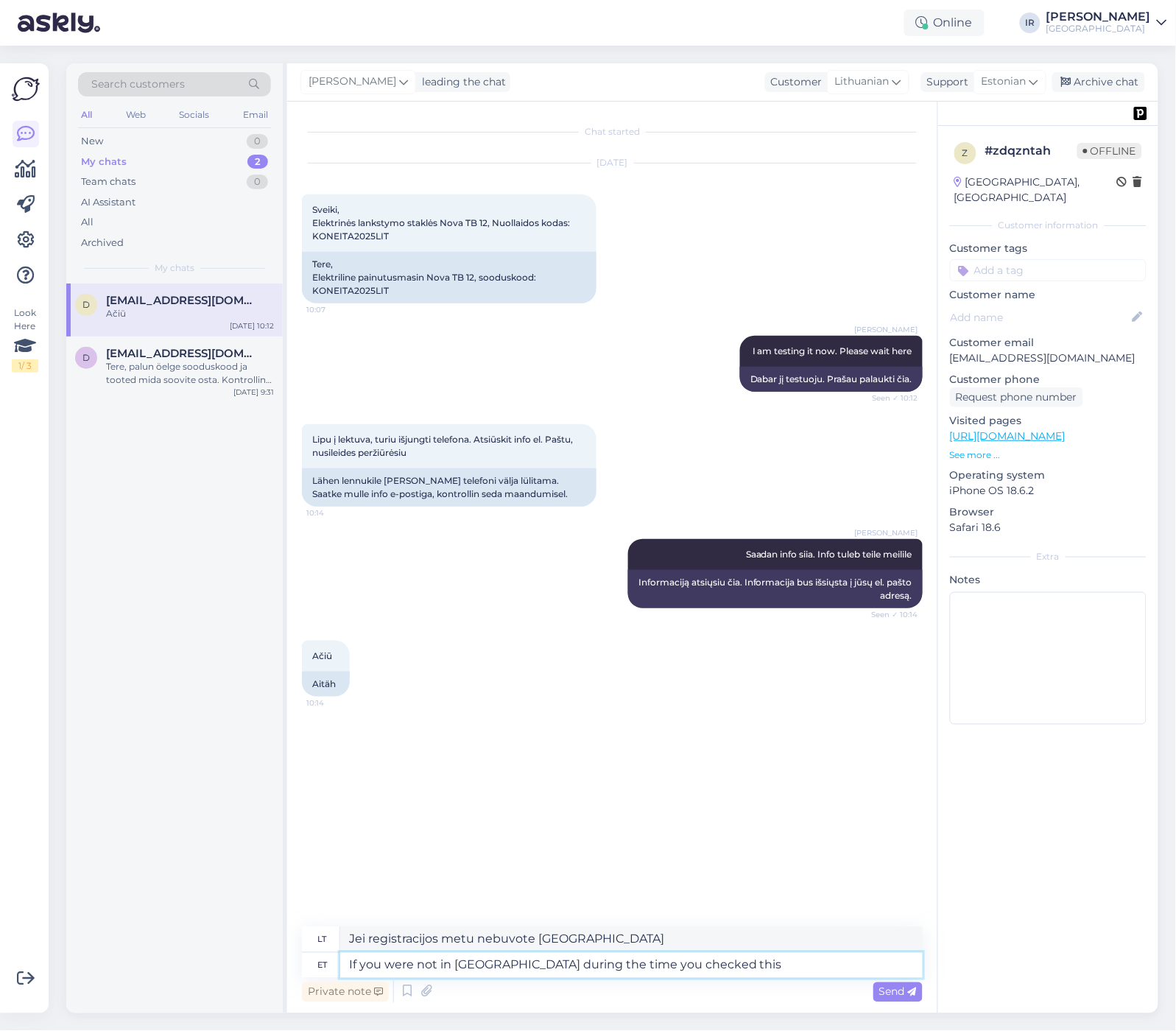
type textarea "Jei tuo metu, kai tikrinote šį įrašą, nebuvote Lietuvoje."
type textarea "If you were not in [GEOGRAPHIC_DATA] during the time you checked this then i"
type textarea "Jei tuo metu, kai tikrinote šį įrašą, nebuvote [GEOGRAPHIC_DATA],"
type textarea "If you were not in [GEOGRAPHIC_DATA] during the time you checked this then it"
type textarea "Jei tuo metu, kai tikrinote šį įrašą, nebuvote [GEOGRAPHIC_DATA], tai..."
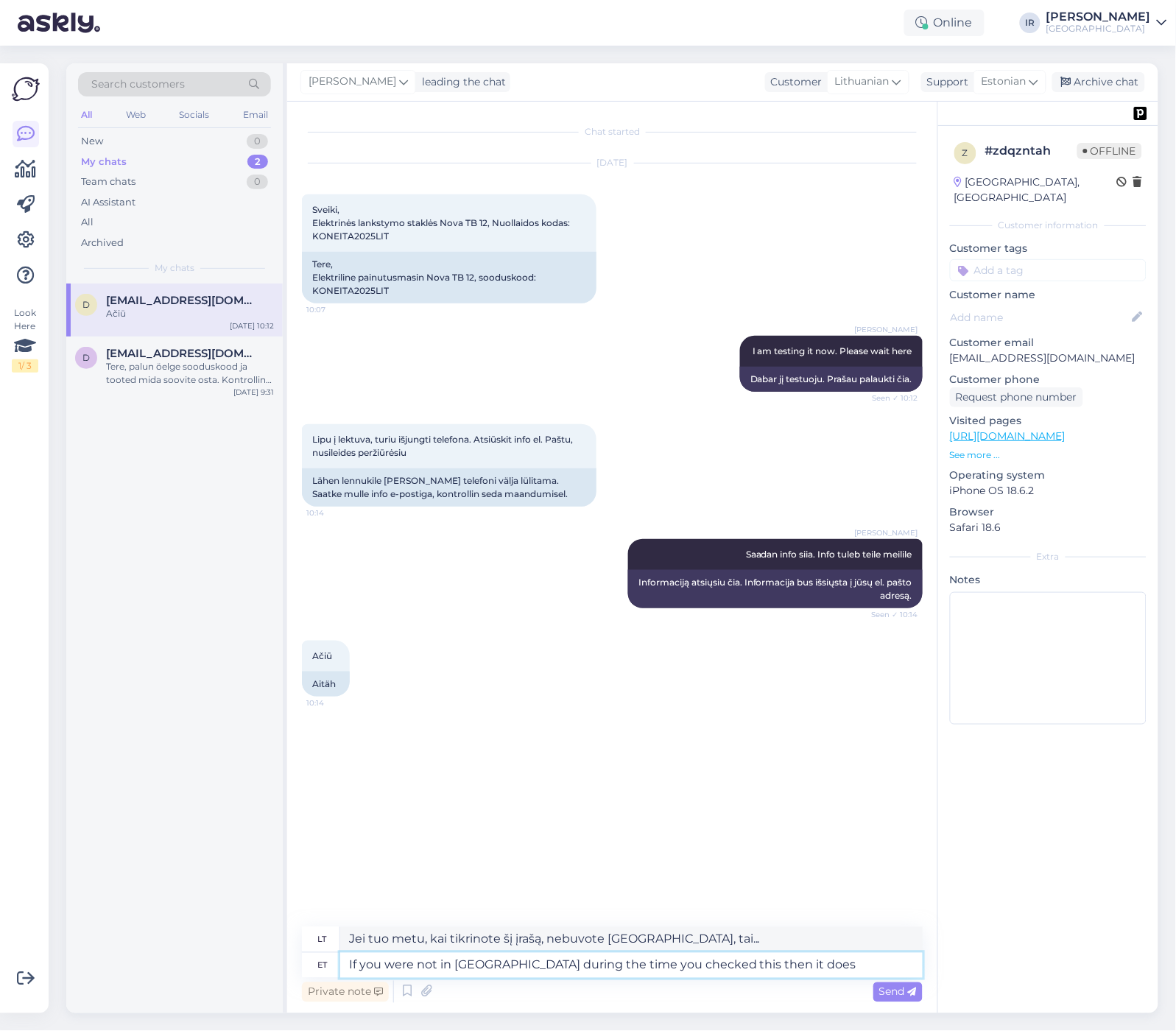
type textarea "If you were not in [GEOGRAPHIC_DATA] during the time you checked this then it d…"
type textarea "Jei tuo metu, kai tikrinote šį įrašą, nebuvote [GEOGRAPHIC_DATA], vadinasi, tai…"
type textarea "If you were not in [GEOGRAPHIC_DATA] during the time you checked this then it d…"
type textarea "Jei tuo metu, kai tikrinote šį įrašą, nebuvote [GEOGRAPHIC_DATA], vadinasi, tai…"
type textarea "If you were not in [GEOGRAPHIC_DATA] during the time you checked this then it d…"
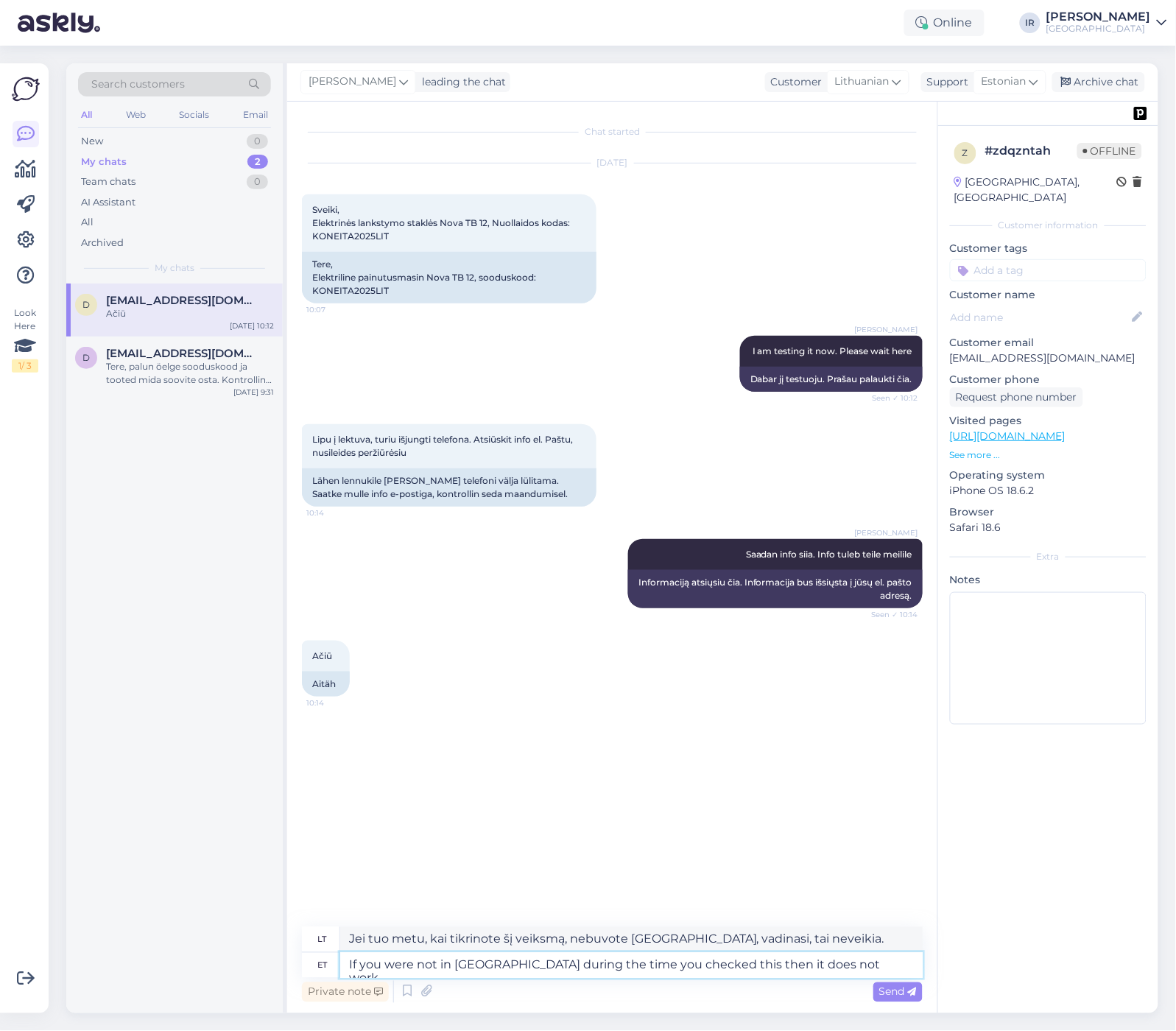
type textarea "Jei tuo metu, kai tikrinote šį veiksmą, nebuvote [GEOGRAPHIC_DATA], vadinasi, s…"
type textarea "If you were not in [GEOGRAPHIC_DATA] during the time you checked this then it d…"
type textarea "Jei tuo metu, kai tikrinote šią parinktį, nebuvote [GEOGRAPHIC_DATA], nuolaida …"
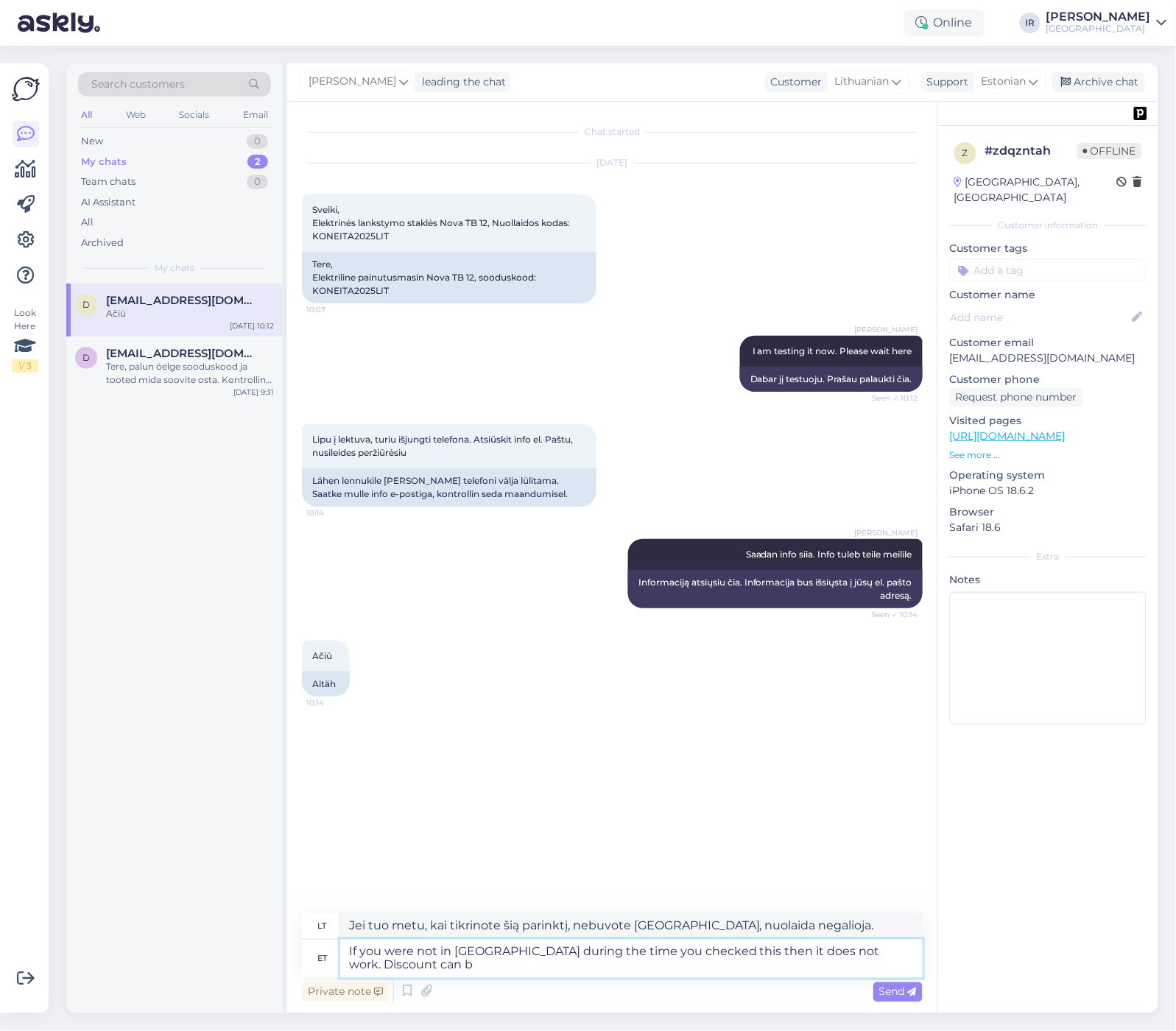
type textarea "If you were not in [GEOGRAPHIC_DATA] during the time you checked this then it d…"
type textarea "Jei tuo metu, kai tikrinote šį įrašą, nebuvote [GEOGRAPHIC_DATA], tai negalioja…"
type textarea "If you were not in [GEOGRAPHIC_DATA] during the time you checked this then it d…"
type textarea "Jei tuo metu, kai tikrinote šią parinktį, nebuvote [GEOGRAPHIC_DATA], tai negal…"
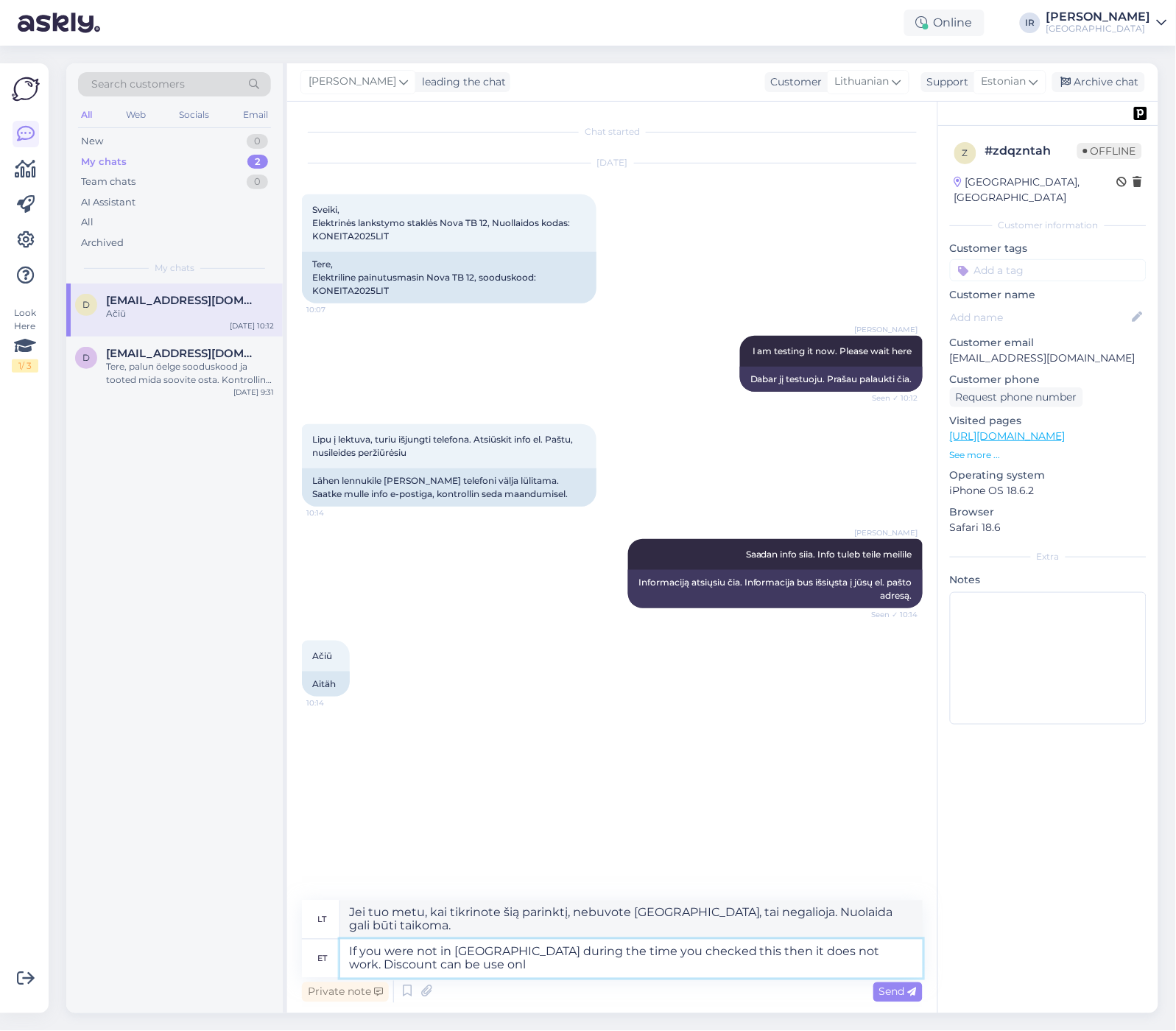
type textarea "If you were not in [GEOGRAPHIC_DATA] during the time you checked this then it d…"
type textarea "Jei tuo metu, kai tikrinote šią parinktį, nebuvote [GEOGRAPHIC_DATA], tai negal…"
type textarea "If you were not in [GEOGRAPHIC_DATA] during the time you checked this then it d…"
type textarea "Jei tuo metu, kai tikrinote šią parinktį, nebuvote [GEOGRAPHIC_DATA], tai negal…"
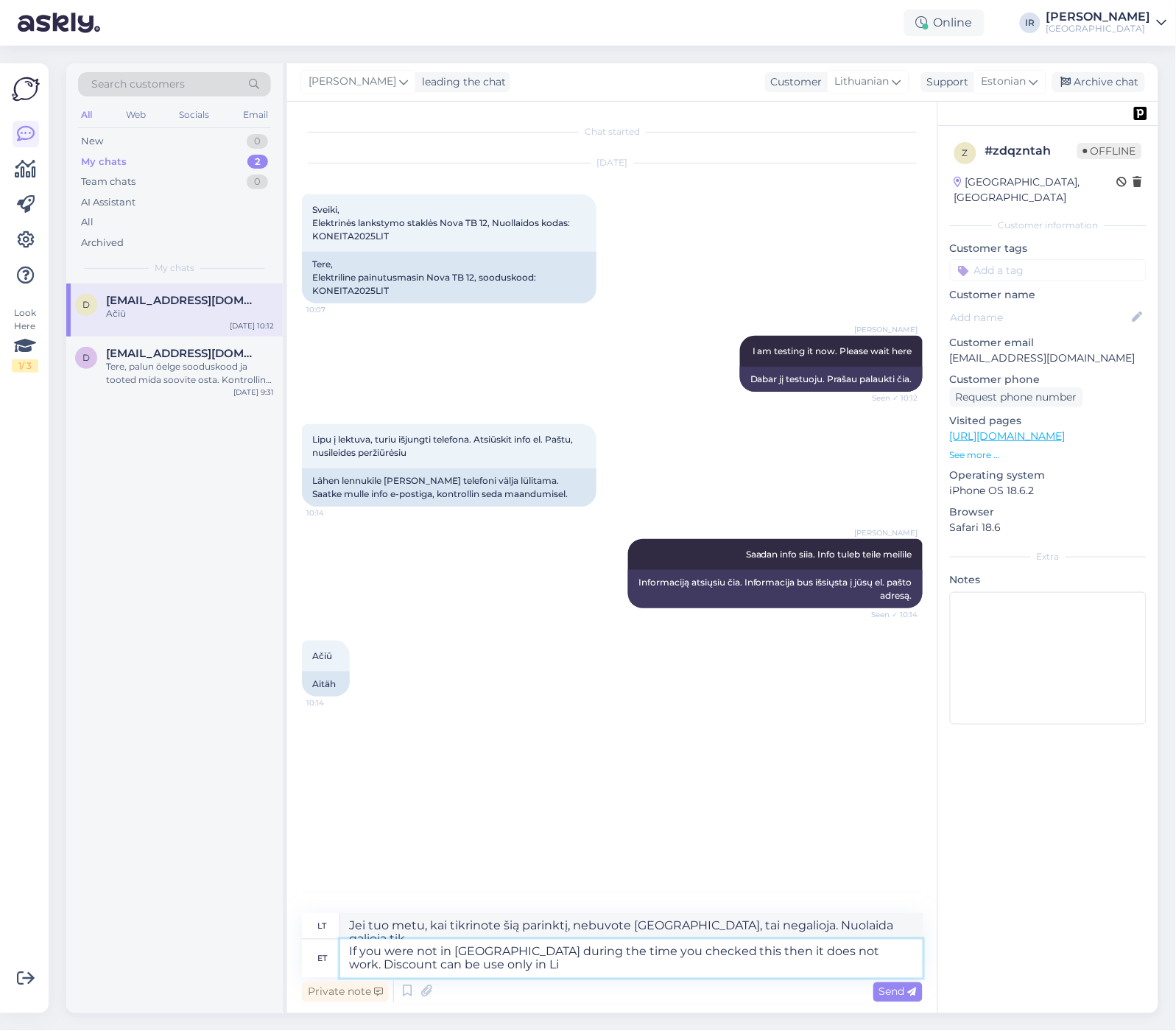
type textarea "If you were not in [GEOGRAPHIC_DATA] during the time you checked this then it d…"
type textarea "Jei tuo metu, kai tai pažymėjote, nebuvote [GEOGRAPHIC_DATA], tai negalioja. Nu…"
type textarea "If you were not in [GEOGRAPHIC_DATA] during the time you checked this then it d…"
type textarea "Jei tuo metu, kai tikrinote šią parinktį, nebuvote [GEOGRAPHIC_DATA], tai negal…"
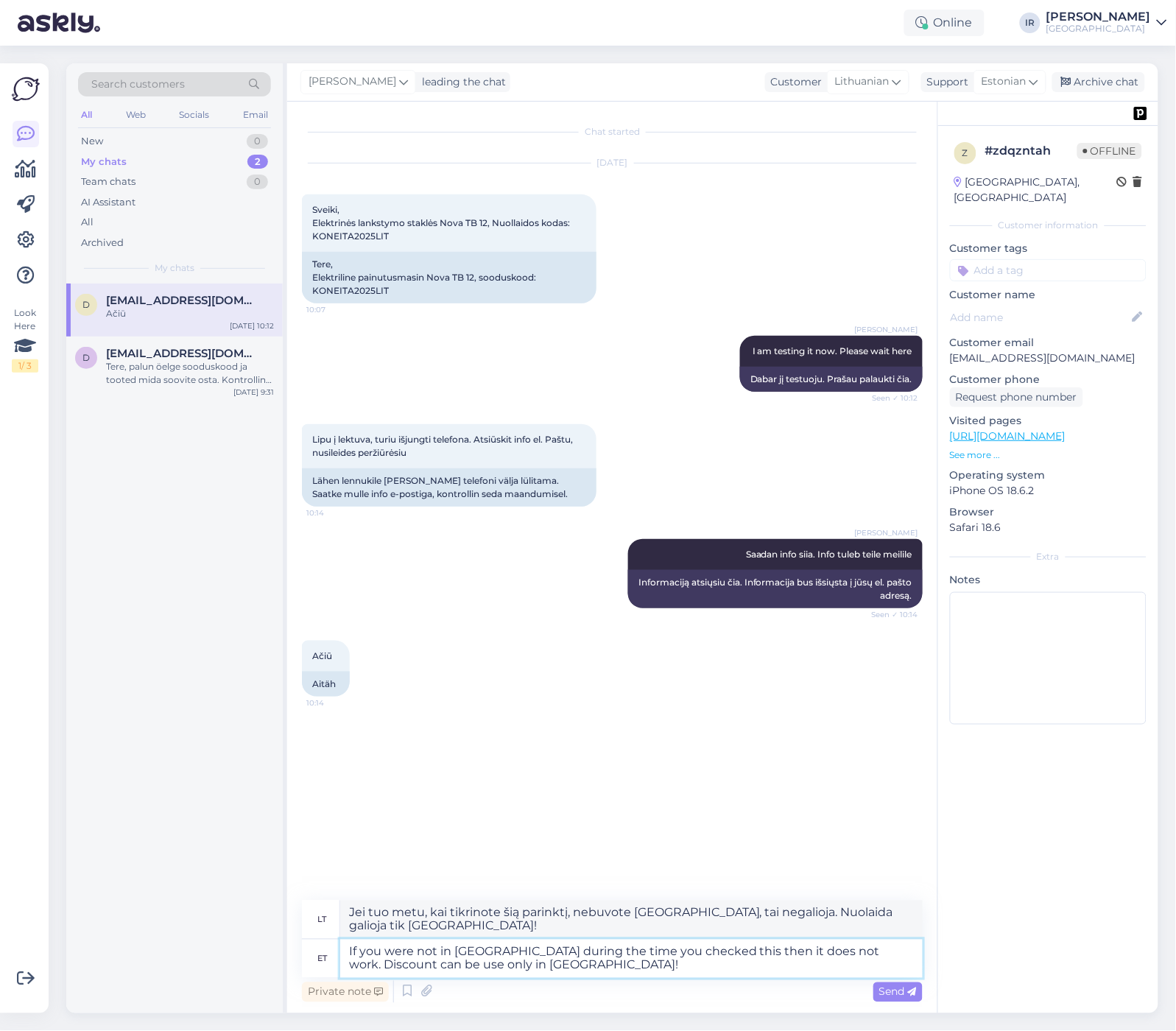
type textarea "If you were not in [GEOGRAPHIC_DATA] during the time you checked this then it d…"
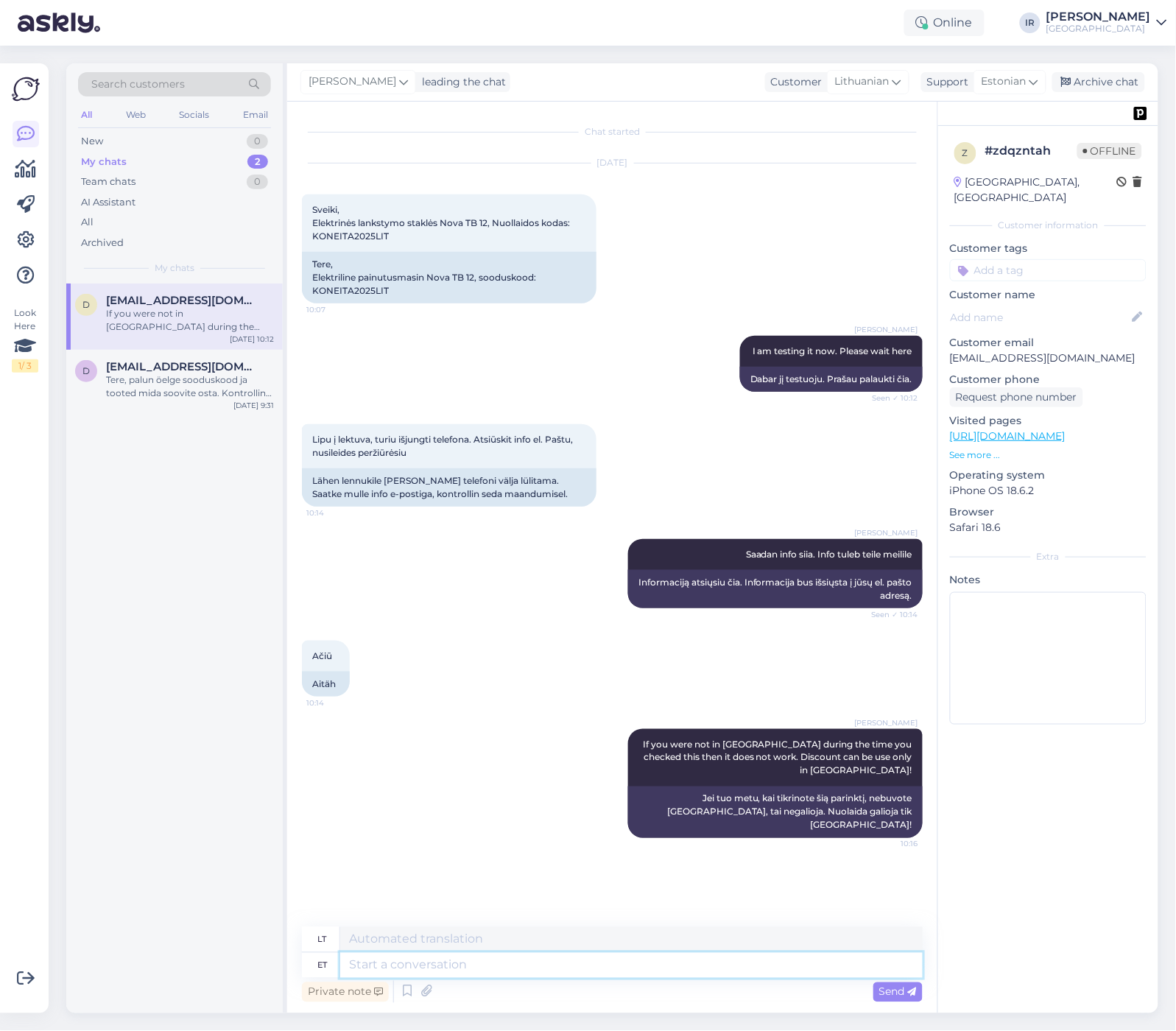
type textarea "Jei tuo metu, kai tikrinote šią parinktį, nebuvote [GEOGRAPHIC_DATA], tai negal…"
click at [448, 962] on textarea at bounding box center [631, 966] width 582 height 25
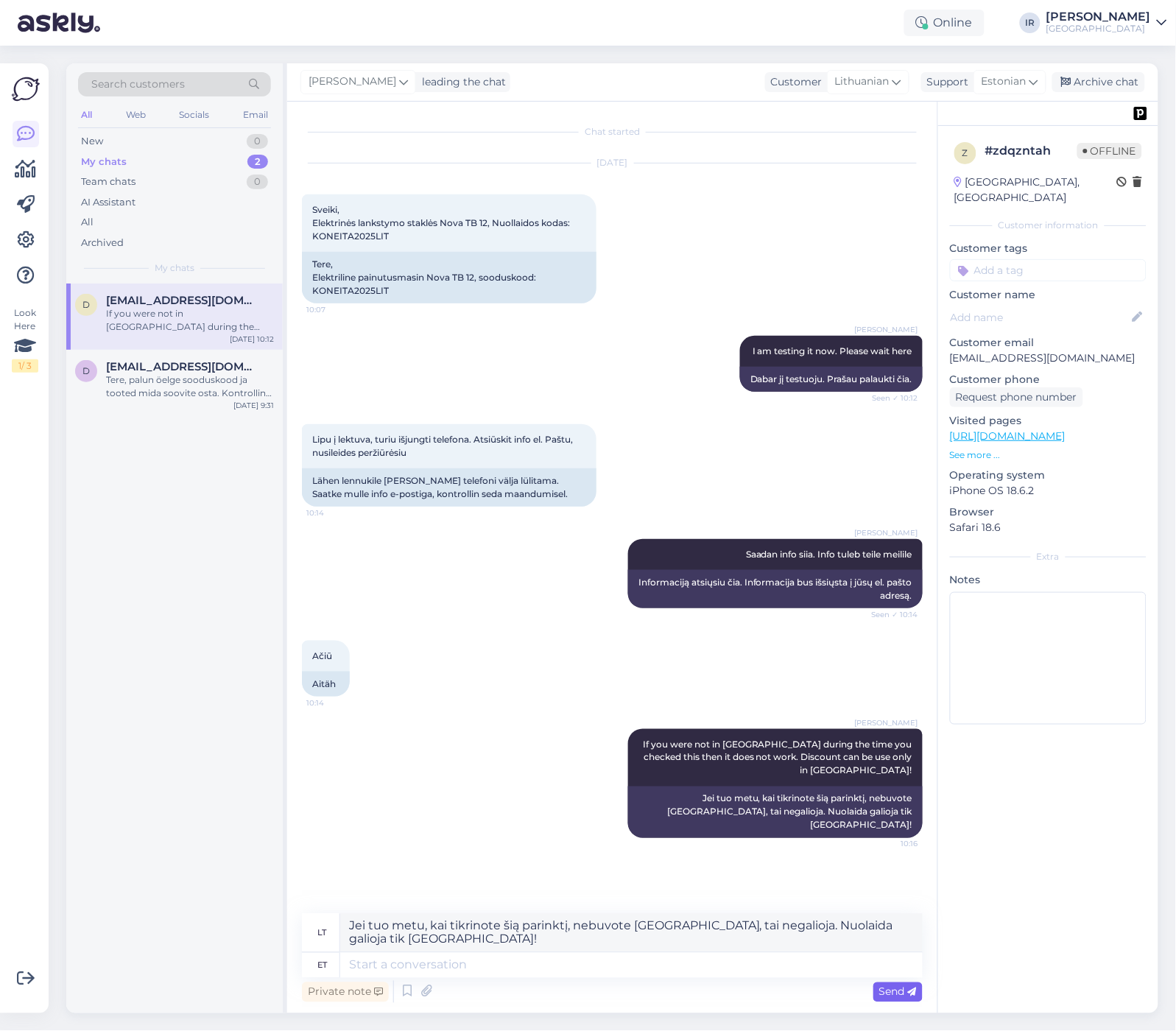
click at [902, 992] on span "Send" at bounding box center [898, 992] width 37 height 13
click at [484, 961] on textarea at bounding box center [631, 966] width 582 height 25
type textarea "U"
type textarea "I j"
type textarea "Aš"
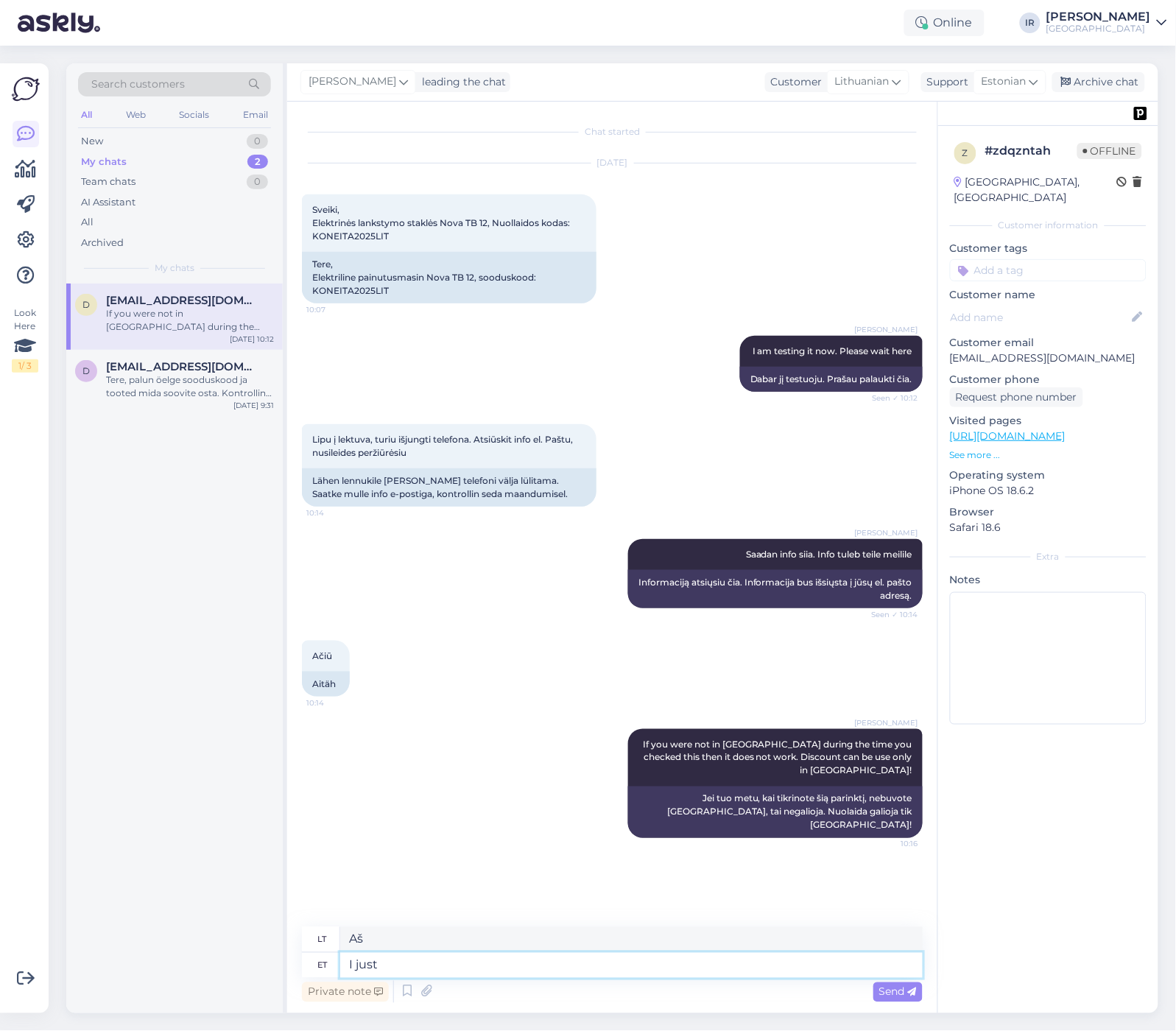
type textarea "I just t"
type textarea "Aš ką tik"
type textarea "I just tested a"
type textarea "Ką tik išbandžiau"
type textarea "I just tested and it"
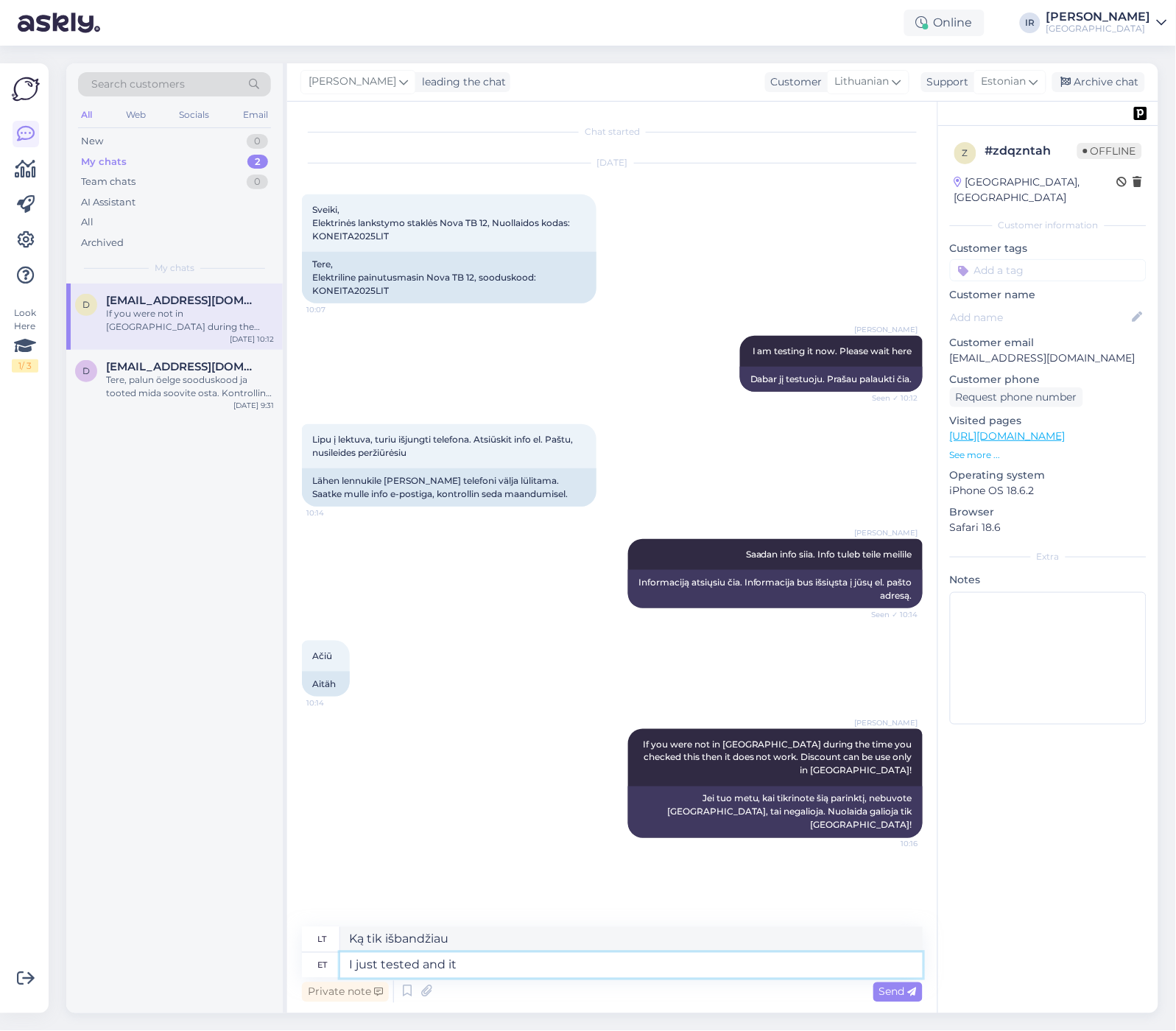
type textarea "Ką tik išbandžiau ir"
type textarea "I just tested and it w"
type textarea "Ką tik išbandžiau."
type textarea "I just tested and it works"
type textarea "Ką tik išbandžiau ir veikia."
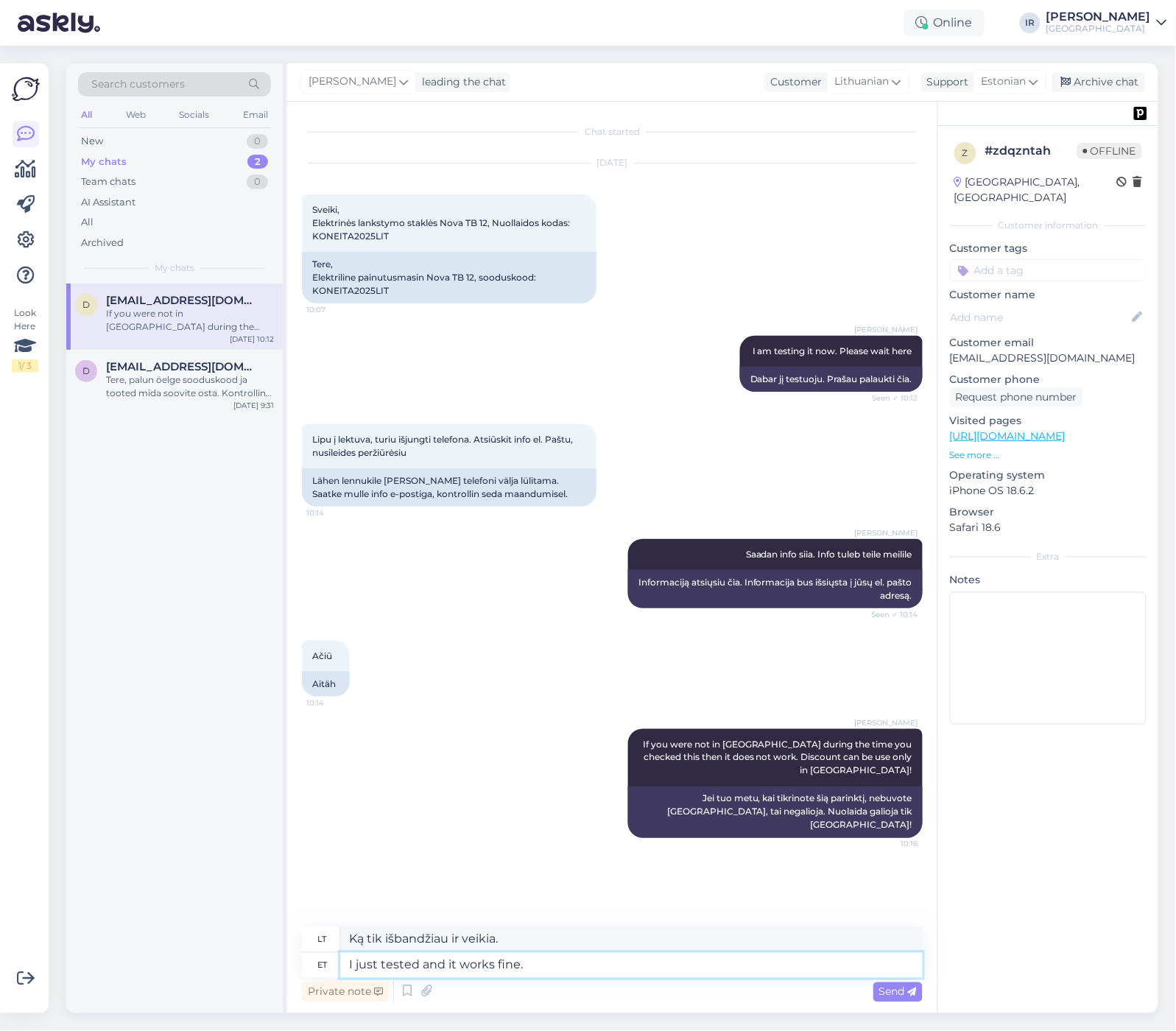
type textarea "I just tested and it works fine."
type textarea "Ką tik išbandžiau ir veikia gerai."
type textarea "I just tested and it works fine. You ne"
type textarea "Ką tik išbandžiau ir viskas veikia gerai."
type textarea "I just tested and it works fine. You need to"
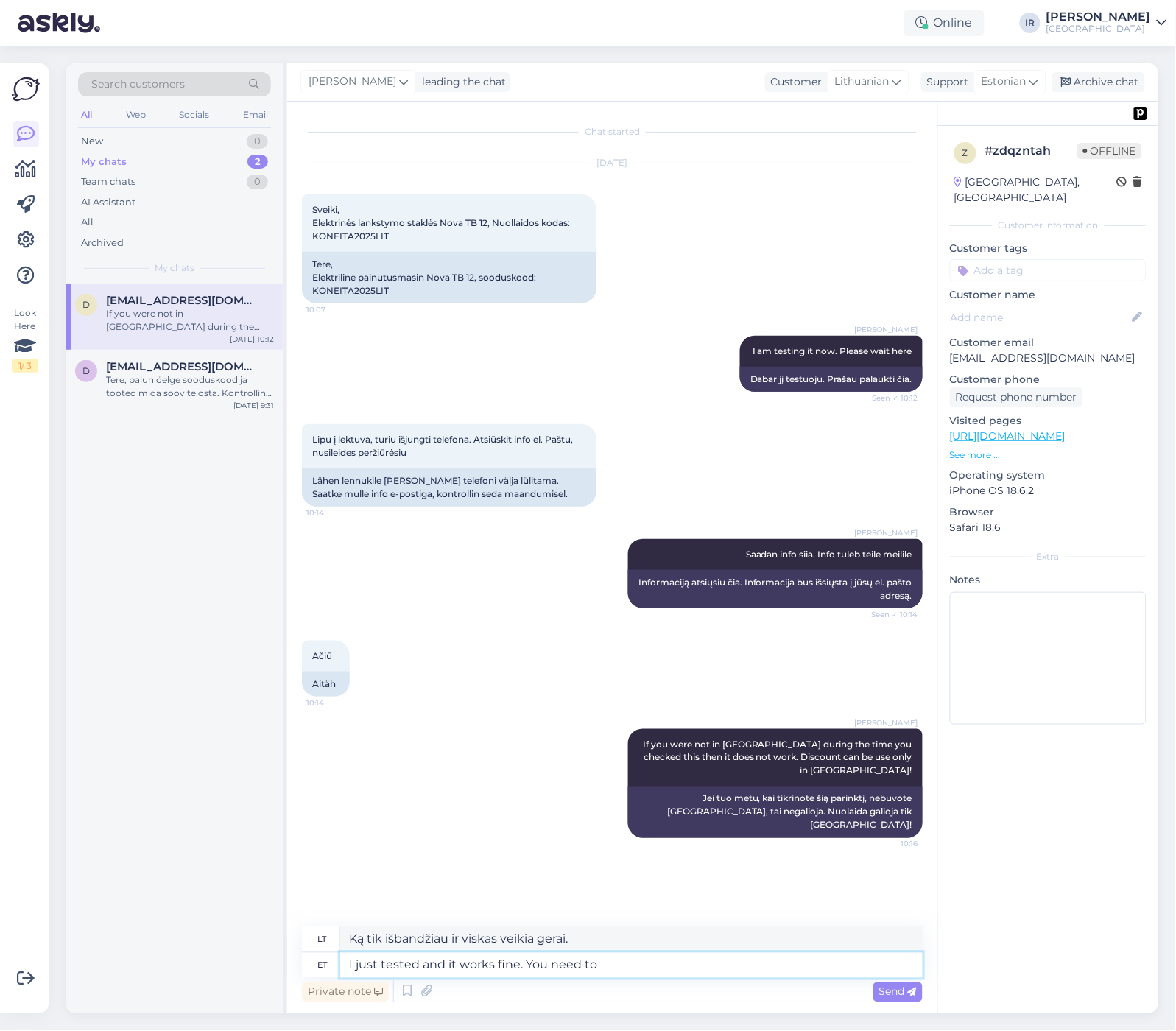
type textarea "Ką tik išbandžiau ir viskas veikia gerai. Tu juos"
type textarea "I just tested and it works fine. You need to"
type textarea "Ką tik išbandžiau ir viskas veikia gerai. Tau reikia"
type textarea "I just tested and it works fine. You need to have"
type textarea "Ką tik išbandžiau ir viskas veikia gerai. Jums reikia"
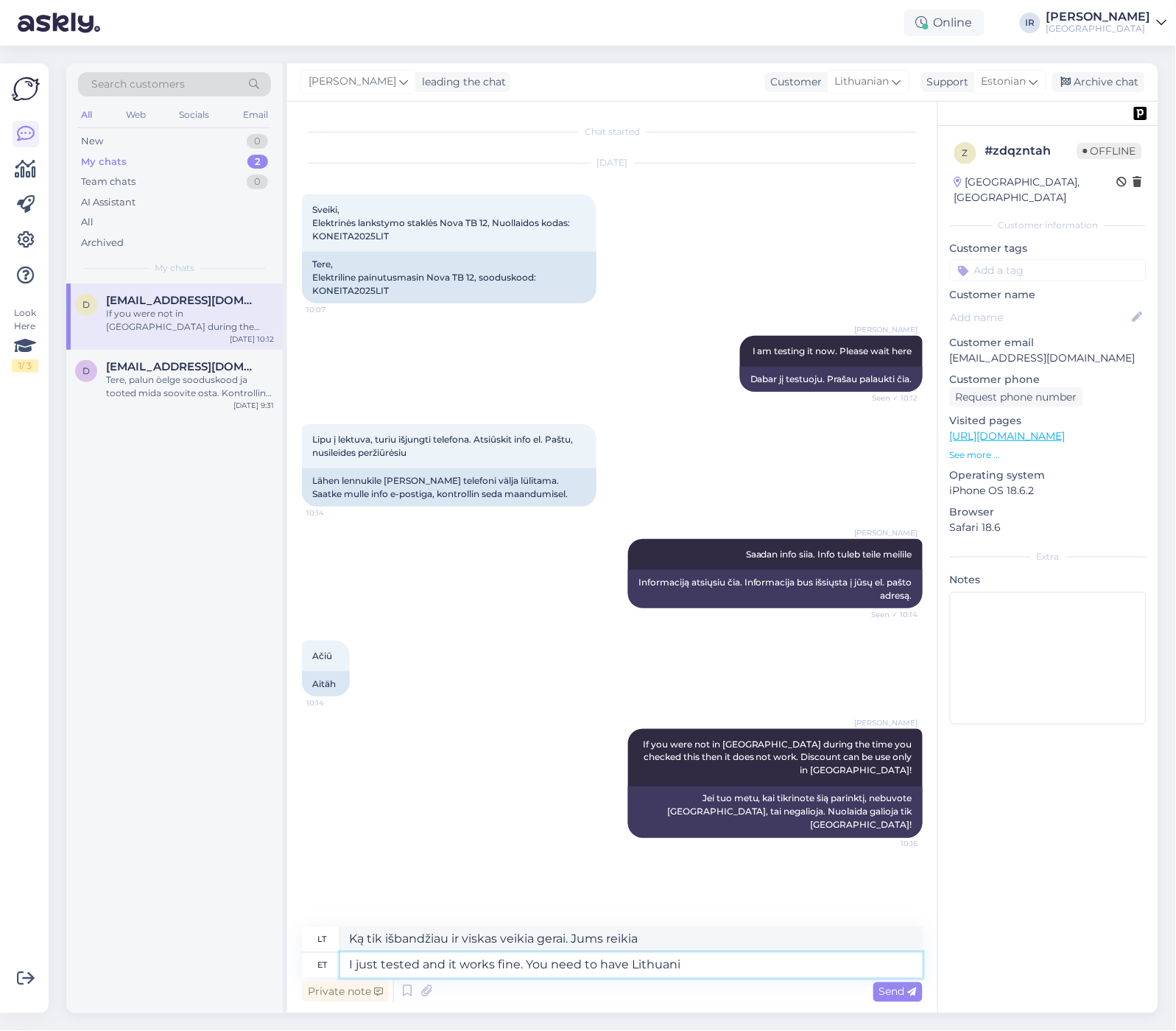
type textarea "I just tested and it works fine. You need to have [GEOGRAPHIC_DATA]"
type textarea "Ką tik išbandžiau ir viskas veikia gerai. Jums reikia turėti Lietuvą"
type textarea "I just tested and it works fine. You need to have Lithuania on lo"
type textarea "Ką tik išbandžiau ir viskas veikia gerai. Reikia, kad būtų įjungta Lietuva."
type textarea "I just tested and it works fine. You need to have [GEOGRAPHIC_DATA] on location."
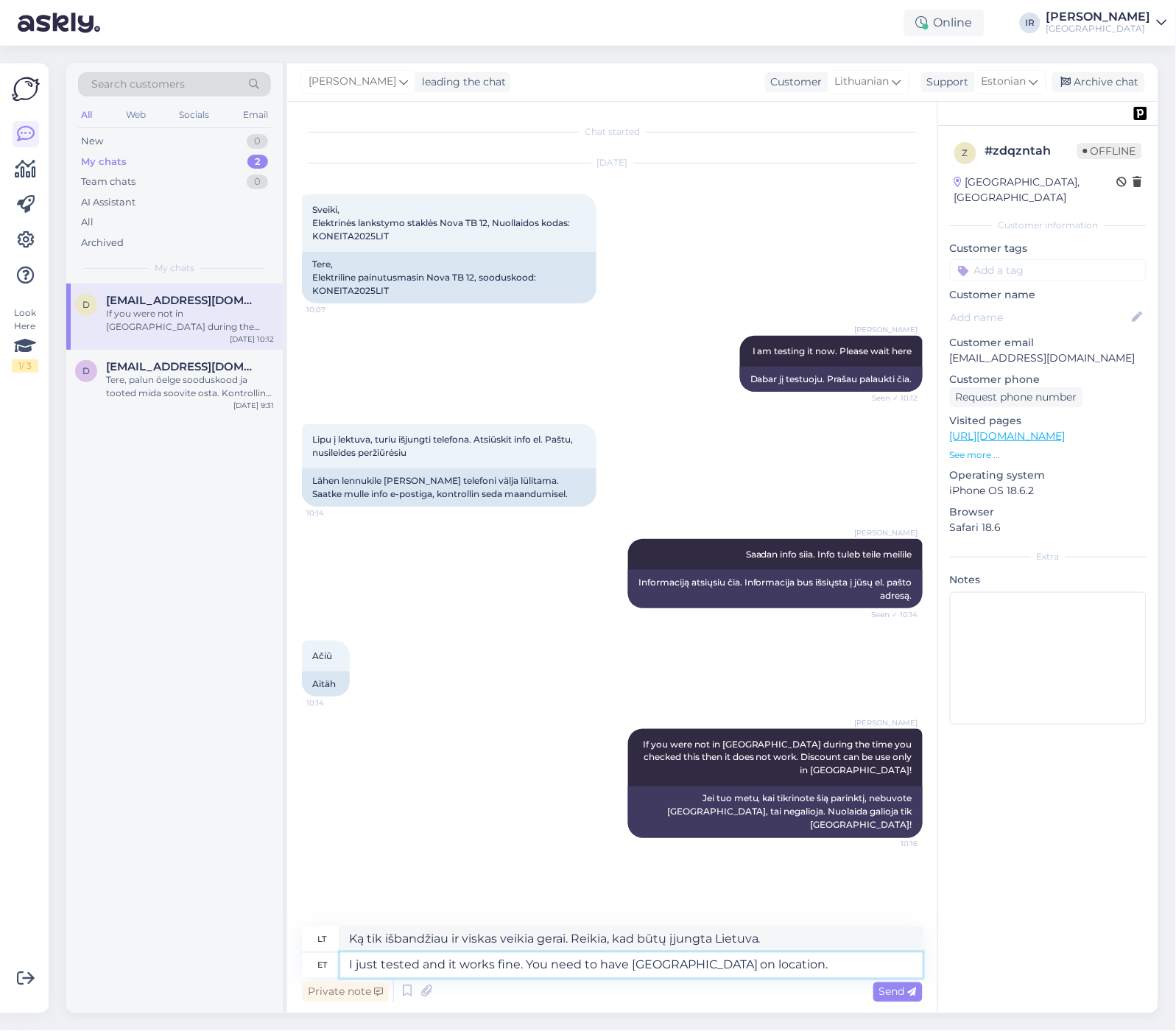
type textarea "Ką tik išbandžiau ir viskas veikia gerai. Jums reikia, kad Lietuva būtų vietoje."
type textarea "I just tested and it works fine. You need to have [GEOGRAPHIC_DATA] on location…"
type textarea "Ką tik išbandžiau ir viskas veikia gerai. Jums reikia, kad Lietuva būtų vietoje…"
type textarea "I just tested and it works fine. You need to have [GEOGRAPHIC_DATA] on location…"
type textarea "Ką tik išbandžiau ir viskas veikia gerai. Jums reikia, kad Lietuva būtų vietoje…"
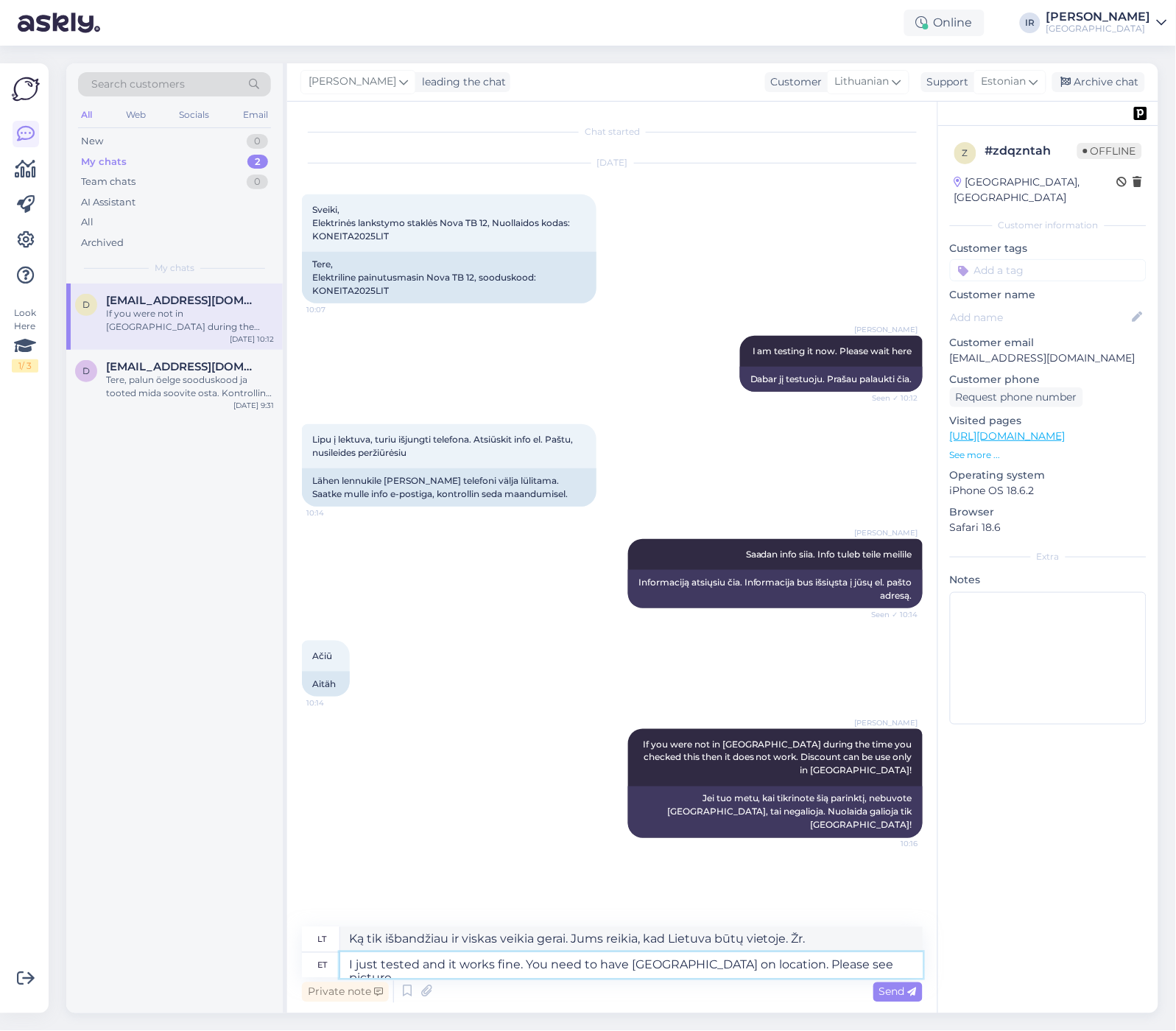
type textarea "I just tested and it works fine. You need to have [GEOGRAPHIC_DATA] on location…"
type textarea "Ką tik išbandžiau ir viskas veikia gerai. Jums reikia, kad Lietuva būtų vietoje…"
type textarea "I just tested and it works fine. You need to have [GEOGRAPHIC_DATA] on location…"
type textarea "Ką tik išbandžiau ir viskas veikia gerai. Jums reikia, kad Lietuva būtų vietoje…"
type textarea "I just tested and it works fine. You need to have [GEOGRAPHIC_DATA] on location…"
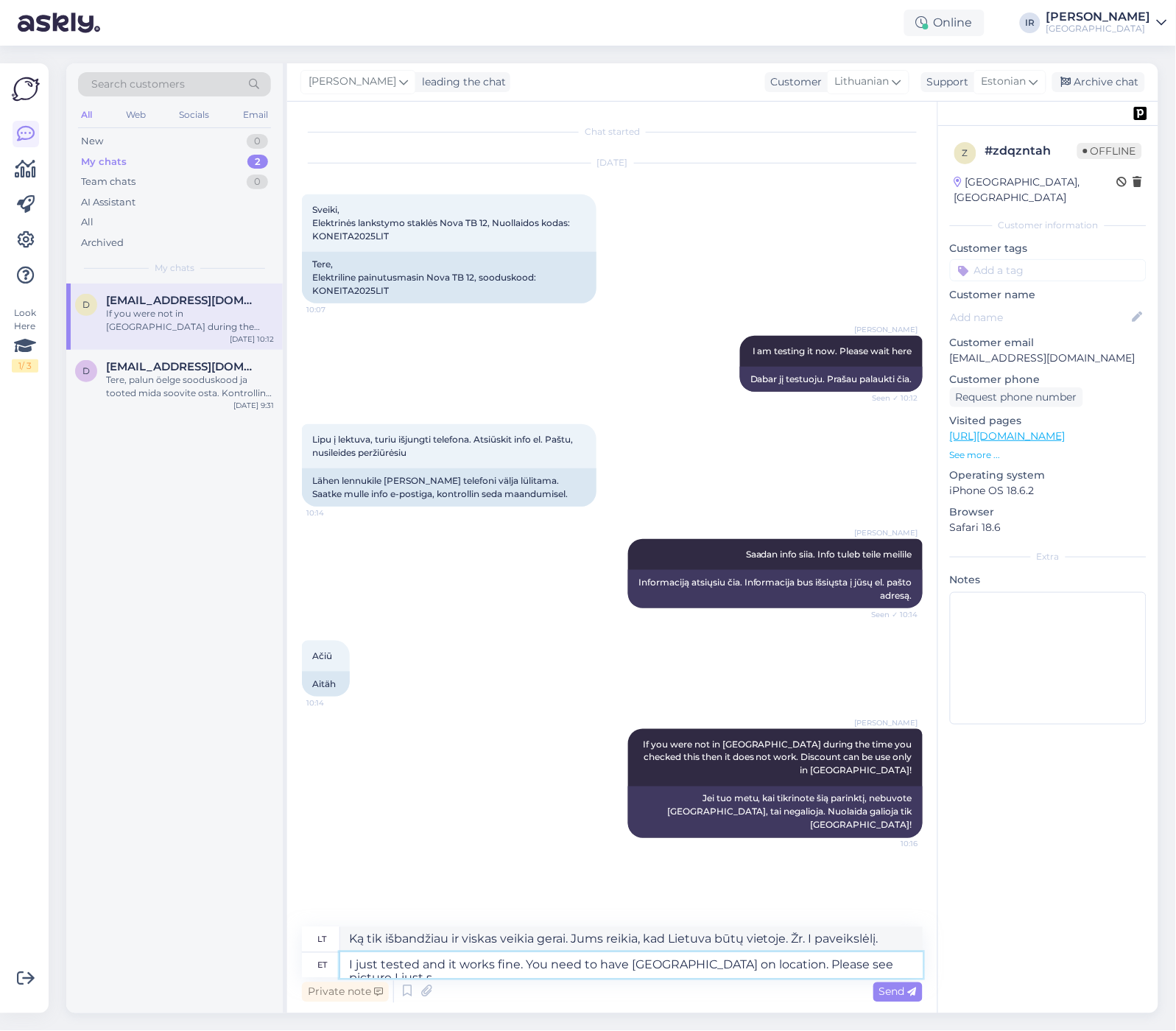
type textarea "Ką tik išbandžiau ir viskas veikia gerai. Jums reikia, kad Lietuva būtų vietoje…"
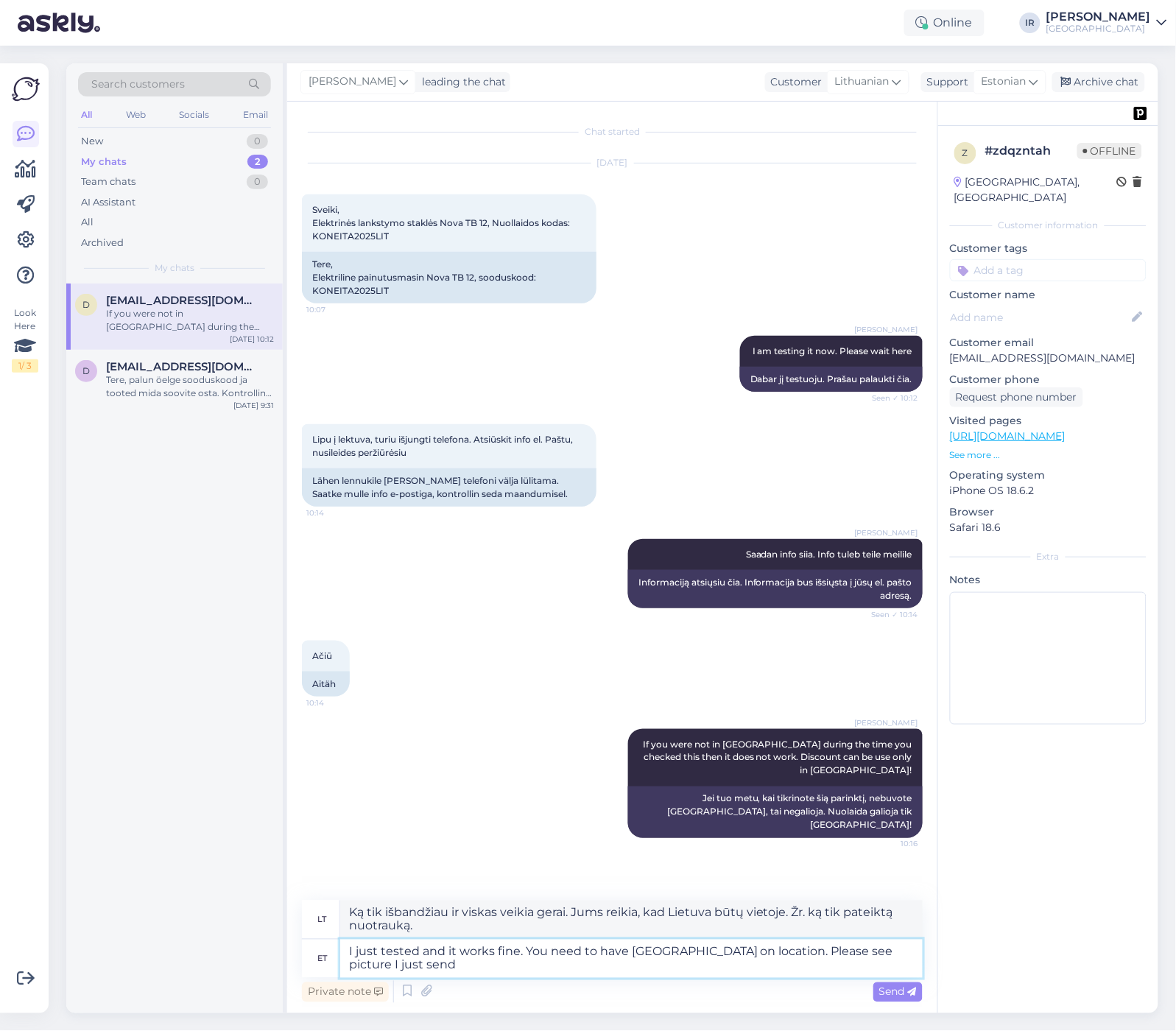
type textarea "I just tested and it works fine. You need to have [GEOGRAPHIC_DATA] on location…"
type textarea "Ką tik išbandžiau ir viskas veikia gerai. Jums reikia, kad Lietuva būtų vietoje…"
type textarea "I just tested and it works fine. You need to have [GEOGRAPHIC_DATA] on location…"
type textarea "Ką tik išbandžiau ir viskas veikia gerai. Jums reikia, kad Lietuva būtų vietoje…"
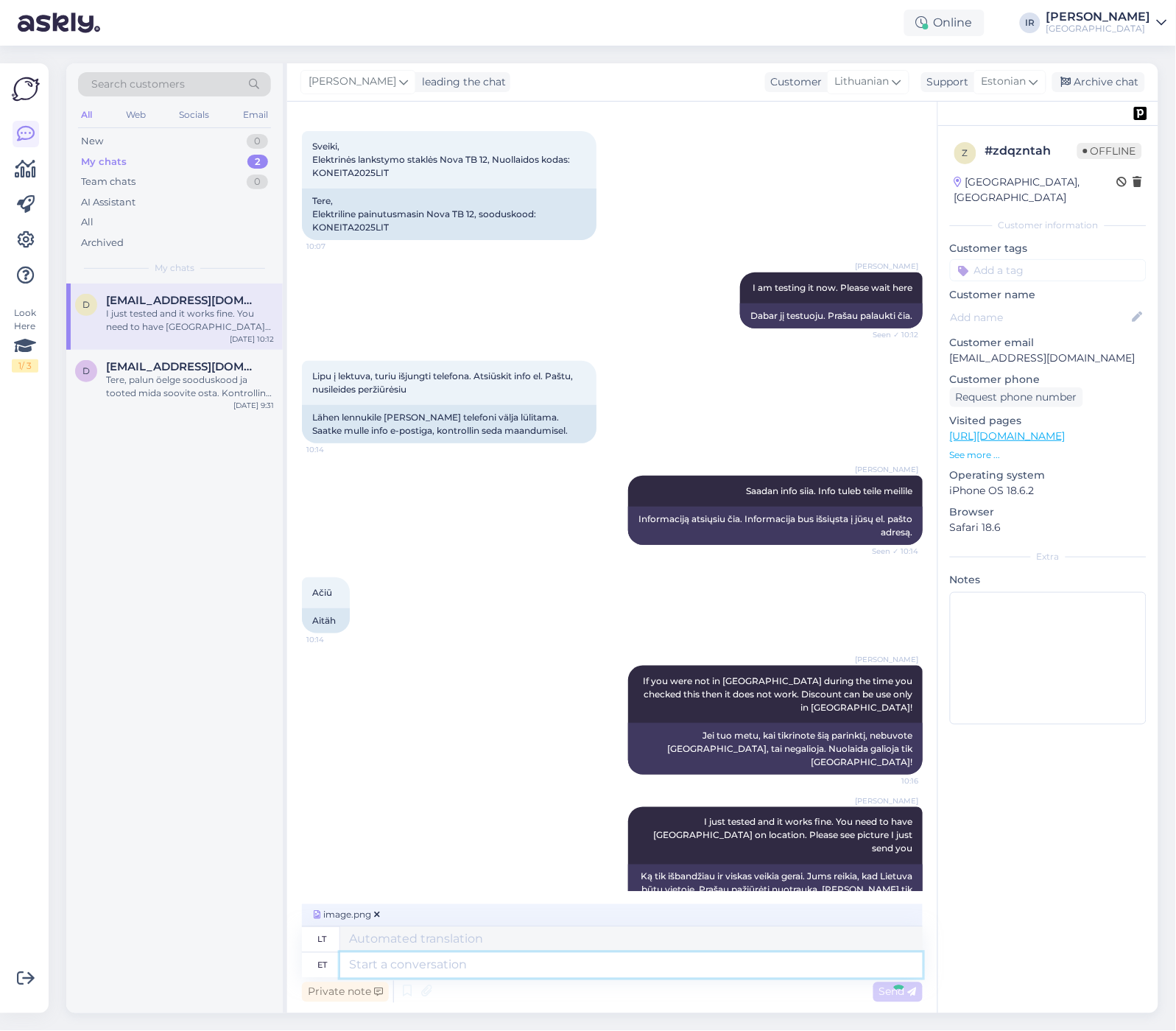
scroll to position [134, 0]
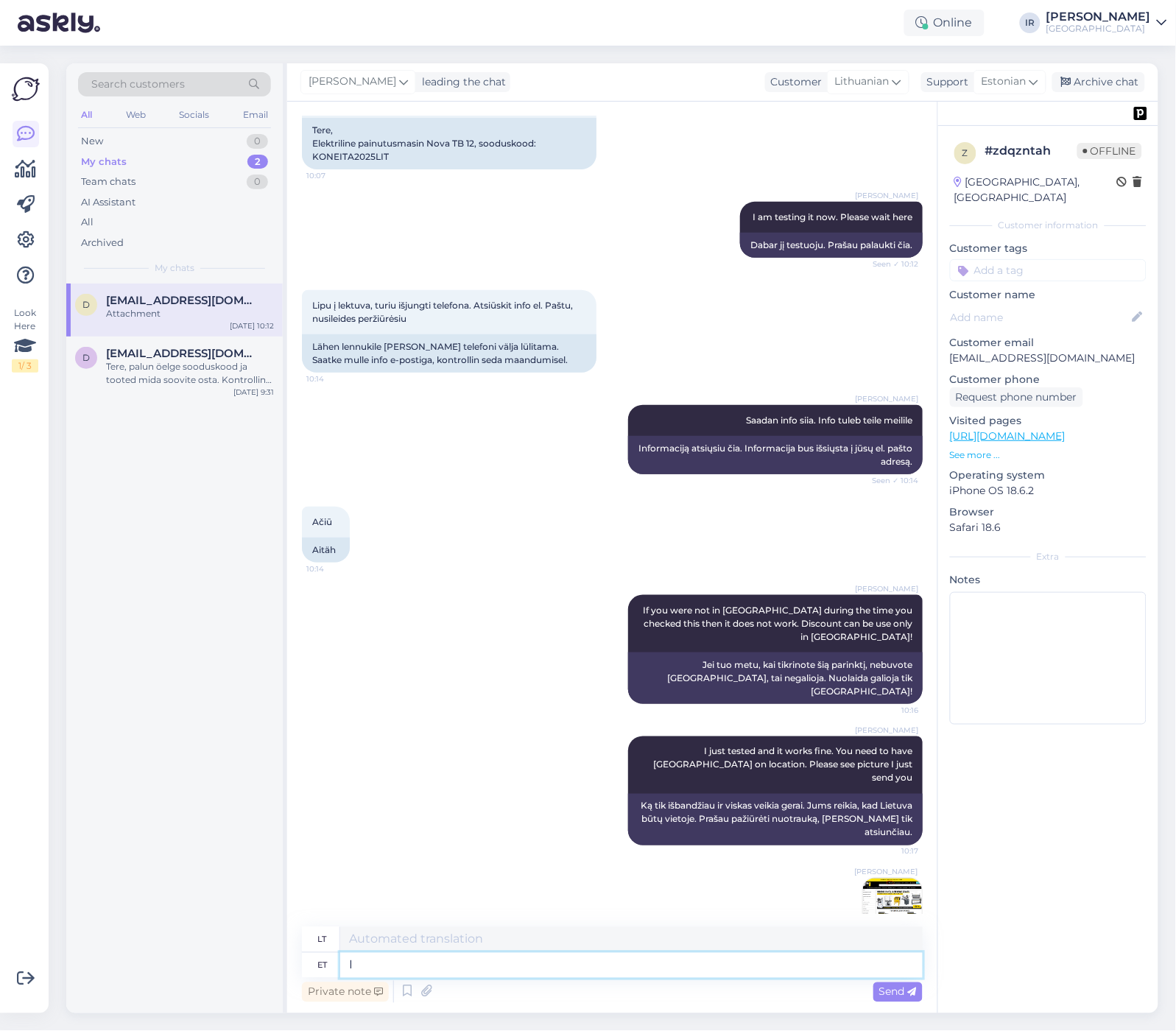
type textarea "I"
type textarea "Aš"
type textarea "I tested"
type textarea "Aš išbandžiau"
type textarea "I tested vouc"
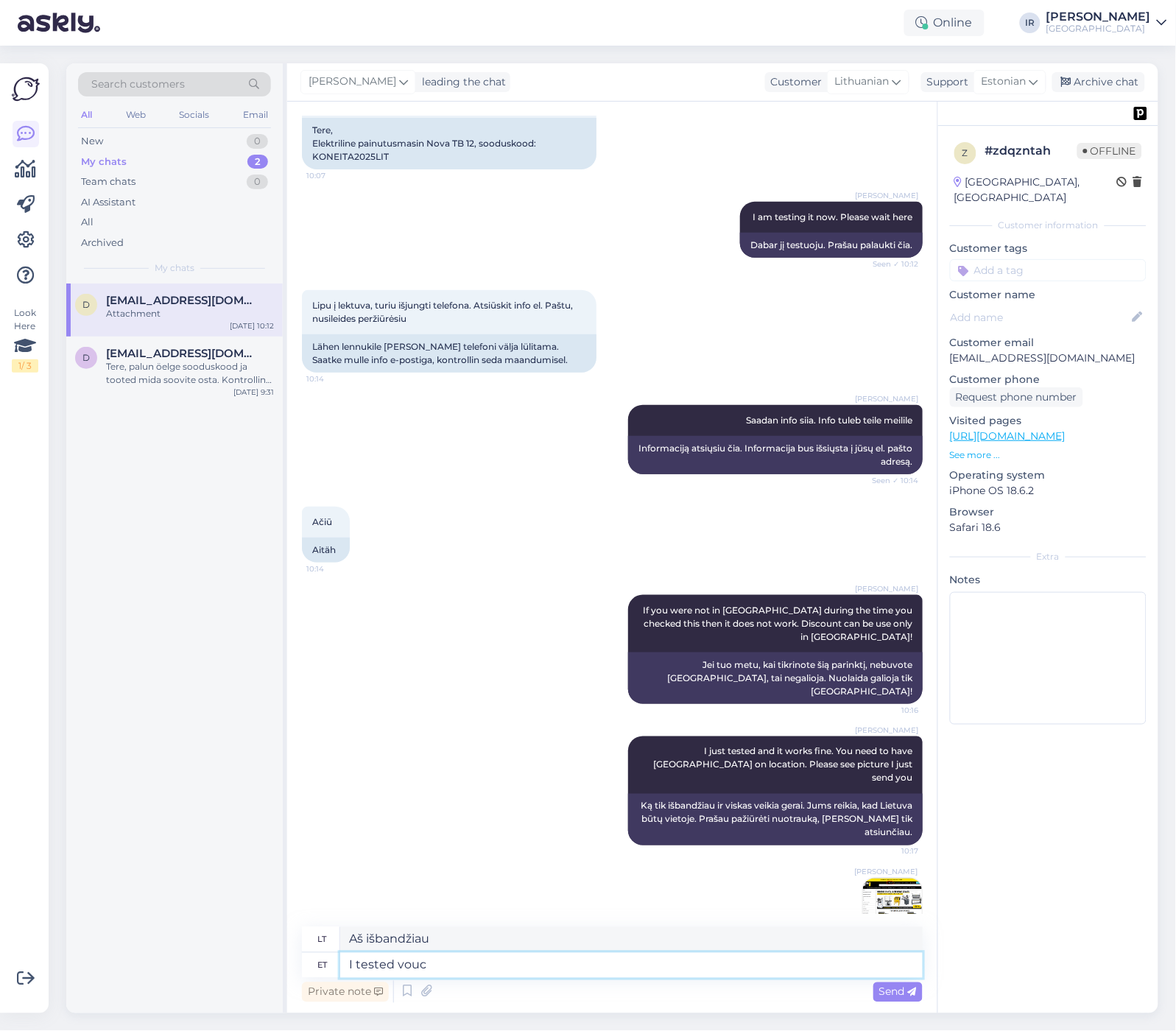
type textarea "Aš [PERSON_NAME] išbandžiau."
type textarea "I tested voucher co"
type textarea "Aš išbandžiau kuponą"
type textarea "I tested voucher code an"
type textarea "Aš išbandžiau kupono kodą"
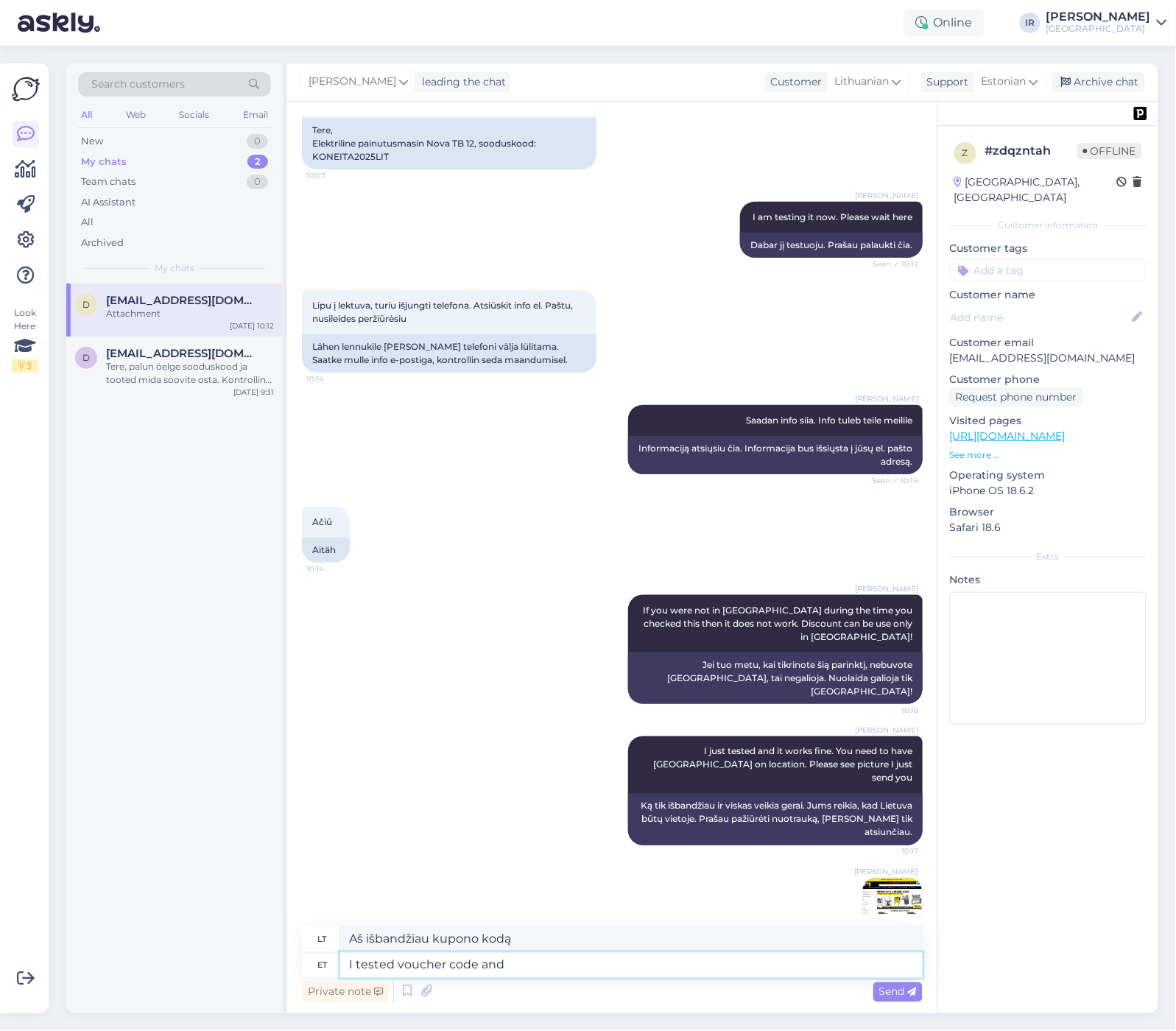
type textarea "I tested voucher code and i"
type textarea "Aš išbandžiau kupono kodą ir"
type textarea "I tested voucher code and it w"
type textarea "Išbandžiau kupono kodą ir jis"
type textarea "I tested voucher code and it worked"
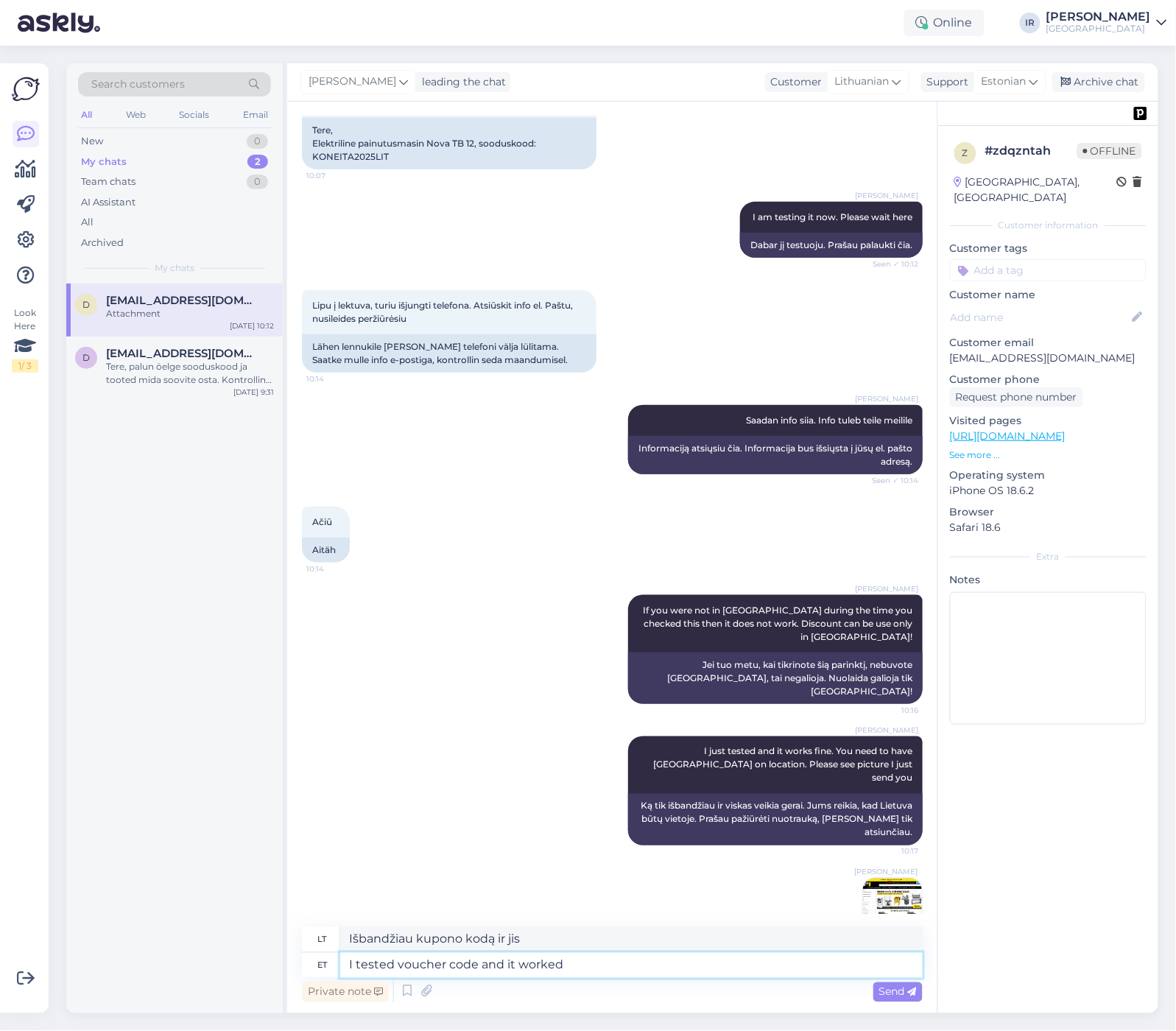
type textarea "Išbandžiau kupono kodą ir jis veikė"
type textarea "I tested voucher code and it worked very"
type textarea "Išbandžiau kupono kodą ir jis veikė labai gerai"
type textarea "I tested voucher code and it worked very well."
type textarea "Išbandžiau kupono kodą ir jis veikė labai gerai."
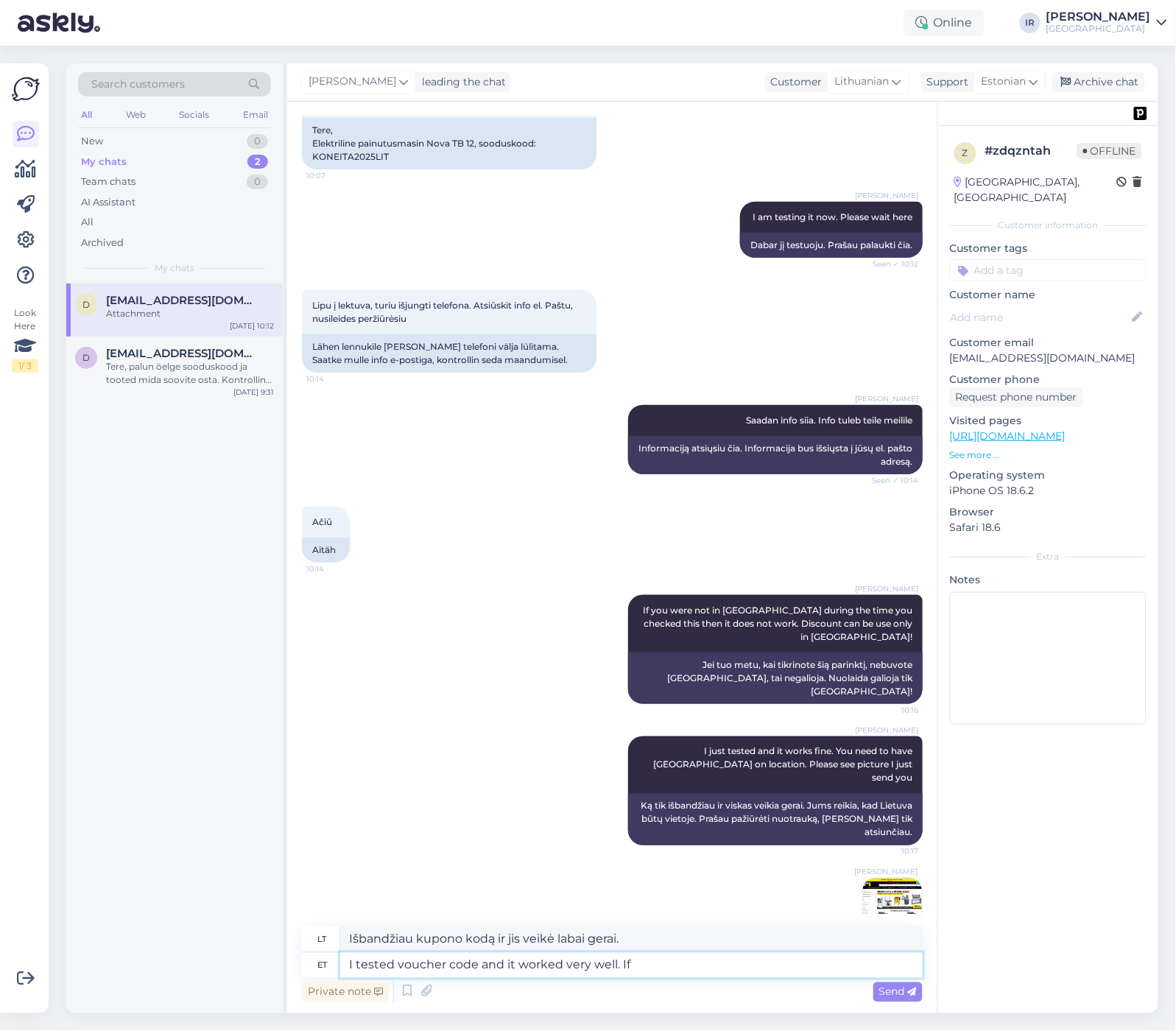
type textarea "I tested voucher code and it worked very well. If y"
type textarea "Aš išbandžiau kupono kodą ir jis veikė labai gerai. Jei"
type textarea "I tested voucher code and it worked very well. If you o"
type textarea "Aš išbandžiau kupono kodą ir jis veikė labai gerai. Jei jūs"
type textarea "I tested voucher code and it worked very well. If you order ma"
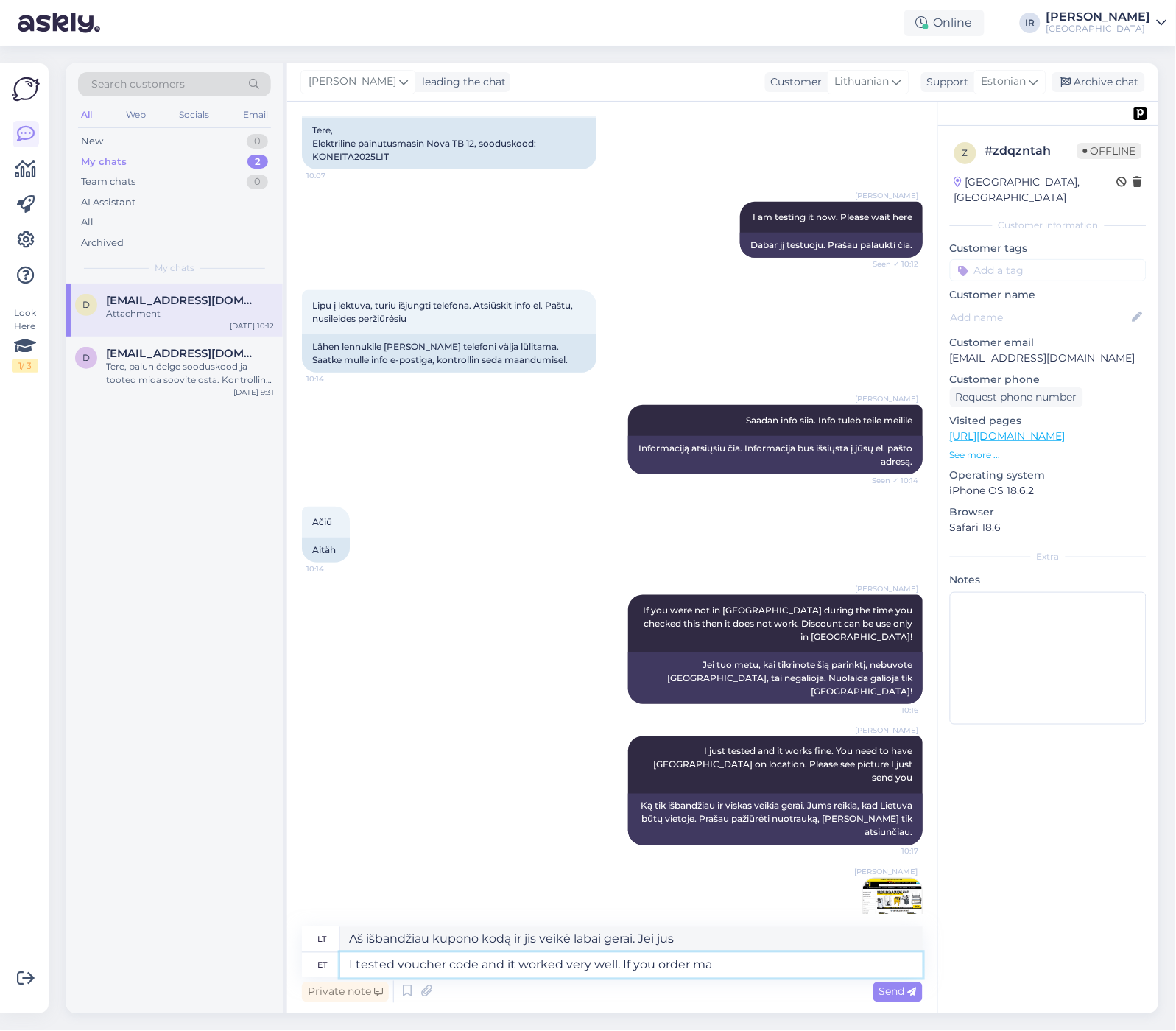
type textarea "Aš išbandžiau kupono kodą ir jis veikė labai gerai. Jei užsisakote"
type textarea "I tested voucher code and it worked very well. If you order machine"
type textarea "Išbandžiau kupono kodą ir jis veikė labai gerai. Jei užsisakote automatu"
type textarea "I tested voucher code and it worked very well. If you order machine now y"
type textarea "Išbandžiau kupono kodą ir jis veikė labai gerai. Jei užsisakysite aparatą dabar"
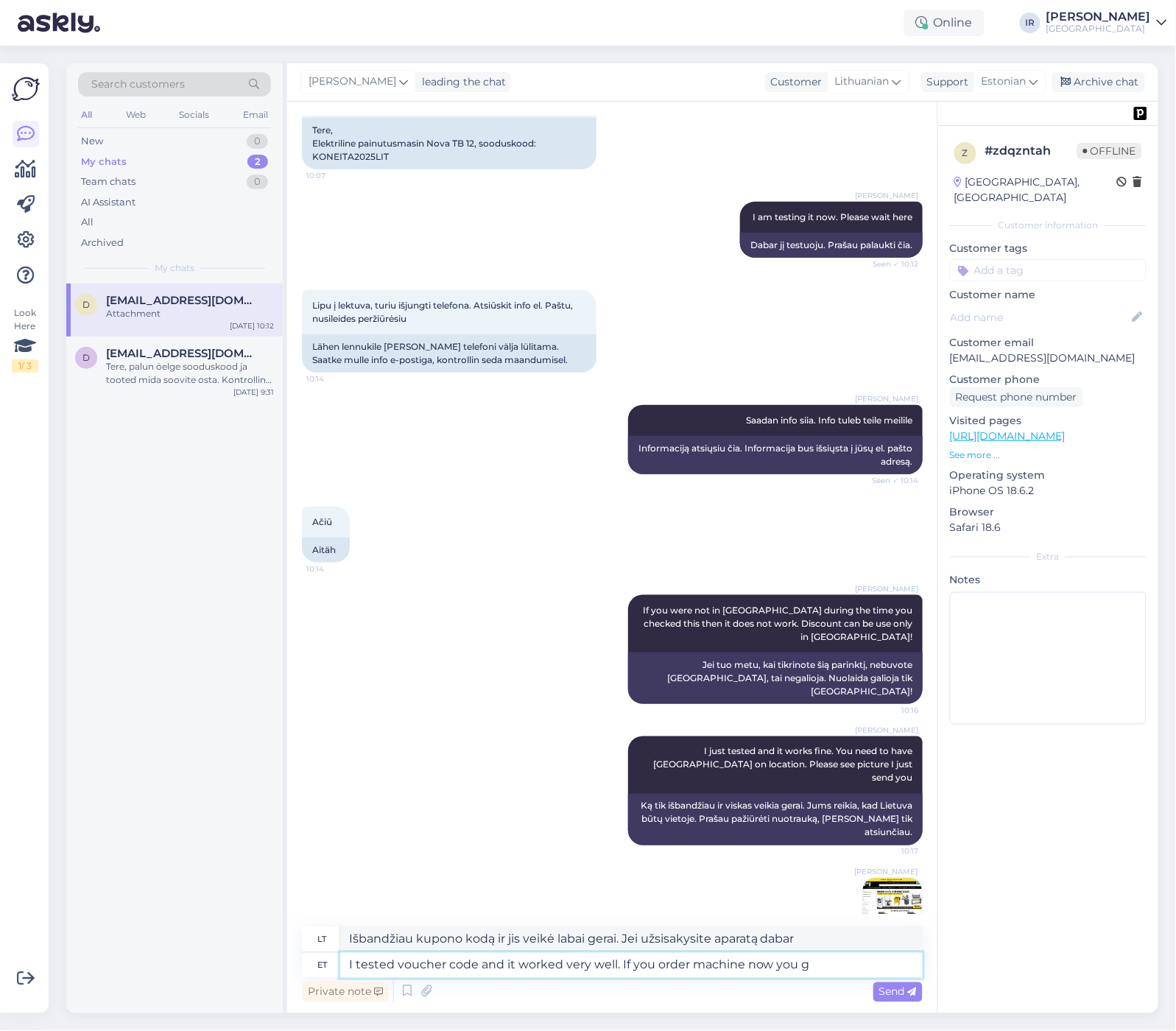
type textarea "I tested voucher code and it worked very well. If you order machine now you ge"
type textarea "Išbandžiau kupono kodą ir jis veikė labai gerai. Jei užsisakysite aparatą dabar,"
type textarea "I tested voucher code and it worked very well. If you order machine now you get…"
type textarea "Išbandžiau kupono kodą ir jis puikiai veikė. Jei užsisakysite aparatą dabar, ga…"
type textarea "I tested voucher code and it worked very well. If you order machine n"
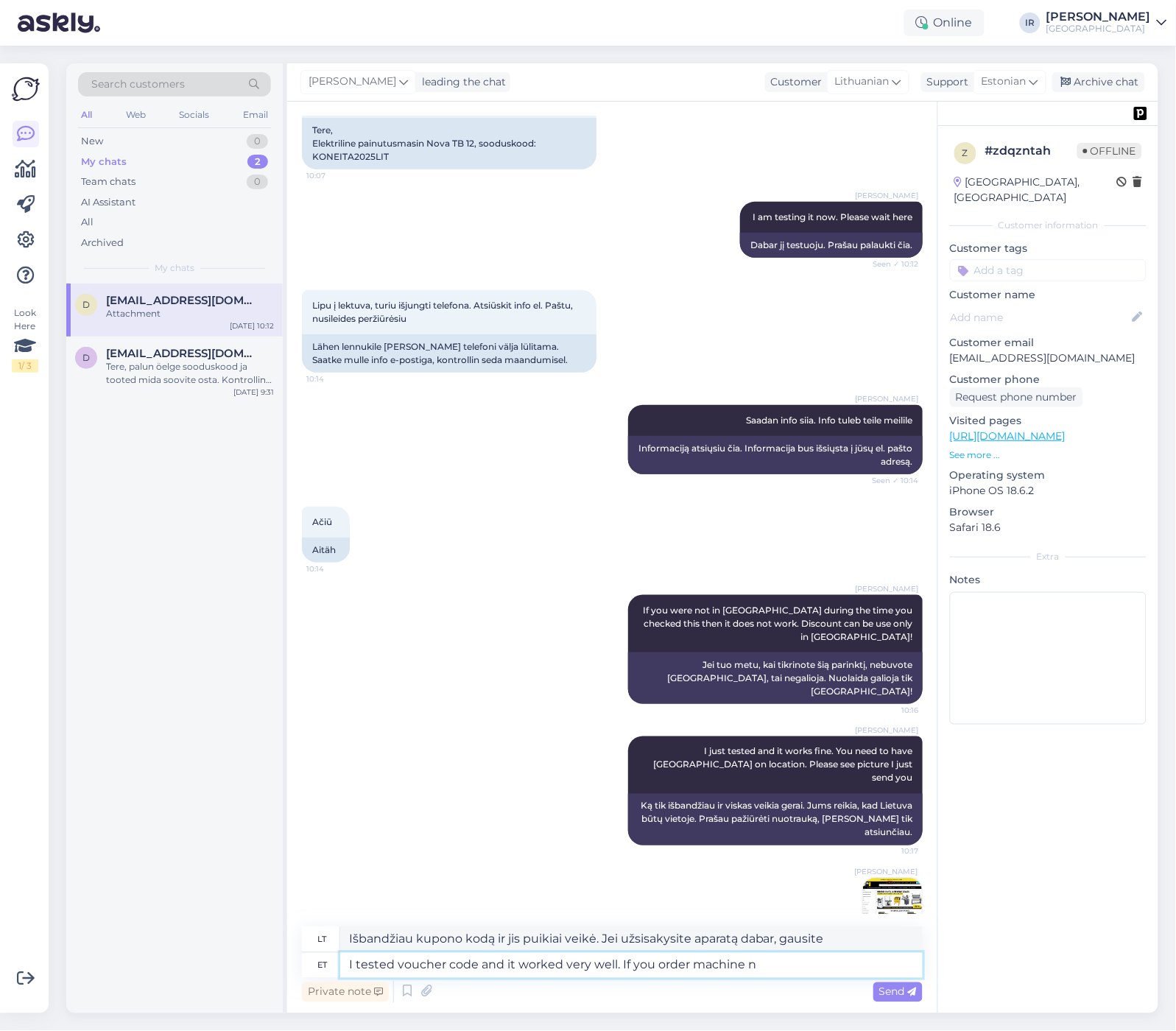
type textarea "Išbandžiau kupono kodą ir jis veikė labai gerai. Jei užsisakysite aparatą dabar,"
type textarea "I tested voucher code and it worked very well. If you order machine"
type textarea "Išbandžiau kupono kodą ir jis veikė labai gerai. Jei užsisakote automatu"
type textarea "I tested voucher code and it worked very well. If you order machine using di"
type textarea "Išbandžiau kupono kodą ir jis veikė labai gerai. Jei užsakote aparatą naudodami"
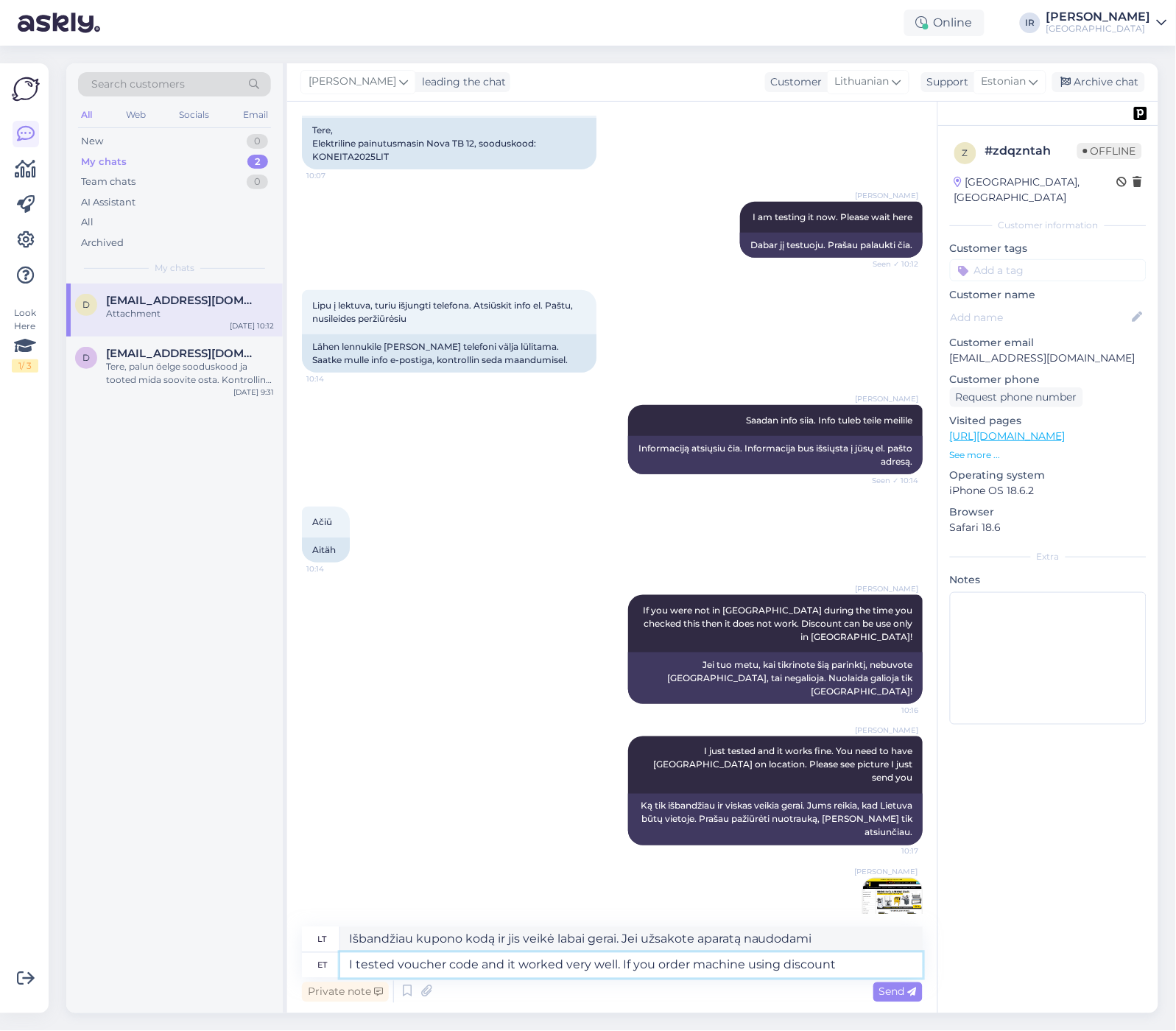
type textarea "I tested voucher code and it worked very well. If you order machine using disco…"
type textarea "Išbandžiau kupono kodą ir jis veikė labai gerai. Jei užsisakote aparatą su nuol…"
type textarea "I tested voucher code and it worked very well. If you order machine using disco…"
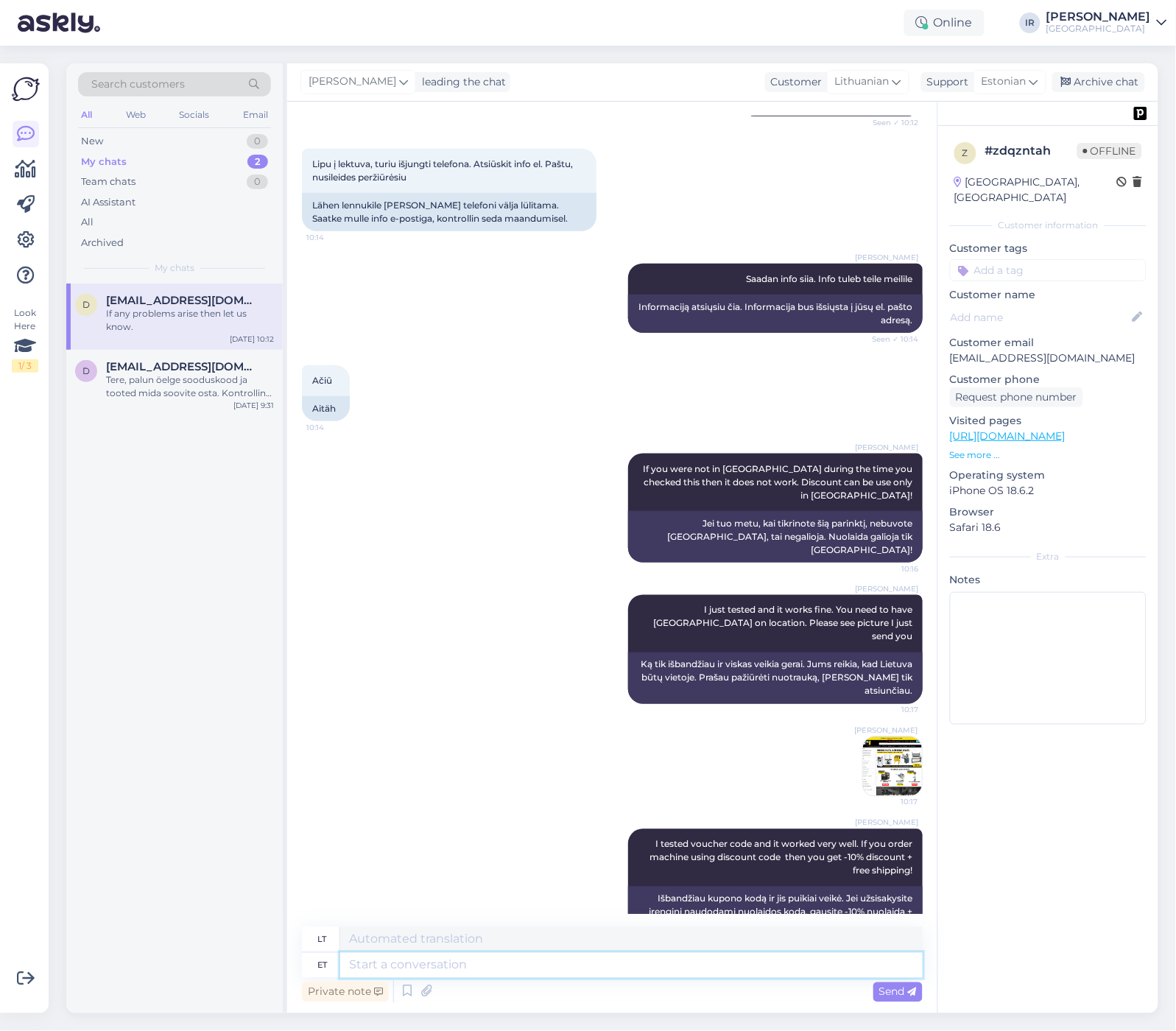
scroll to position [364, 0]
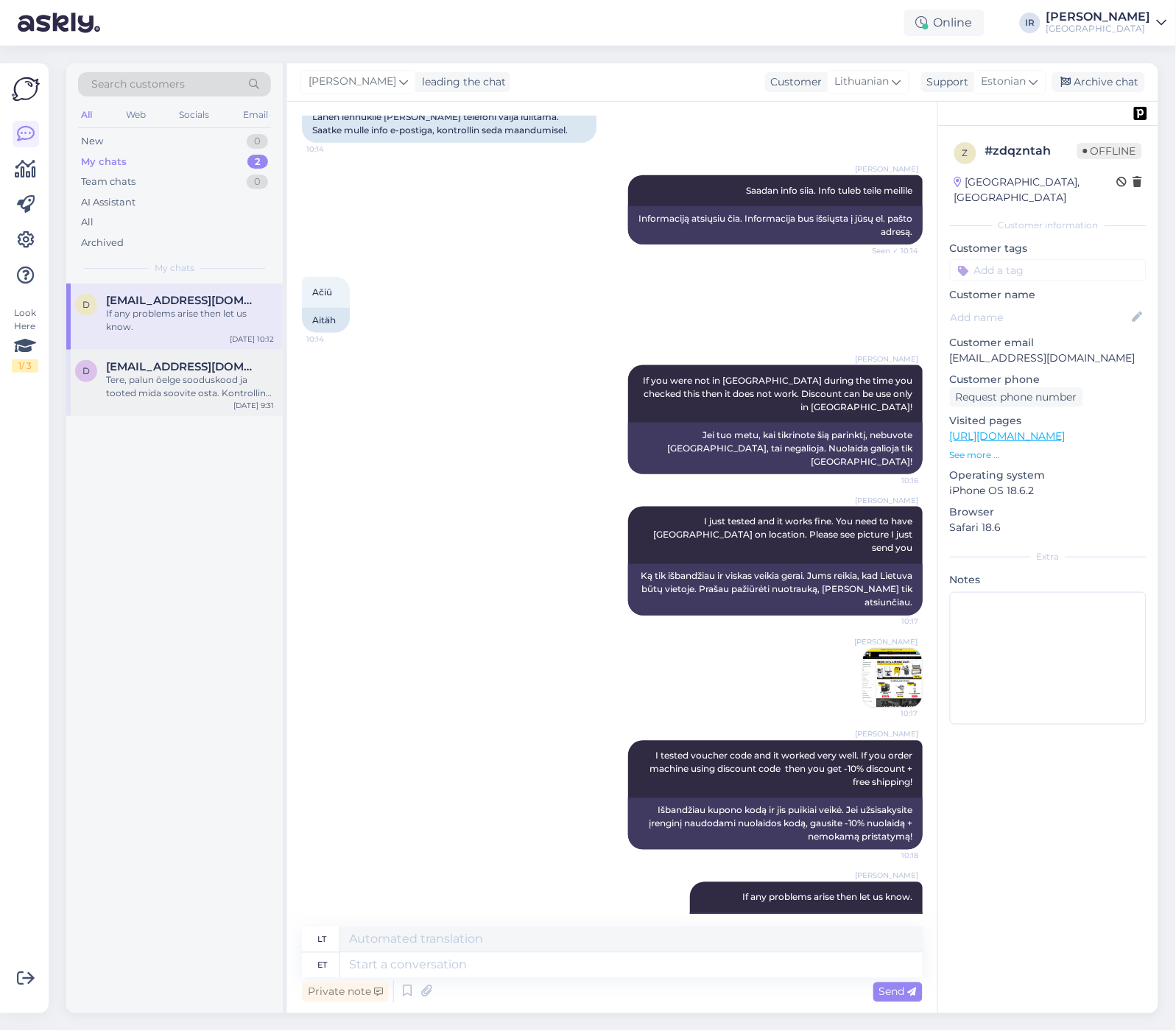
click at [185, 374] on div "Tere, palun öelge sooduskood ja tooted mida soovite osta. Kontrollin üle kohe!" at bounding box center [190, 387] width 168 height 26
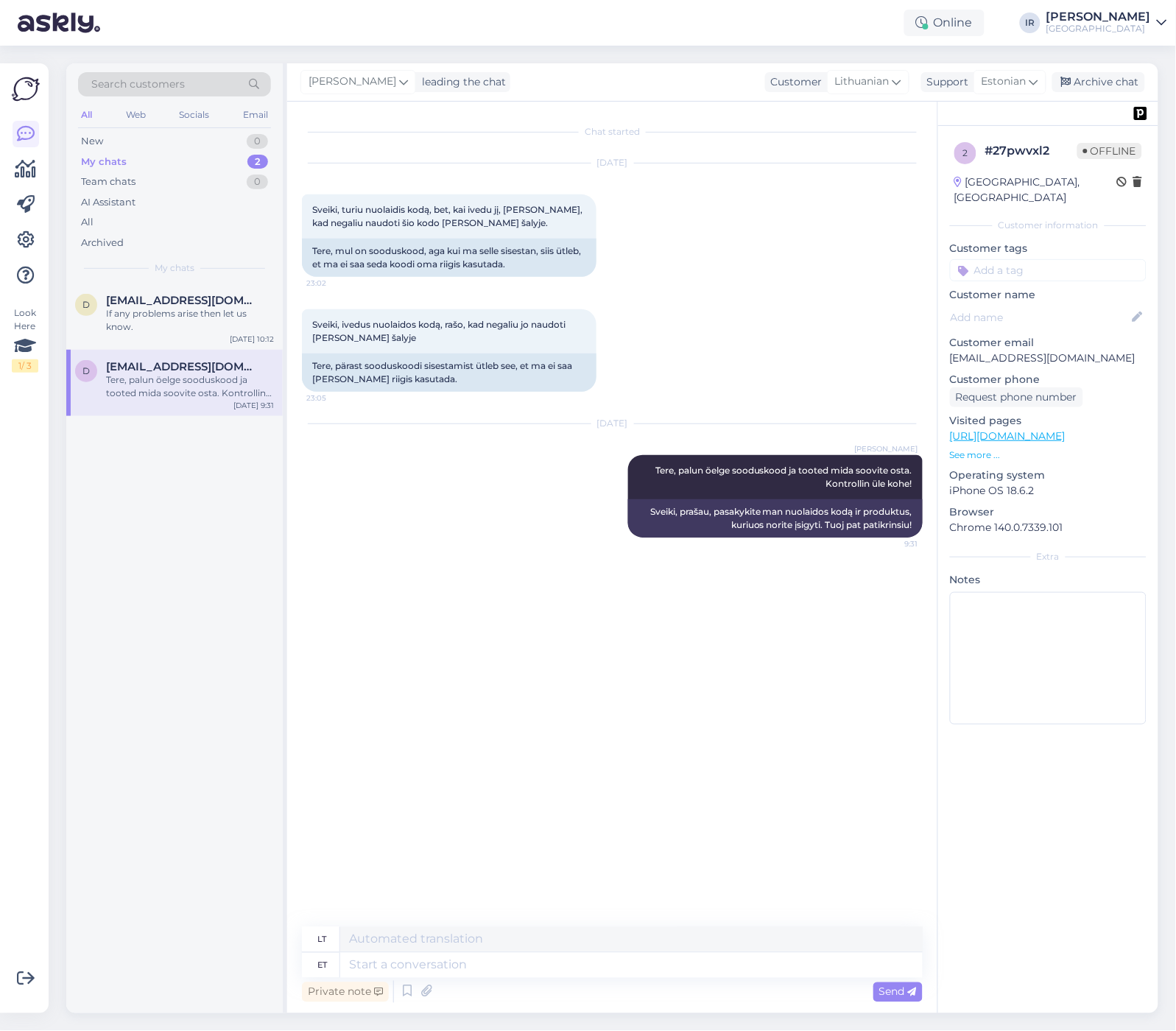
scroll to position [0, 0]
click at [153, 317] on div "If any problems arise then let us know." at bounding box center [190, 321] width 168 height 26
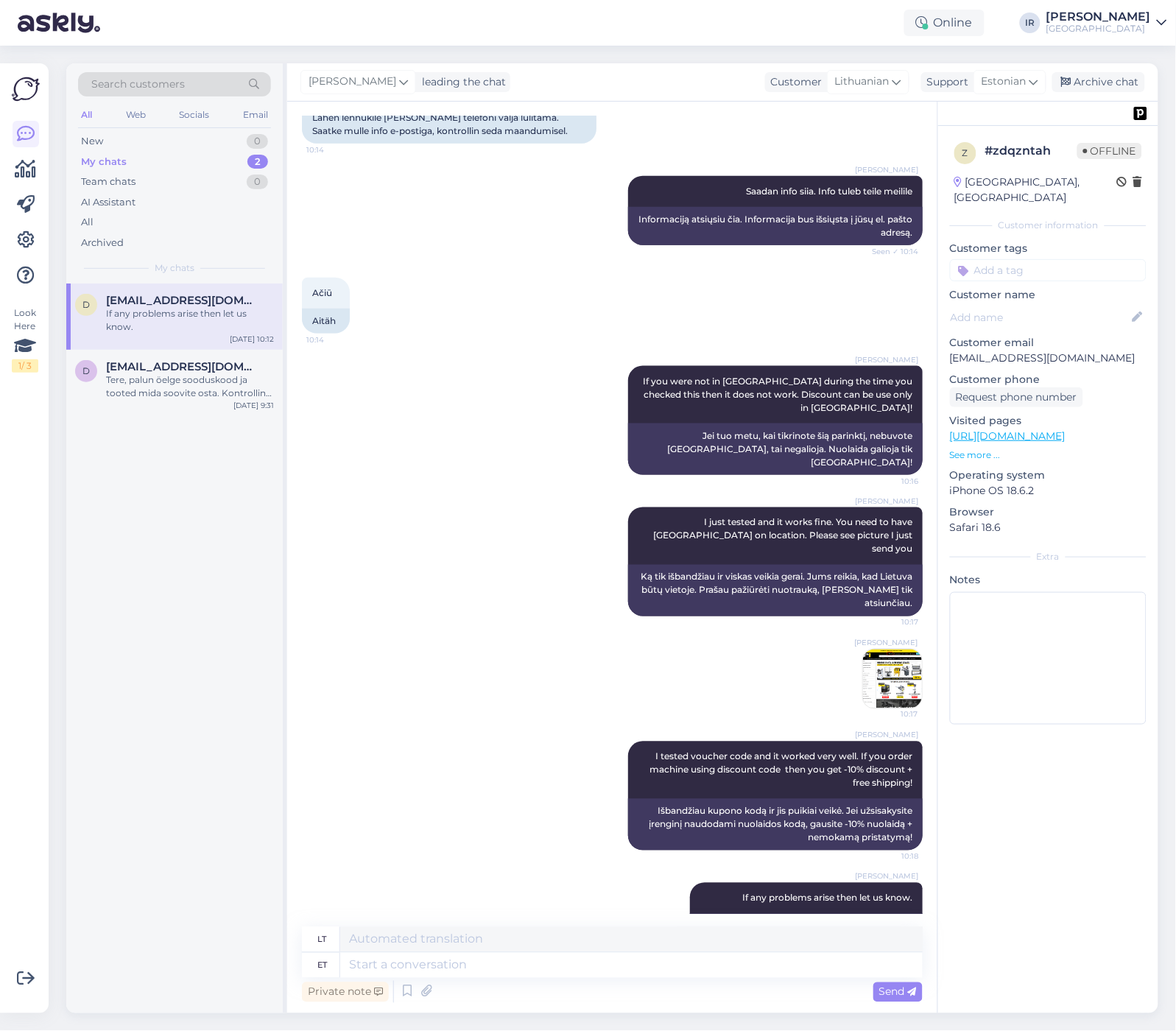
scroll to position [364, 0]
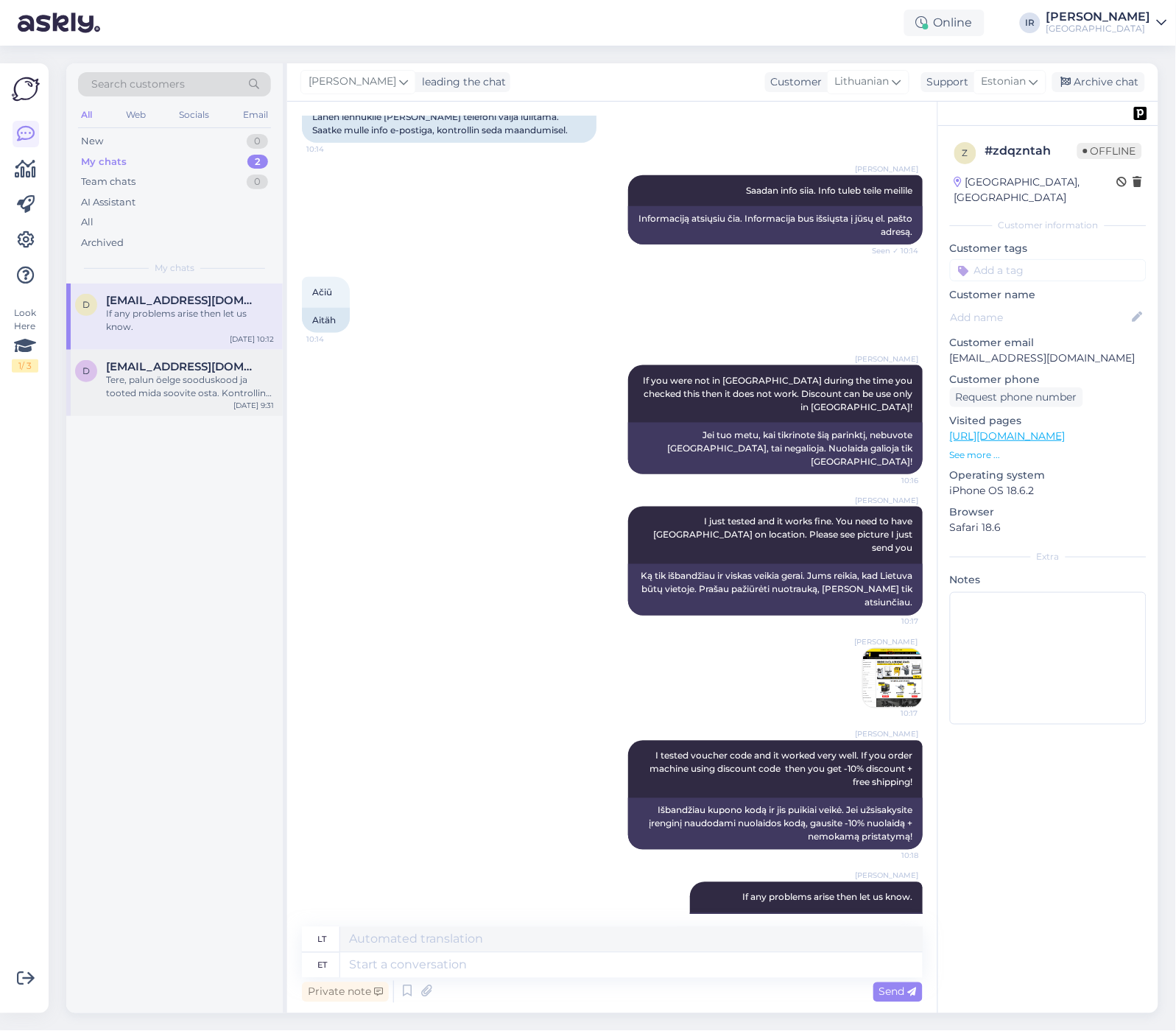
click at [172, 388] on div "Tere, palun öelge sooduskood ja tooted mida soovite osta. Kontrollin üle kohe!" at bounding box center [190, 387] width 168 height 26
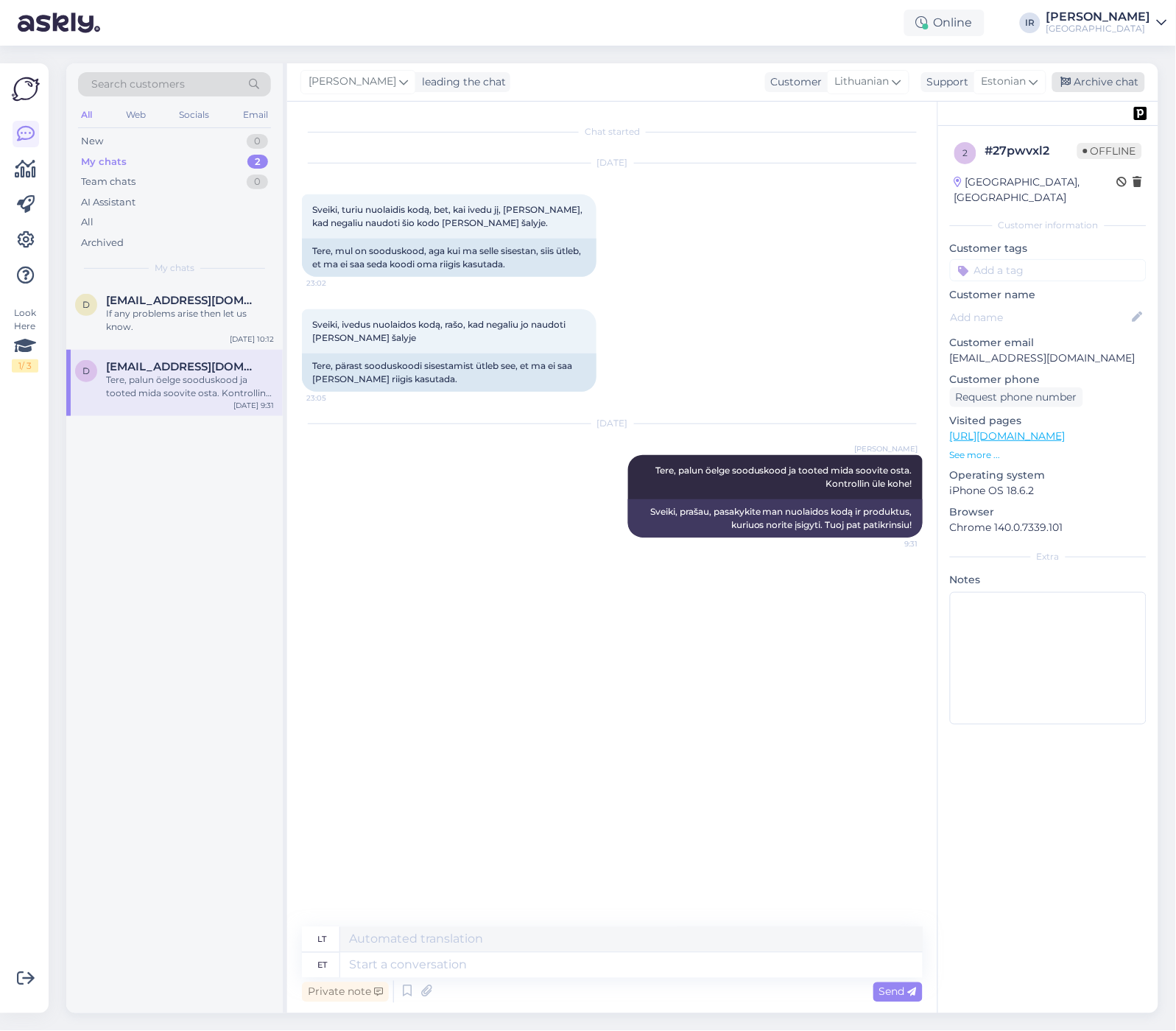
click at [1089, 83] on div "Archive chat" at bounding box center [1098, 81] width 93 height 20
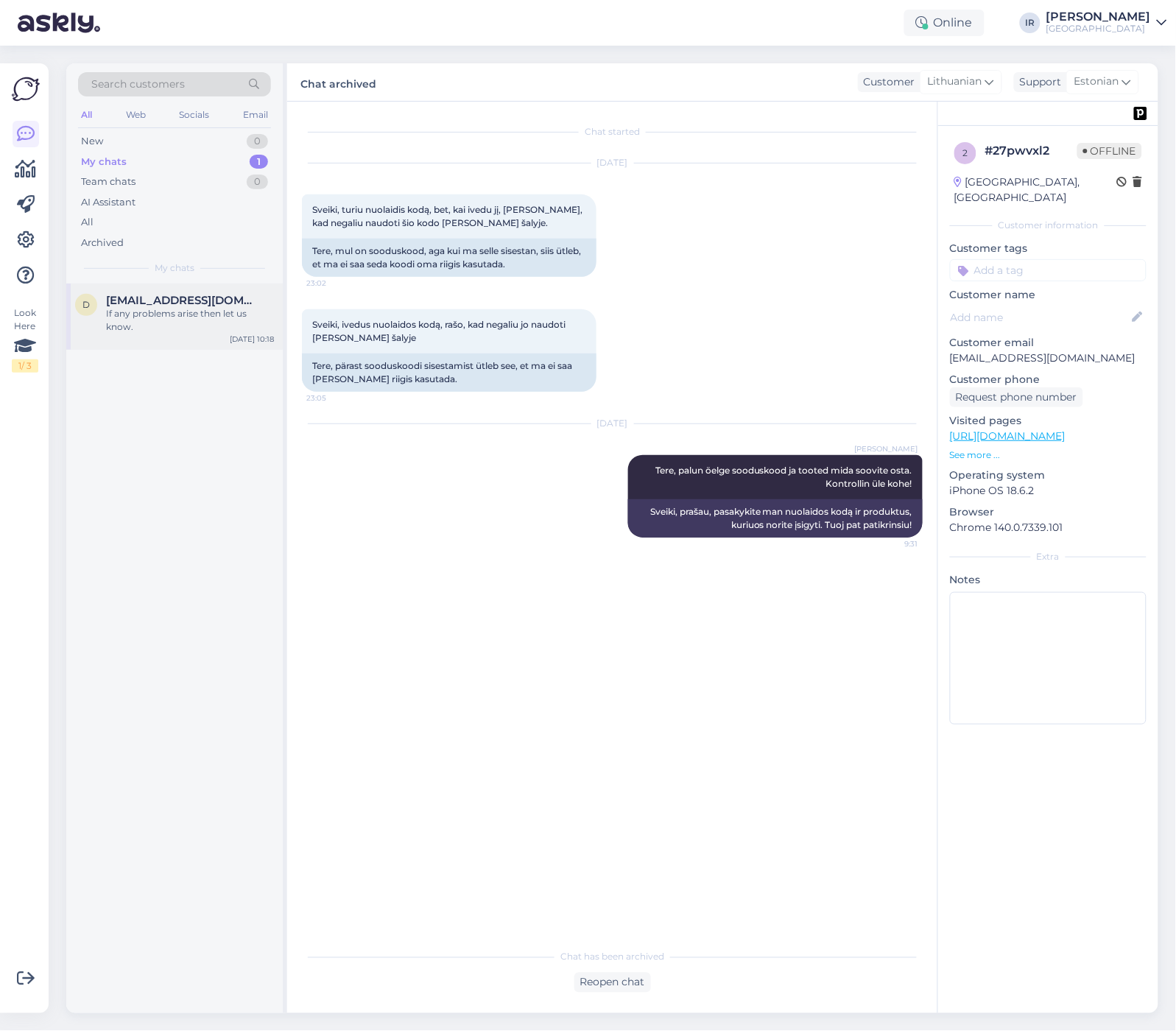
click at [163, 308] on div "If any problems arise then let us know." at bounding box center [190, 321] width 168 height 26
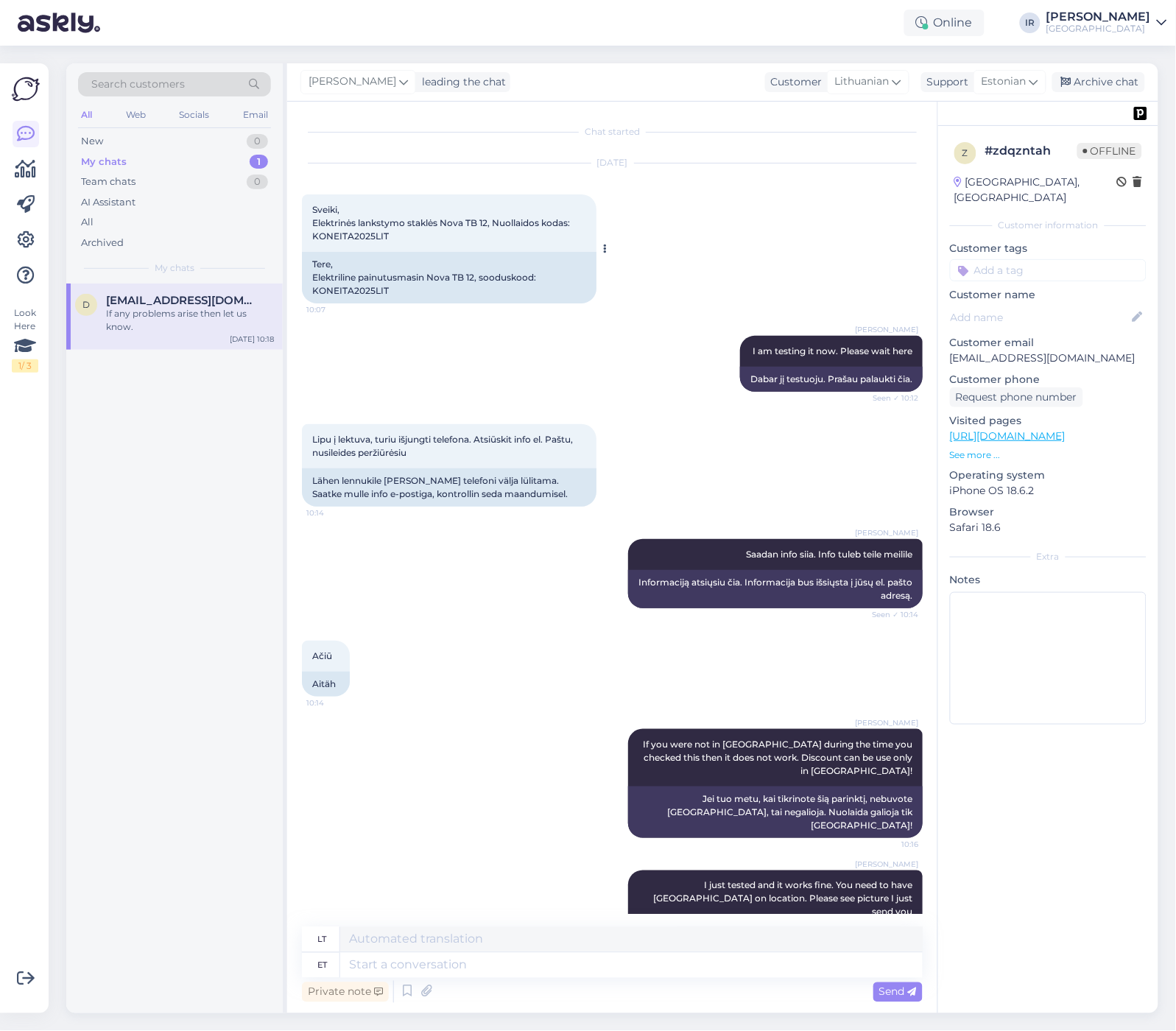
click at [369, 238] on span "Sveiki, Elektrinės lankstymo staklės Nova TB 12, Nuollaidos kodas: KONEITA2025L…" at bounding box center [442, 222] width 260 height 37
click at [403, 237] on div "Sveiki, Elektrinės lankstymo staklės Nova TB 12, Nuollaidos kodas: KONEITA2025L…" at bounding box center [449, 222] width 294 height 57
drag, startPoint x: 391, startPoint y: 236, endPoint x: 304, endPoint y: 236, distance: 87.0
click at [304, 236] on div "Sveiki, Elektrinės lankstymo staklės Nova TB 12, Nuollaidos kodas: KONEITA2025L…" at bounding box center [449, 222] width 294 height 57
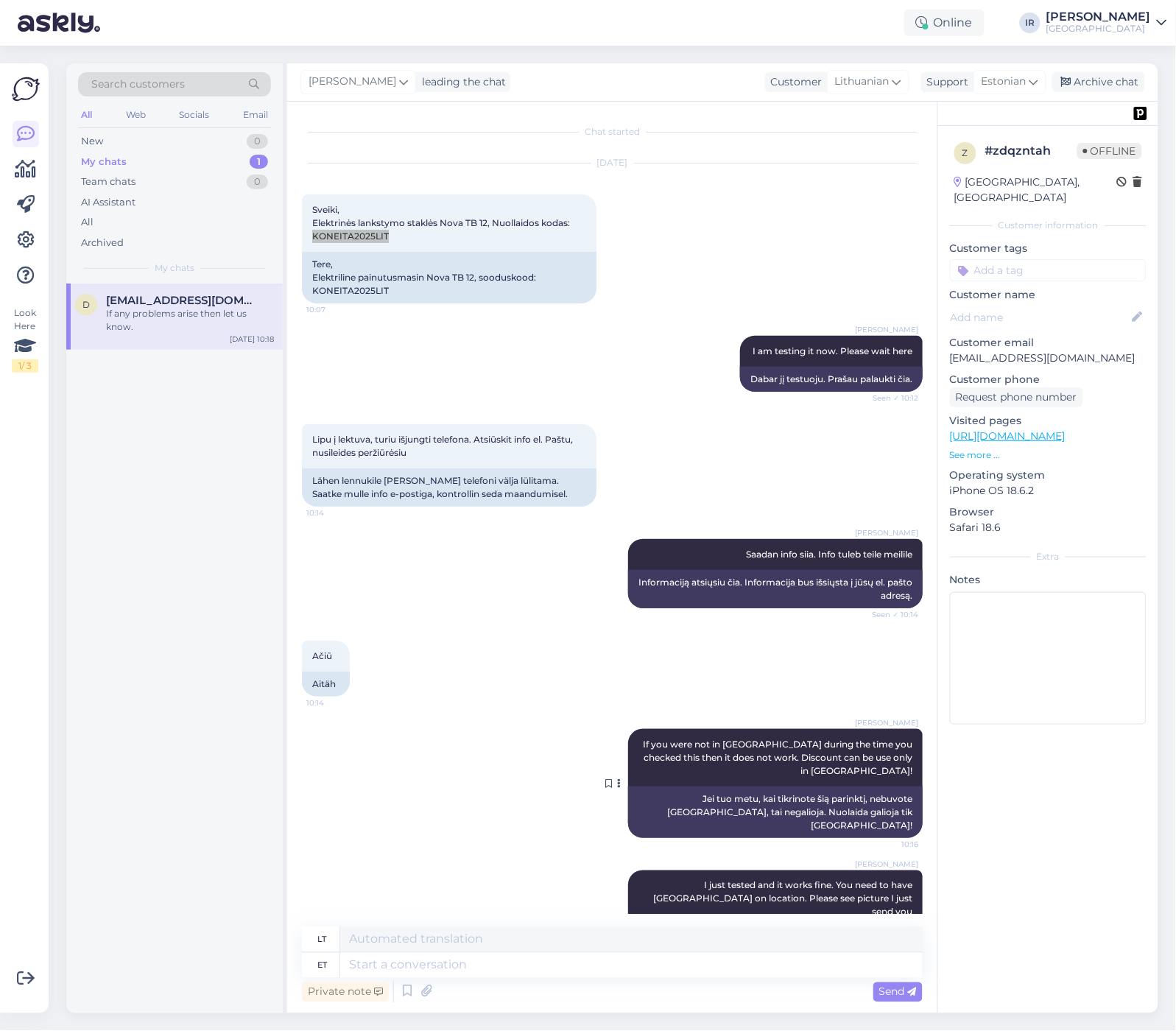
scroll to position [364, 0]
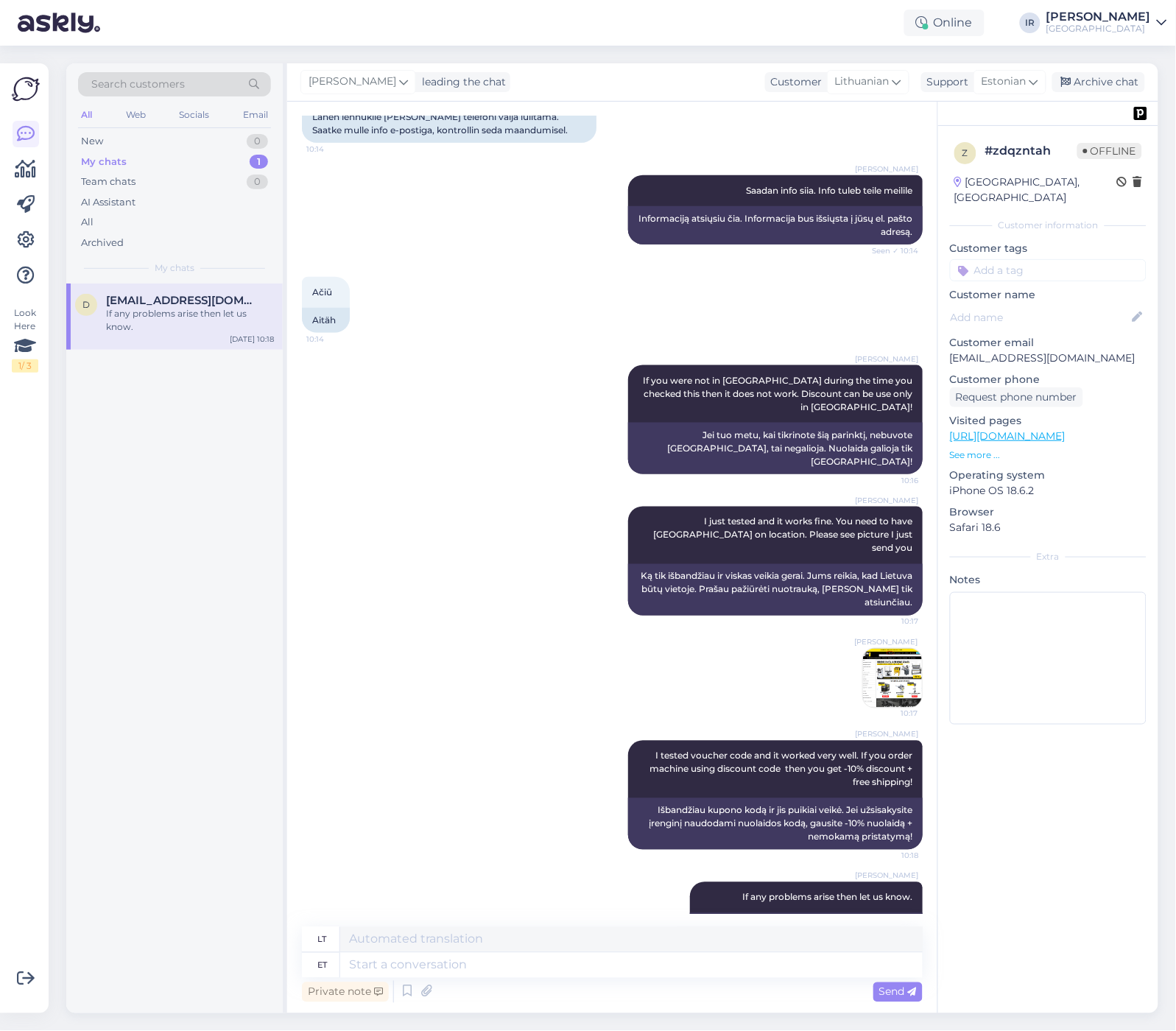
click at [1128, 13] on div "[PERSON_NAME]" at bounding box center [1099, 17] width 105 height 12
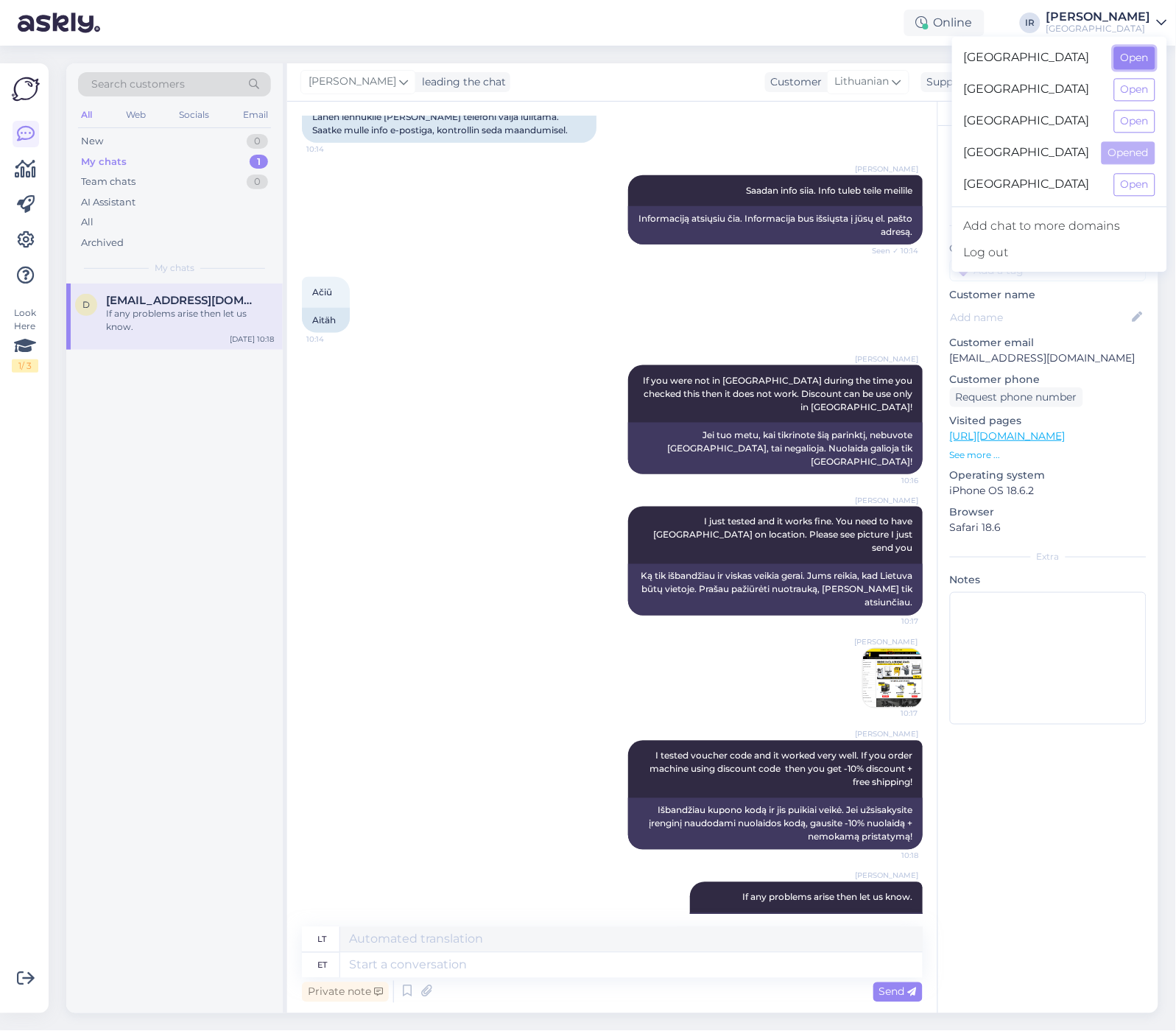
click at [1114, 49] on button "Open" at bounding box center [1135, 58] width 41 height 22
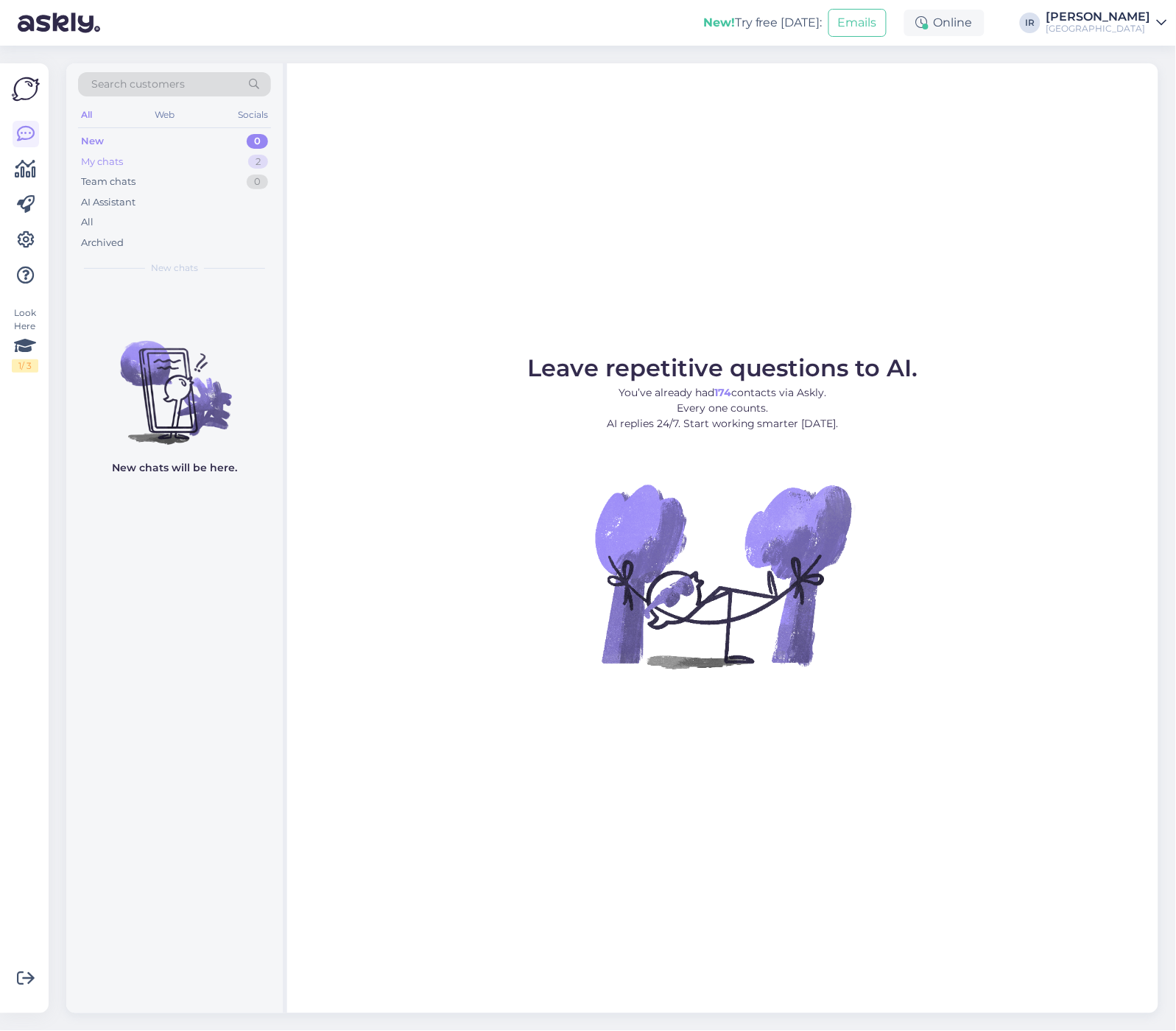
click at [176, 152] on div "My chats 2" at bounding box center [175, 162] width 193 height 21
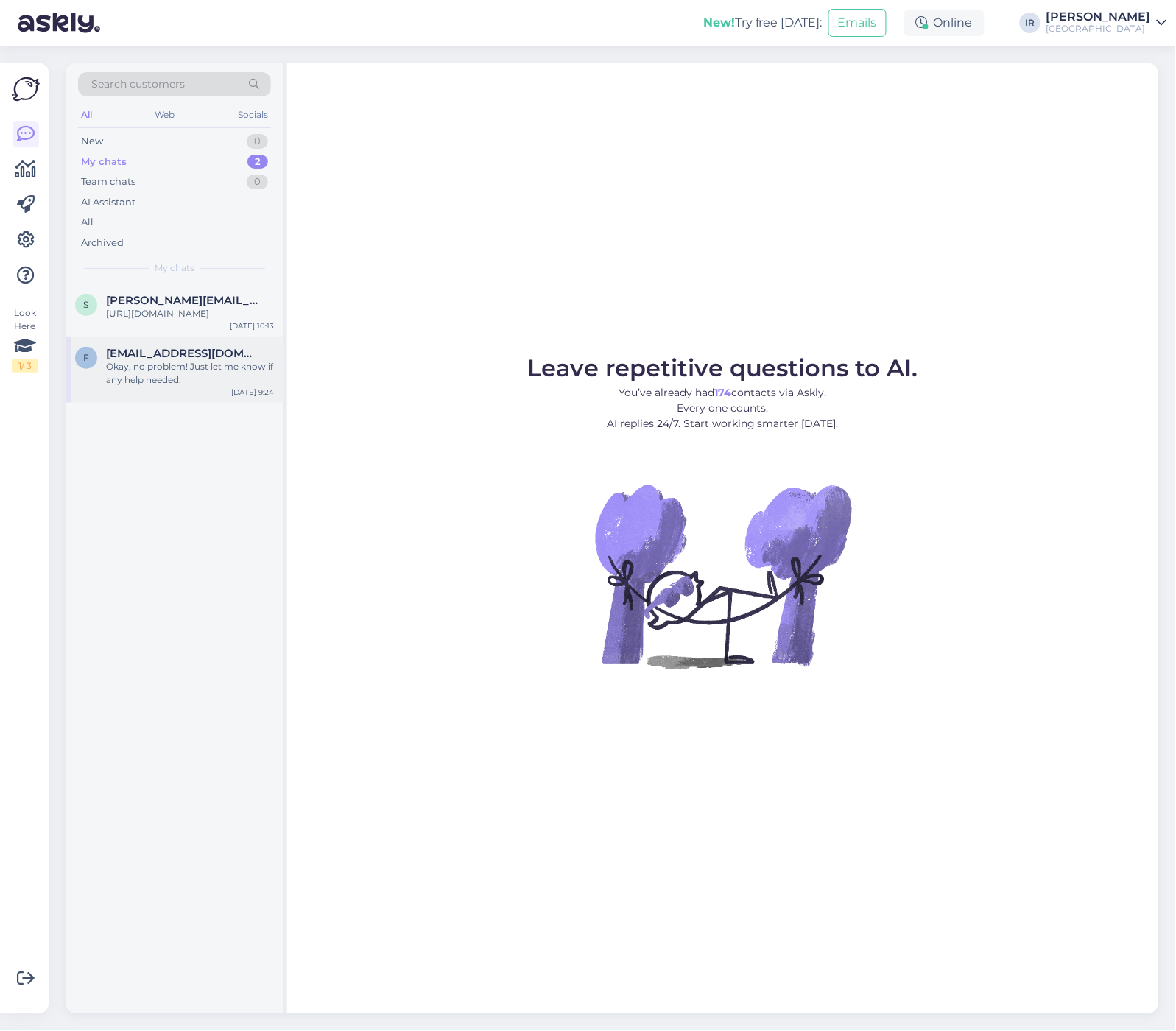
click at [144, 374] on div "Okay, no problem! Just let me know if any help needed." at bounding box center [190, 373] width 168 height 26
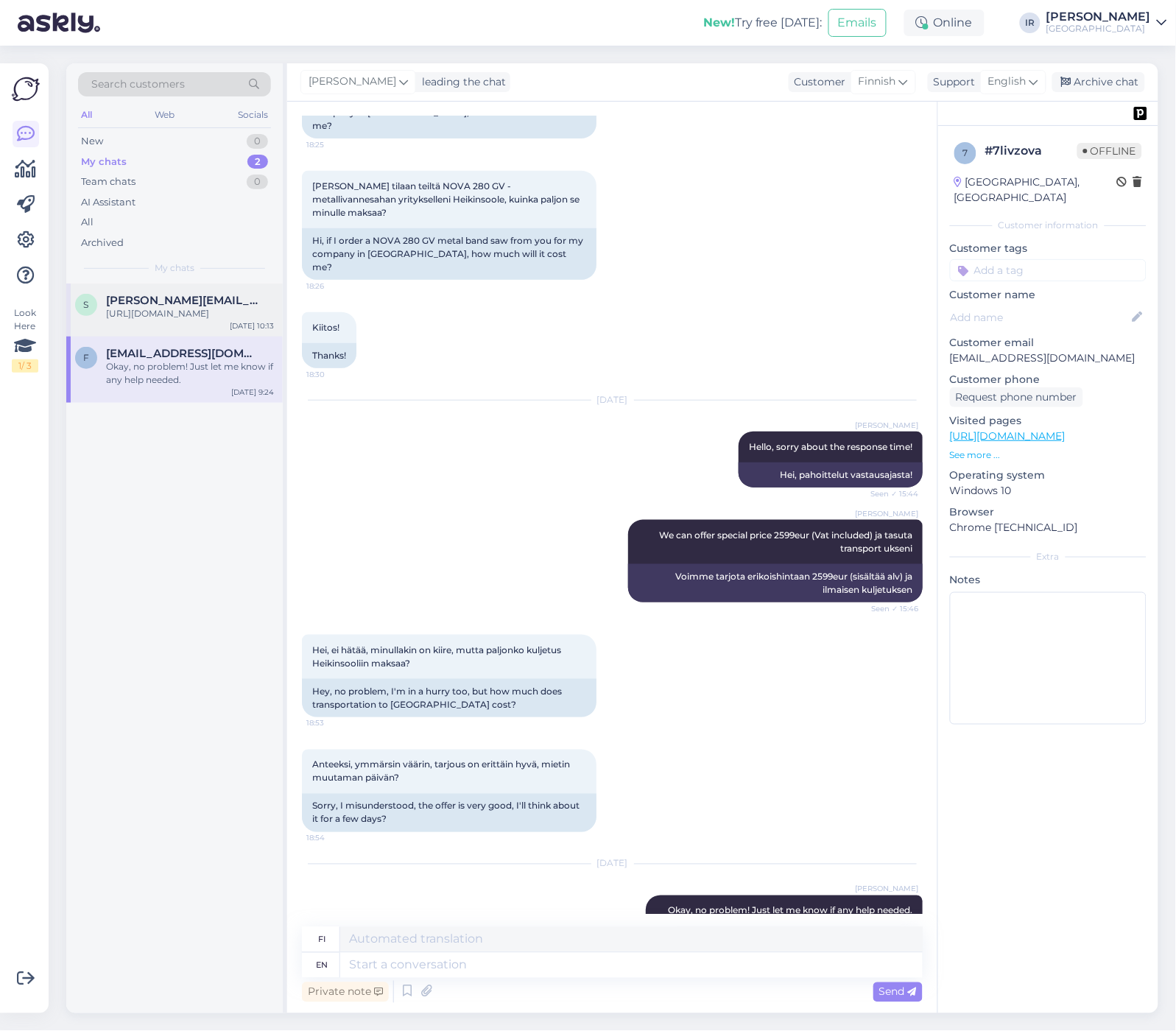
click at [159, 321] on div "[URL][DOMAIN_NAME]" at bounding box center [190, 314] width 168 height 13
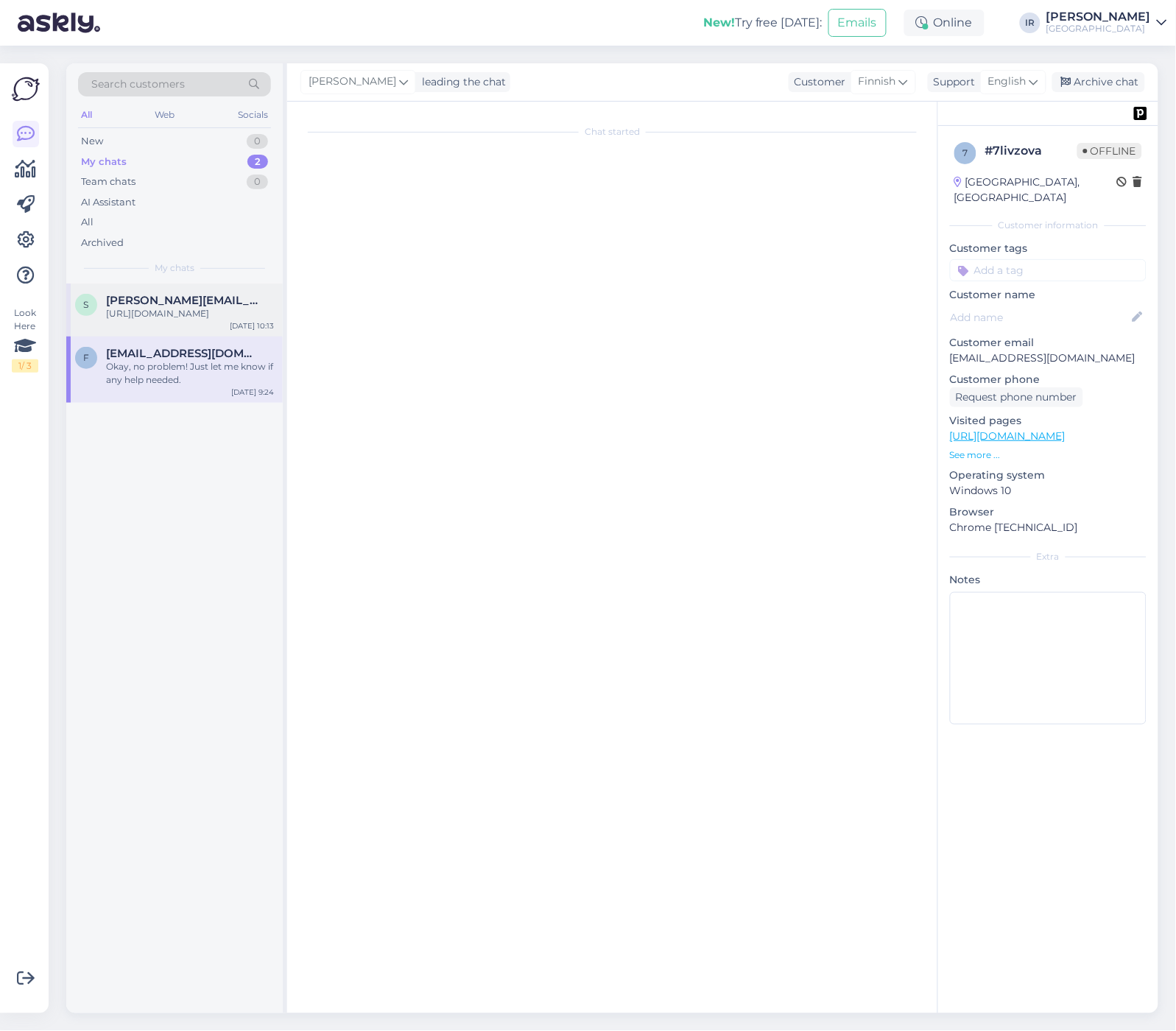
scroll to position [1284, 0]
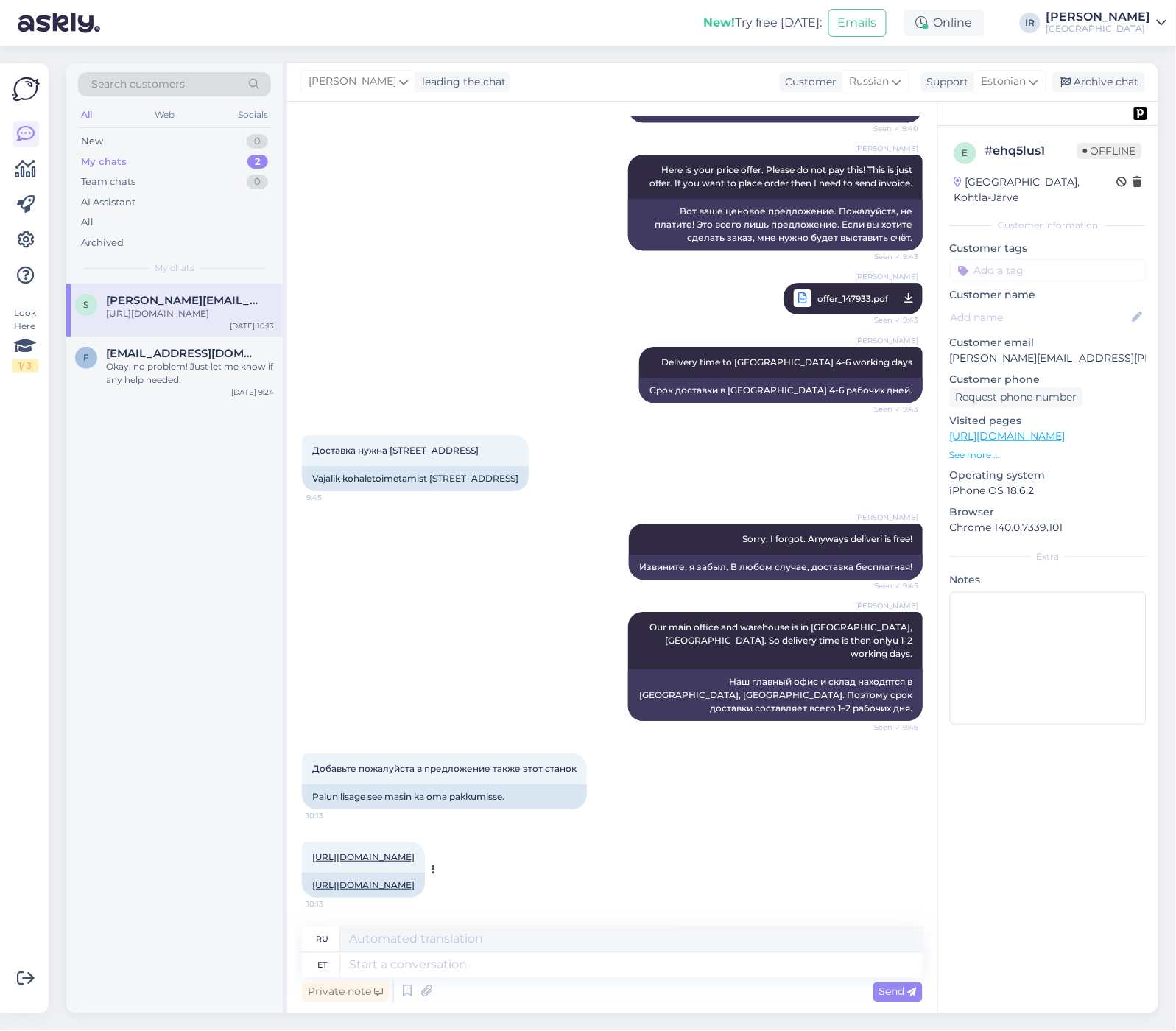
click at [415, 880] on link "[URL][DOMAIN_NAME]" at bounding box center [364, 885] width 103 height 11
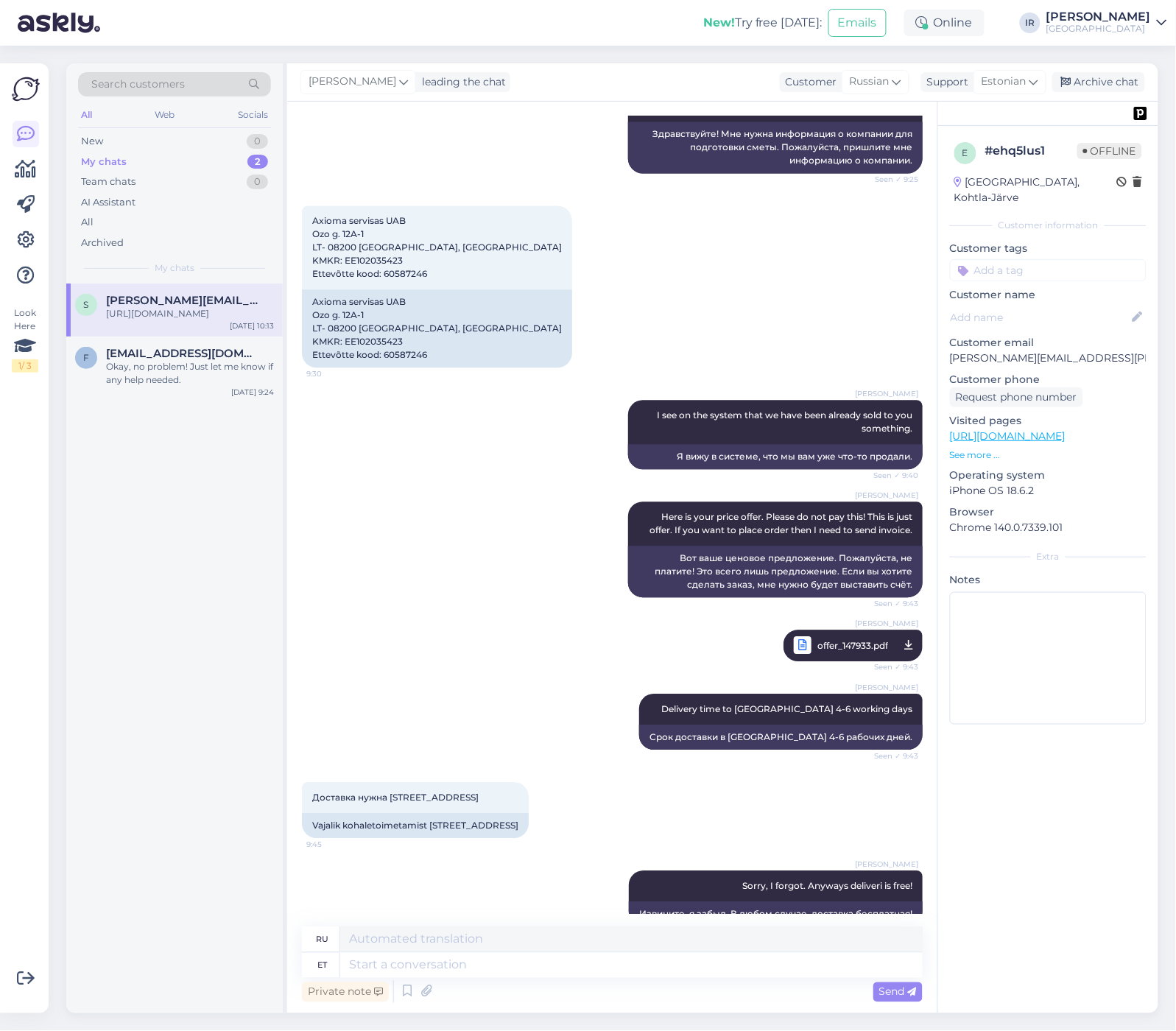
scroll to position [794, 0]
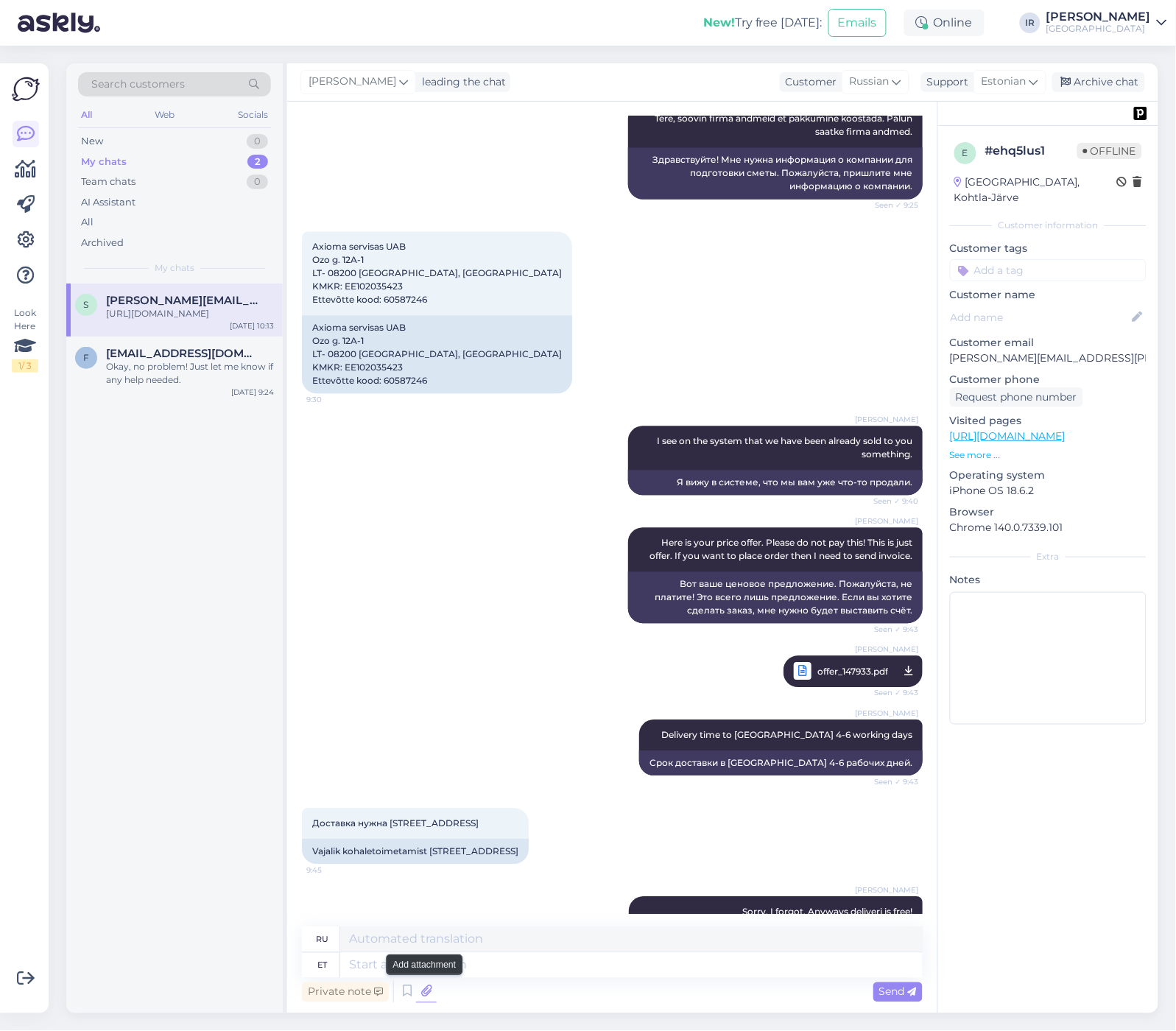
click at [420, 995] on icon at bounding box center [426, 993] width 21 height 22
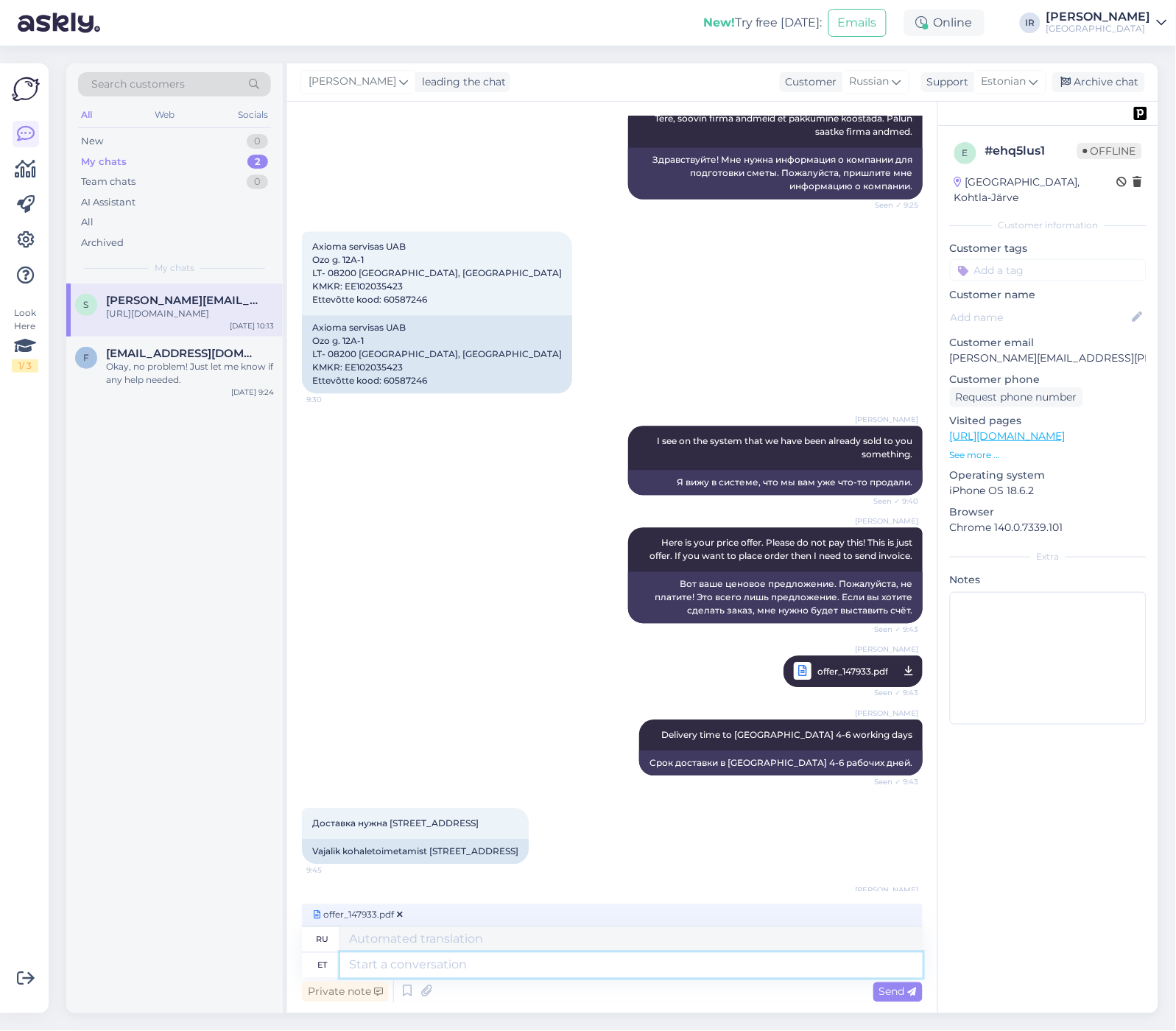
click at [437, 962] on textarea at bounding box center [631, 966] width 582 height 25
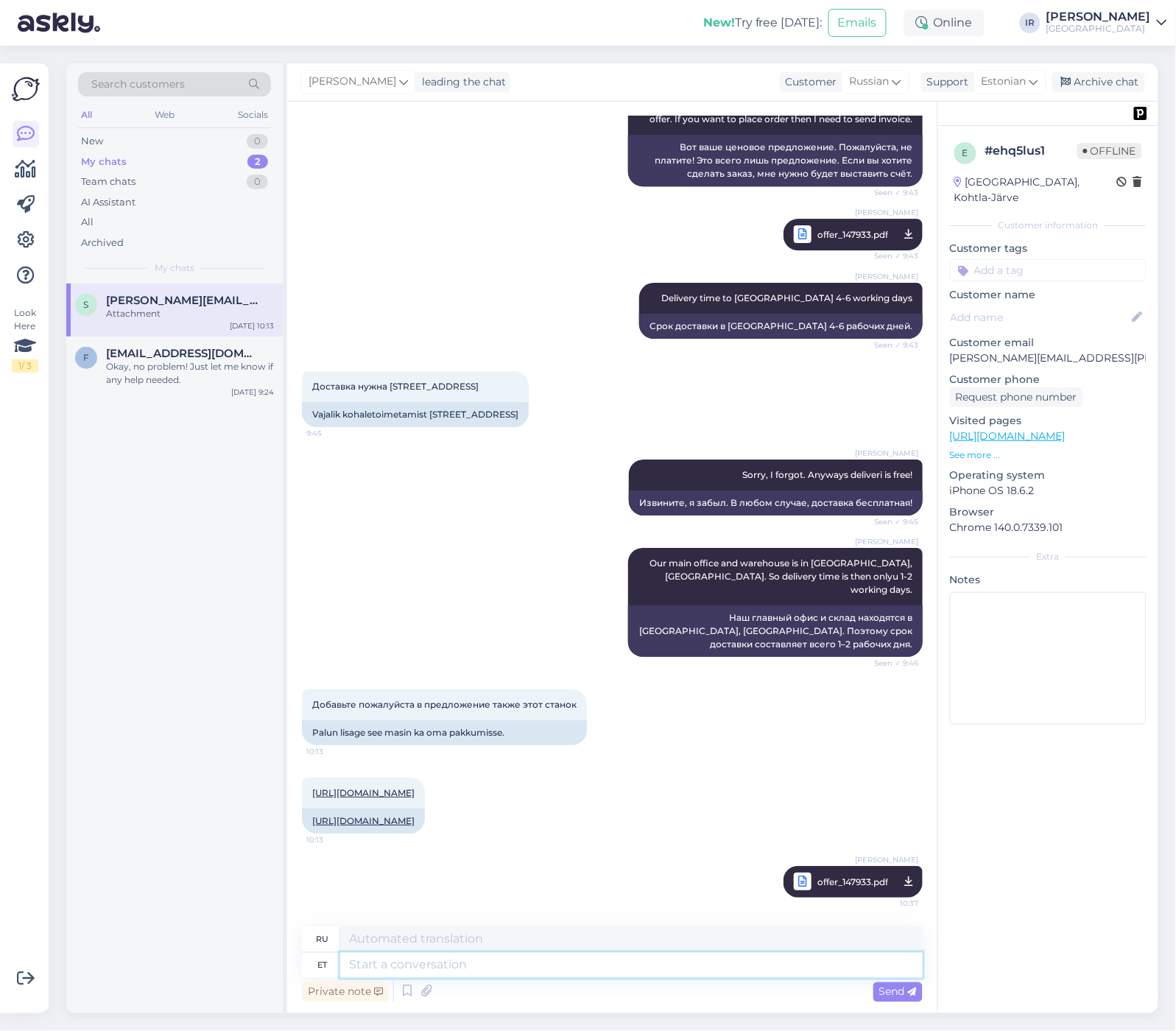
scroll to position [1437, 0]
